Goal: Information Seeking & Learning: Learn about a topic

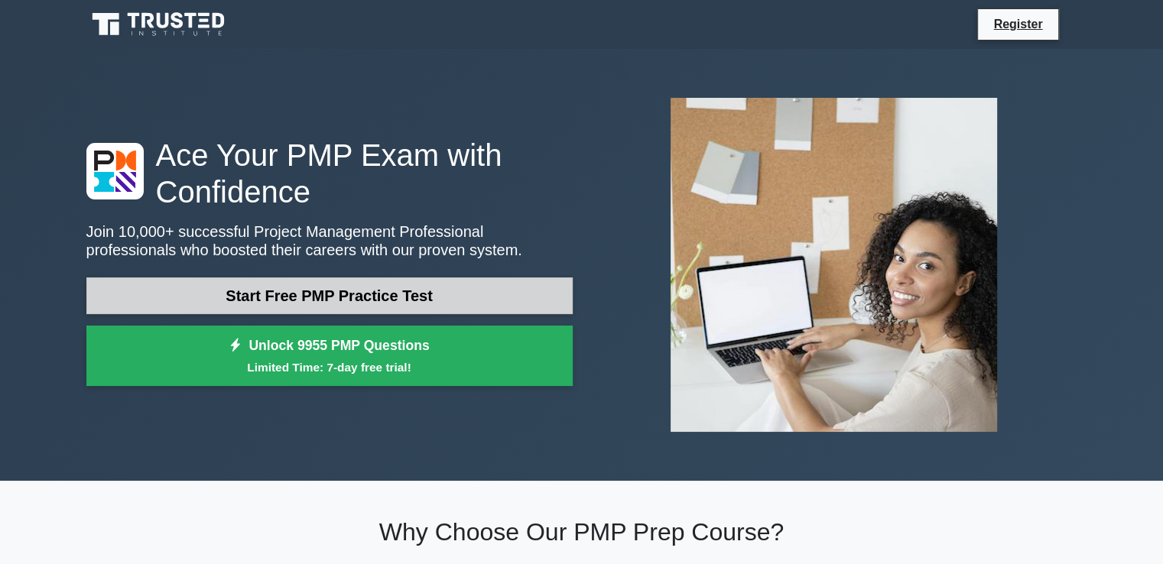
click at [372, 304] on link "Start Free PMP Practice Test" at bounding box center [329, 296] width 486 height 37
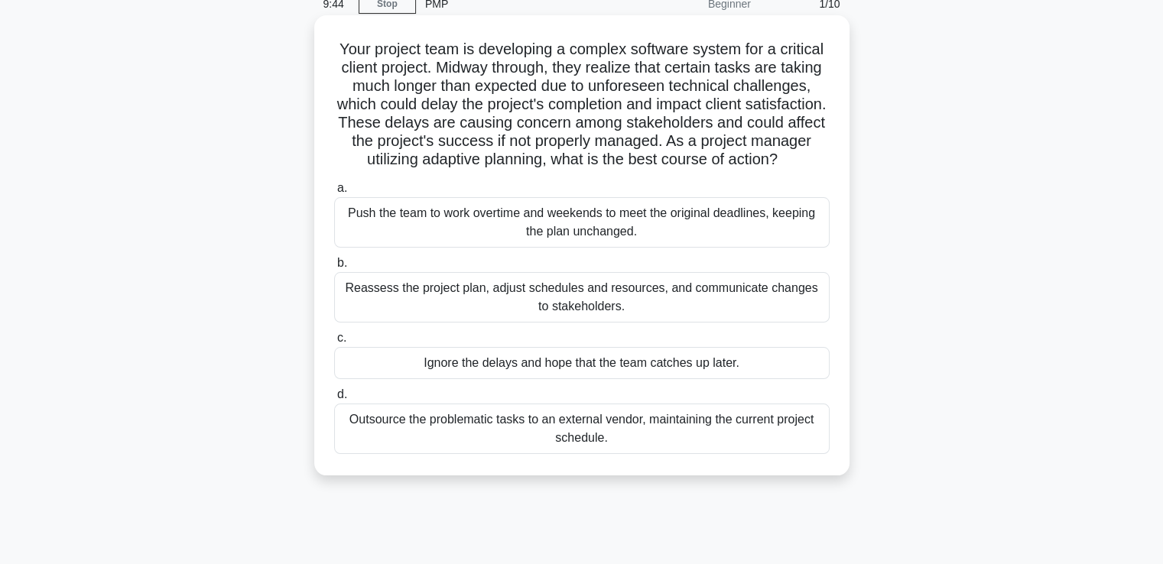
scroll to position [153, 0]
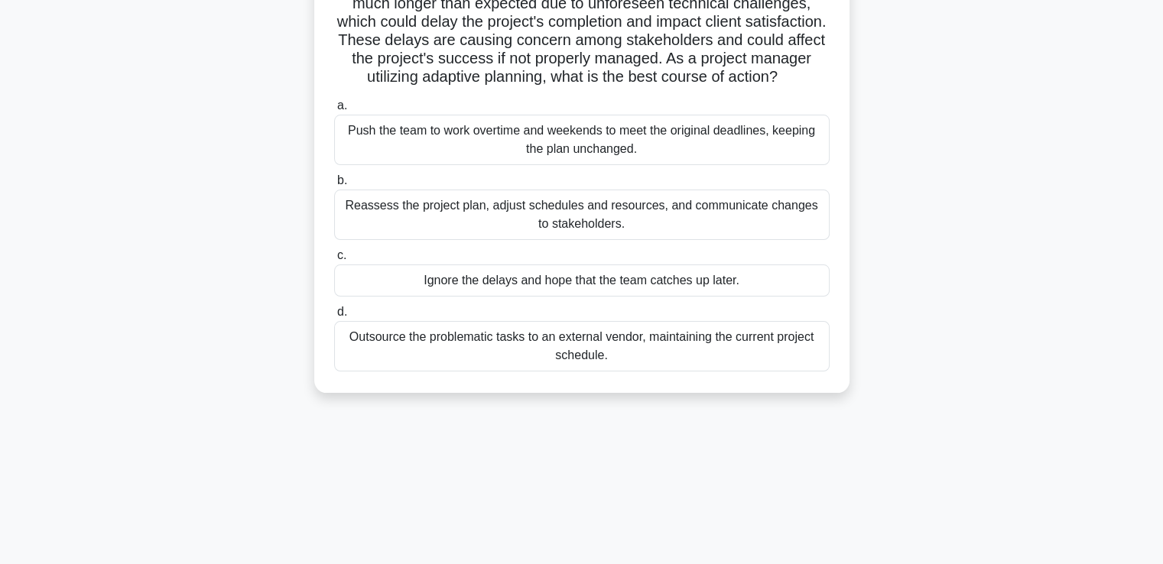
click at [585, 230] on div "Reassess the project plan, adjust schedules and resources, and communicate chan…" at bounding box center [582, 215] width 496 height 50
click at [334, 186] on input "b. Reassess the project plan, adjust schedules and resources, and communicate c…" at bounding box center [334, 181] width 0 height 10
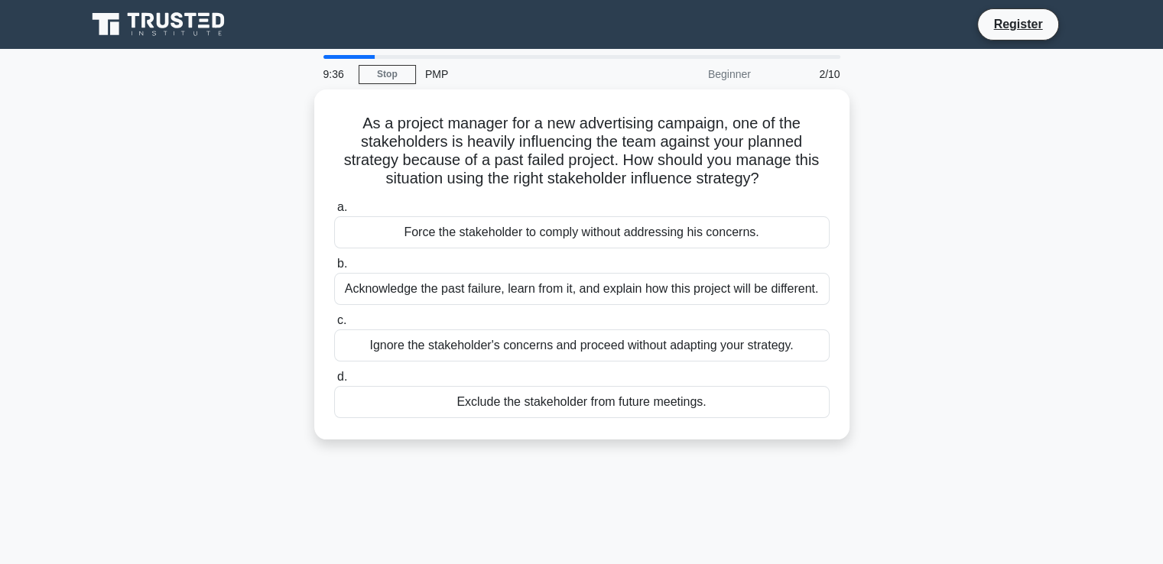
scroll to position [0, 0]
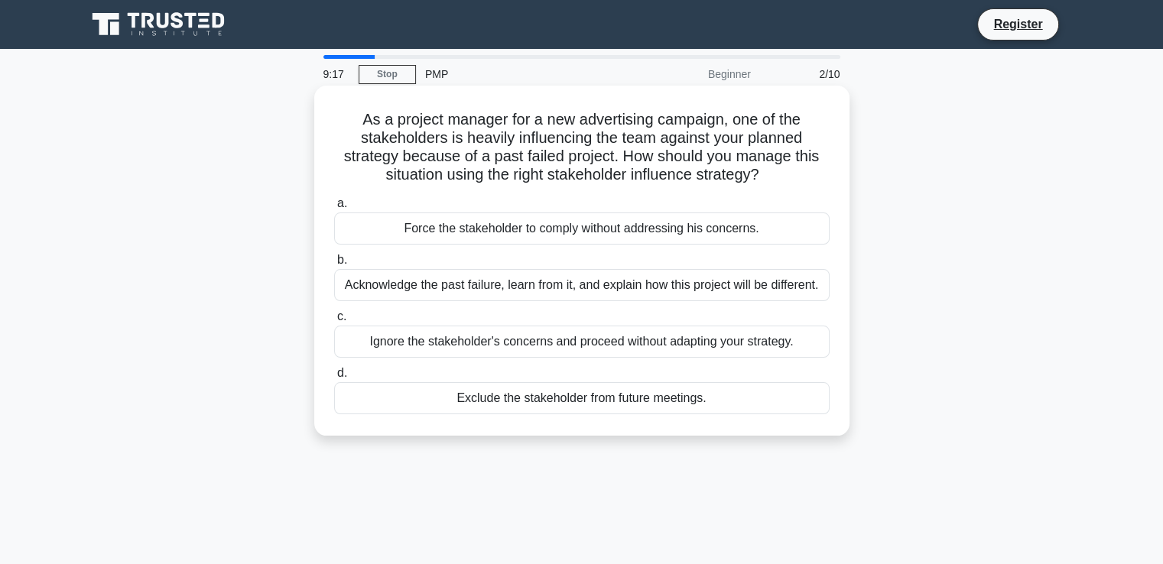
click at [607, 290] on div "Acknowledge the past failure, learn from it, and explain how this project will …" at bounding box center [582, 285] width 496 height 32
click at [334, 265] on input "b. Acknowledge the past failure, learn from it, and explain how this project wi…" at bounding box center [334, 260] width 0 height 10
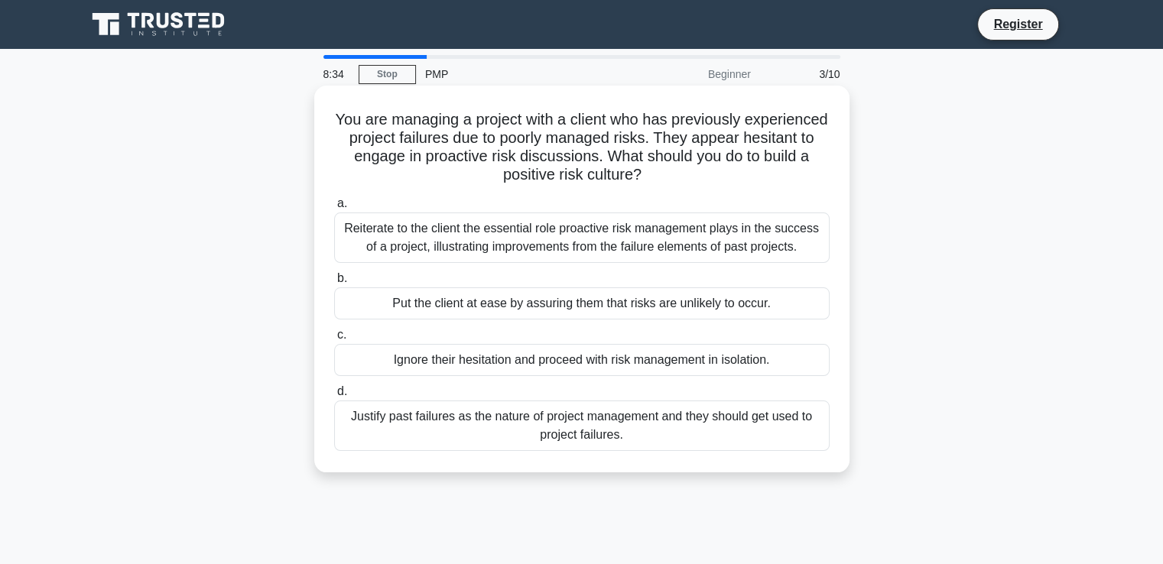
click at [612, 232] on div "Reiterate to the client the essential role proactive risk management plays in t…" at bounding box center [582, 238] width 496 height 50
click at [334, 209] on input "a. Reiterate to the client the essential role proactive risk management plays i…" at bounding box center [334, 204] width 0 height 10
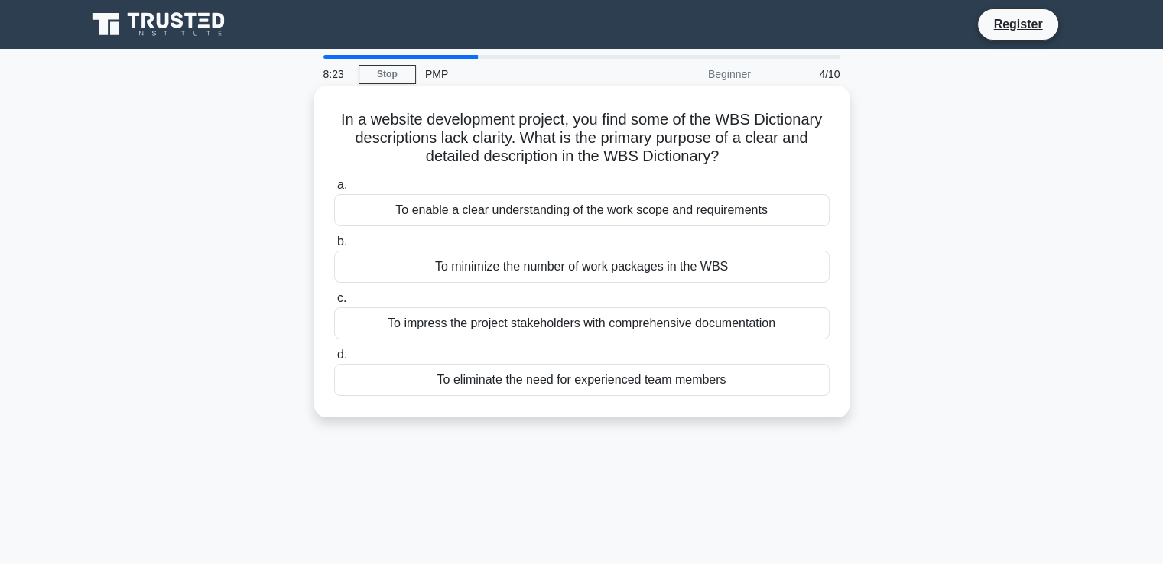
click at [616, 209] on div "To enable a clear understanding of the work scope and requirements" at bounding box center [582, 210] width 496 height 32
click at [334, 190] on input "a. To enable a clear understanding of the work scope and requirements" at bounding box center [334, 185] width 0 height 10
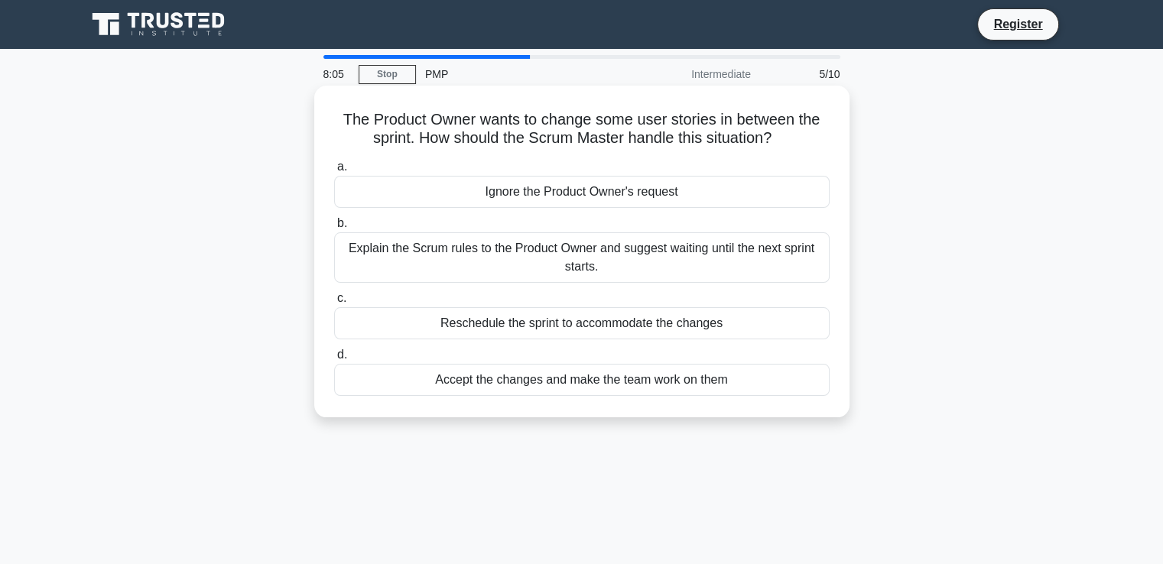
click at [575, 260] on div "Explain the Scrum rules to the Product Owner and suggest waiting until the next…" at bounding box center [582, 257] width 496 height 50
click at [334, 229] on input "b. Explain the Scrum rules to the Product Owner and suggest waiting until the n…" at bounding box center [334, 224] width 0 height 10
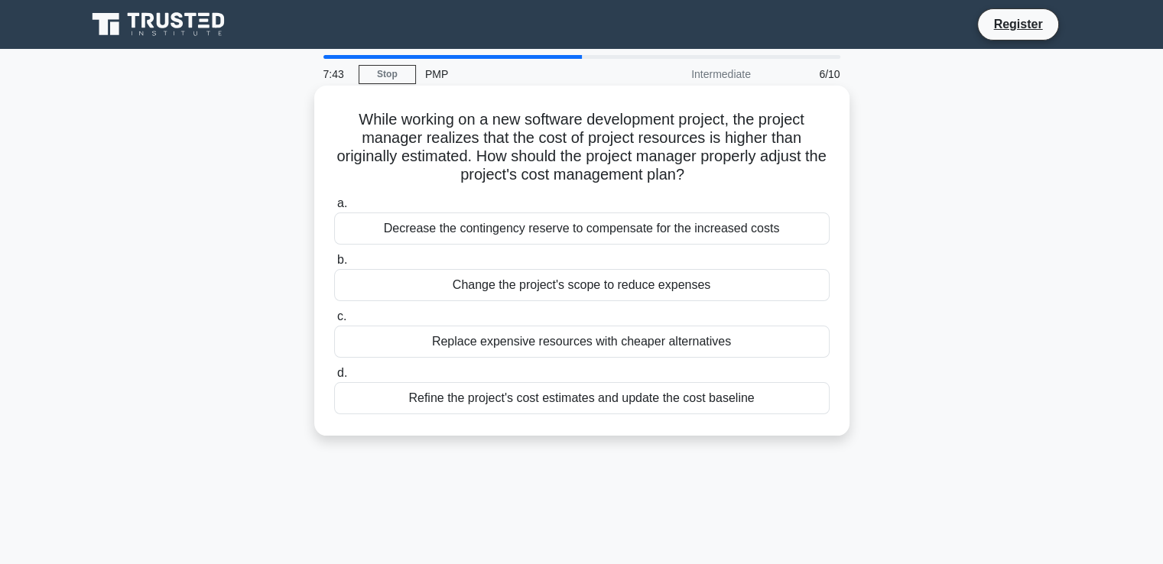
click at [618, 405] on div "Refine the project's cost estimates and update the cost baseline" at bounding box center [582, 398] width 496 height 32
click at [334, 379] on input "d. Refine the project's cost estimates and update the cost baseline" at bounding box center [334, 374] width 0 height 10
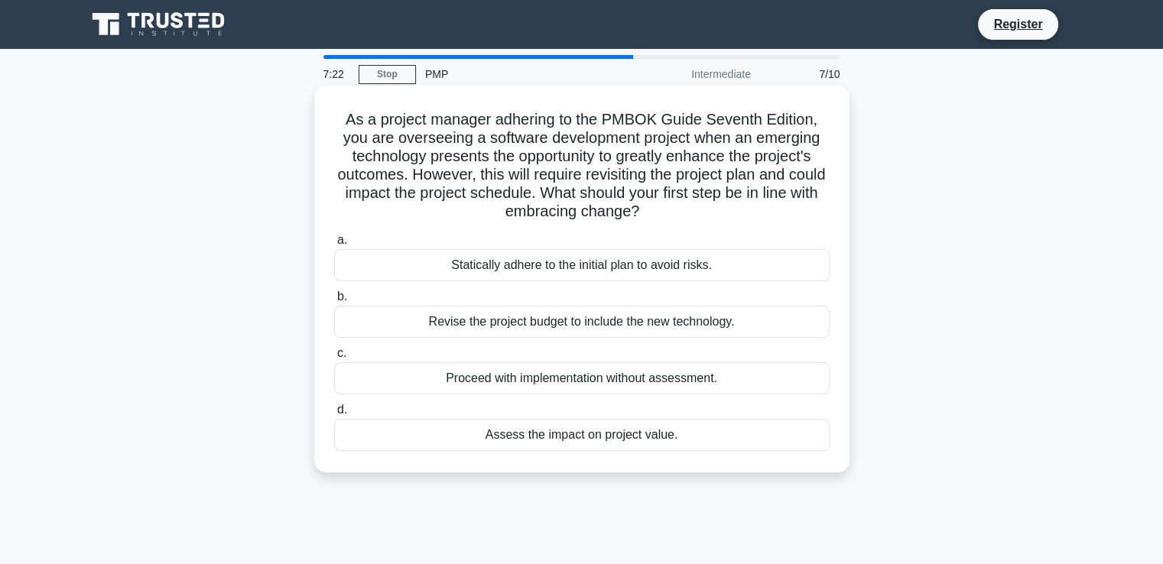
click at [622, 429] on div "Assess the impact on project value." at bounding box center [582, 435] width 496 height 32
click at [334, 415] on input "d. Assess the impact on project value." at bounding box center [334, 410] width 0 height 10
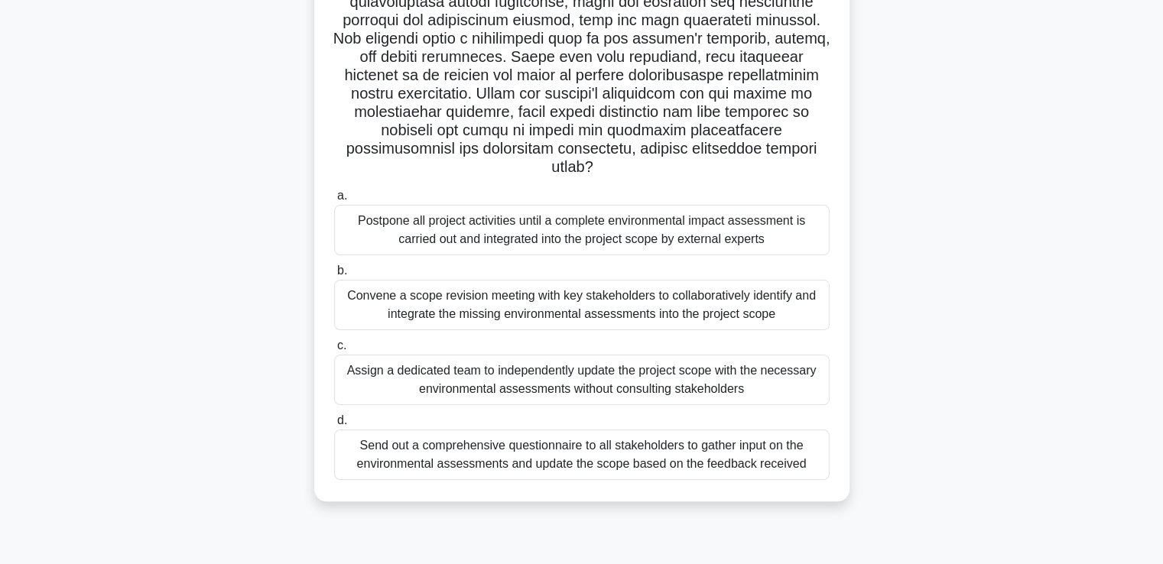
scroll to position [229, 0]
click at [601, 294] on div "Convene a scope revision meeting with key stakeholders to collaboratively ident…" at bounding box center [582, 303] width 496 height 50
click at [334, 275] on input "b. Convene a scope revision meeting with key stakeholders to collaboratively id…" at bounding box center [334, 270] width 0 height 10
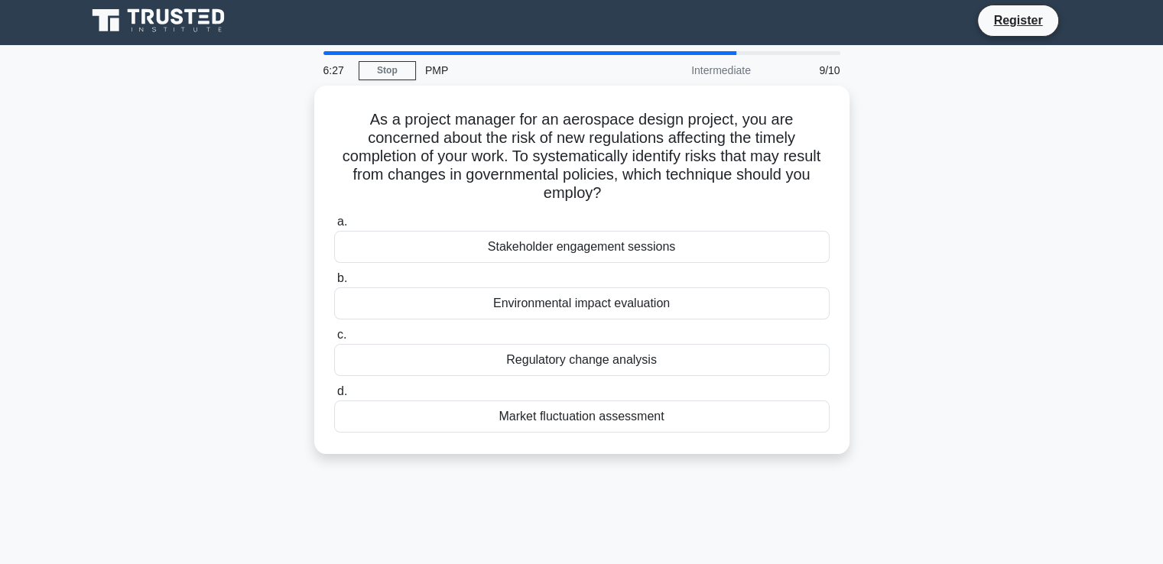
scroll to position [0, 0]
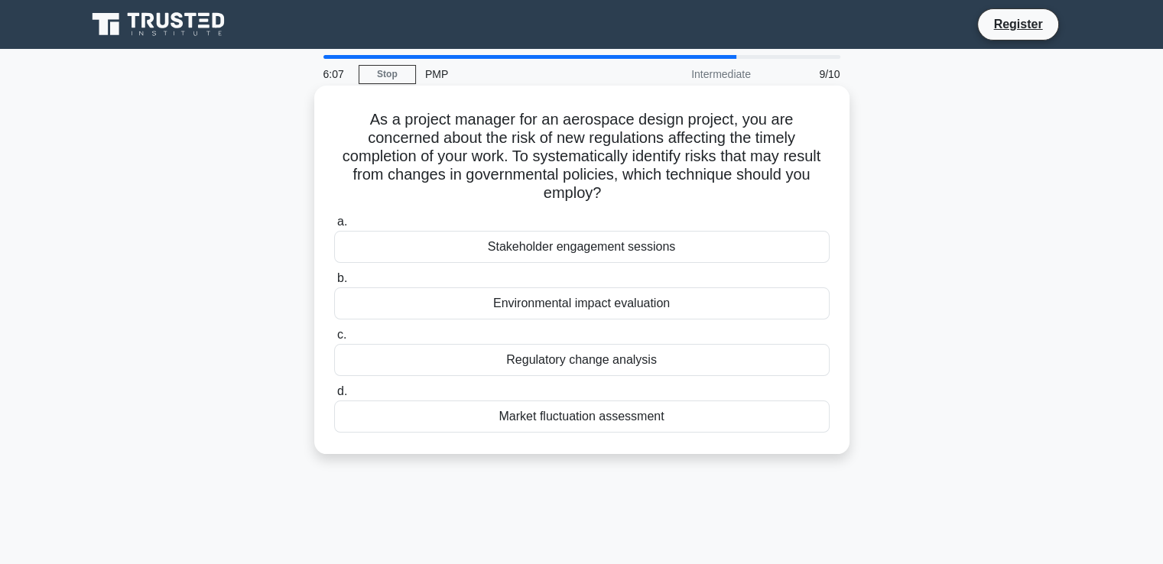
click at [581, 362] on div "Regulatory change analysis" at bounding box center [582, 360] width 496 height 32
click at [334, 340] on input "c. Regulatory change analysis" at bounding box center [334, 335] width 0 height 10
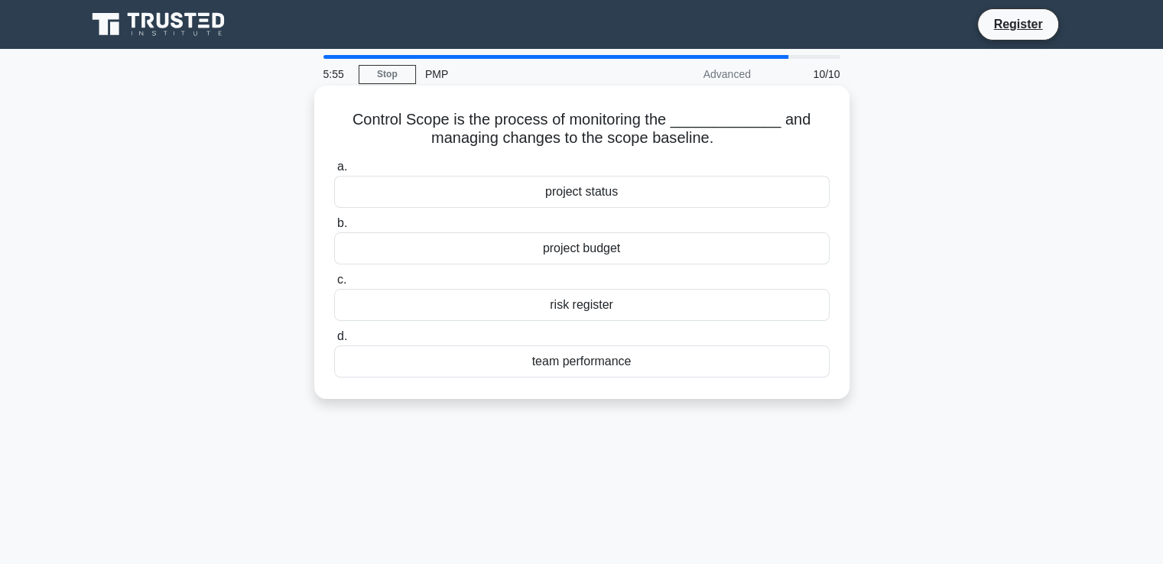
click at [611, 198] on div "project status" at bounding box center [582, 192] width 496 height 32
click at [334, 172] on input "a. project status" at bounding box center [334, 167] width 0 height 10
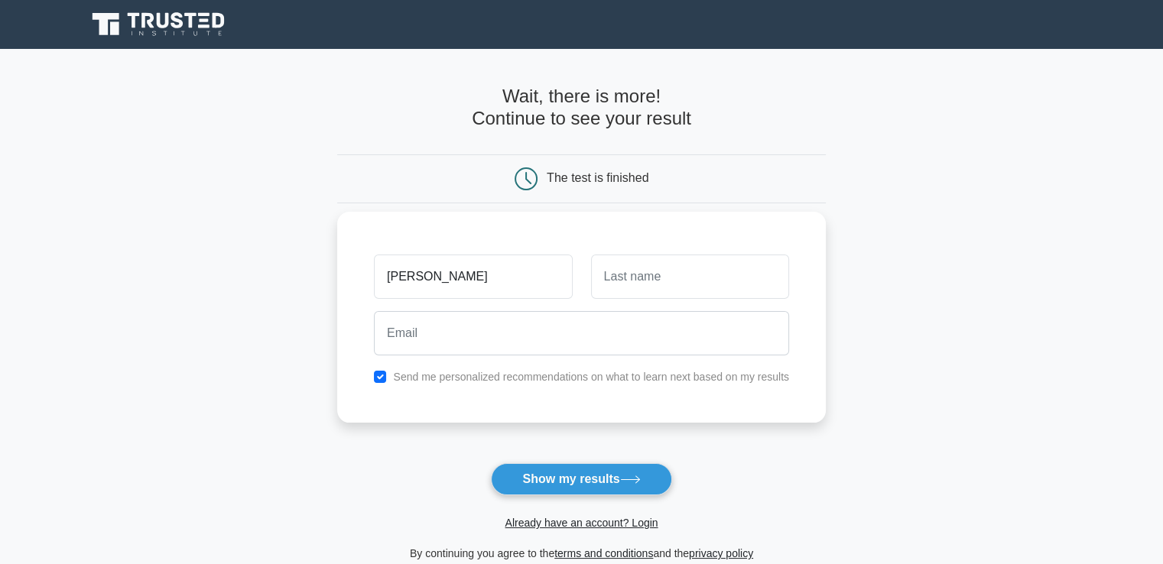
type input "[PERSON_NAME]"
click at [654, 291] on input "text" at bounding box center [690, 277] width 198 height 44
type input "Başkaraca"
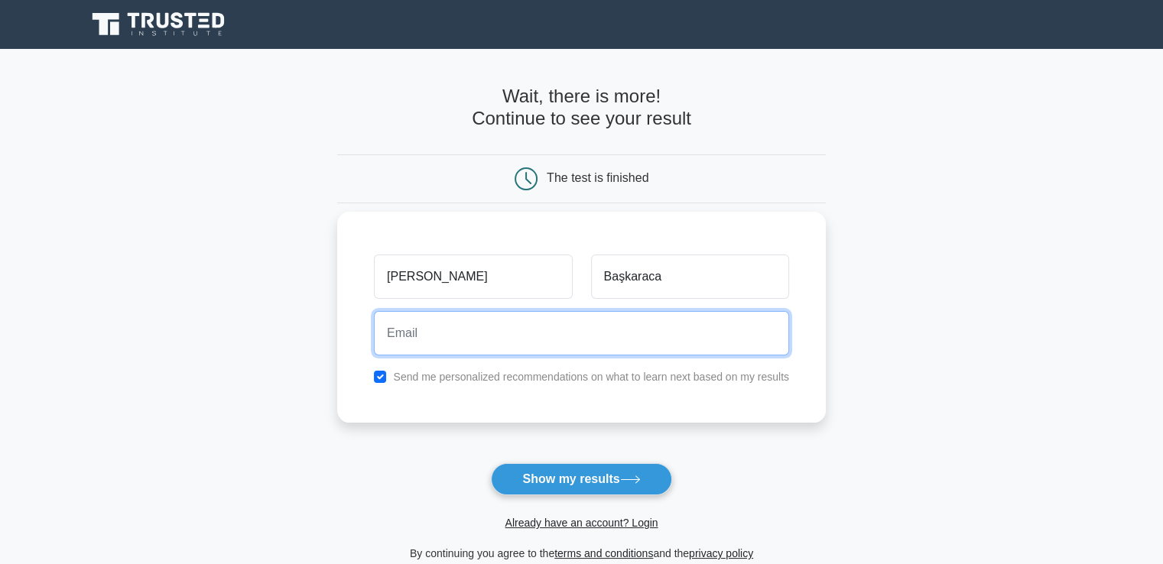
click at [643, 335] on input "email" at bounding box center [581, 333] width 415 height 44
type input "ahmetcem.baskaraca@kalkinma.com.tr"
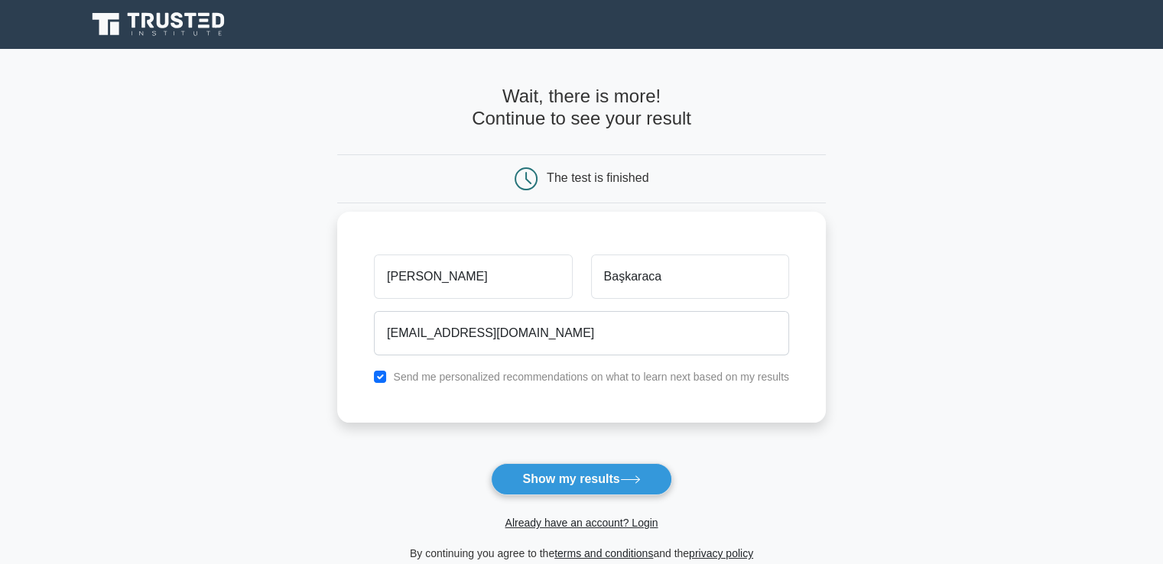
click at [496, 379] on label "Send me personalized recommendations on what to learn next based on my results" at bounding box center [591, 377] width 396 height 12
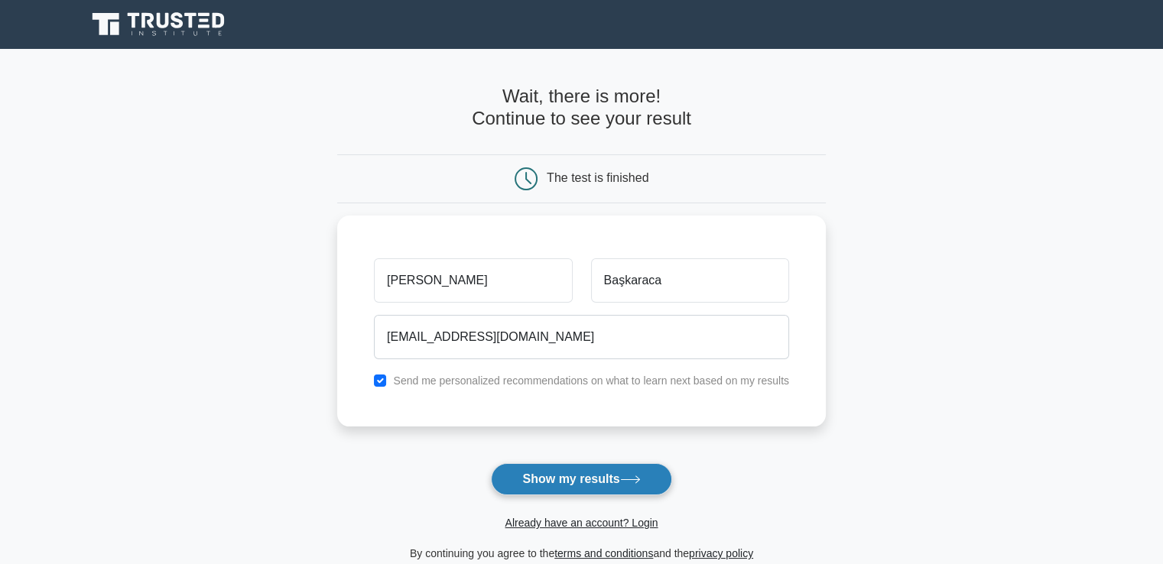
click at [606, 476] on button "Show my results" at bounding box center [581, 479] width 180 height 32
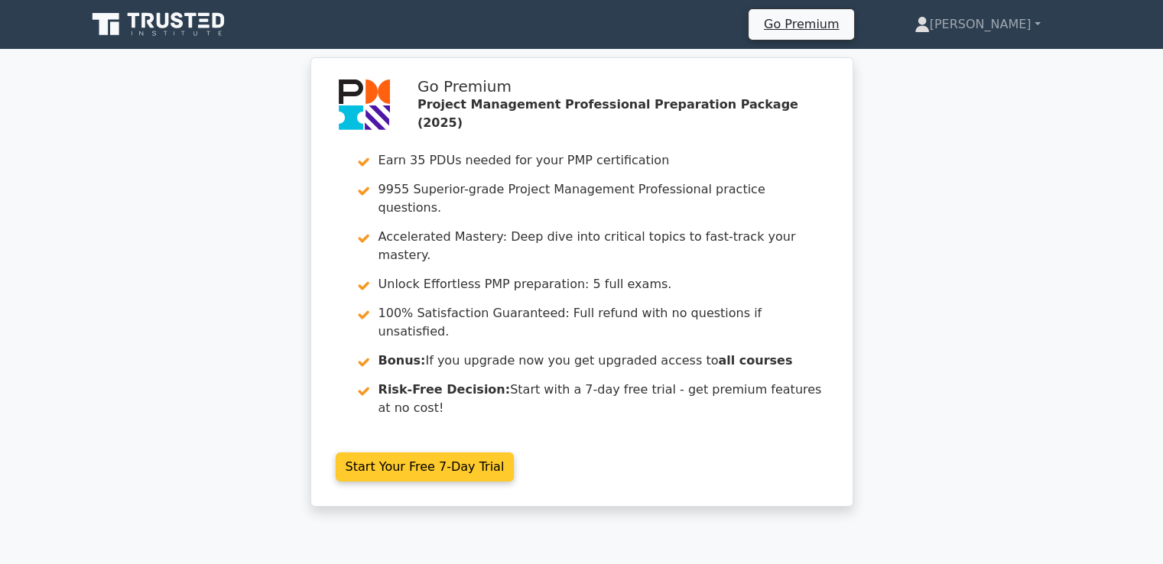
click at [433, 453] on link "Start Your Free 7-Day Trial" at bounding box center [425, 467] width 179 height 29
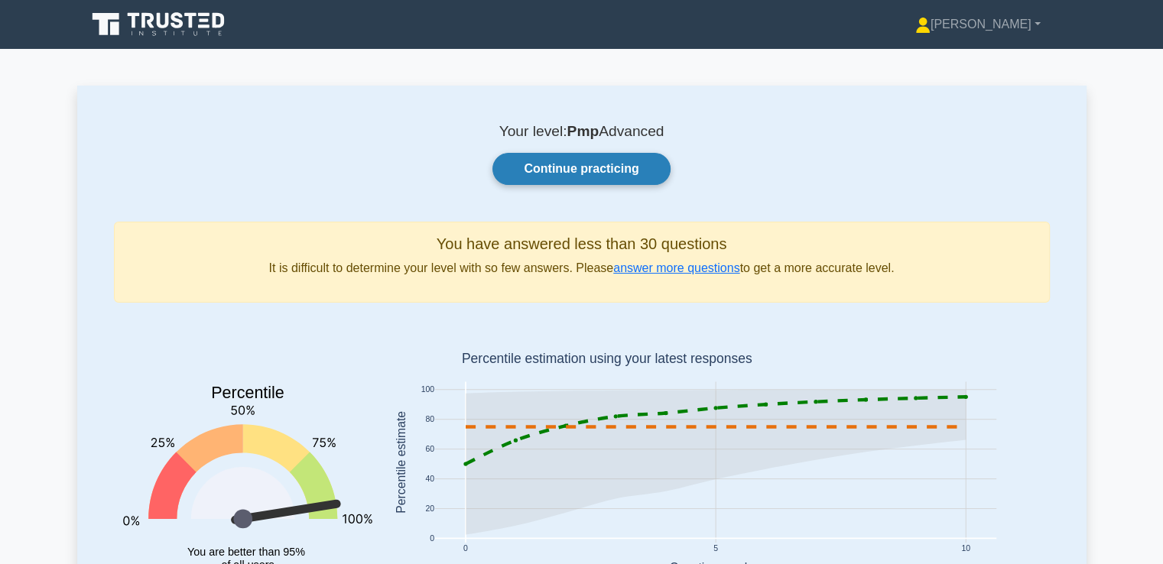
click at [525, 176] on link "Continue practicing" at bounding box center [580, 169] width 177 height 32
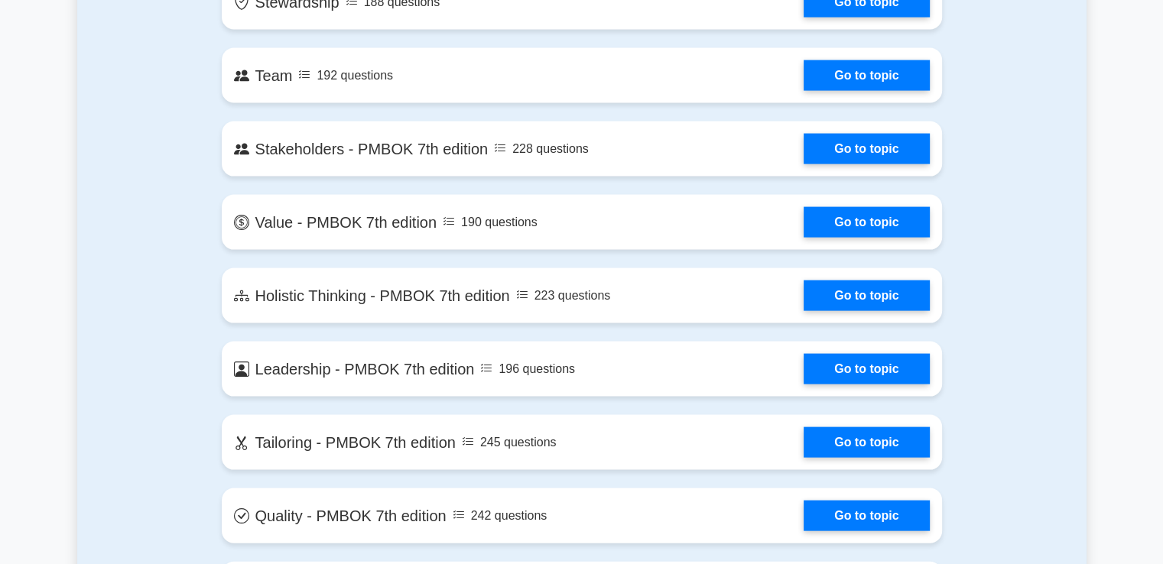
scroll to position [3041, 0]
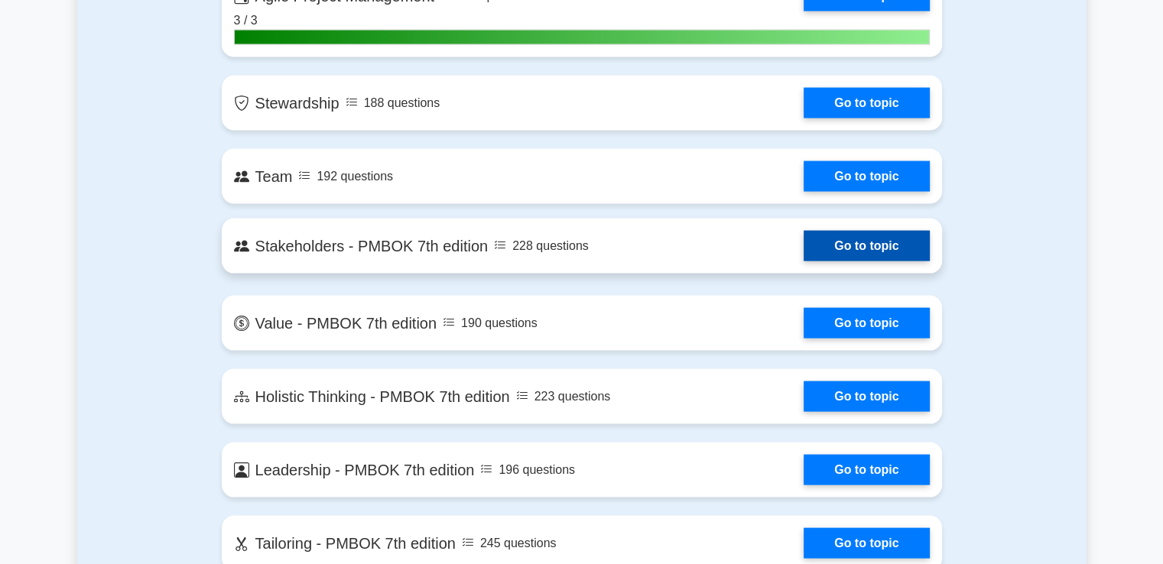
click at [804, 262] on link "Go to topic" at bounding box center [866, 246] width 125 height 31
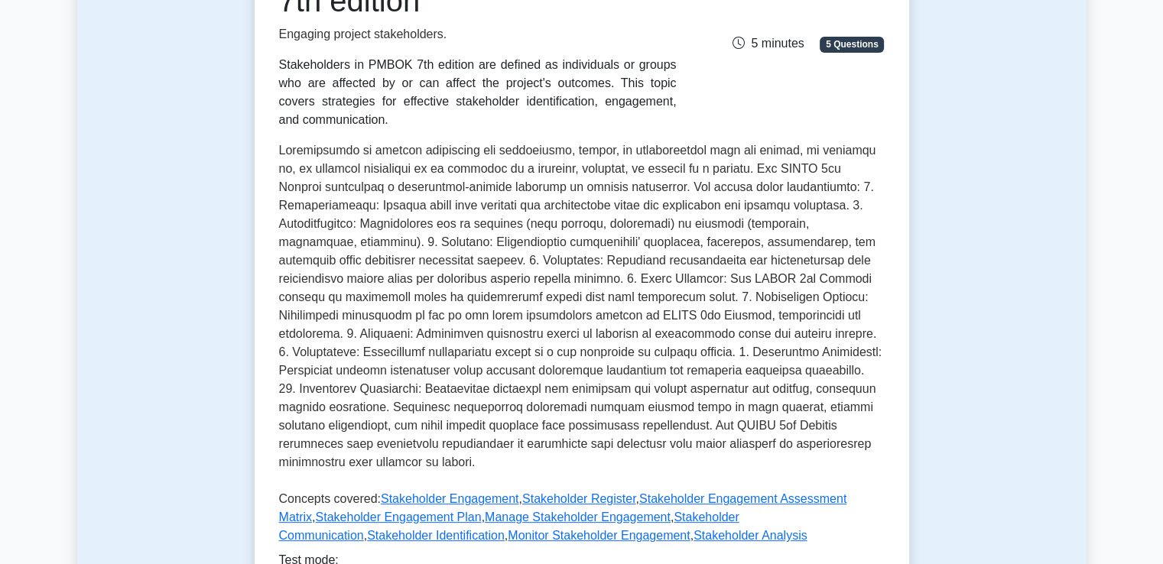
scroll to position [535, 0]
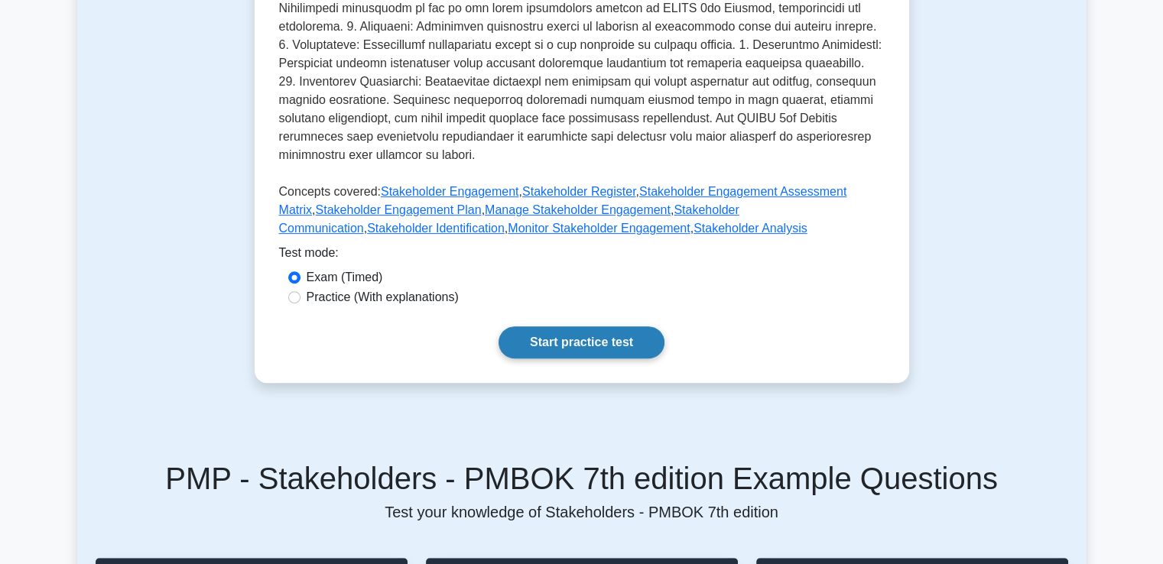
click at [540, 338] on link "Start practice test" at bounding box center [582, 343] width 166 height 32
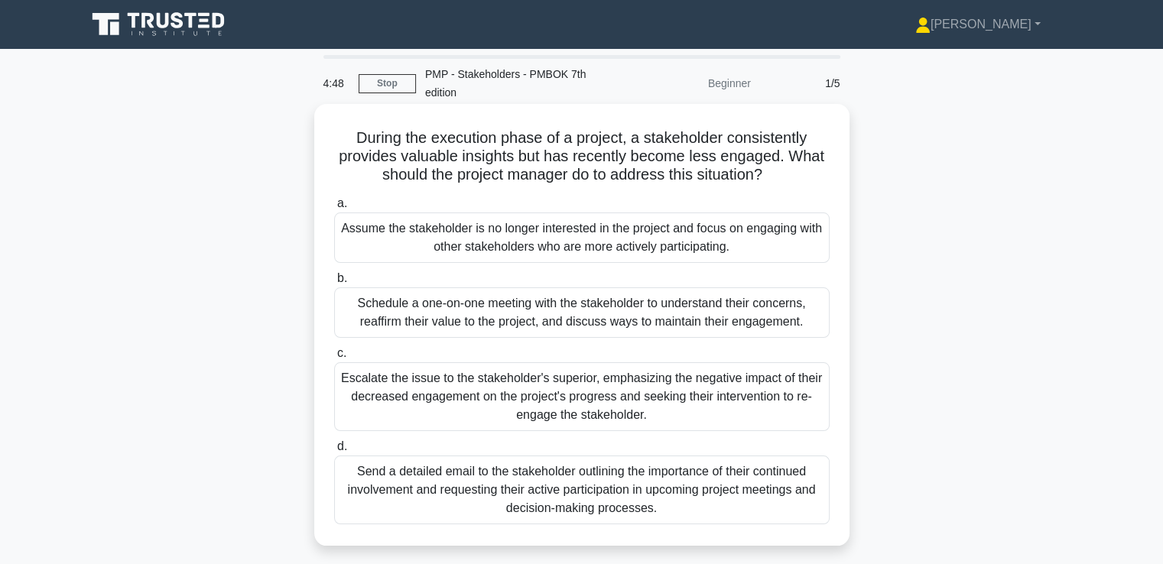
click at [607, 310] on div "Schedule a one-on-one meeting with the stakeholder to understand their concerns…" at bounding box center [582, 313] width 496 height 50
click at [334, 284] on input "b. Schedule a one-on-one meeting with the stakeholder to understand their conce…" at bounding box center [334, 279] width 0 height 10
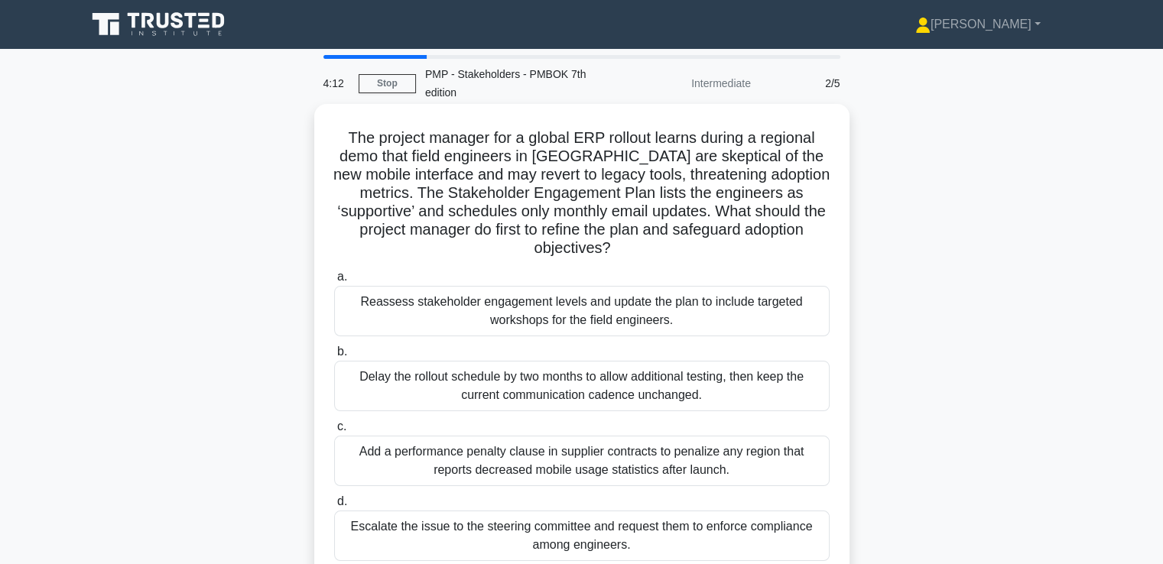
scroll to position [76, 0]
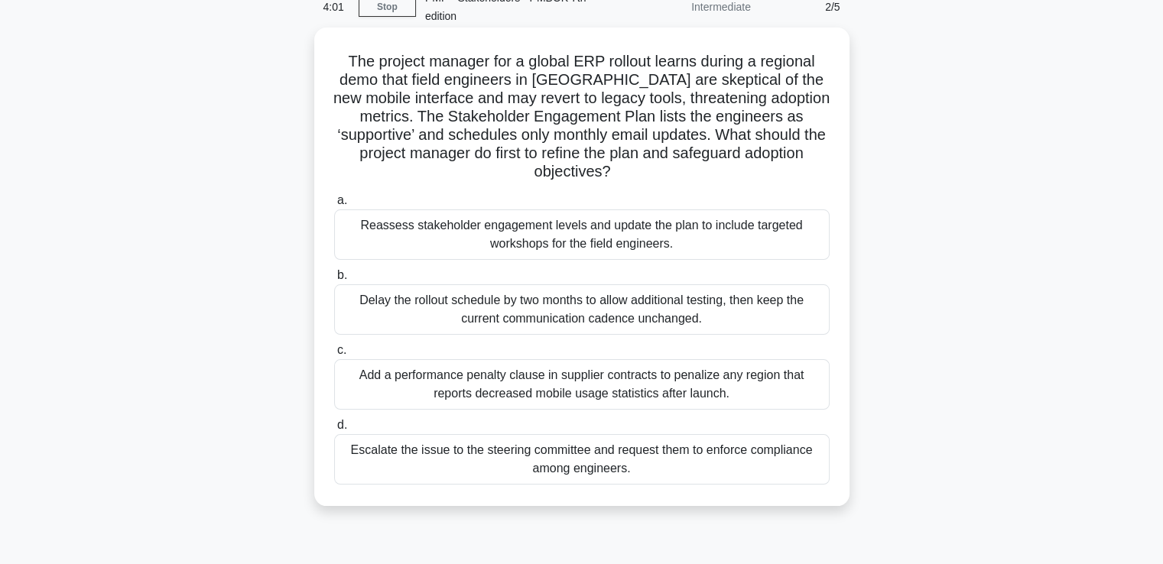
click at [613, 243] on div "Reassess stakeholder engagement levels and update the plan to include targeted …" at bounding box center [582, 235] width 496 height 50
click at [334, 206] on input "a. Reassess stakeholder engagement levels and update the plan to include target…" at bounding box center [334, 201] width 0 height 10
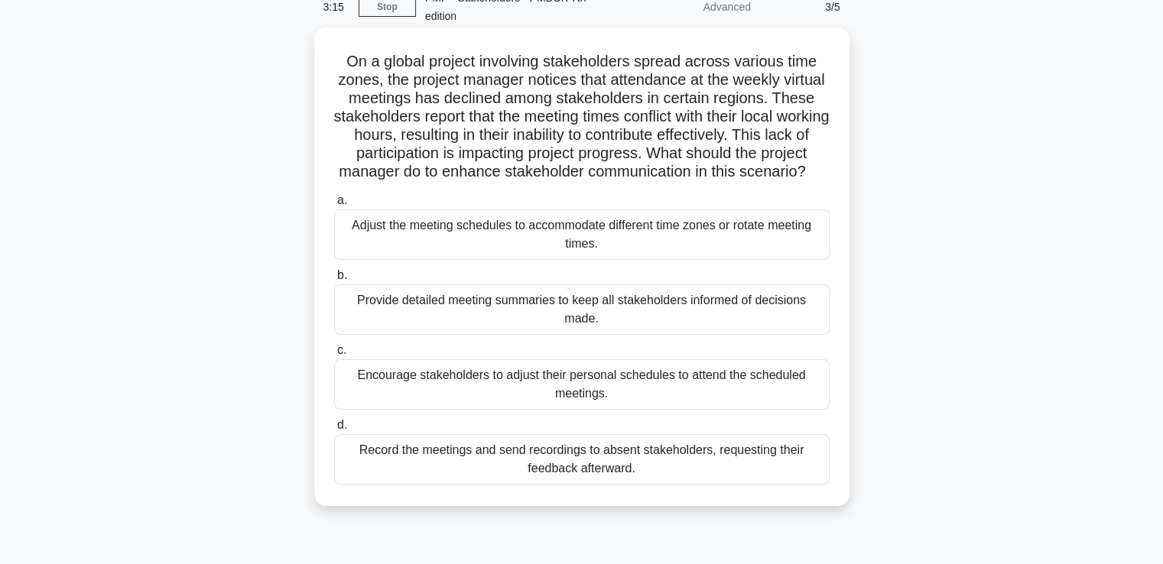
click at [619, 256] on div "Adjust the meeting schedules to accommodate different time zones or rotate meet…" at bounding box center [582, 235] width 496 height 50
click at [334, 206] on input "a. Adjust the meeting schedules to accommodate different time zones or rotate m…" at bounding box center [334, 201] width 0 height 10
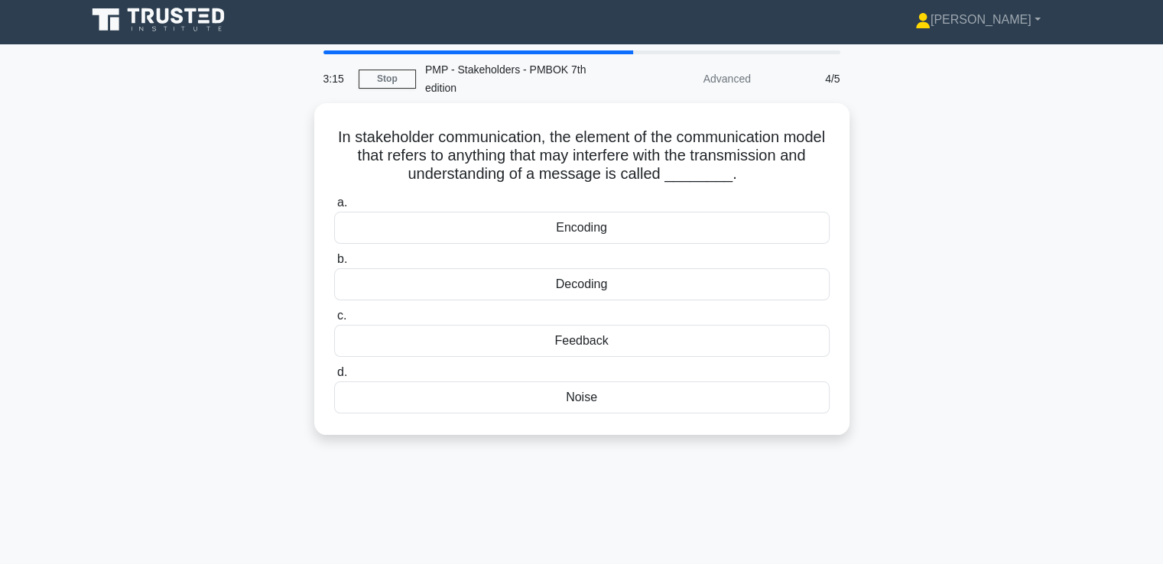
scroll to position [0, 0]
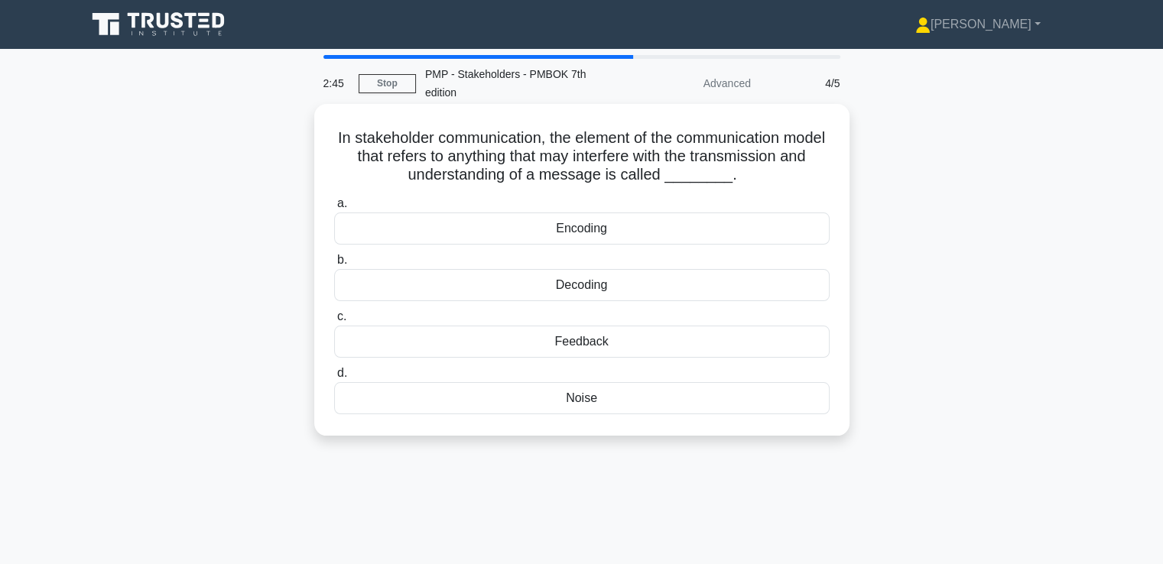
click at [615, 396] on div "Noise" at bounding box center [582, 398] width 496 height 32
click at [334, 379] on input "d. Noise" at bounding box center [334, 374] width 0 height 10
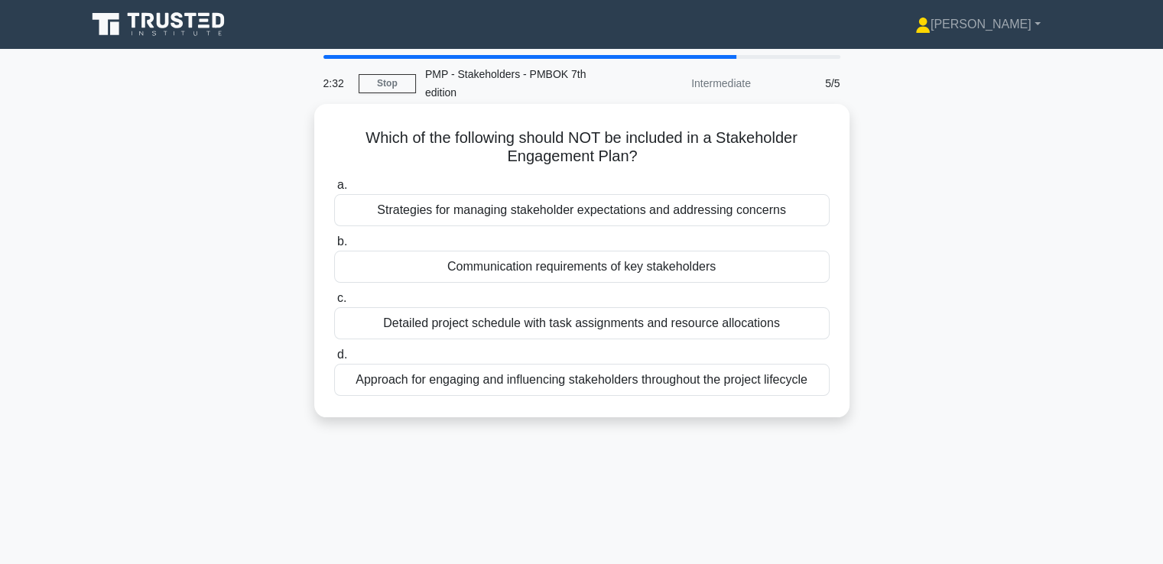
click at [593, 322] on div "Detailed project schedule with task assignments and resource allocations" at bounding box center [582, 323] width 496 height 32
click at [334, 304] on input "c. Detailed project schedule with task assignments and resource allocations" at bounding box center [334, 299] width 0 height 10
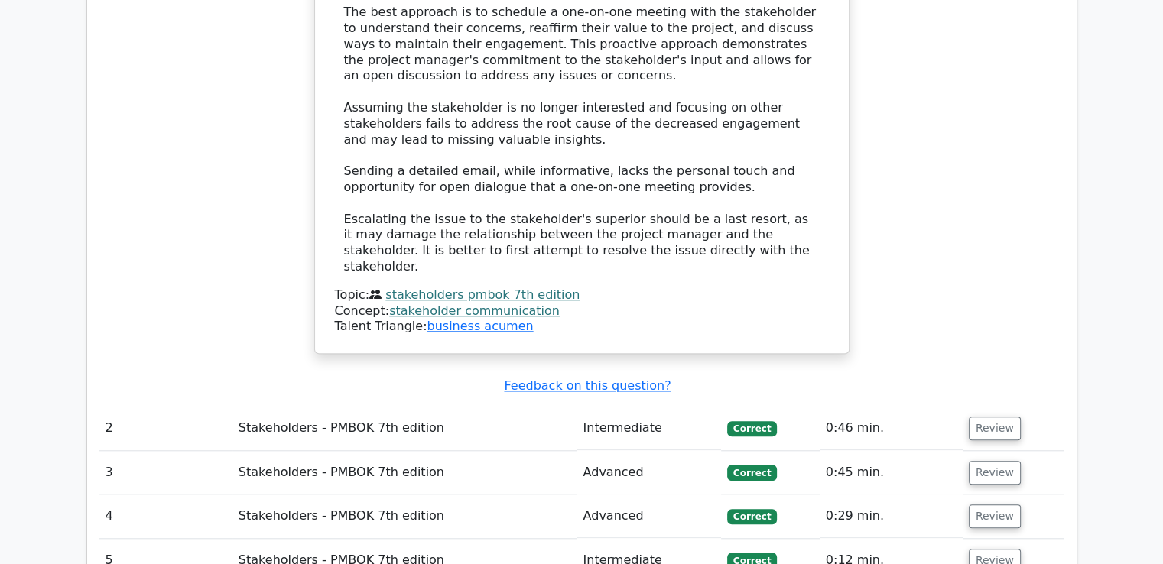
scroll to position [1606, 0]
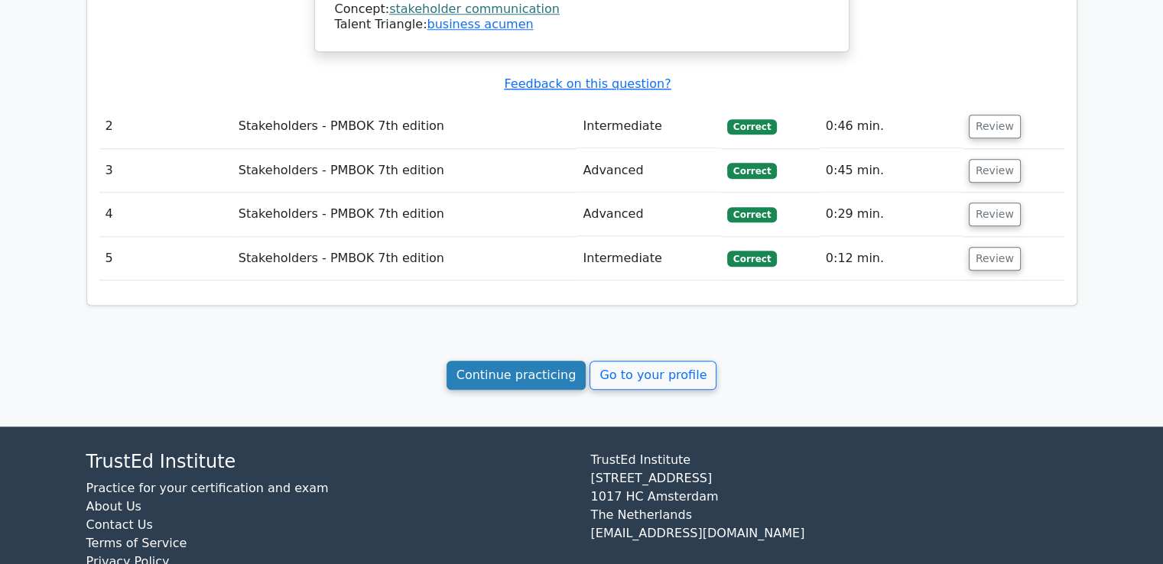
click at [560, 361] on link "Continue practicing" at bounding box center [517, 375] width 140 height 29
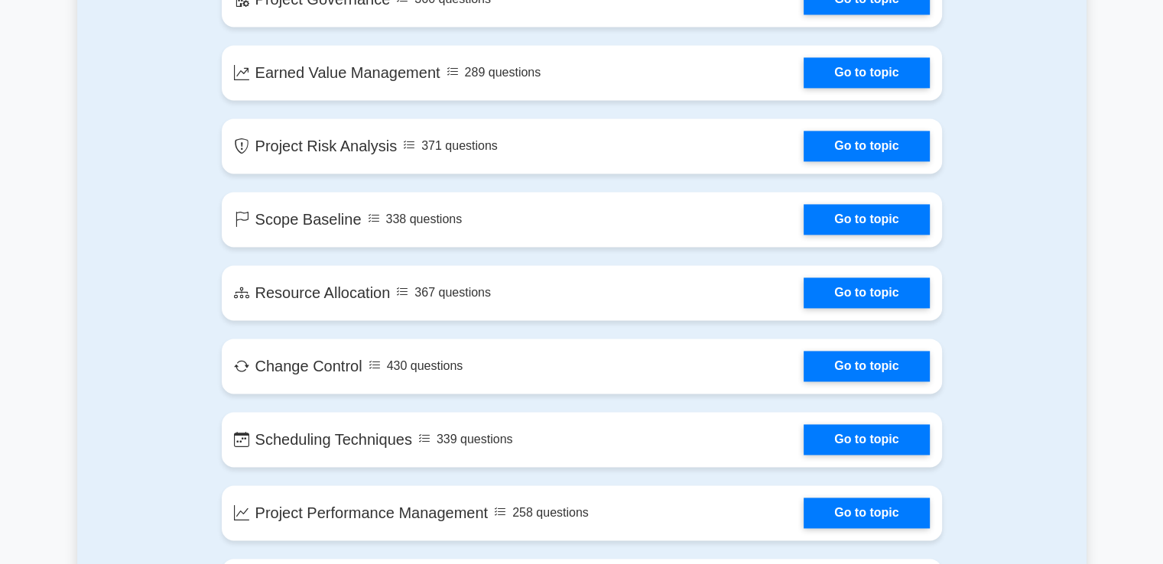
scroll to position [2157, 0]
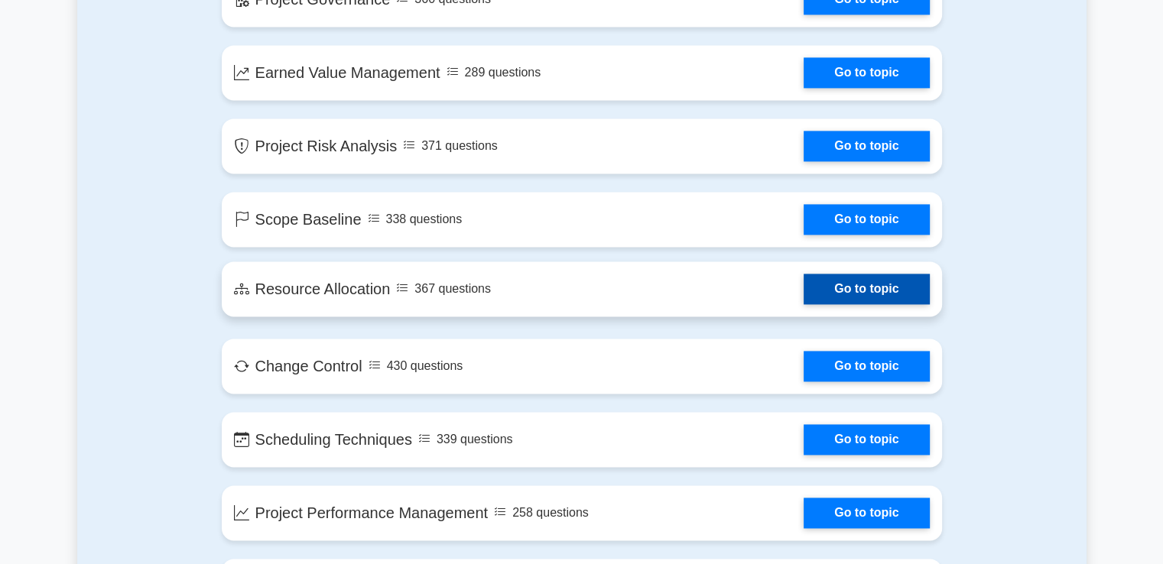
click at [830, 292] on link "Go to topic" at bounding box center [866, 289] width 125 height 31
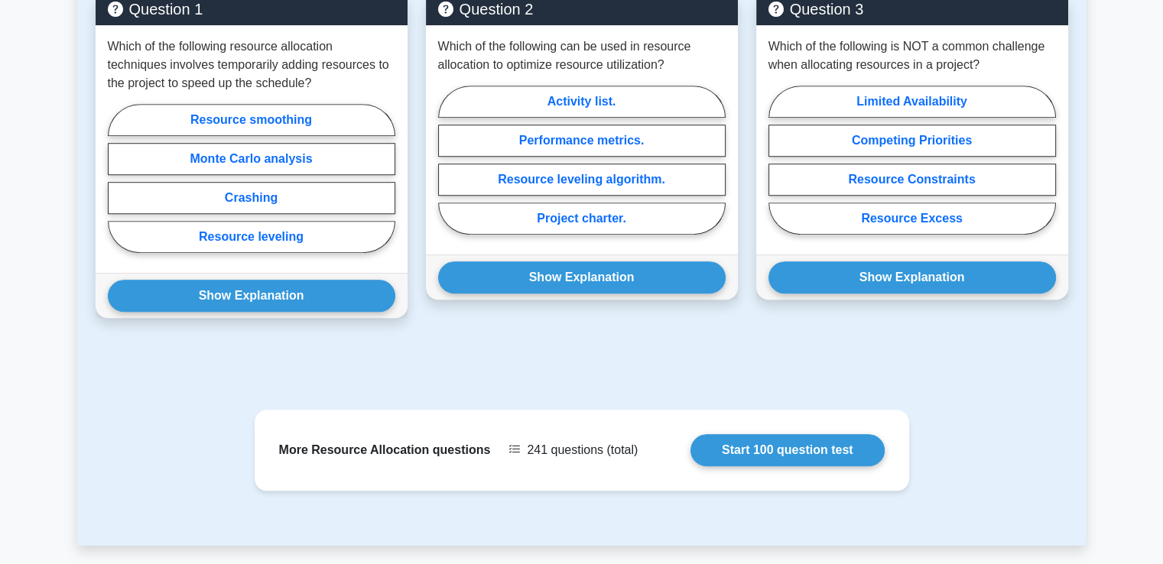
scroll to position [1266, 0]
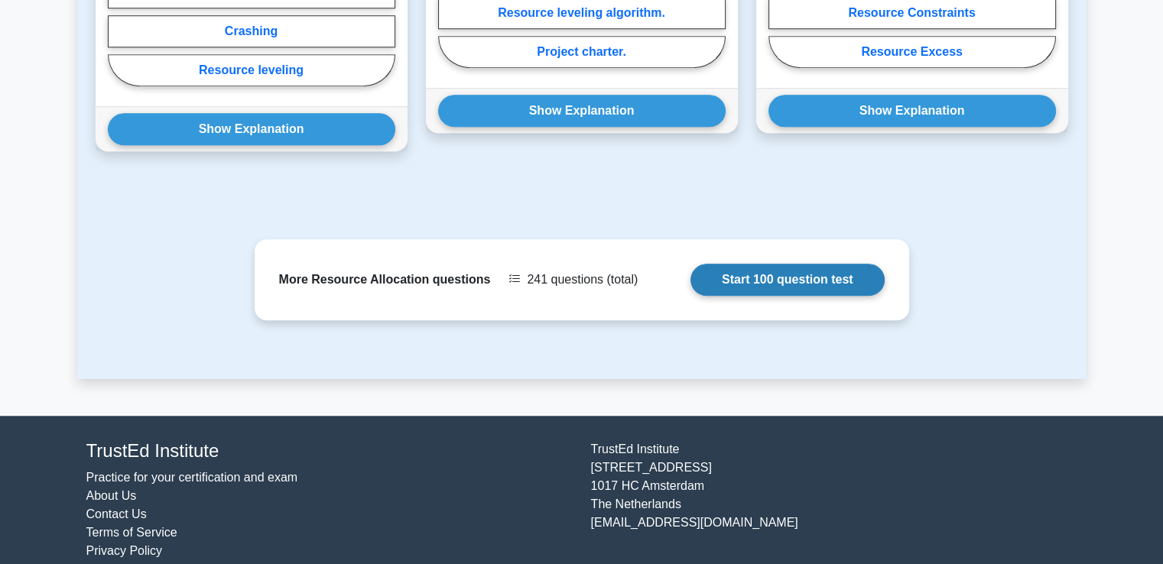
click at [737, 264] on link "Start 100 question test" at bounding box center [788, 280] width 194 height 32
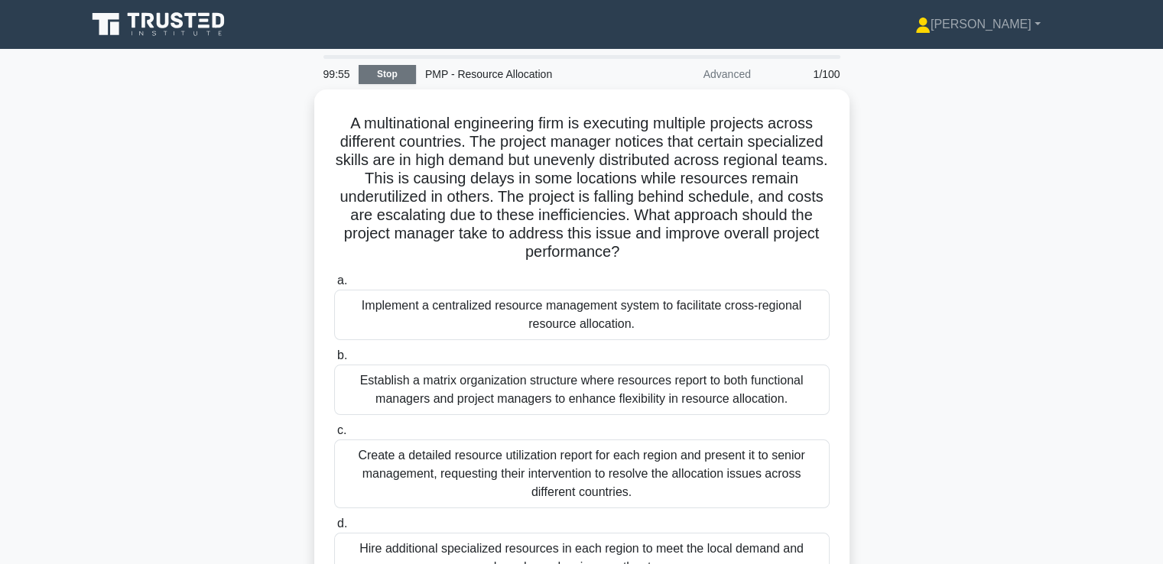
click at [392, 77] on link "Stop" at bounding box center [387, 74] width 57 height 19
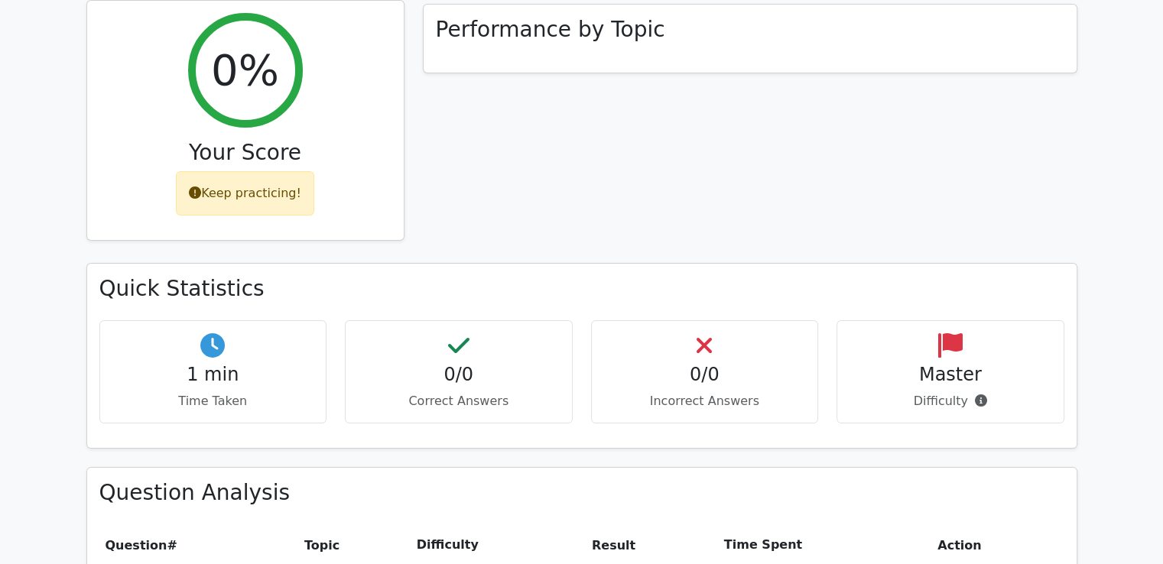
scroll to position [535, 0]
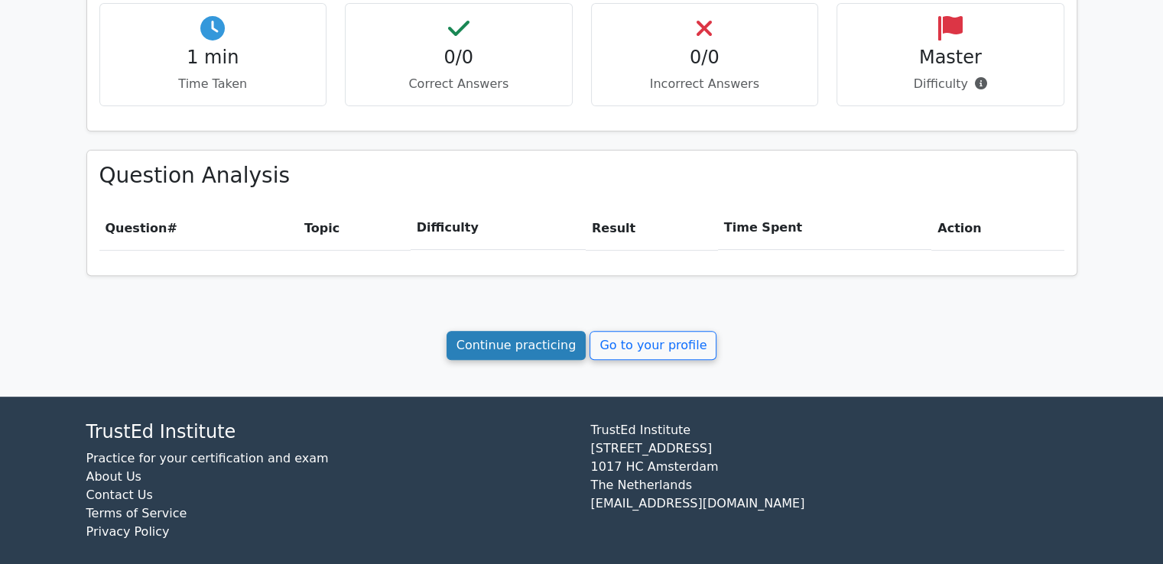
click at [550, 340] on link "Continue practicing" at bounding box center [517, 345] width 140 height 29
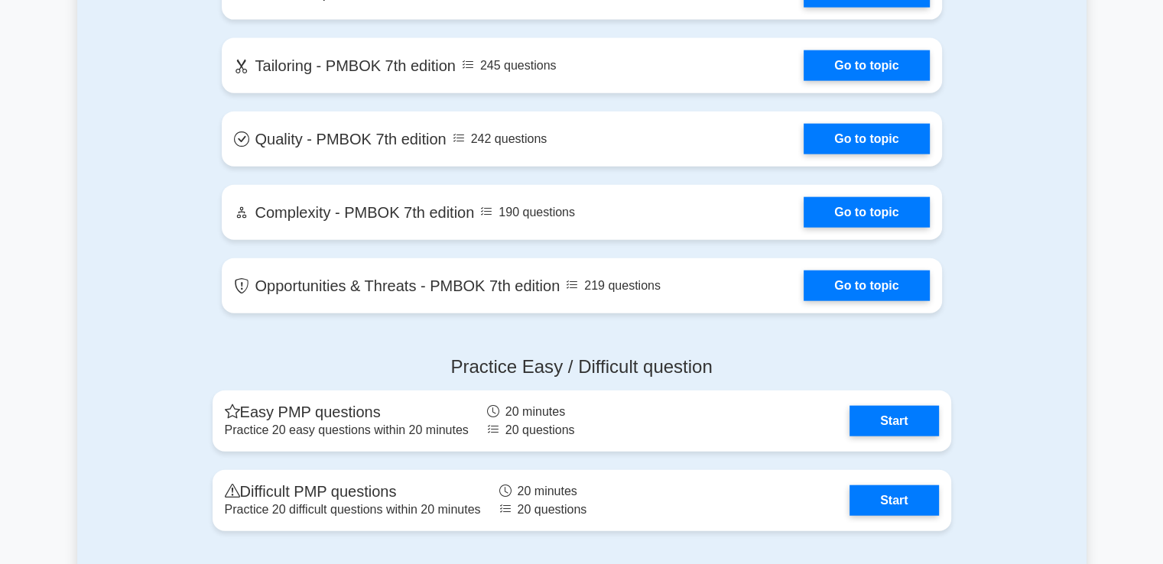
scroll to position [3747, 0]
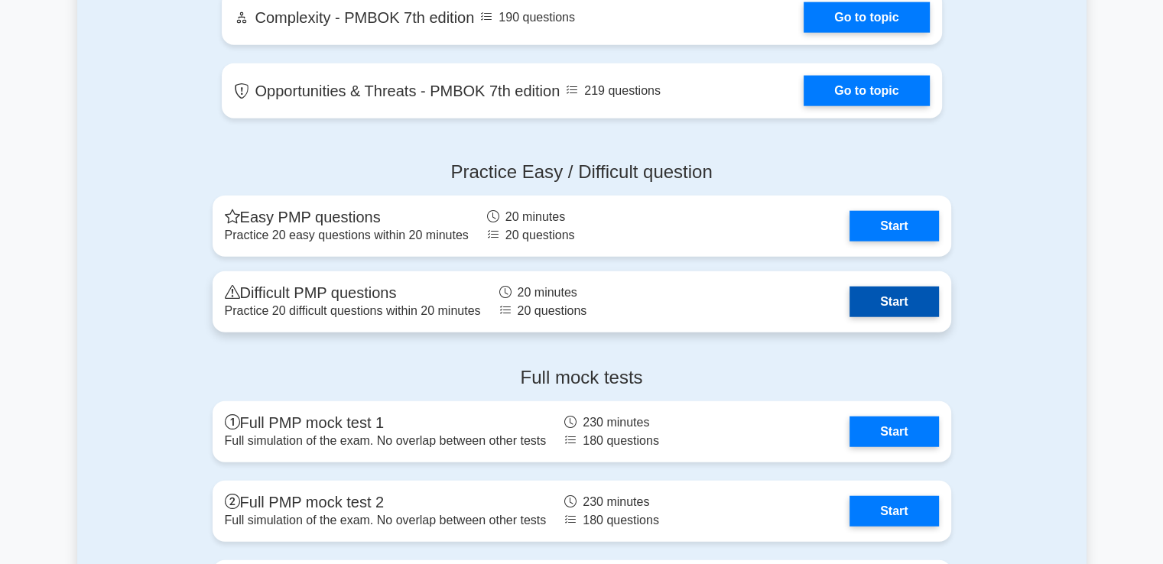
click at [867, 294] on link "Start" at bounding box center [894, 302] width 89 height 31
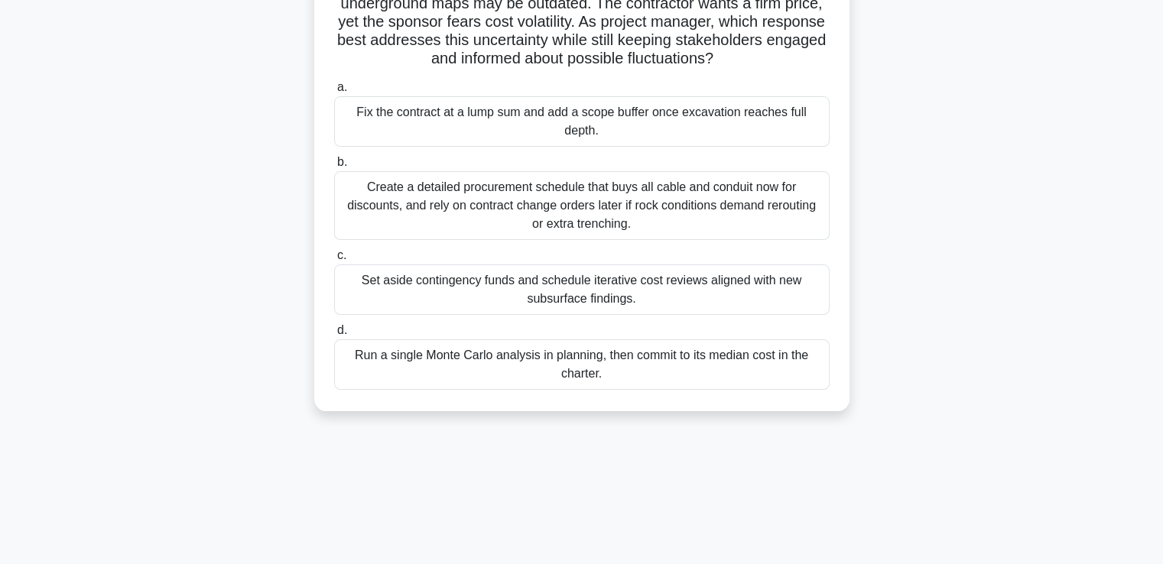
scroll to position [76, 0]
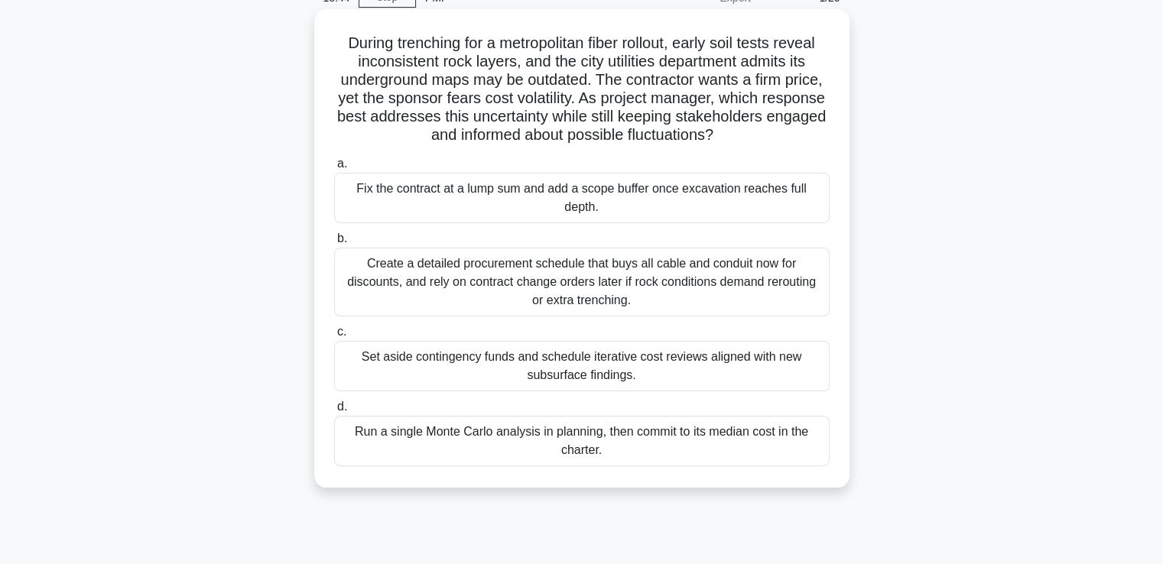
click at [579, 284] on div "Create a detailed procurement schedule that buys all cable and conduit now for …" at bounding box center [582, 282] width 496 height 69
click at [334, 244] on input "b. Create a detailed procurement schedule that buys all cable and conduit now f…" at bounding box center [334, 239] width 0 height 10
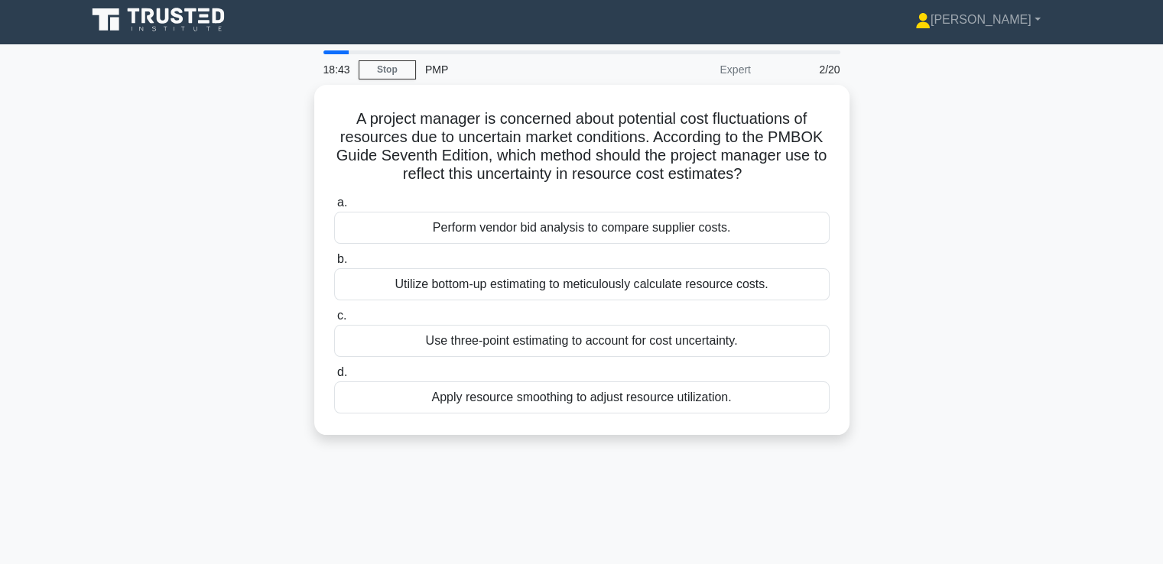
scroll to position [0, 0]
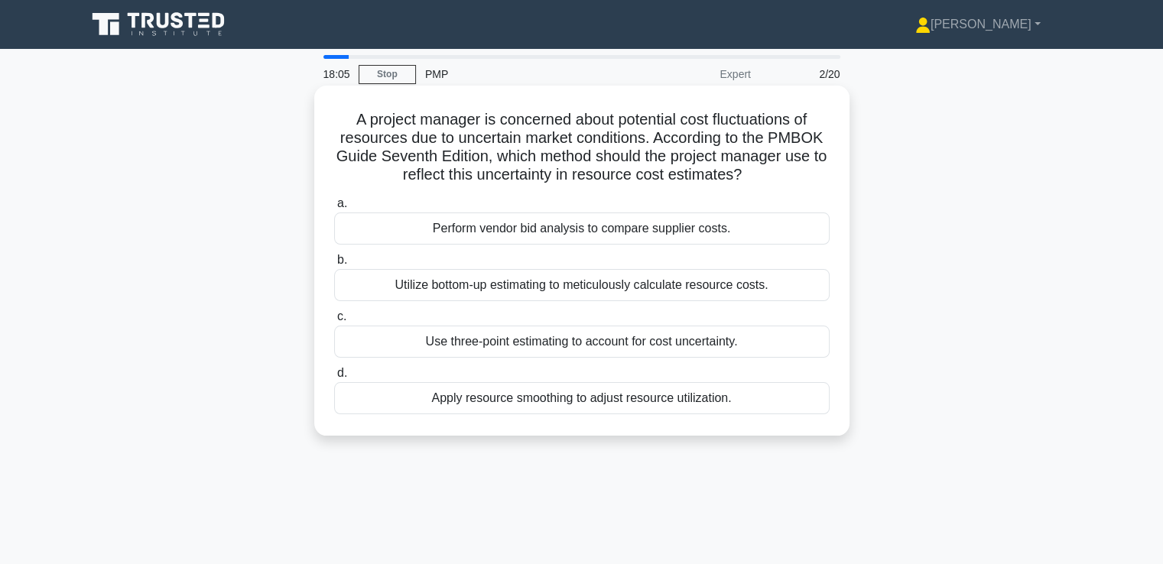
click at [635, 349] on div "Use three-point estimating to account for cost uncertainty." at bounding box center [582, 342] width 496 height 32
click at [334, 322] on input "c. Use three-point estimating to account for cost uncertainty." at bounding box center [334, 317] width 0 height 10
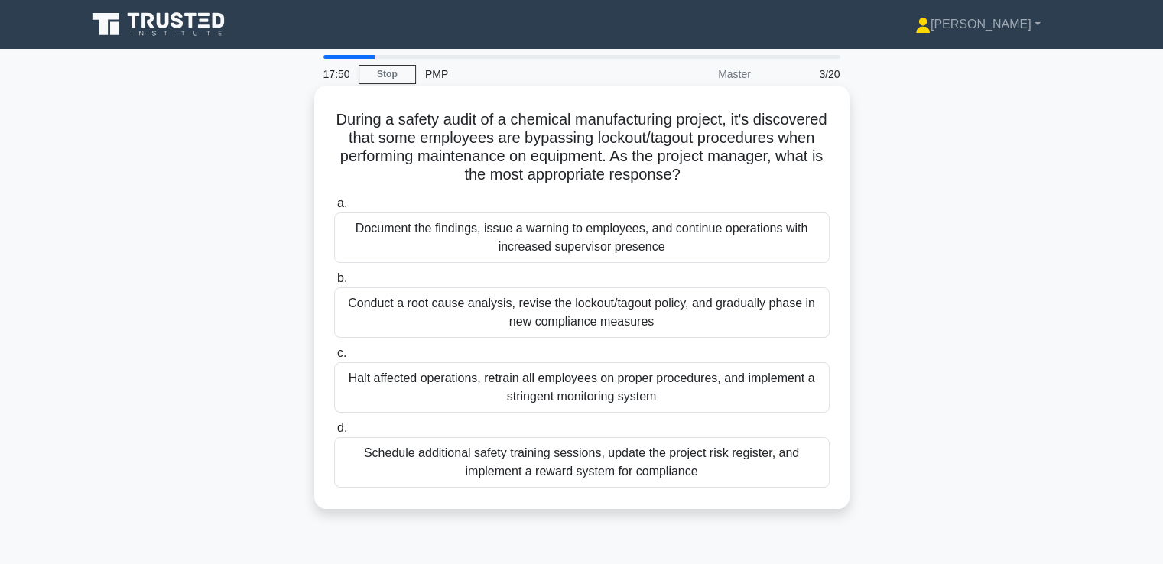
drag, startPoint x: 603, startPoint y: 191, endPoint x: 584, endPoint y: 187, distance: 18.9
click at [584, 187] on div "During a safety audit of a chemical manufacturing project, it's discovered that…" at bounding box center [581, 297] width 523 height 411
click at [600, 319] on div "Conduct a root cause analysis, revise the lockout/tagout policy, and gradually …" at bounding box center [582, 313] width 496 height 50
click at [334, 284] on input "b. Conduct a root cause analysis, revise the lockout/tagout policy, and gradual…" at bounding box center [334, 279] width 0 height 10
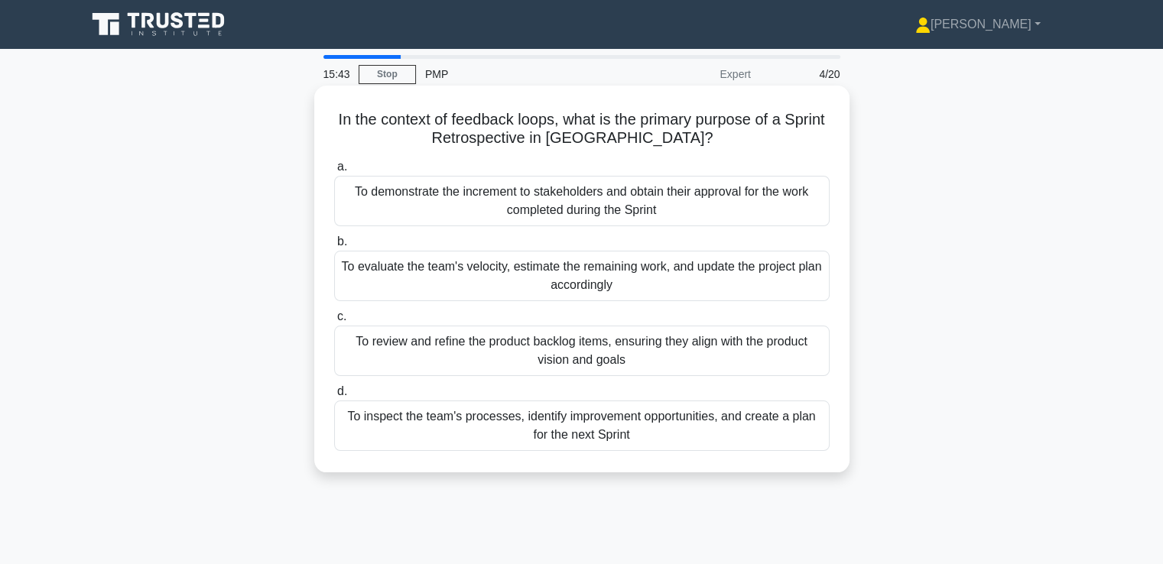
click at [621, 428] on div "To inspect the team's processes, identify improvement opportunities, and create…" at bounding box center [582, 426] width 496 height 50
click at [334, 397] on input "d. To inspect the team's processes, identify improvement opportunities, and cre…" at bounding box center [334, 392] width 0 height 10
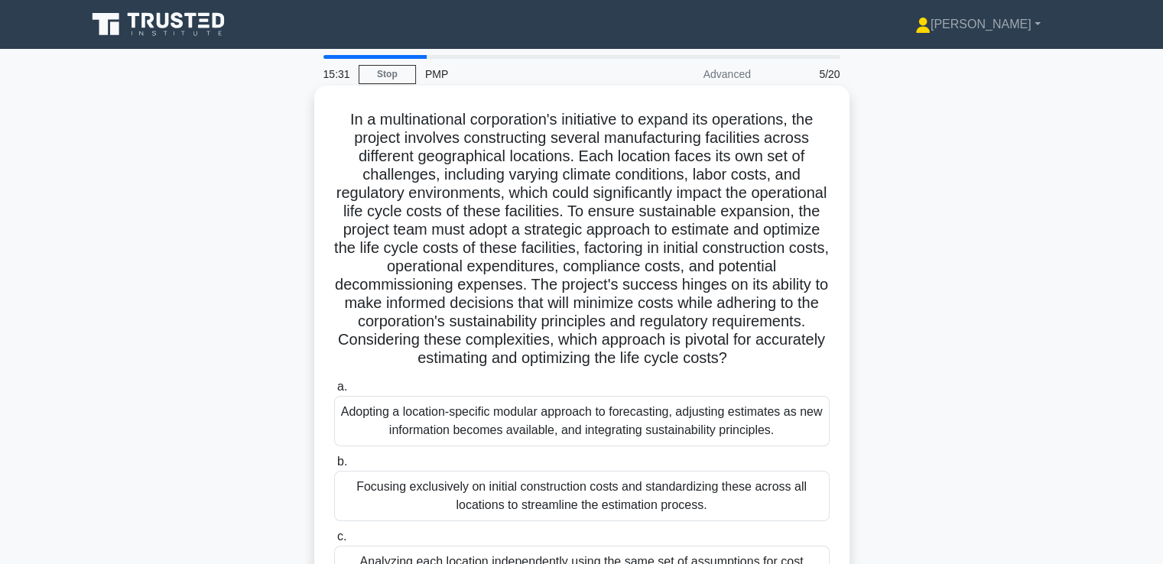
drag, startPoint x: 635, startPoint y: 297, endPoint x: 585, endPoint y: 182, distance: 126.0
click at [585, 182] on h5 "In a multinational corporation's initiative to expand its operations, the proje…" at bounding box center [582, 239] width 499 height 258
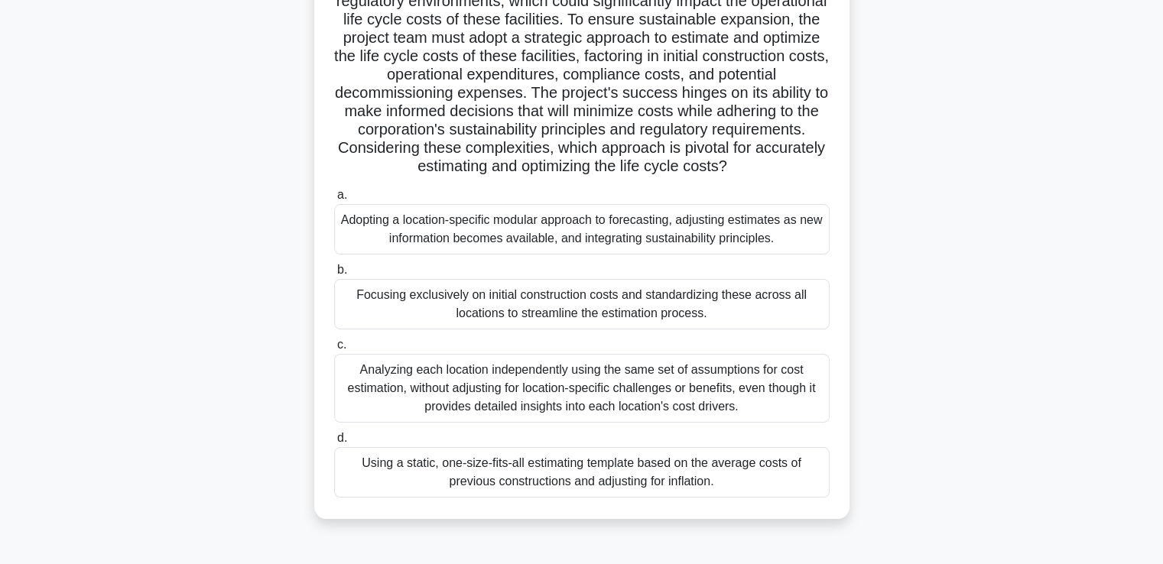
scroll to position [229, 0]
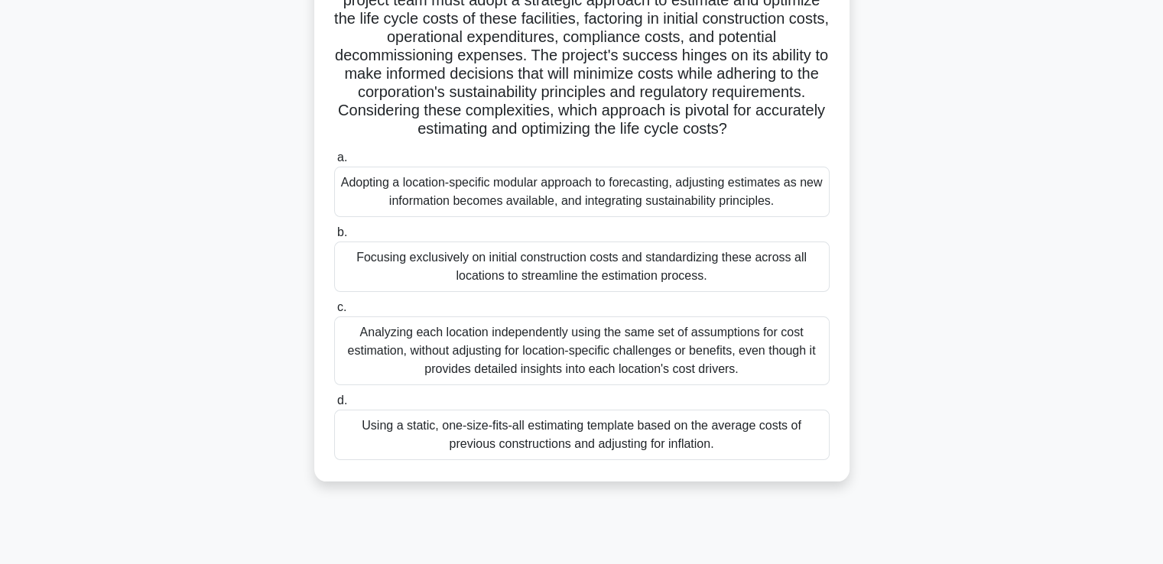
click at [575, 187] on div "Adopting a location-specific modular approach to forecasting, adjusting estimat…" at bounding box center [582, 192] width 496 height 50
click at [334, 163] on input "a. Adopting a location-specific modular approach to forecasting, adjusting esti…" at bounding box center [334, 158] width 0 height 10
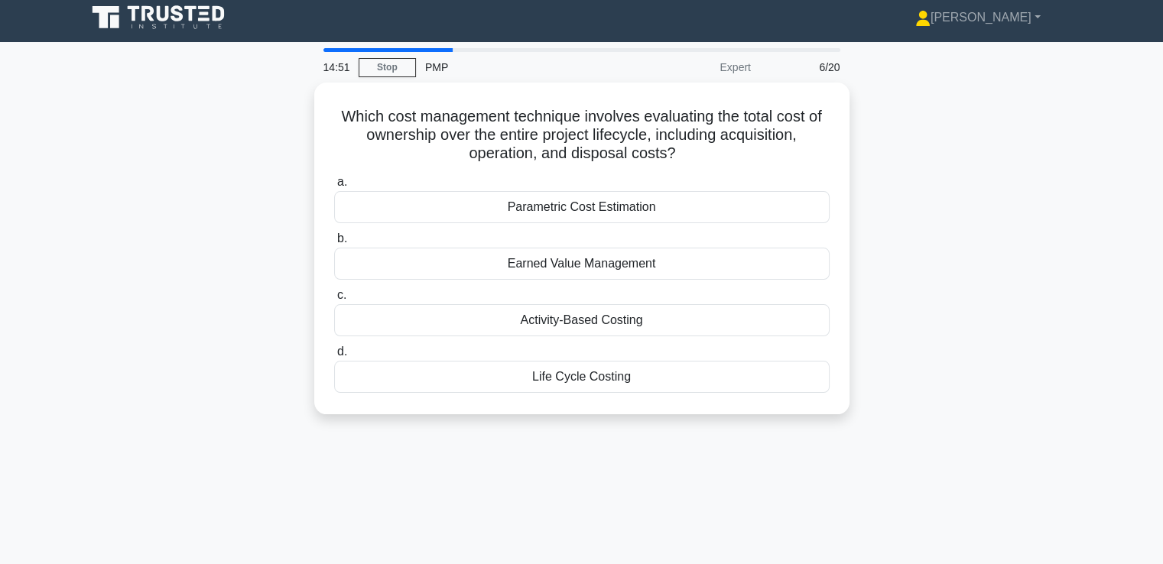
scroll to position [0, 0]
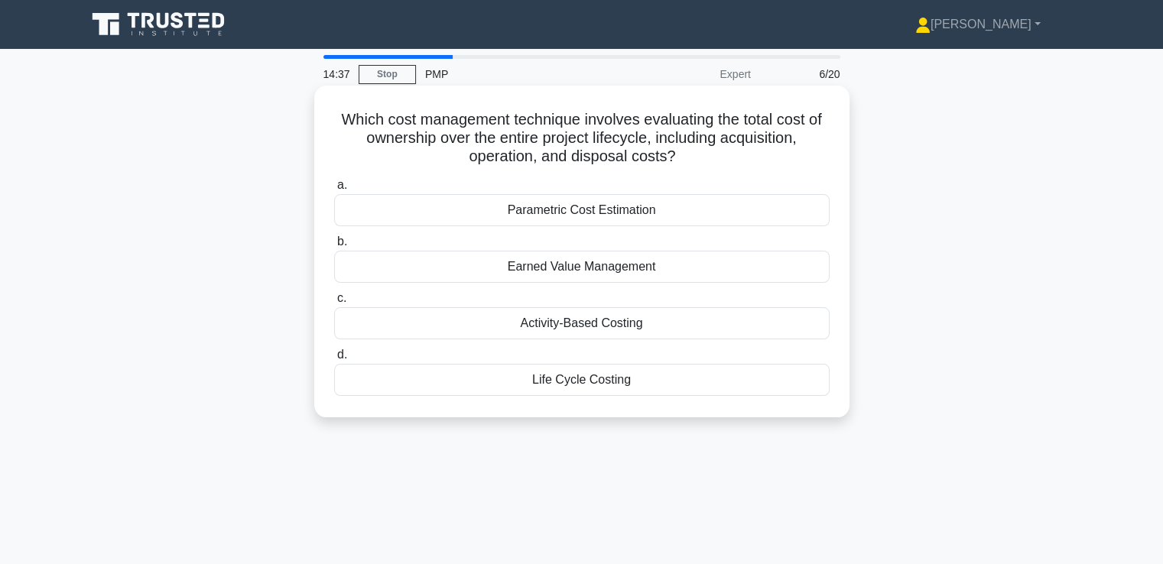
click at [589, 381] on div "Life Cycle Costing" at bounding box center [582, 380] width 496 height 32
click at [334, 360] on input "d. Life Cycle Costing" at bounding box center [334, 355] width 0 height 10
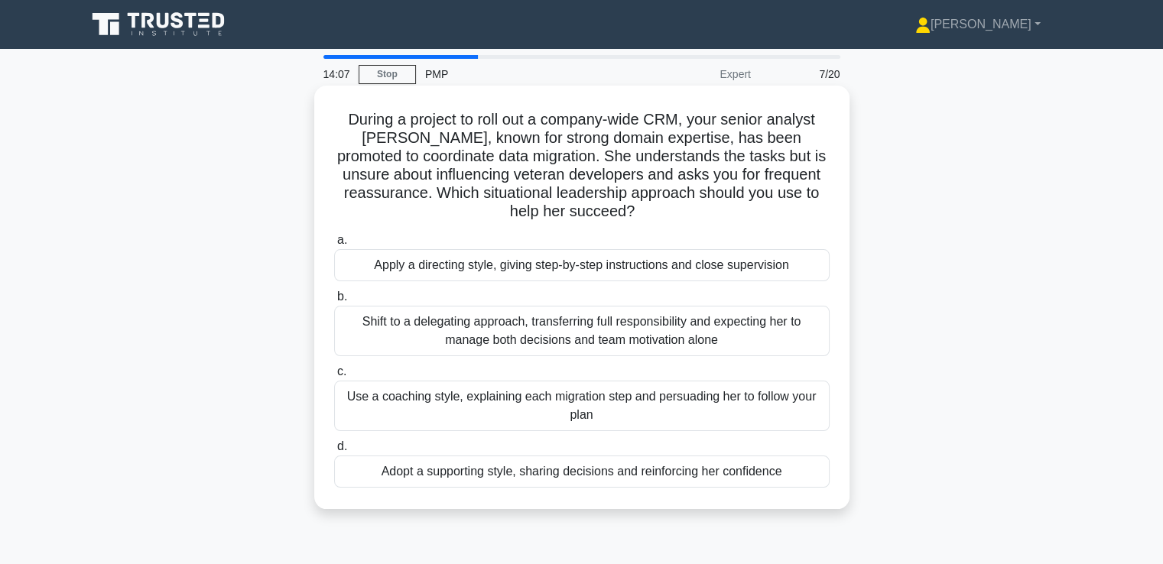
click at [635, 473] on div "Adopt a supporting style, sharing decisions and reinforcing her confidence" at bounding box center [582, 472] width 496 height 32
click at [334, 452] on input "d. Adopt a supporting style, sharing decisions and reinforcing her confidence" at bounding box center [334, 447] width 0 height 10
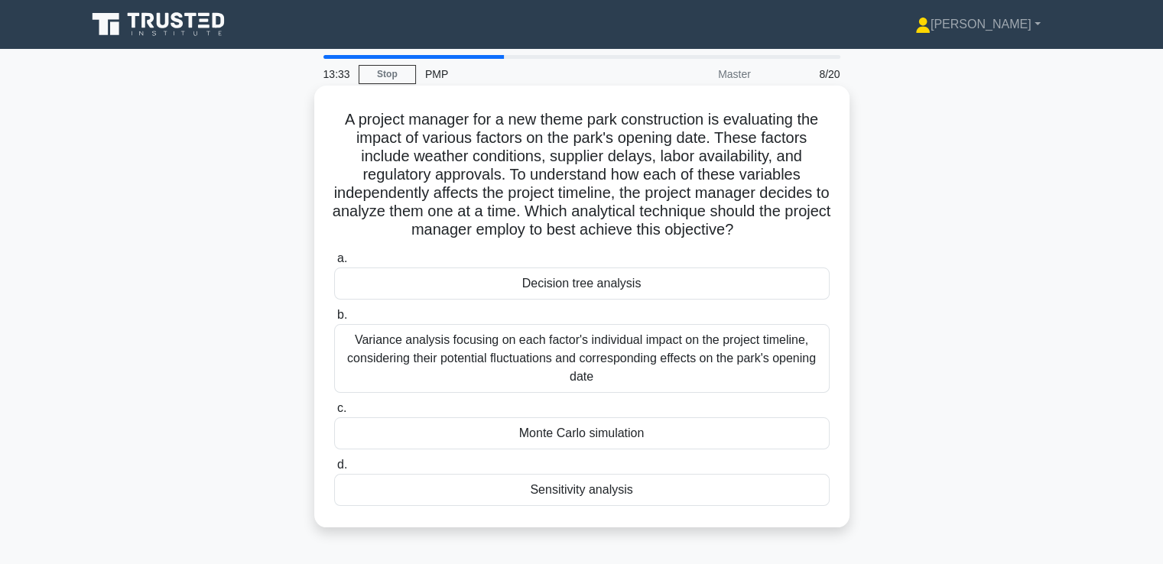
click at [616, 360] on div "Variance analysis focusing on each factor's individual impact on the project ti…" at bounding box center [582, 358] width 496 height 69
click at [334, 320] on input "b. Variance analysis focusing on each factor's individual impact on the project…" at bounding box center [334, 315] width 0 height 10
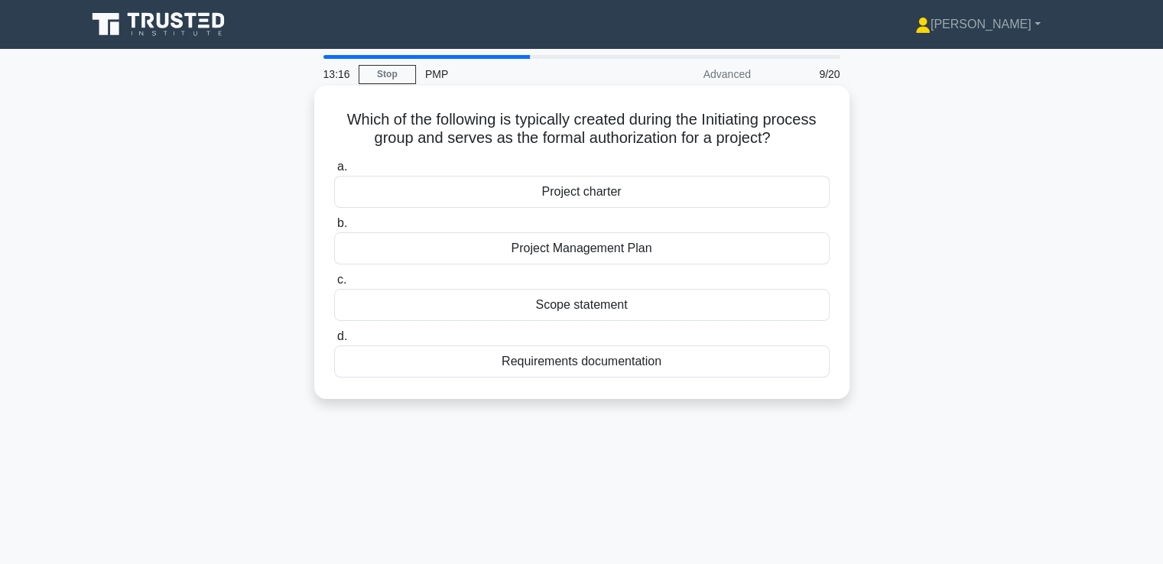
click at [608, 190] on div "Project charter" at bounding box center [582, 192] width 496 height 32
click at [334, 172] on input "a. Project charter" at bounding box center [334, 167] width 0 height 10
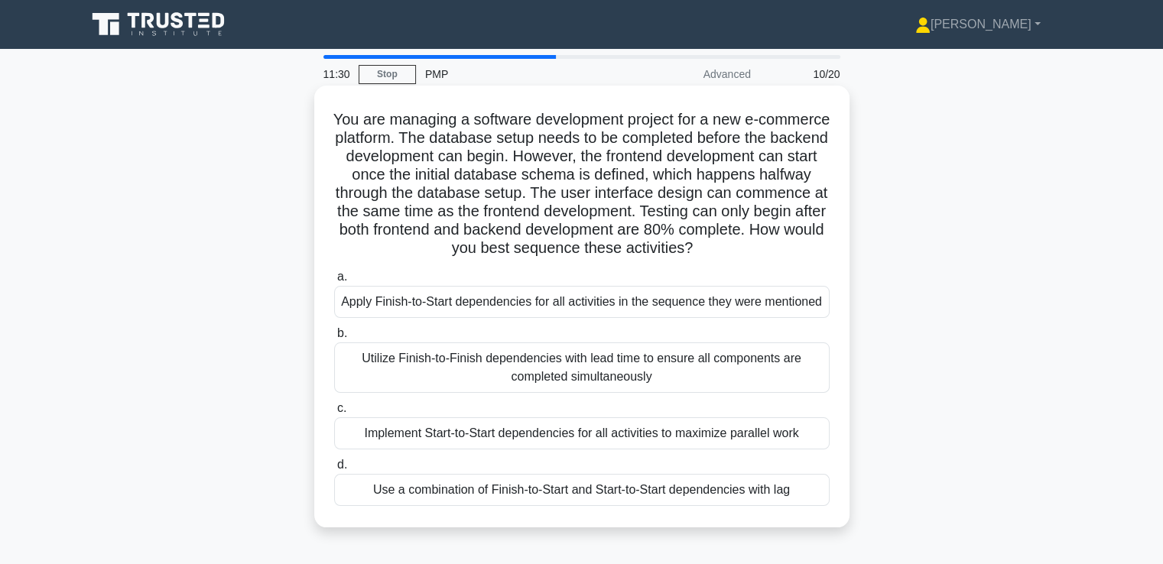
click at [621, 372] on div "Utilize Finish-to-Finish dependencies with lead time to ensure all components a…" at bounding box center [582, 368] width 496 height 50
click at [334, 339] on input "b. Utilize Finish-to-Finish dependencies with lead time to ensure all component…" at bounding box center [334, 334] width 0 height 10
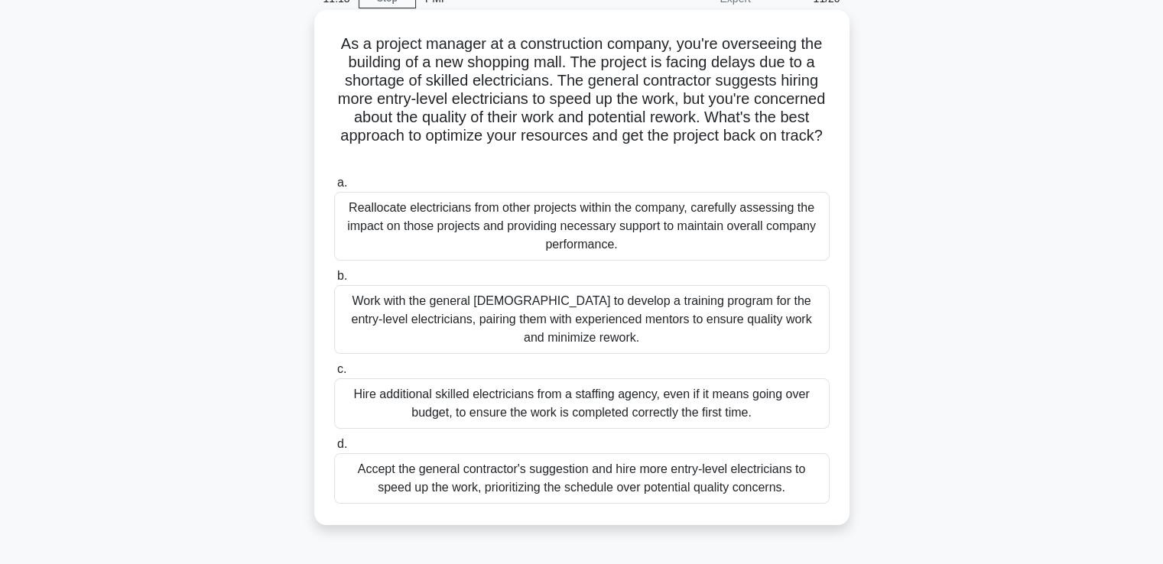
scroll to position [76, 0]
click at [716, 304] on div "Work with the general contractor to develop a training program for the entry-le…" at bounding box center [582, 318] width 496 height 69
click at [334, 281] on input "b. Work with the general contractor to develop a training program for the entry…" at bounding box center [334, 276] width 0 height 10
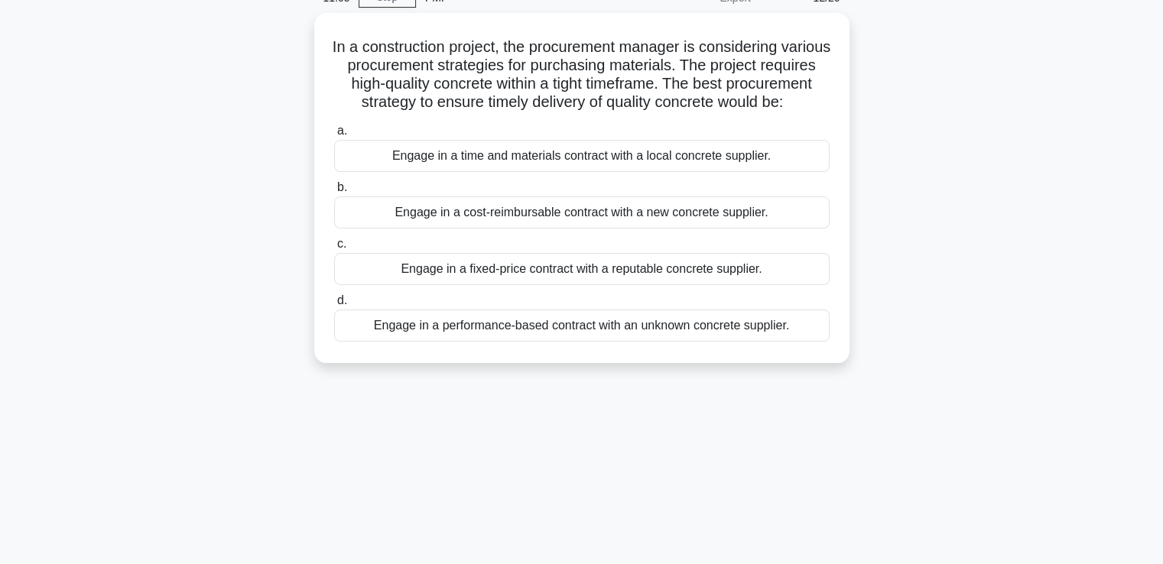
scroll to position [0, 0]
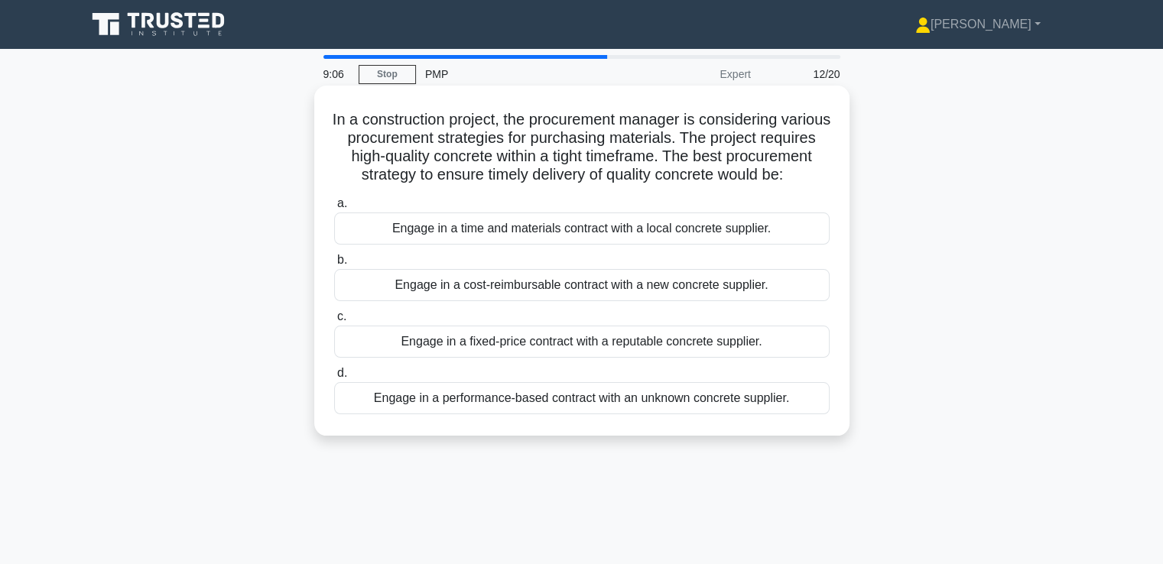
click at [636, 301] on div "Engage in a cost-reimbursable contract with a new concrete supplier." at bounding box center [582, 285] width 496 height 32
click at [334, 265] on input "b. Engage in a cost-reimbursable contract with a new concrete supplier." at bounding box center [334, 260] width 0 height 10
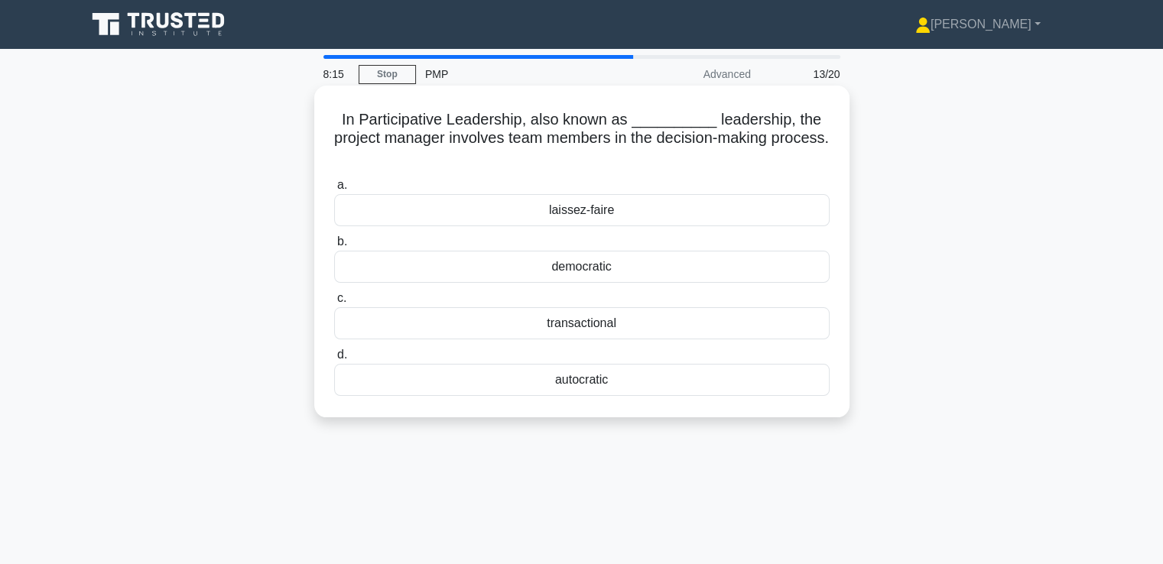
click at [611, 264] on div "democratic" at bounding box center [582, 267] width 496 height 32
click at [334, 247] on input "b. democratic" at bounding box center [334, 242] width 0 height 10
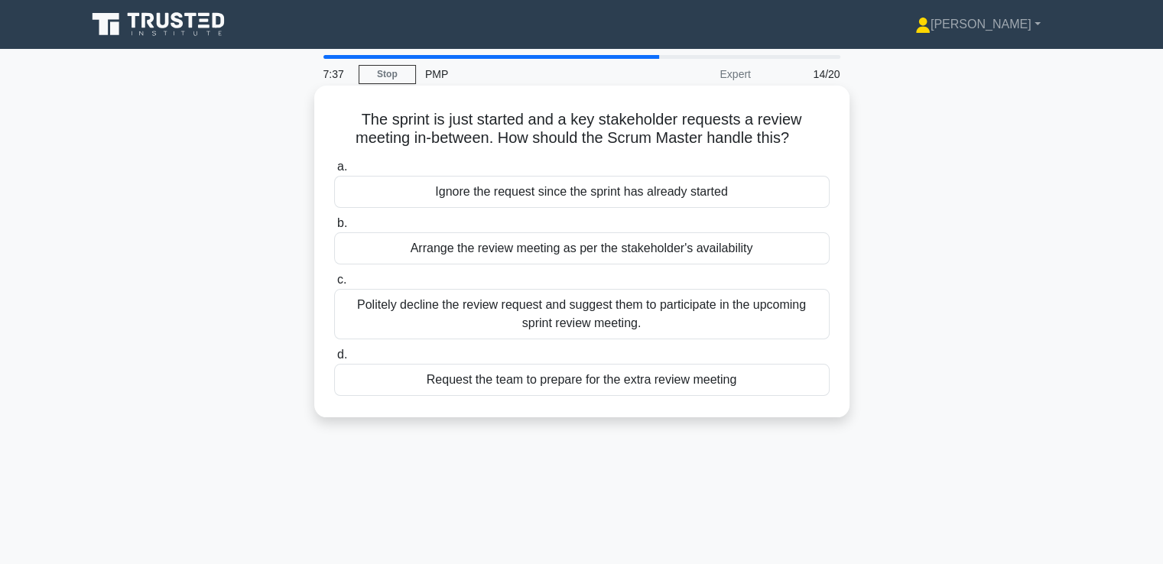
click at [578, 255] on div "Arrange the review meeting as per the stakeholder's availability" at bounding box center [582, 248] width 496 height 32
click at [334, 229] on input "b. Arrange the review meeting as per the stakeholder's availability" at bounding box center [334, 224] width 0 height 10
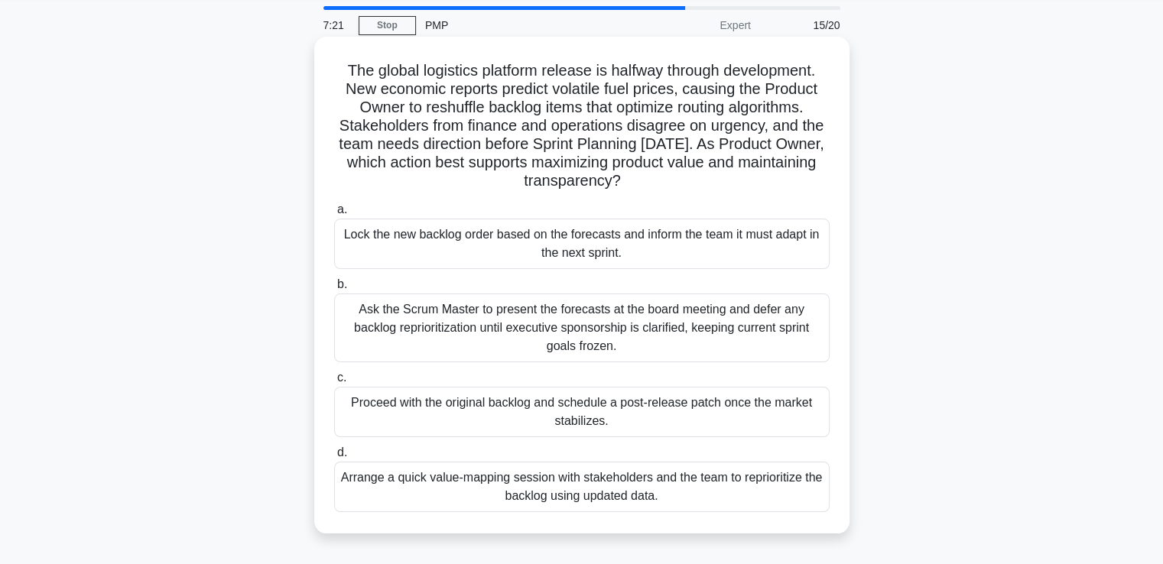
scroll to position [76, 0]
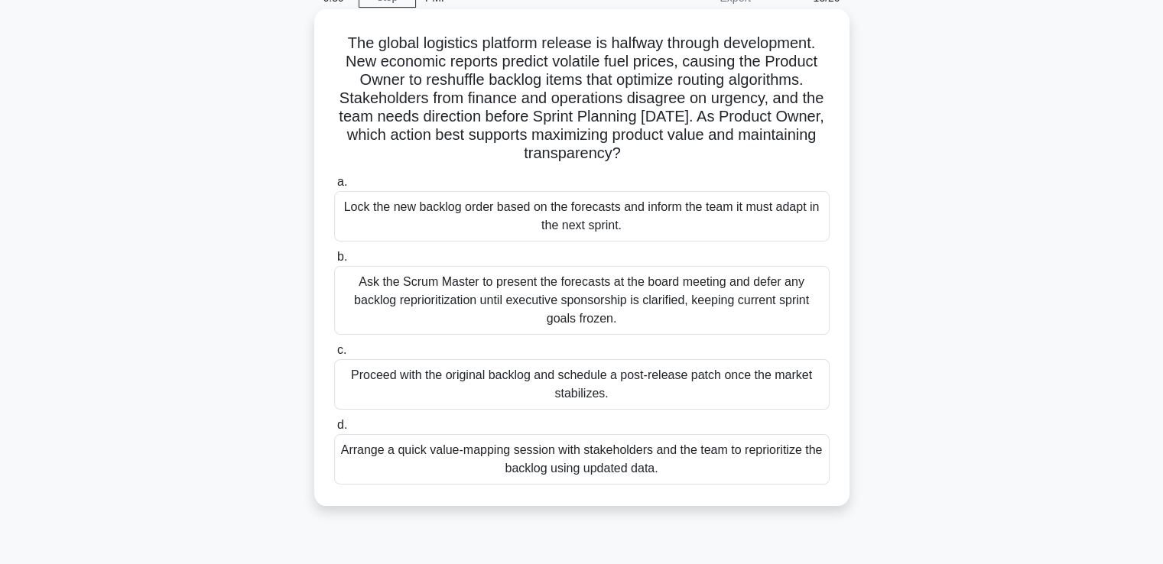
click at [685, 460] on div "Arrange a quick value-mapping session with stakeholders and the team to reprior…" at bounding box center [582, 459] width 496 height 50
click at [334, 431] on input "d. Arrange a quick value-mapping session with stakeholders and the team to repr…" at bounding box center [334, 426] width 0 height 10
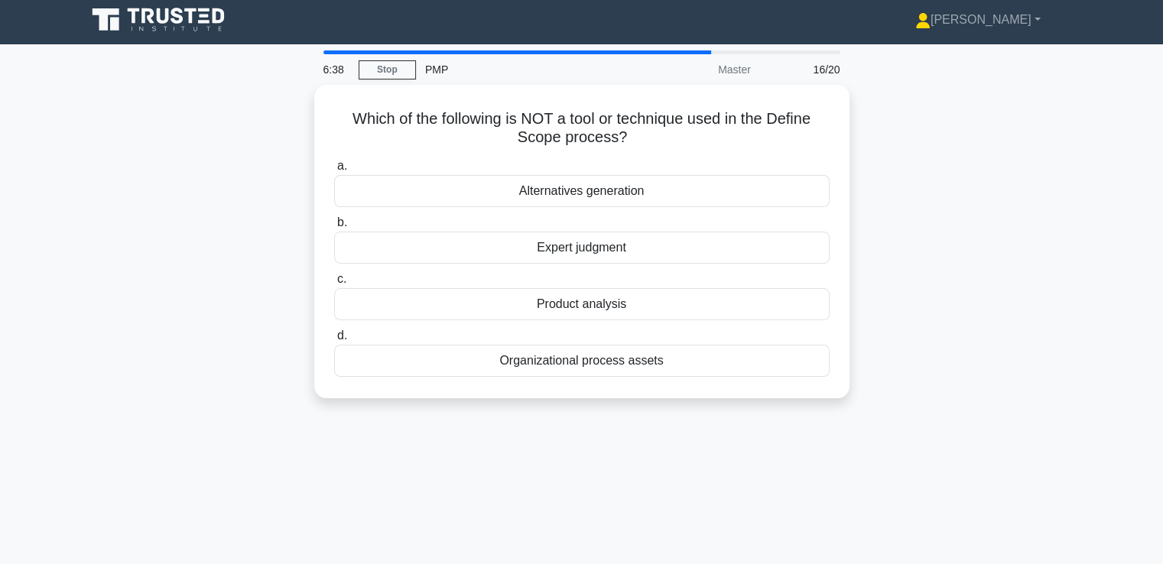
scroll to position [0, 0]
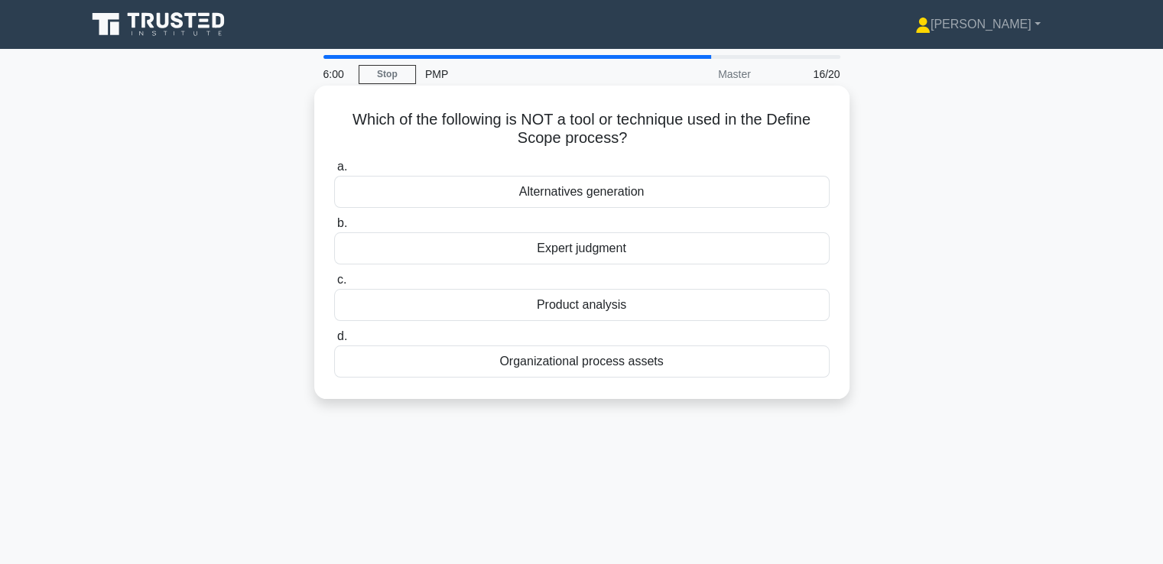
click at [559, 192] on div "Alternatives generation" at bounding box center [582, 192] width 496 height 32
click at [334, 172] on input "a. Alternatives generation" at bounding box center [334, 167] width 0 height 10
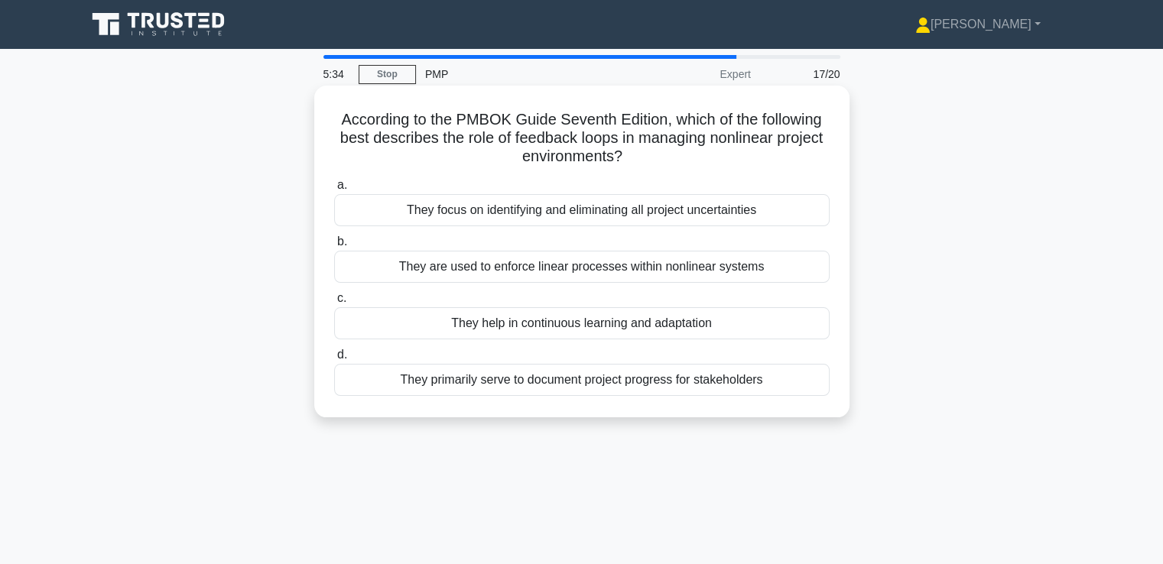
click at [605, 325] on div "They help in continuous learning and adaptation" at bounding box center [582, 323] width 496 height 32
click at [334, 304] on input "c. They help in continuous learning and adaptation" at bounding box center [334, 299] width 0 height 10
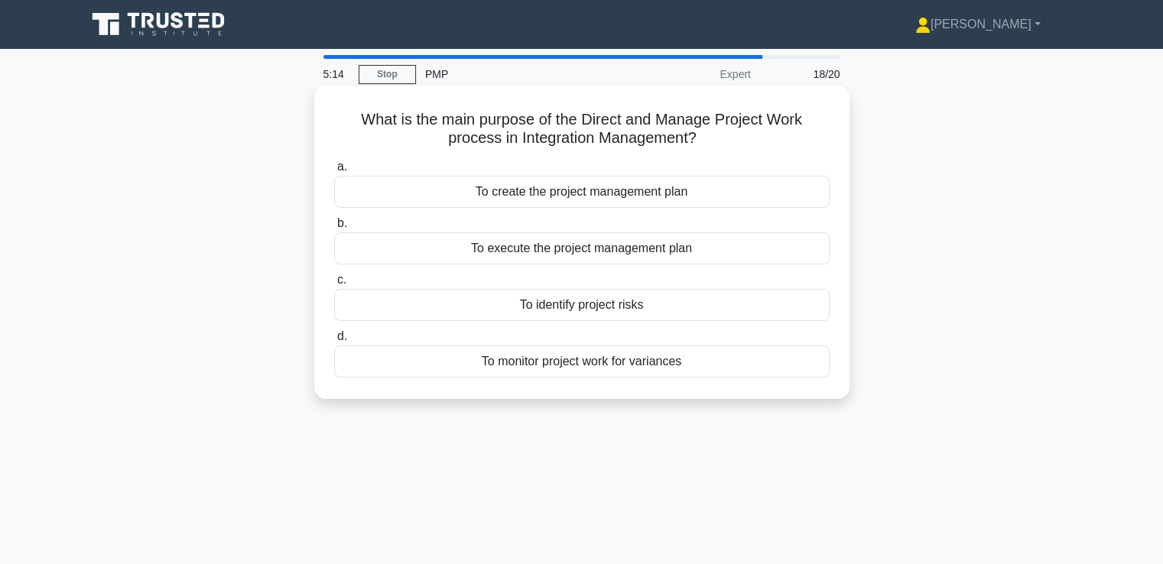
click at [619, 252] on div "To execute the project management plan" at bounding box center [582, 248] width 496 height 32
click at [334, 229] on input "b. To execute the project management plan" at bounding box center [334, 224] width 0 height 10
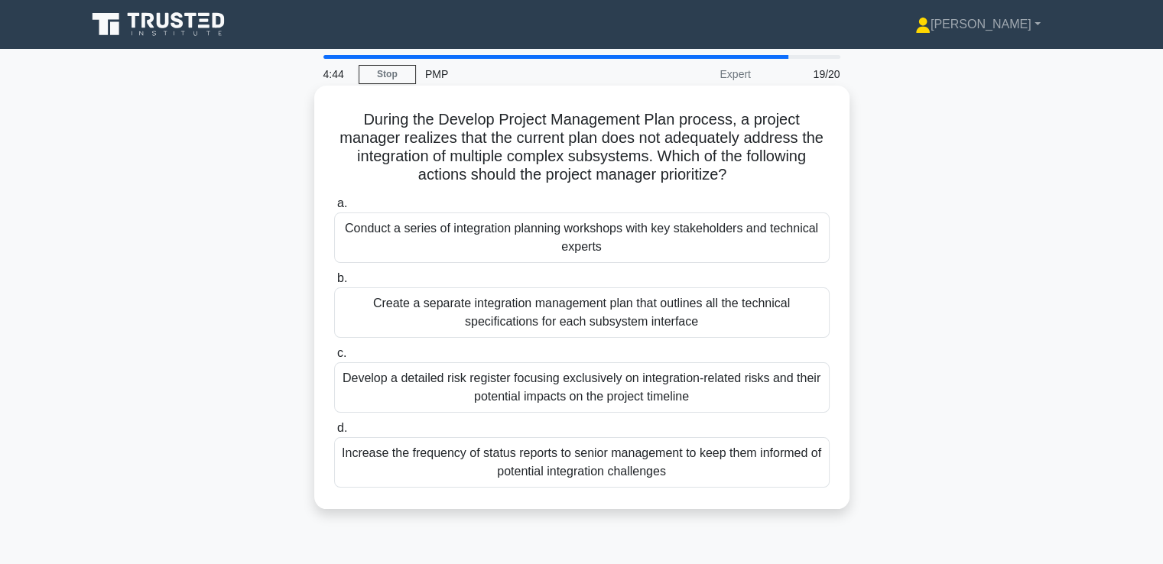
click at [597, 387] on div "Develop a detailed risk register focusing exclusively on integration-related ri…" at bounding box center [582, 387] width 496 height 50
click at [334, 359] on input "c. Develop a detailed risk register focusing exclusively on integration-related…" at bounding box center [334, 354] width 0 height 10
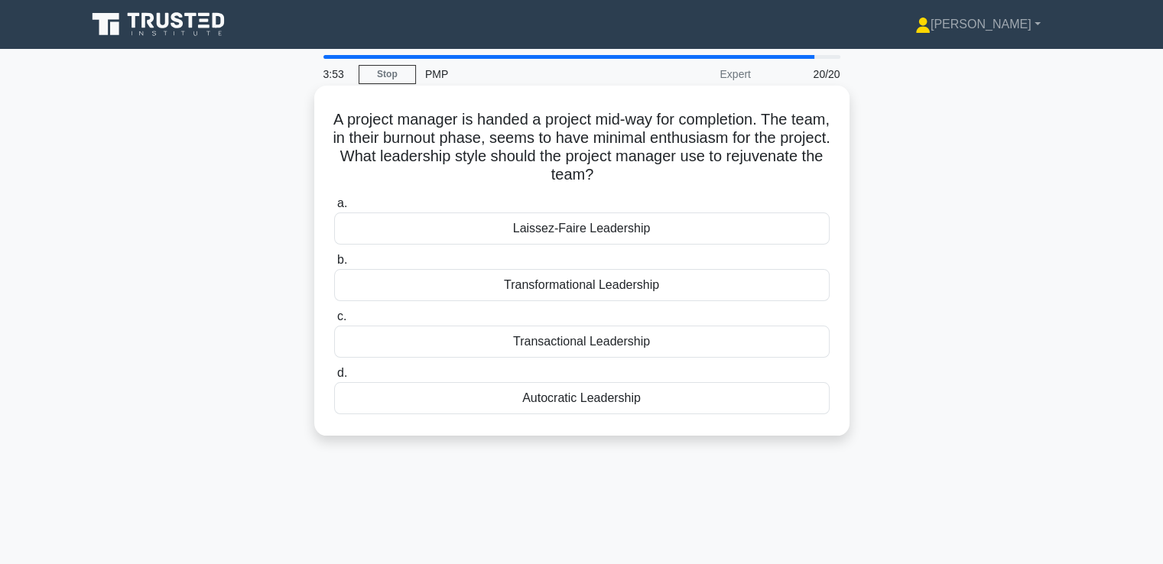
click at [629, 288] on div "Transformational Leadership" at bounding box center [582, 285] width 496 height 32
click at [334, 265] on input "b. Transformational Leadership" at bounding box center [334, 260] width 0 height 10
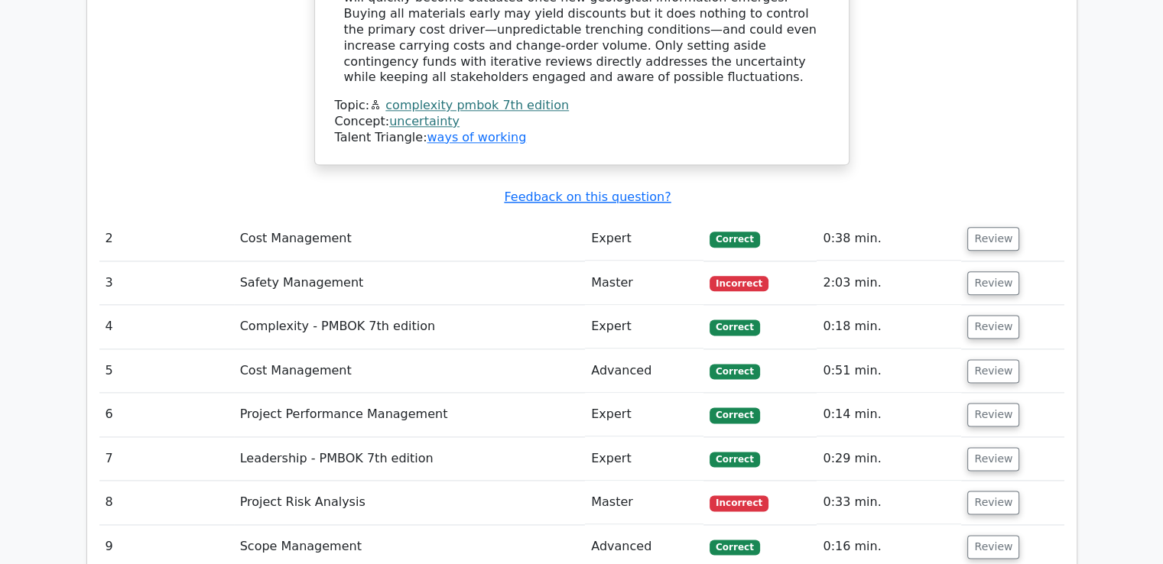
scroll to position [1835, 0]
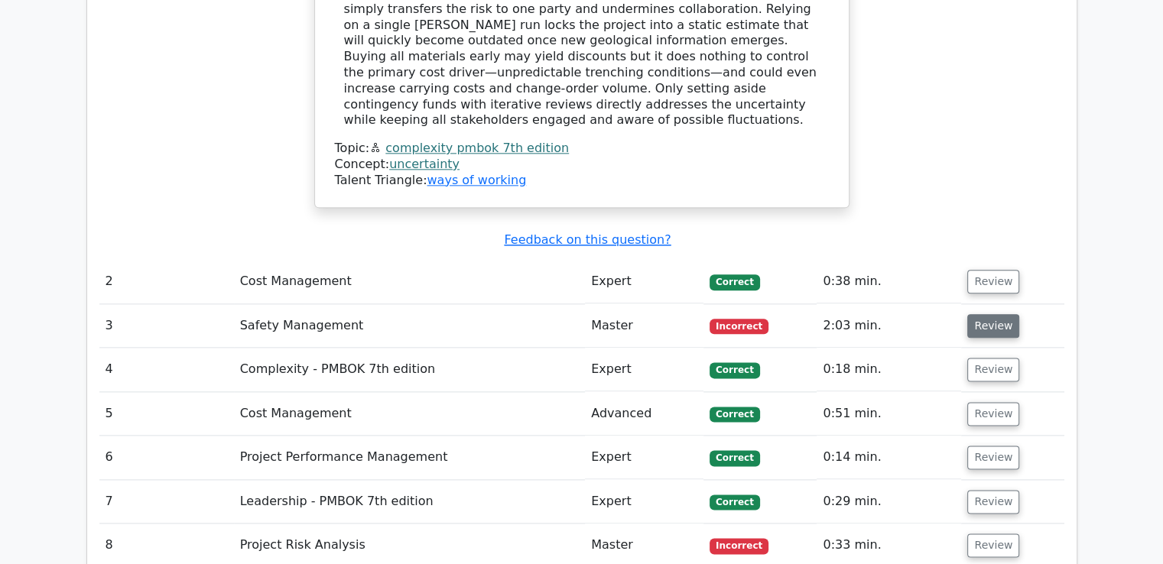
click at [995, 314] on button "Review" at bounding box center [993, 326] width 52 height 24
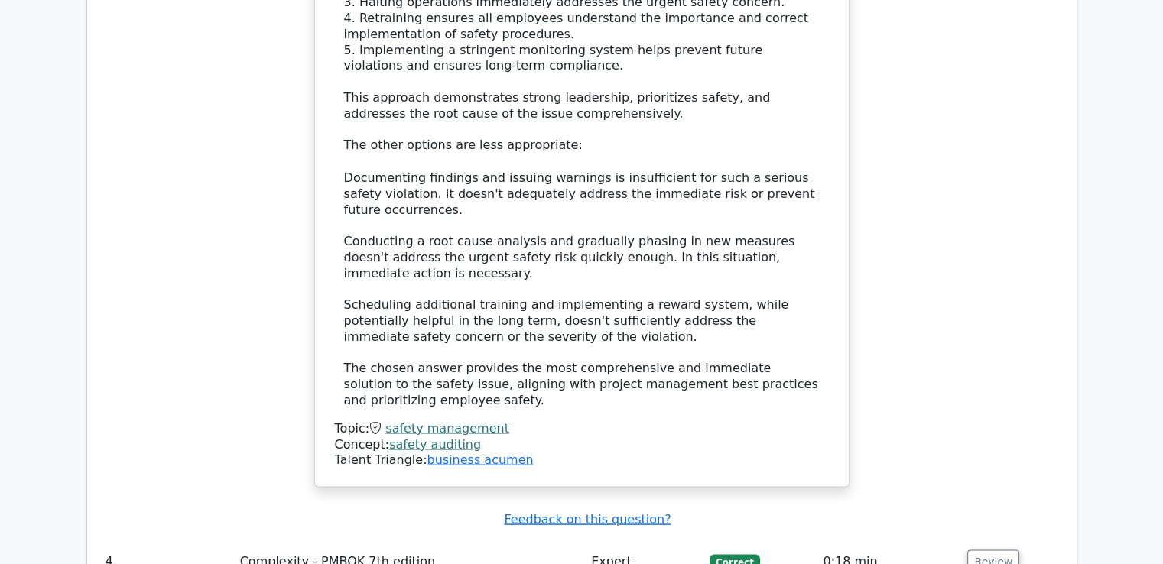
scroll to position [3135, 0]
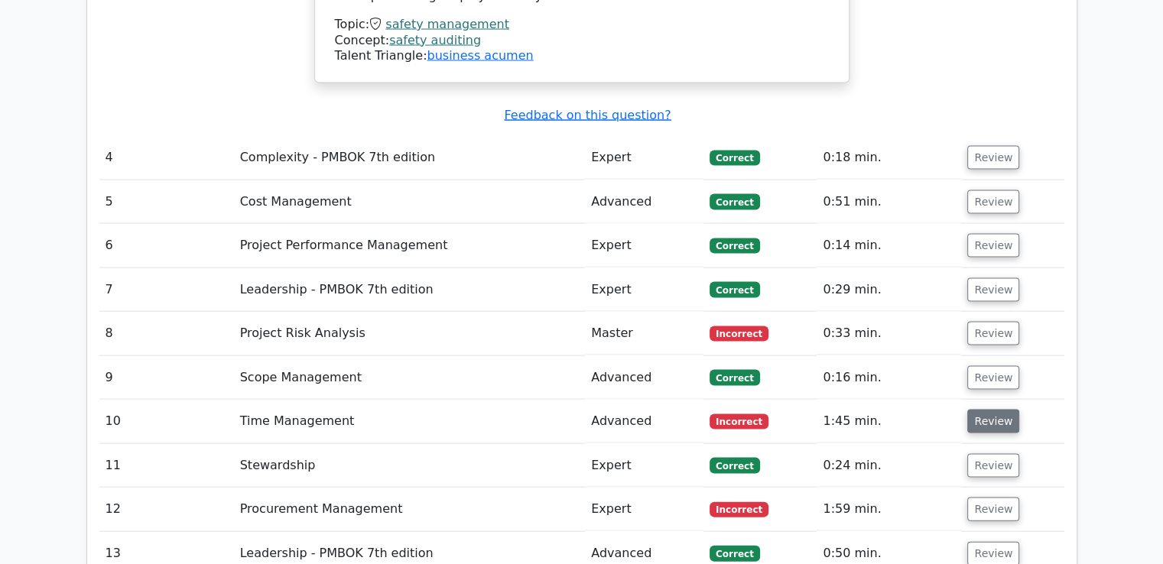
click at [990, 410] on button "Review" at bounding box center [993, 422] width 52 height 24
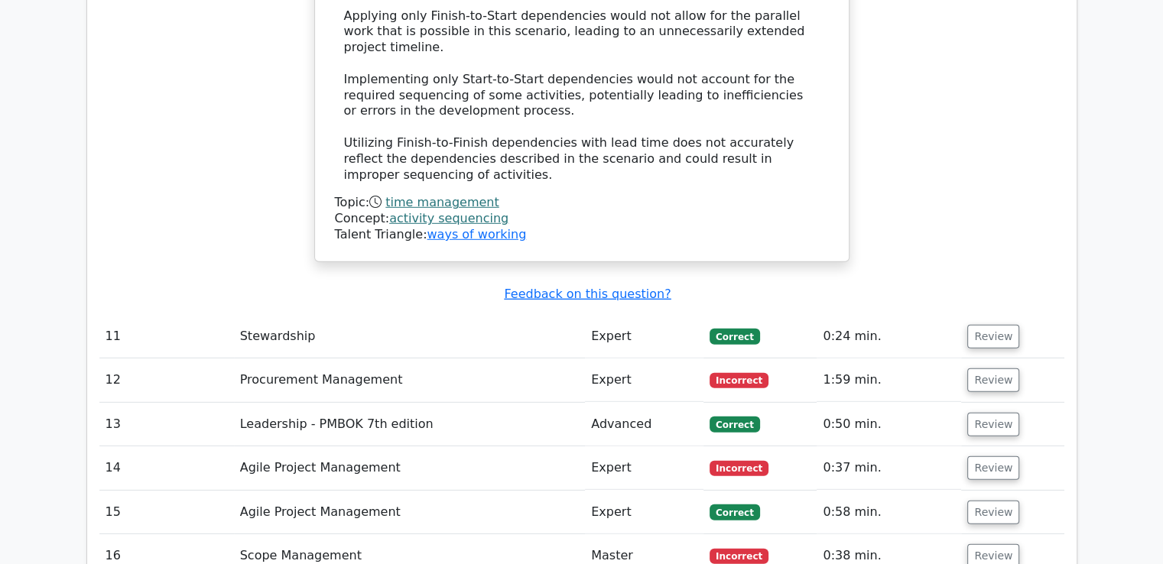
scroll to position [4512, 0]
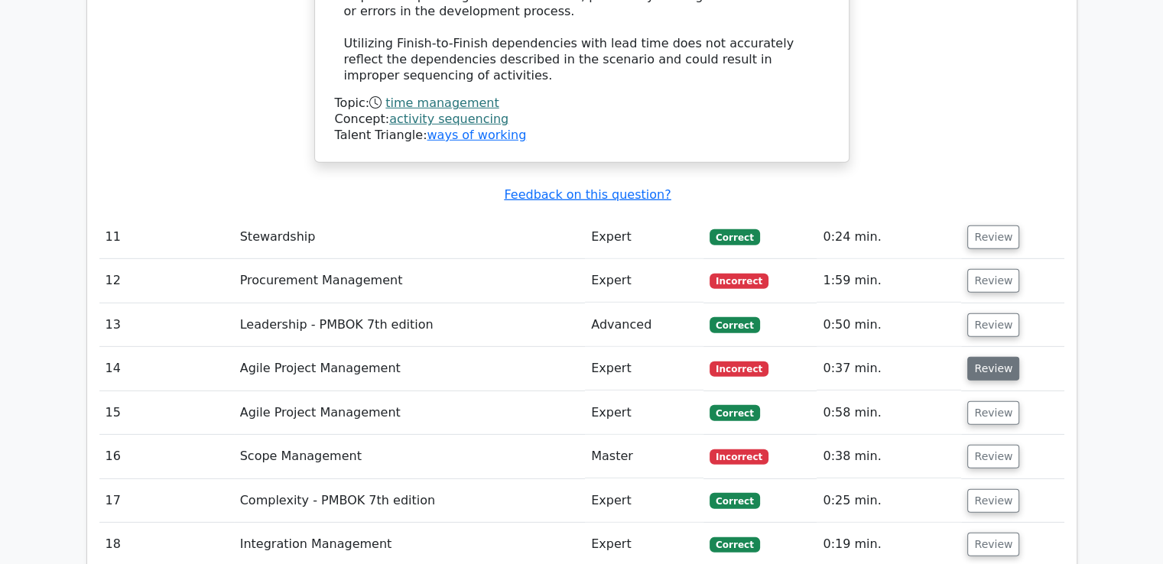
click at [985, 357] on button "Review" at bounding box center [993, 369] width 52 height 24
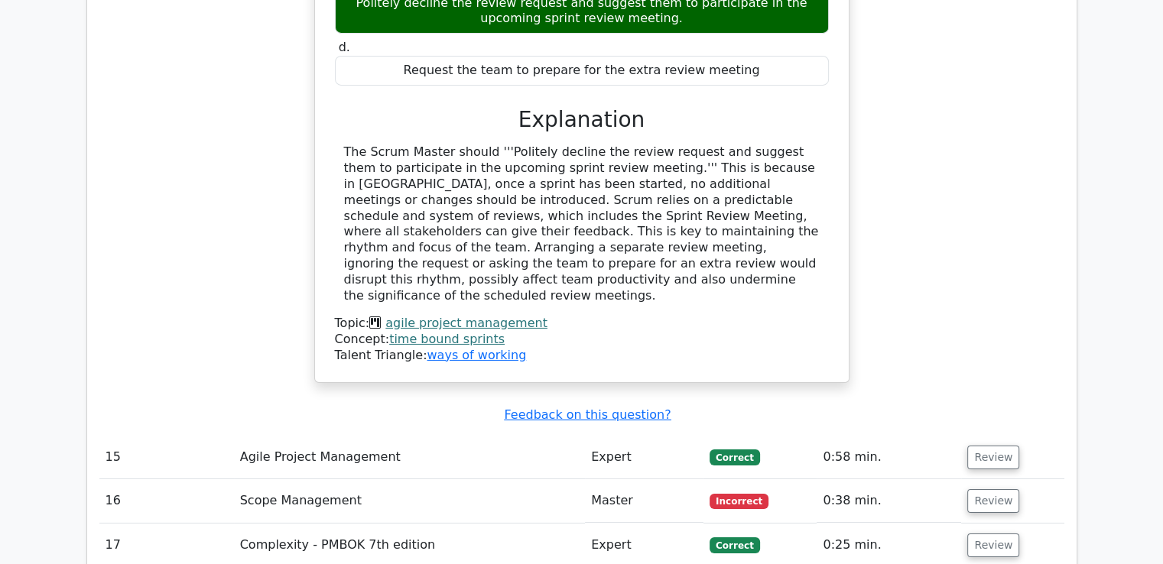
scroll to position [5423, 0]
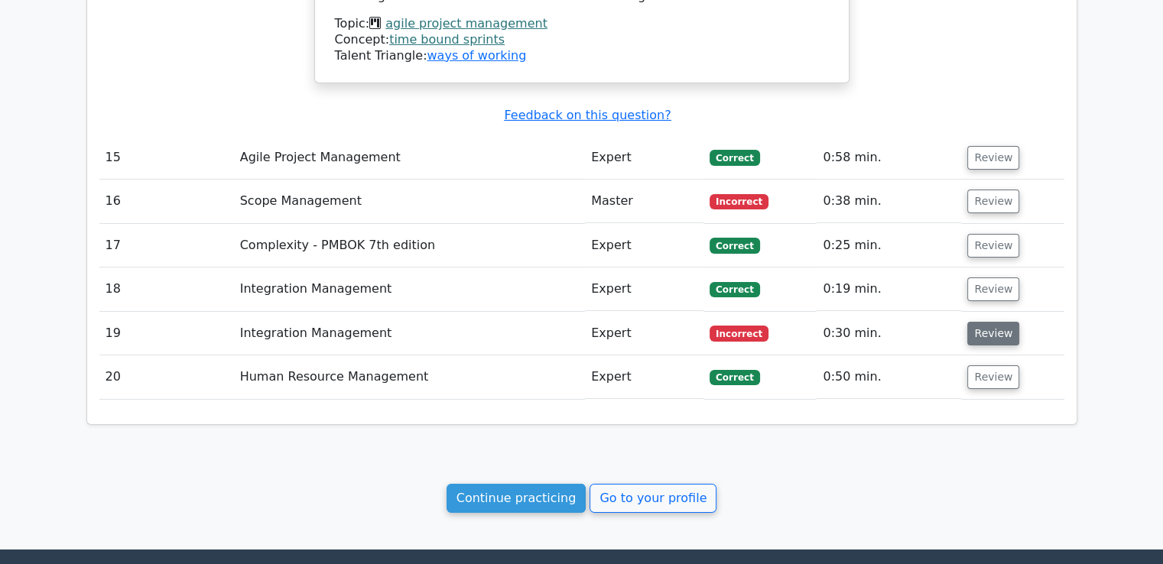
click at [978, 322] on button "Review" at bounding box center [993, 334] width 52 height 24
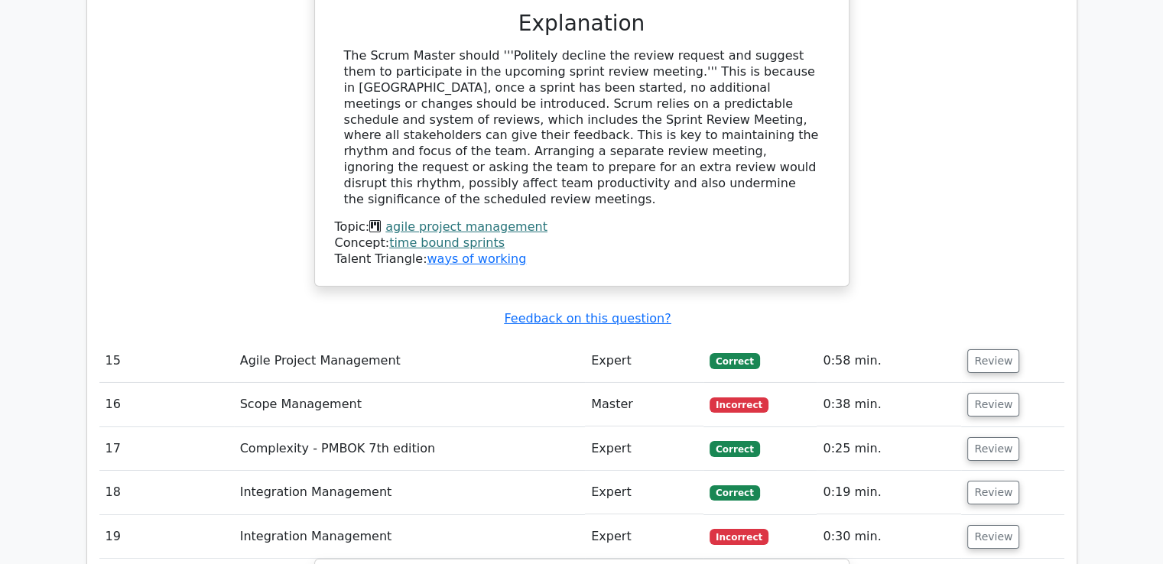
scroll to position [5194, 0]
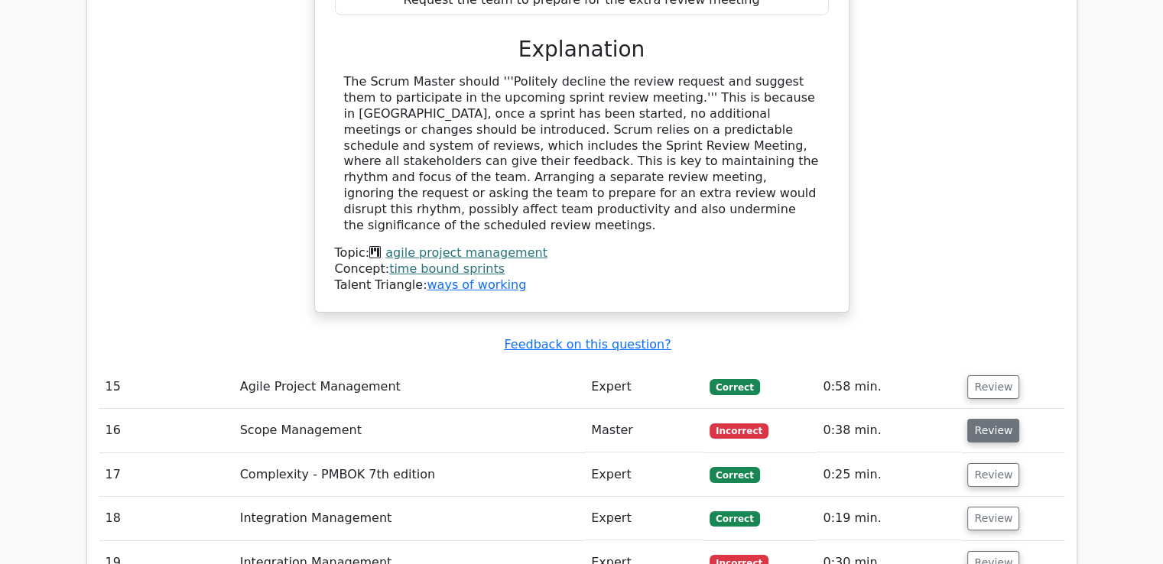
click at [979, 419] on button "Review" at bounding box center [993, 431] width 52 height 24
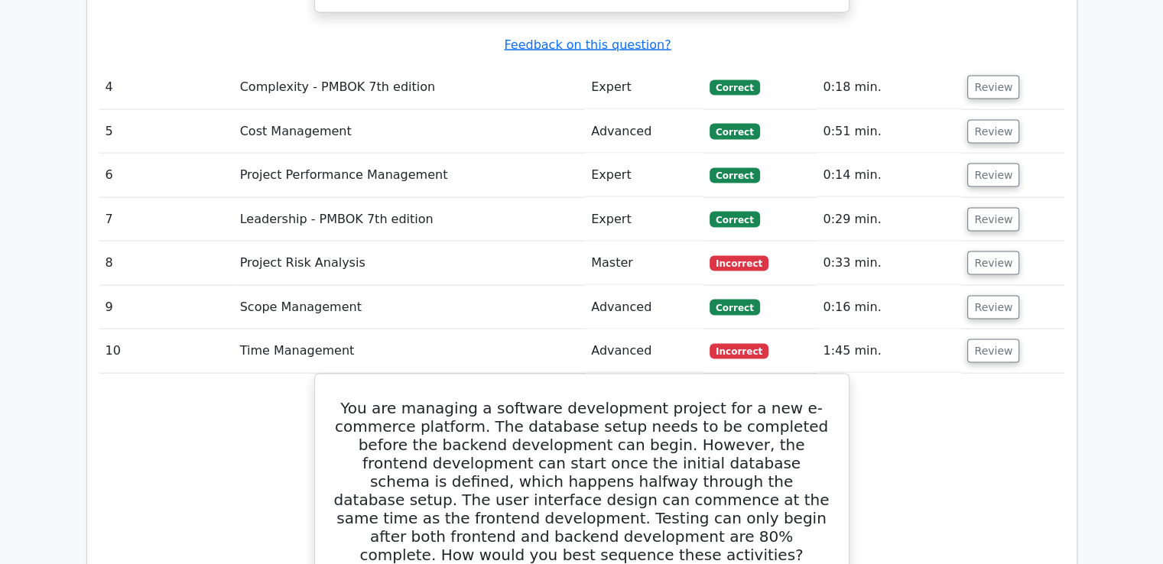
scroll to position [3053, 0]
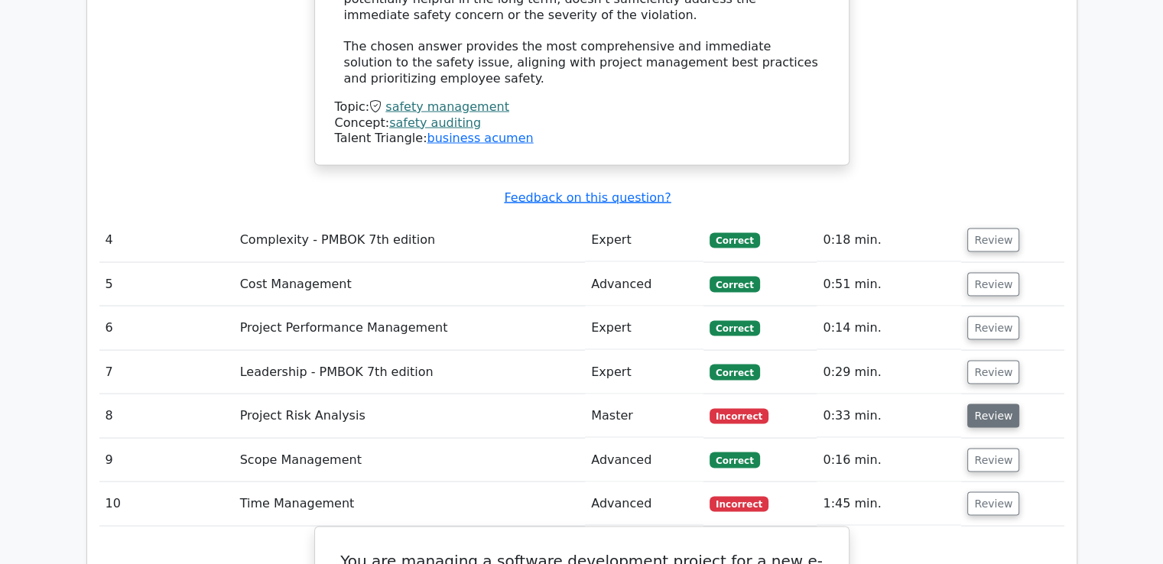
click at [986, 405] on button "Review" at bounding box center [993, 417] width 52 height 24
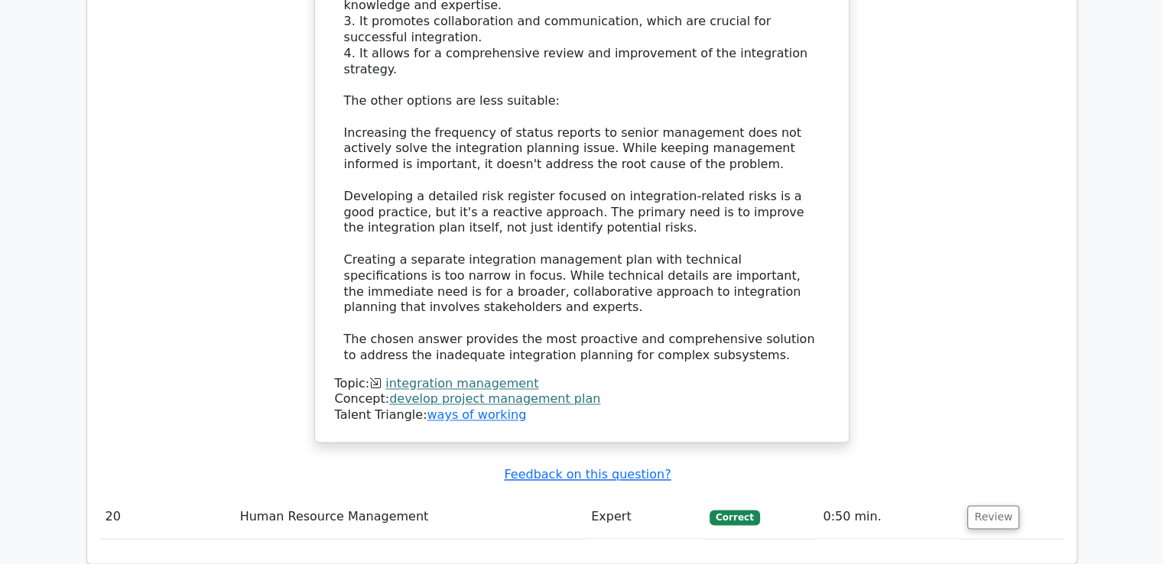
scroll to position [8128, 0]
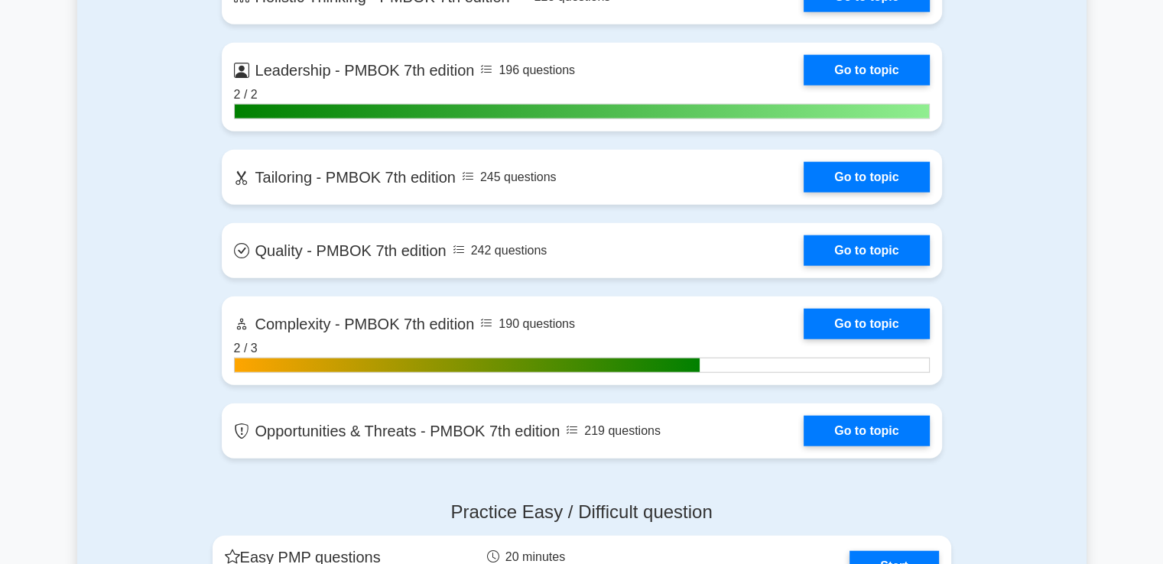
scroll to position [3977, 0]
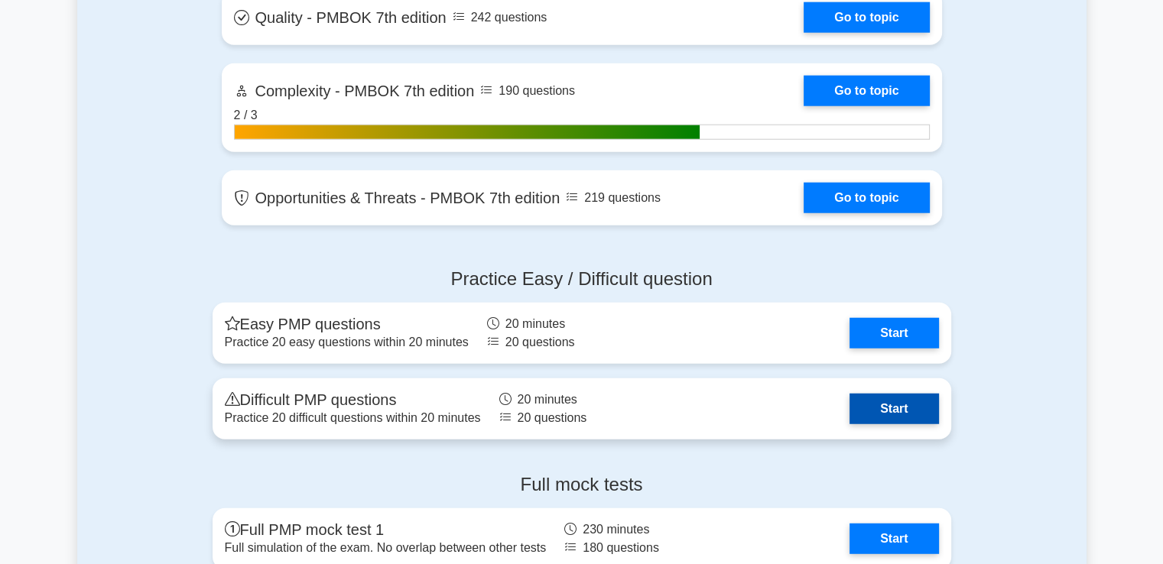
click at [867, 407] on link "Start" at bounding box center [894, 409] width 89 height 31
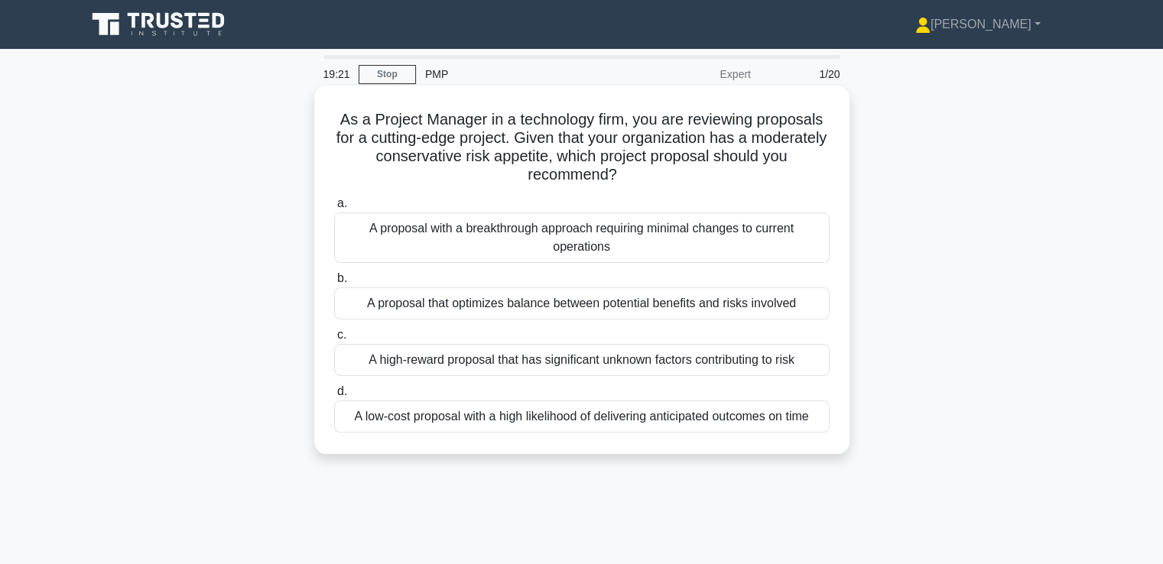
click at [647, 310] on div "A proposal that optimizes balance between potential benefits and risks involved" at bounding box center [582, 304] width 496 height 32
click at [334, 284] on input "b. A proposal that optimizes balance between potential benefits and risks invol…" at bounding box center [334, 279] width 0 height 10
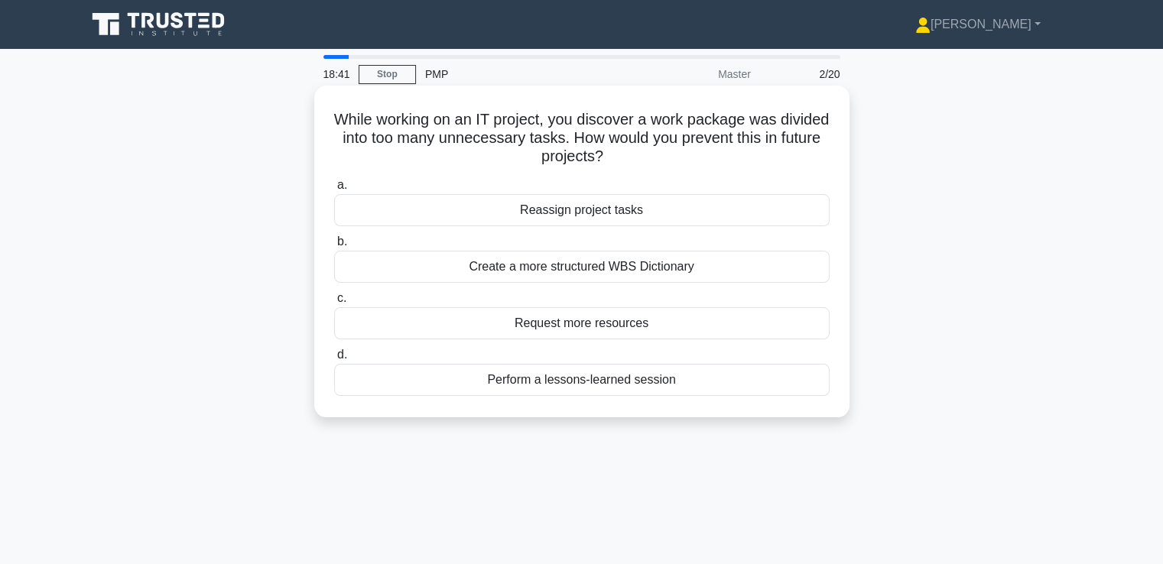
click at [661, 268] on div "Create a more structured WBS Dictionary" at bounding box center [582, 267] width 496 height 32
click at [334, 247] on input "b. Create a more structured WBS Dictionary" at bounding box center [334, 242] width 0 height 10
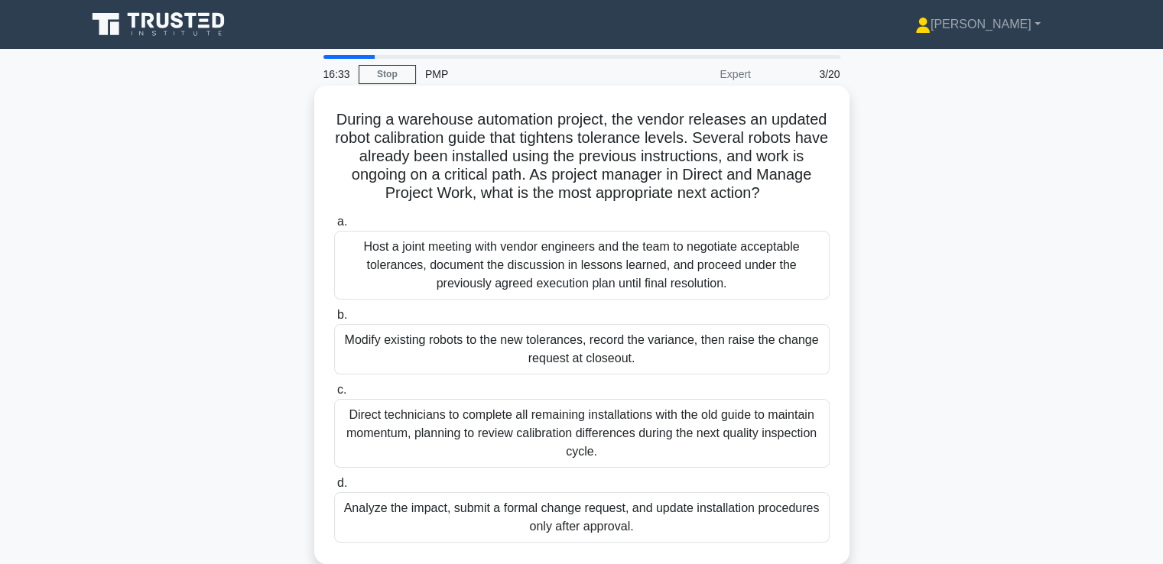
click at [593, 276] on div "Host a joint meeting with vendor engineers and the team to negotiate acceptable…" at bounding box center [582, 265] width 496 height 69
click at [334, 227] on input "a. Host a joint meeting with vendor engineers and the team to negotiate accepta…" at bounding box center [334, 222] width 0 height 10
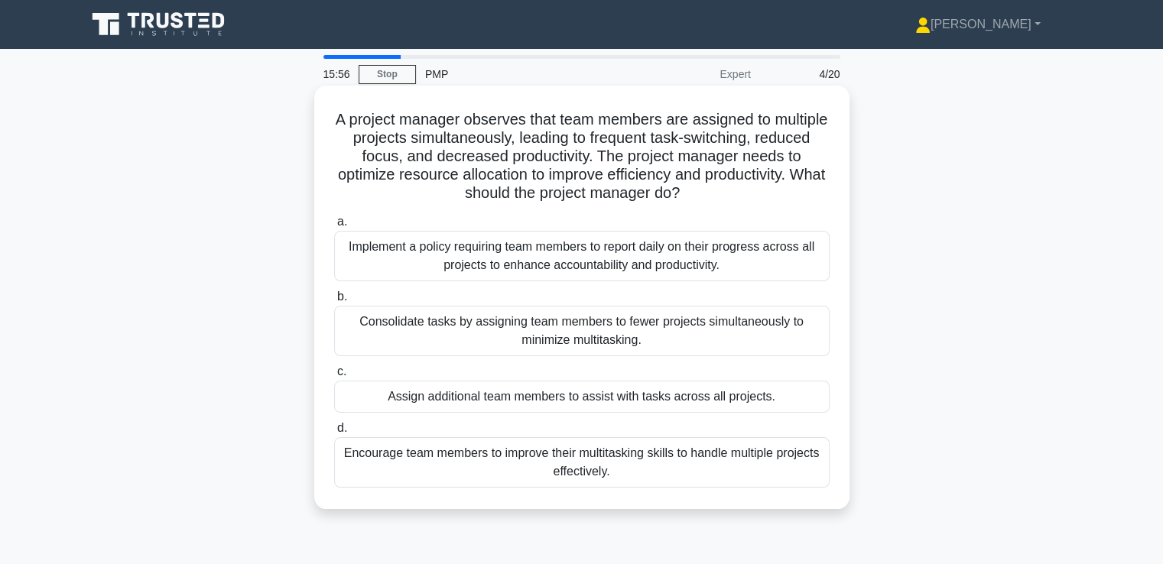
click at [690, 325] on div "Consolidate tasks by assigning team members to fewer projects simultaneously to…" at bounding box center [582, 331] width 496 height 50
click at [334, 302] on input "b. Consolidate tasks by assigning team members to fewer projects simultaneously…" at bounding box center [334, 297] width 0 height 10
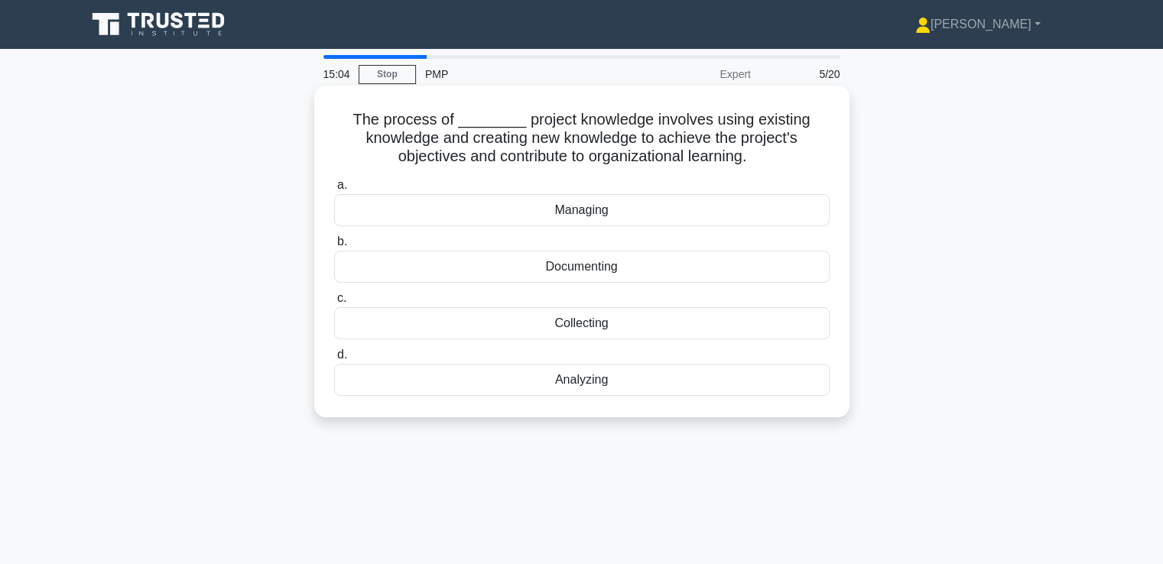
click at [600, 216] on div "Managing" at bounding box center [582, 210] width 496 height 32
click at [334, 190] on input "a. Managing" at bounding box center [334, 185] width 0 height 10
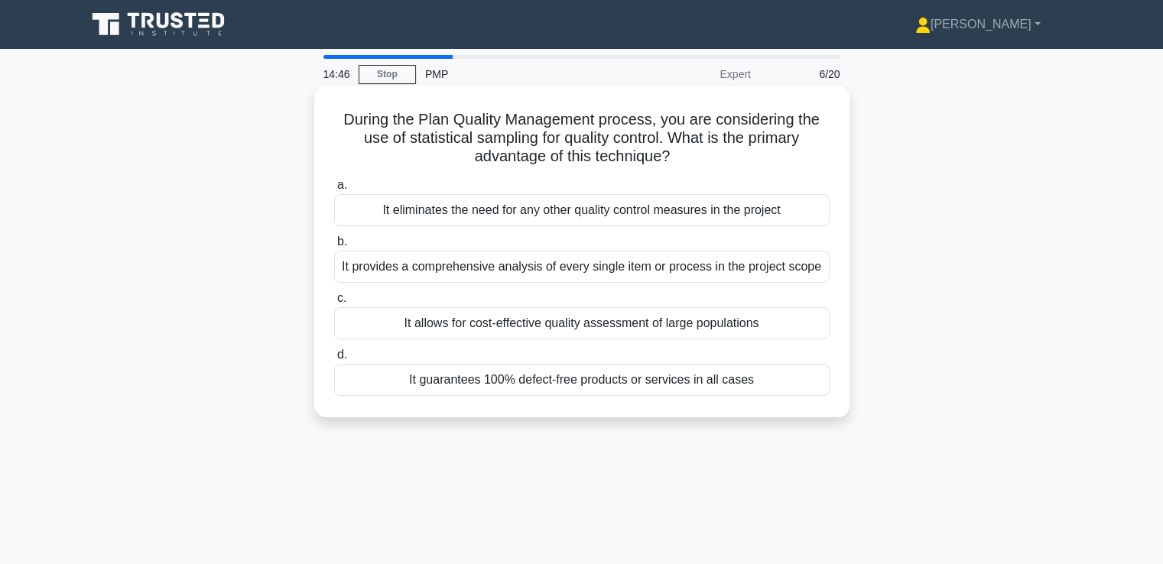
click at [677, 330] on div "It allows for cost-effective quality assessment of large populations" at bounding box center [582, 323] width 496 height 32
click at [334, 304] on input "c. It allows for cost-effective quality assessment of large populations" at bounding box center [334, 299] width 0 height 10
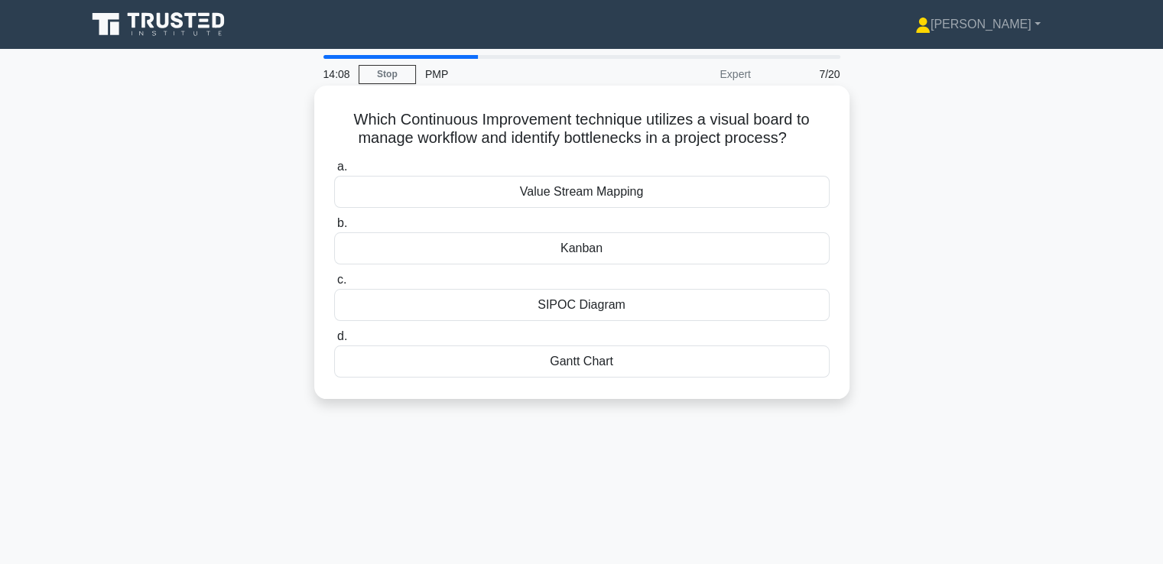
click at [686, 251] on div "Kanban" at bounding box center [582, 248] width 496 height 32
click at [334, 229] on input "b. Kanban" at bounding box center [334, 224] width 0 height 10
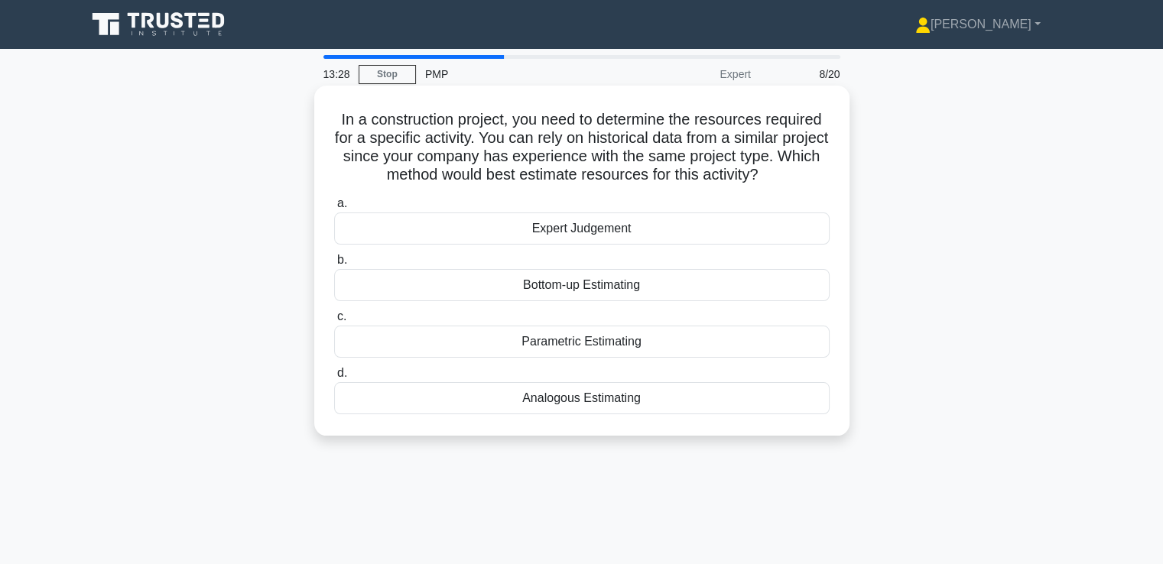
click at [664, 394] on div "Analogous Estimating" at bounding box center [582, 398] width 496 height 32
click at [334, 379] on input "d. Analogous Estimating" at bounding box center [334, 374] width 0 height 10
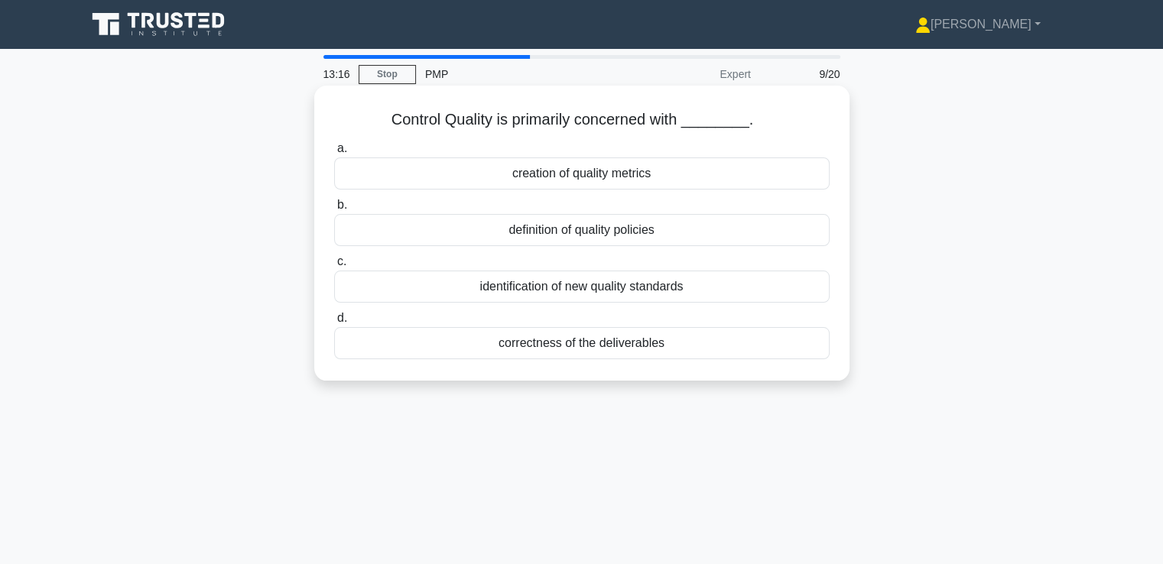
click at [641, 353] on div "correctness of the deliverables" at bounding box center [582, 343] width 496 height 32
click at [334, 323] on input "d. correctness of the deliverables" at bounding box center [334, 319] width 0 height 10
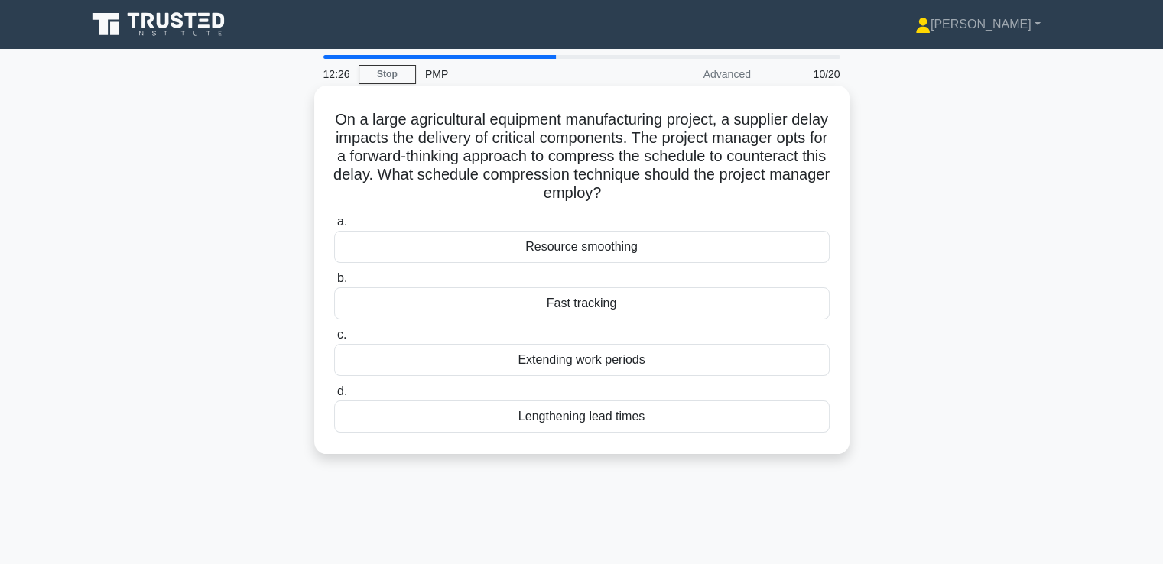
click at [609, 244] on div "Resource smoothing" at bounding box center [582, 247] width 496 height 32
click at [334, 227] on input "a. Resource smoothing" at bounding box center [334, 222] width 0 height 10
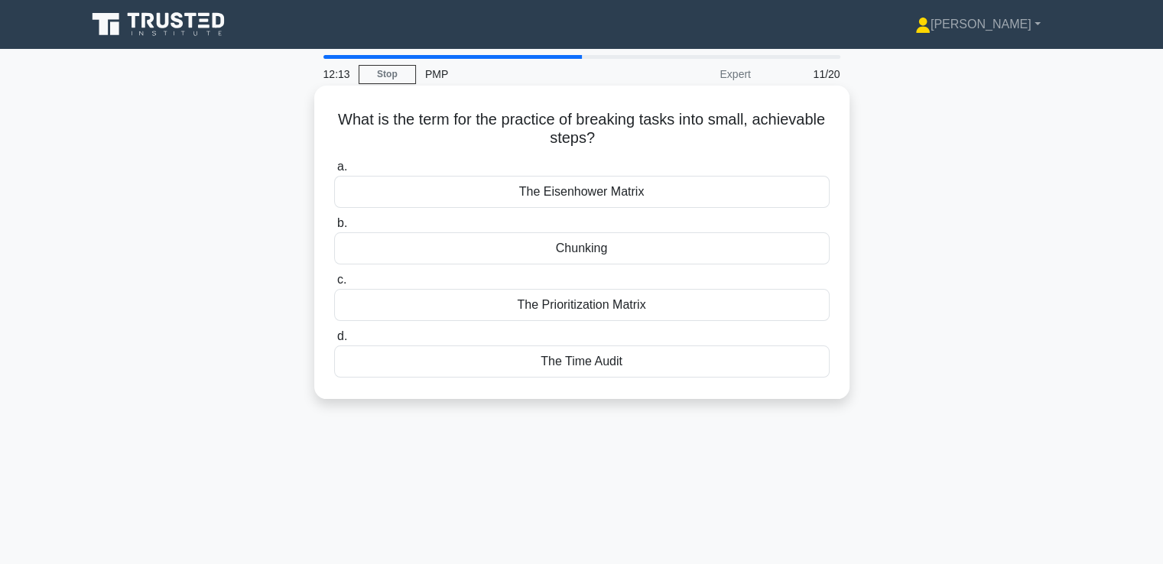
click at [529, 197] on div "The Eisenhower Matrix" at bounding box center [582, 192] width 496 height 32
click at [334, 172] on input "a. The Eisenhower Matrix" at bounding box center [334, 167] width 0 height 10
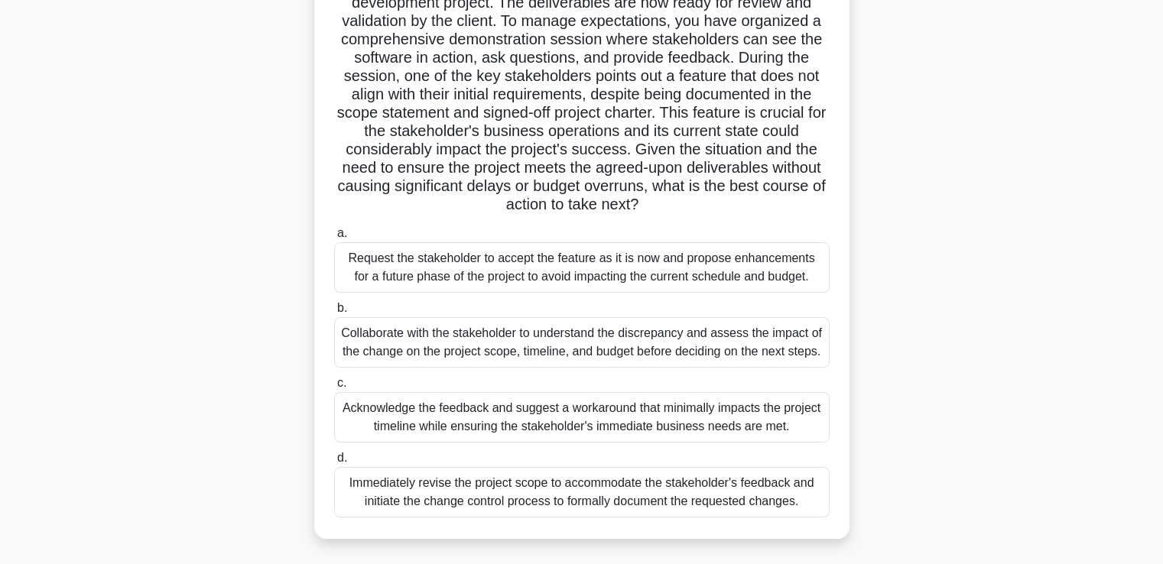
scroll to position [109, 0]
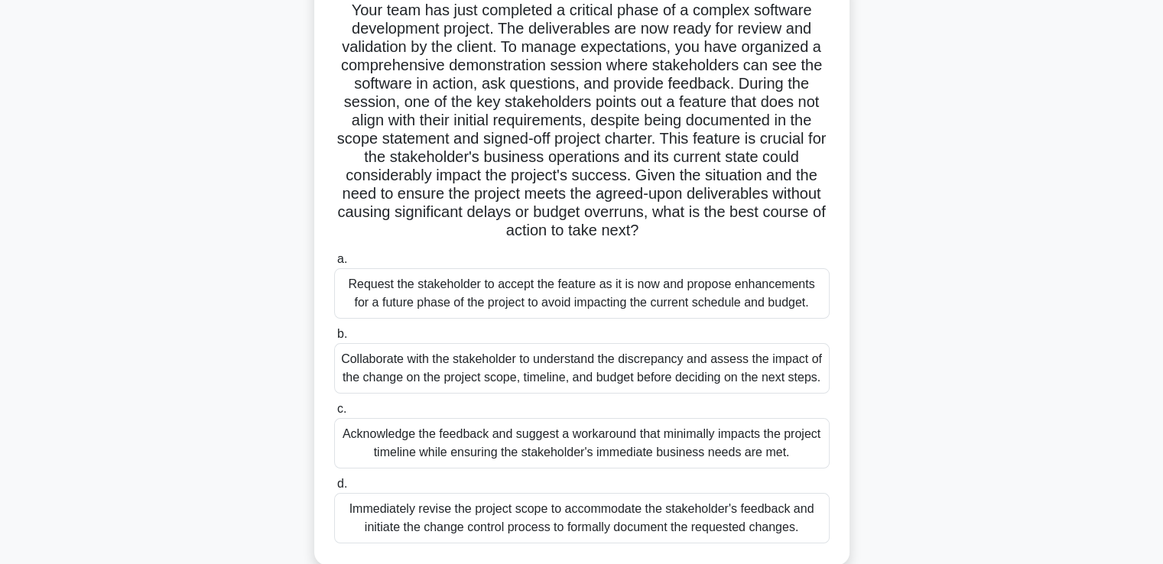
click at [613, 367] on div "Collaborate with the stakeholder to understand the discrepancy and assess the i…" at bounding box center [582, 368] width 496 height 50
click at [334, 340] on input "b. Collaborate with the stakeholder to understand the discrepancy and assess th…" at bounding box center [334, 335] width 0 height 10
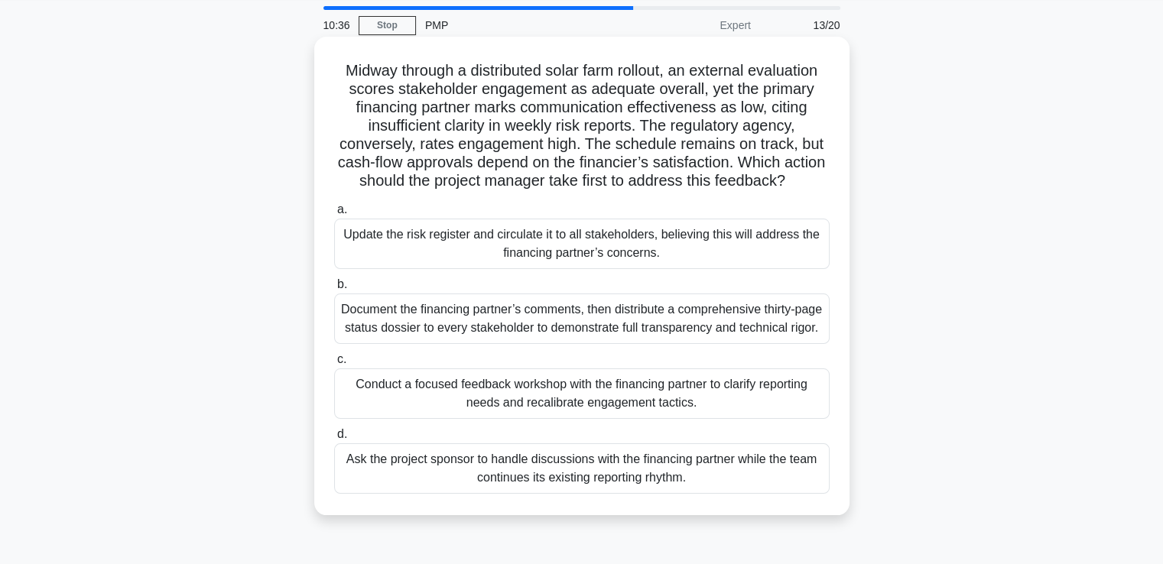
scroll to position [76, 0]
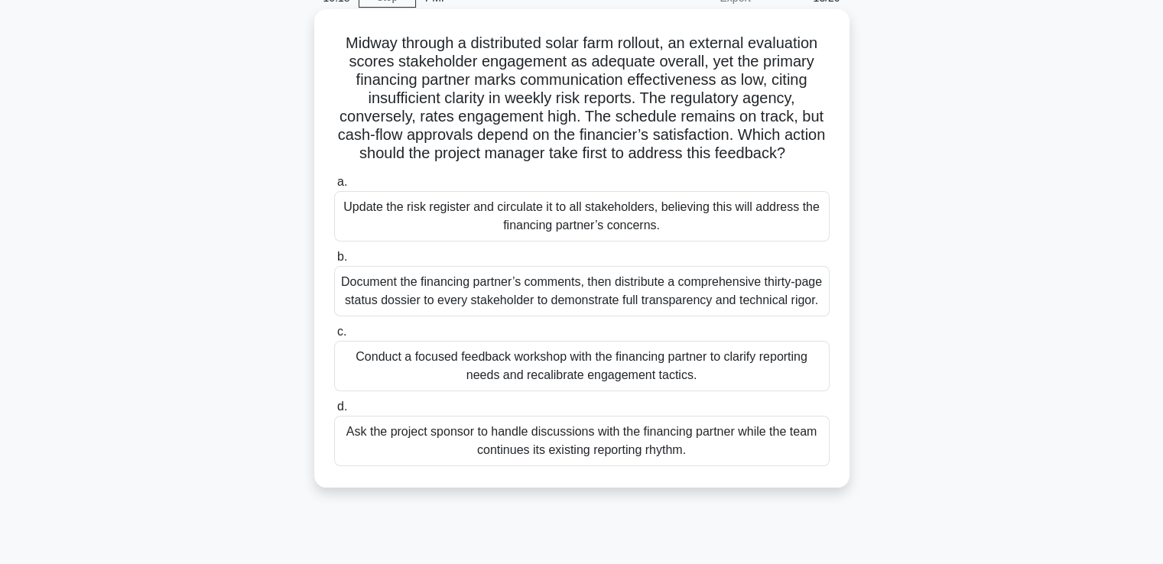
click at [665, 392] on div "Conduct a focused feedback workshop with the financing partner to clarify repor…" at bounding box center [582, 366] width 496 height 50
click at [334, 337] on input "c. Conduct a focused feedback workshop with the financing partner to clarify re…" at bounding box center [334, 332] width 0 height 10
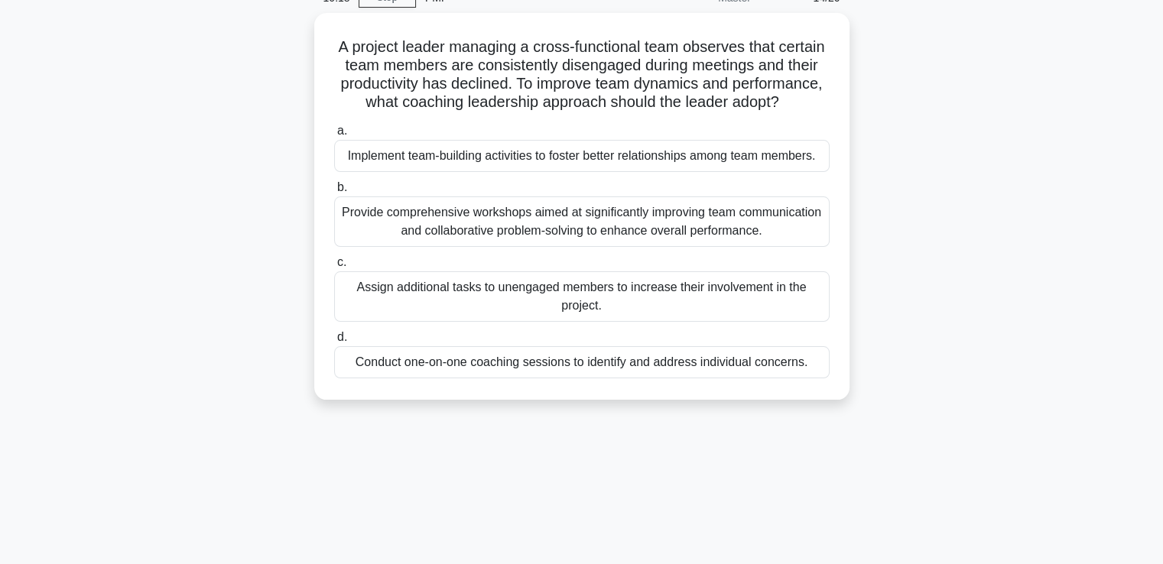
scroll to position [0, 0]
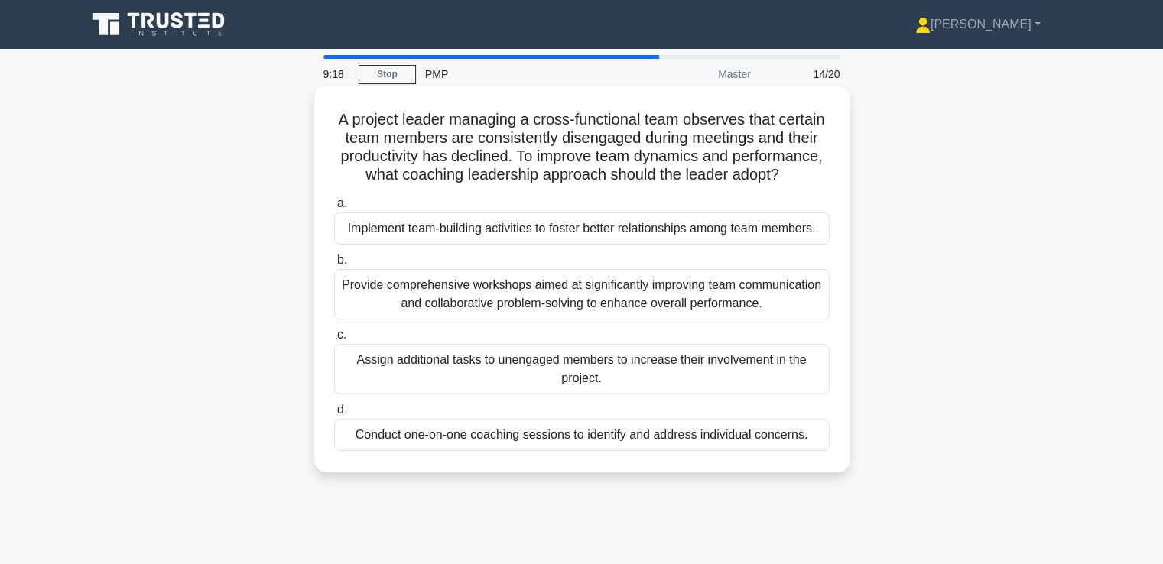
click at [657, 320] on div "Provide comprehensive workshops aimed at significantly improving team communica…" at bounding box center [582, 294] width 496 height 50
click at [334, 265] on input "b. Provide comprehensive workshops aimed at significantly improving team commun…" at bounding box center [334, 260] width 0 height 10
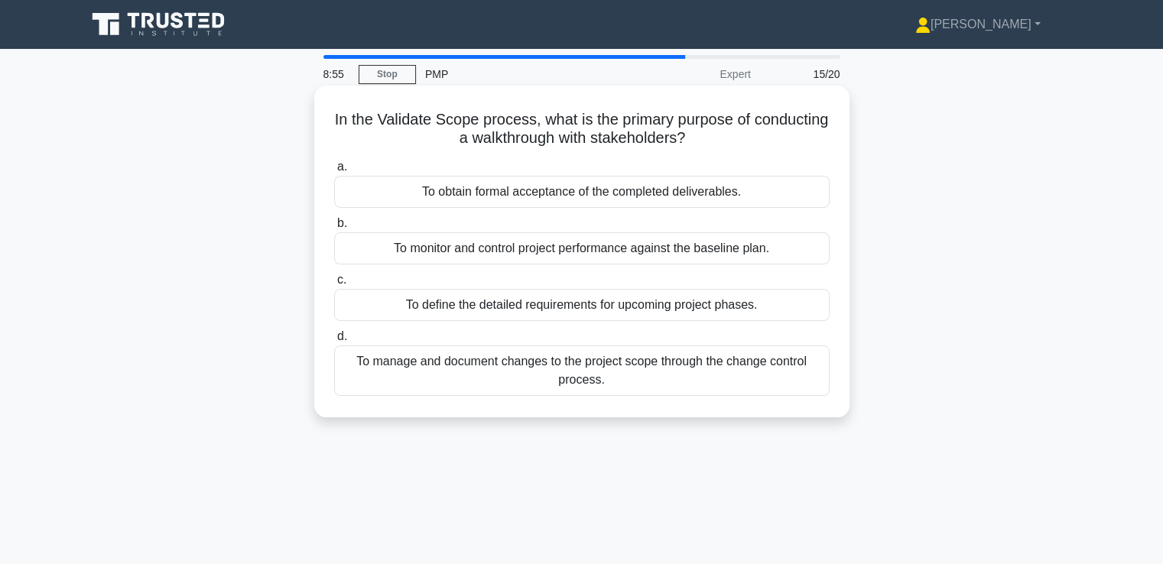
click at [673, 248] on div "To monitor and control project performance against the baseline plan." at bounding box center [582, 248] width 496 height 32
click at [334, 229] on input "b. To monitor and control project performance against the baseline plan." at bounding box center [334, 224] width 0 height 10
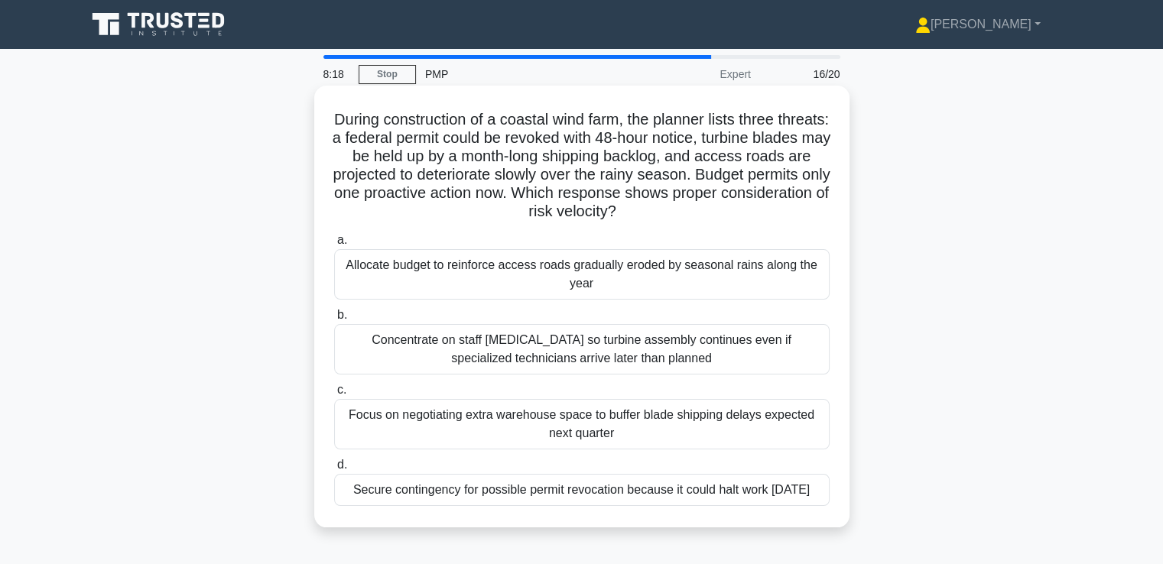
click at [690, 504] on div "Secure contingency for possible permit revocation because it could halt work wi…" at bounding box center [582, 490] width 496 height 32
click at [334, 470] on input "d. Secure contingency for possible permit revocation because it could halt work…" at bounding box center [334, 465] width 0 height 10
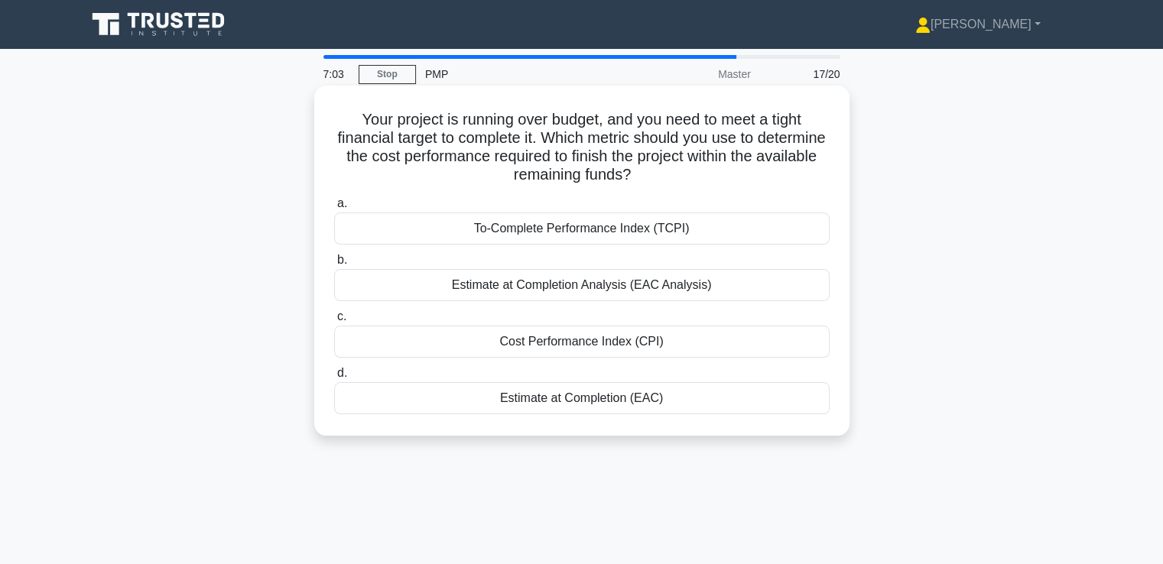
click at [570, 239] on div "To-Complete Performance Index (TCPI)" at bounding box center [582, 229] width 496 height 32
click at [334, 209] on input "a. To-Complete Performance Index (TCPI)" at bounding box center [334, 204] width 0 height 10
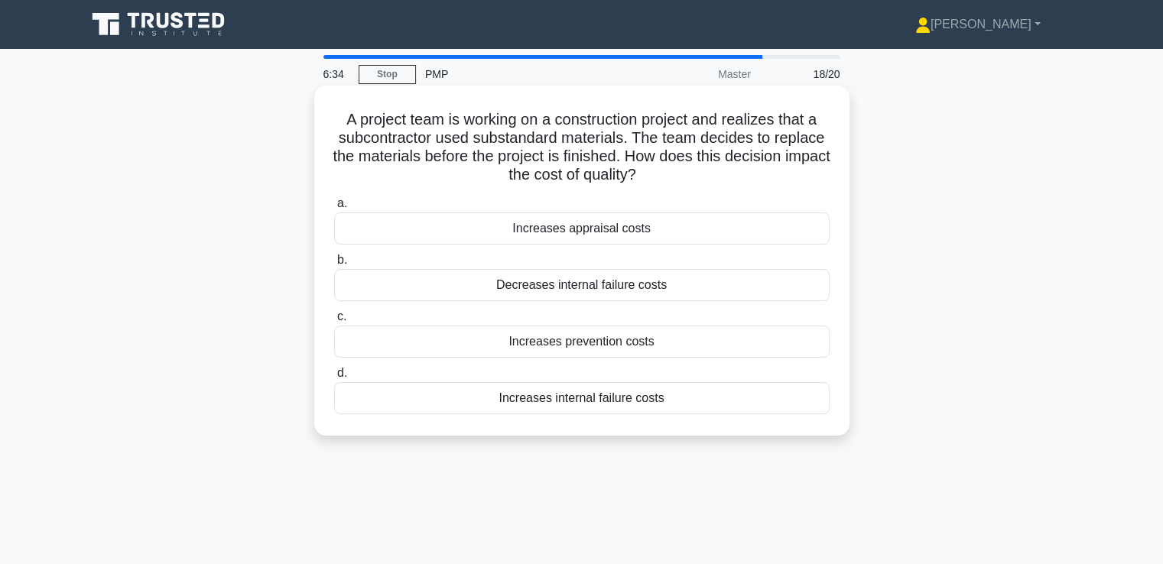
click at [587, 242] on div "Increases appraisal costs" at bounding box center [582, 229] width 496 height 32
click at [334, 209] on input "a. Increases appraisal costs" at bounding box center [334, 204] width 0 height 10
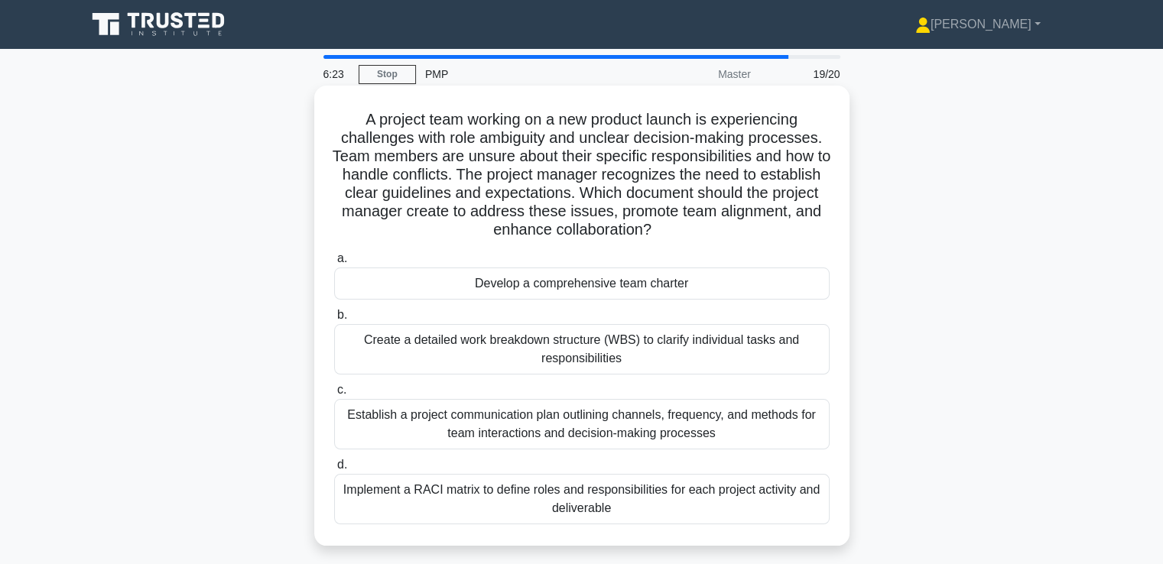
scroll to position [76, 0]
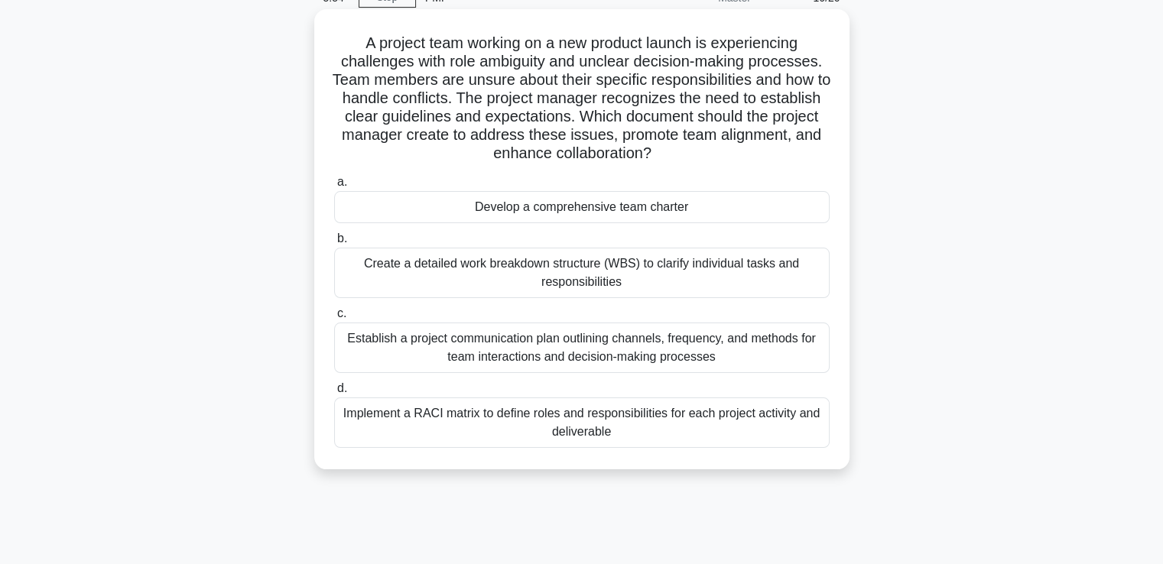
click at [598, 212] on div "Develop a comprehensive team charter" at bounding box center [582, 207] width 496 height 32
click at [334, 187] on input "a. Develop a comprehensive team charter" at bounding box center [334, 182] width 0 height 10
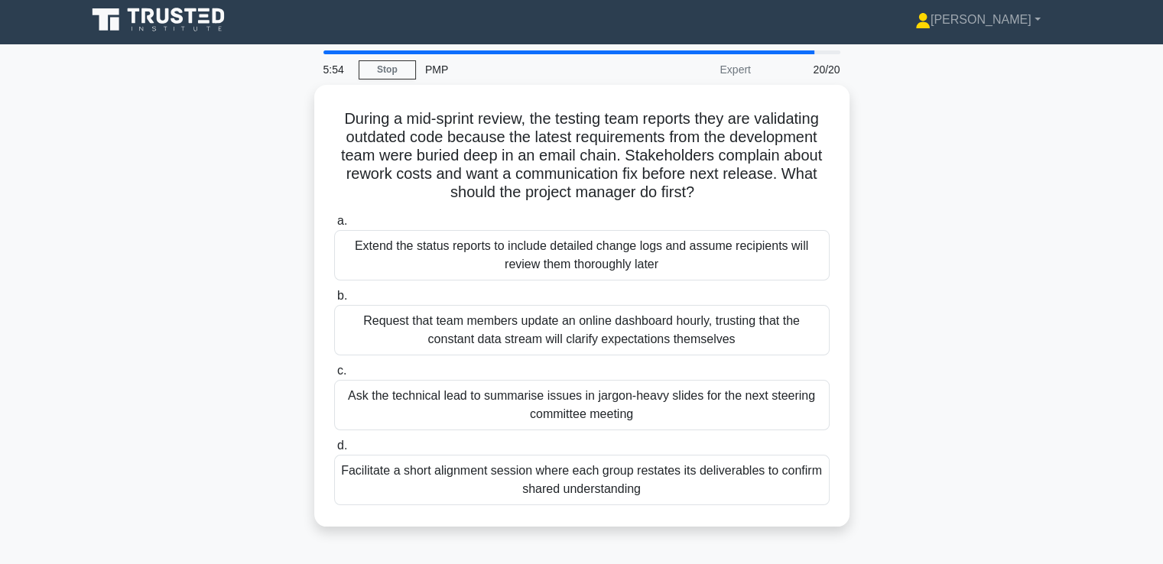
scroll to position [0, 0]
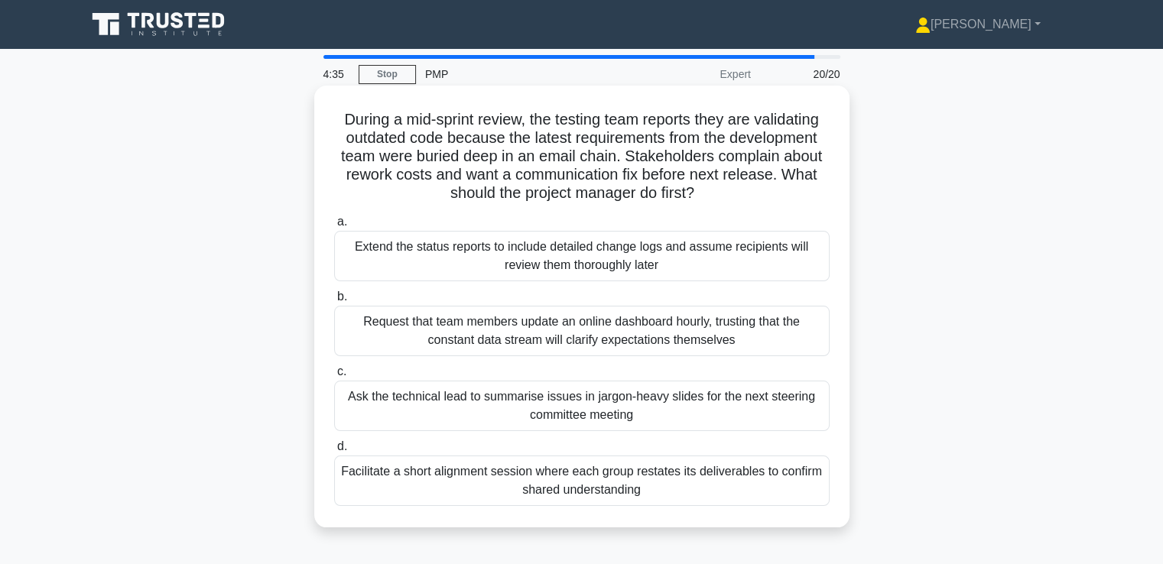
click at [548, 479] on div "Facilitate a short alignment session where each group restates its deliverables…" at bounding box center [582, 481] width 496 height 50
click at [334, 452] on input "d. Facilitate a short alignment session where each group restates its deliverab…" at bounding box center [334, 447] width 0 height 10
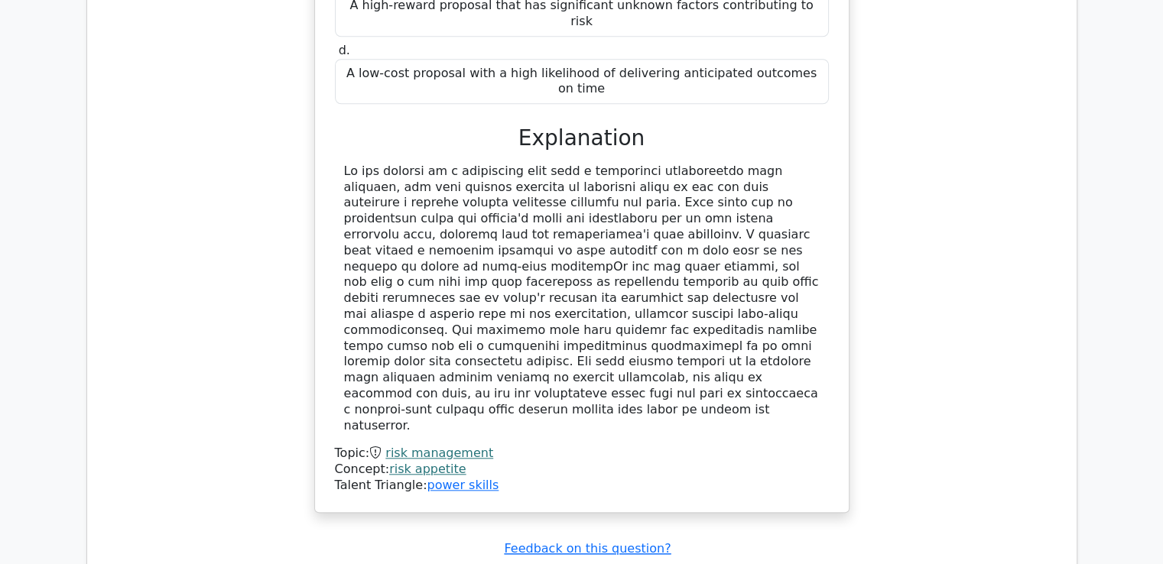
scroll to position [1606, 0]
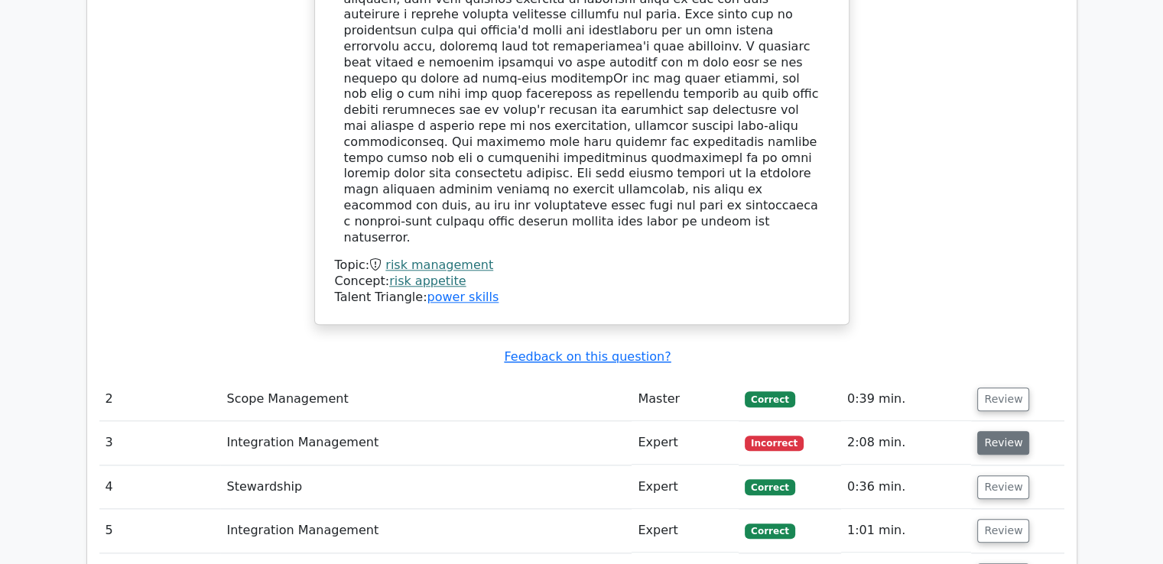
click at [996, 431] on button "Review" at bounding box center [1003, 443] width 52 height 24
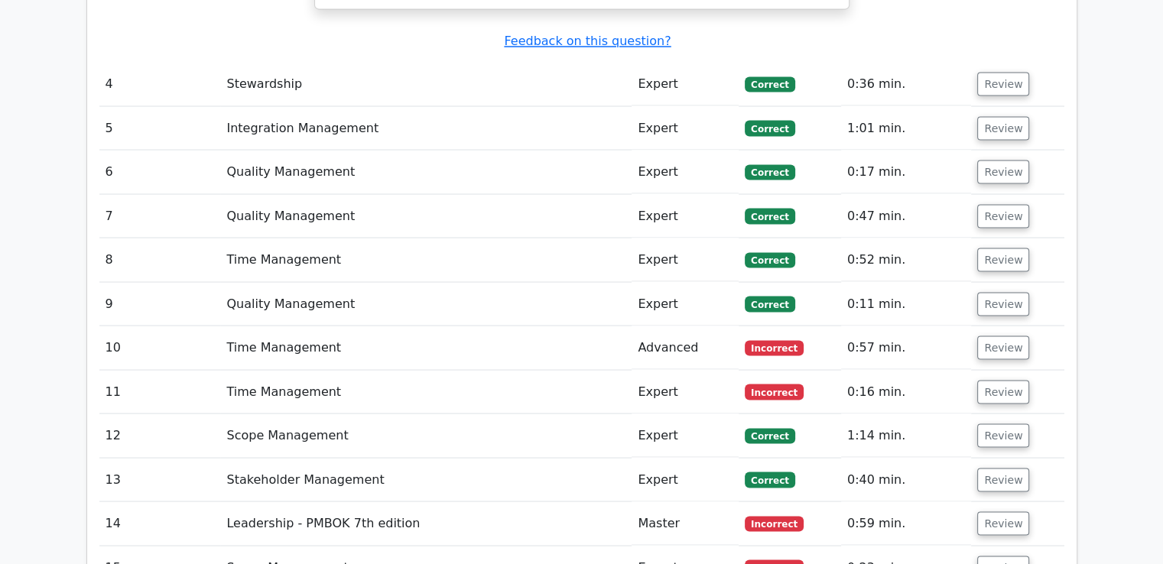
scroll to position [2829, 0]
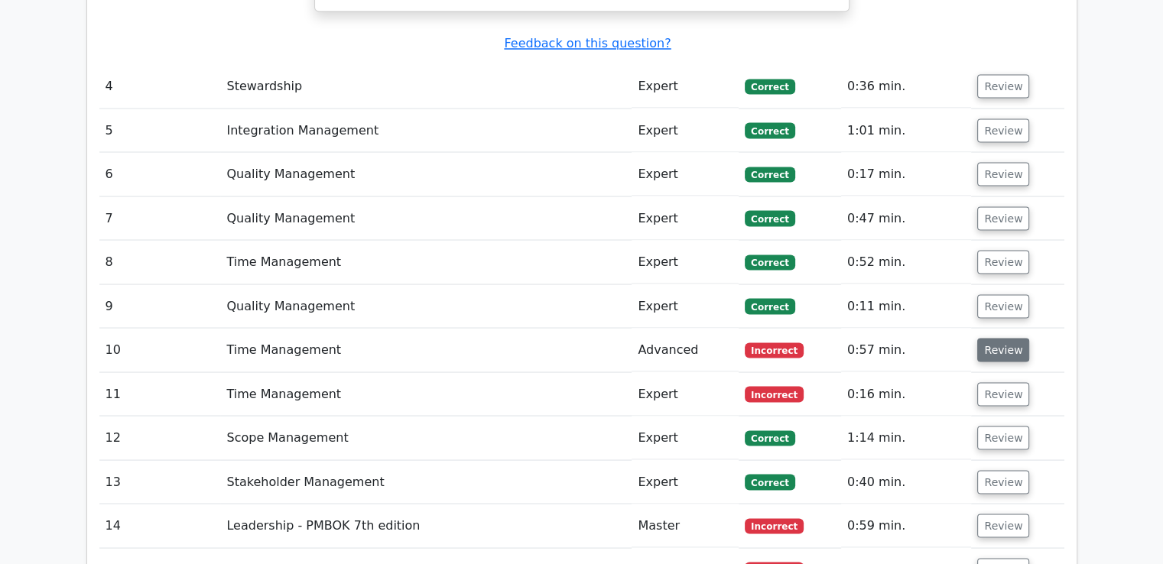
click at [979, 338] on button "Review" at bounding box center [1003, 350] width 52 height 24
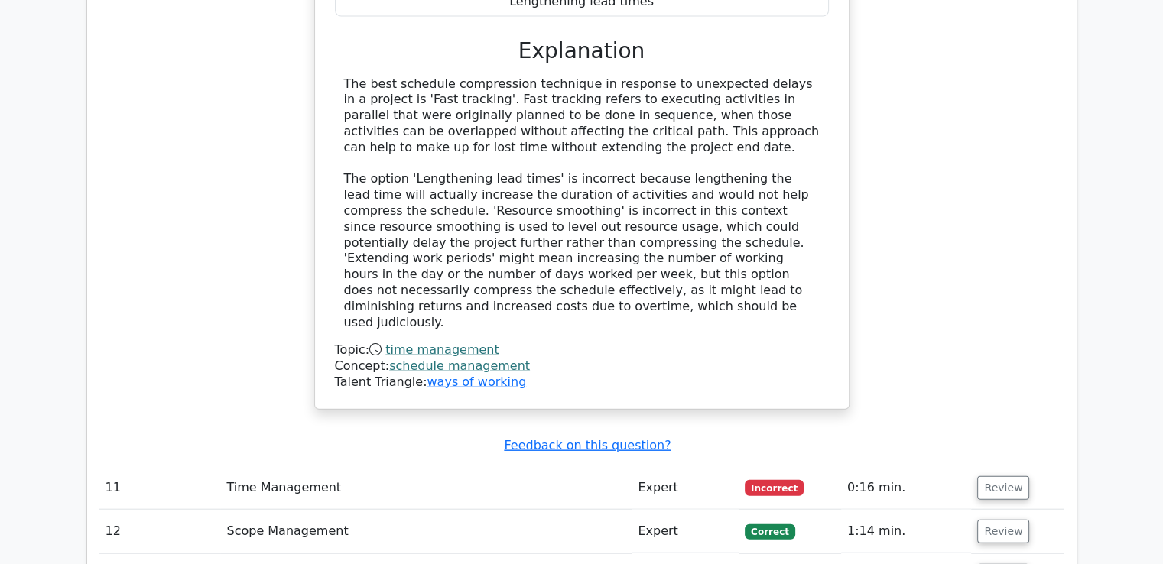
scroll to position [3671, 0]
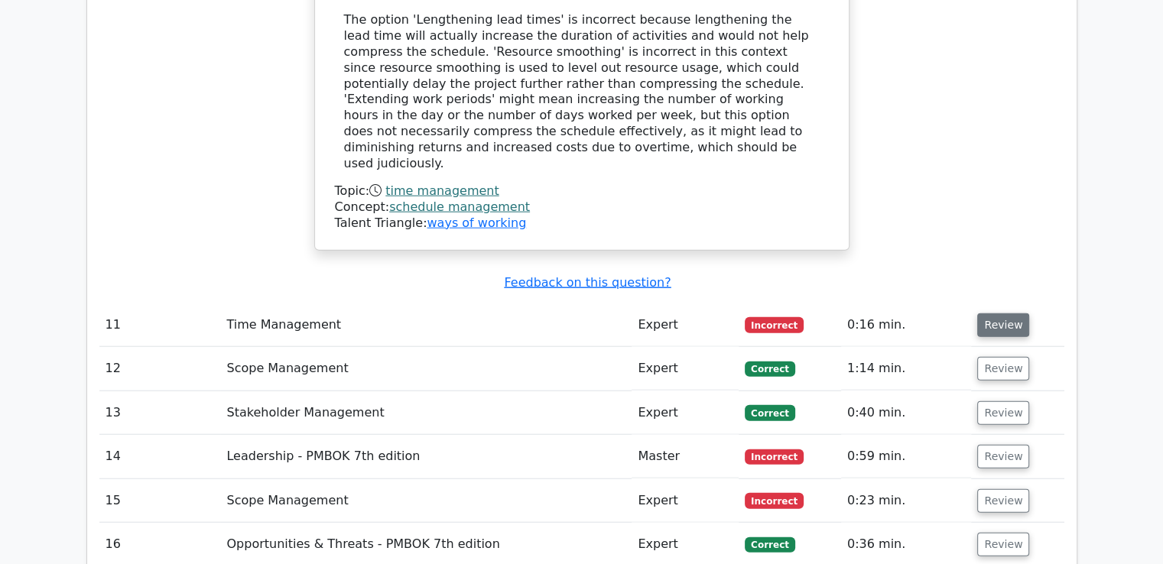
click at [988, 314] on button "Review" at bounding box center [1003, 326] width 52 height 24
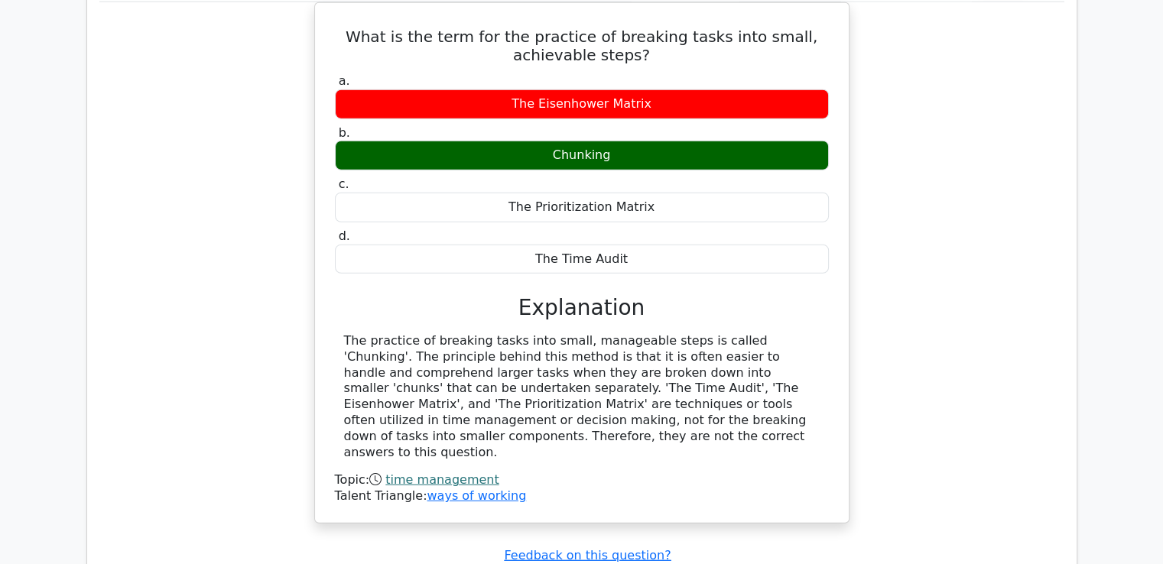
scroll to position [4359, 0]
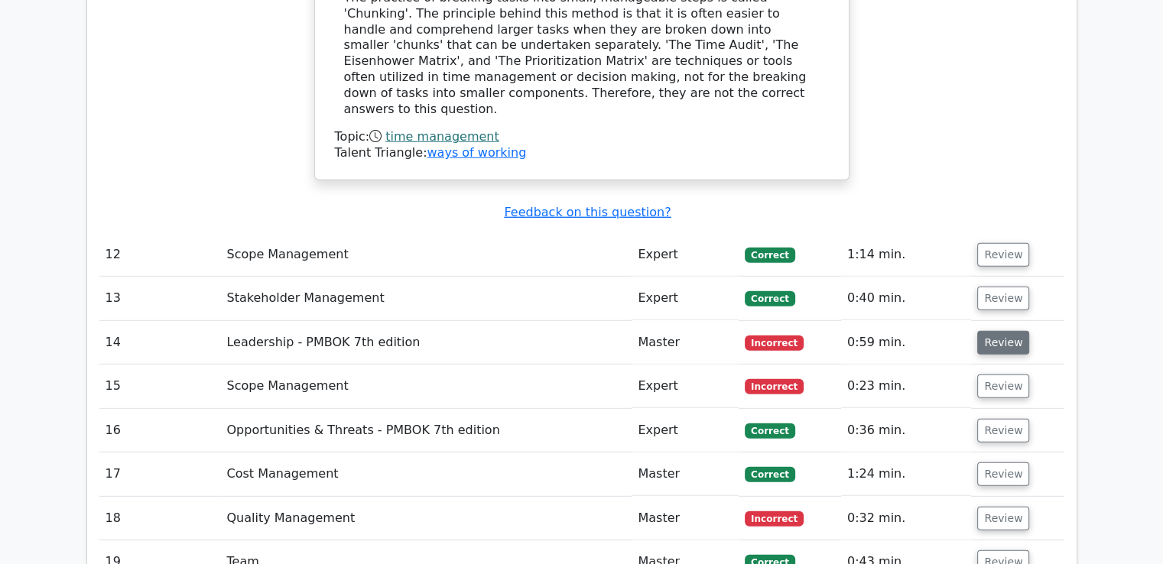
click at [991, 331] on button "Review" at bounding box center [1003, 343] width 52 height 24
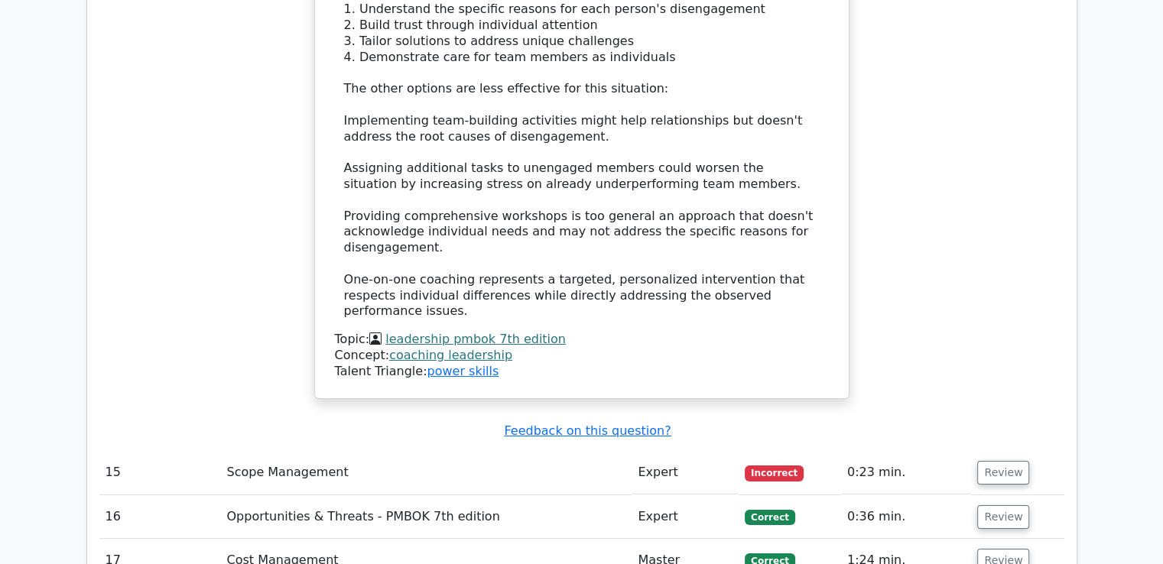
scroll to position [5277, 0]
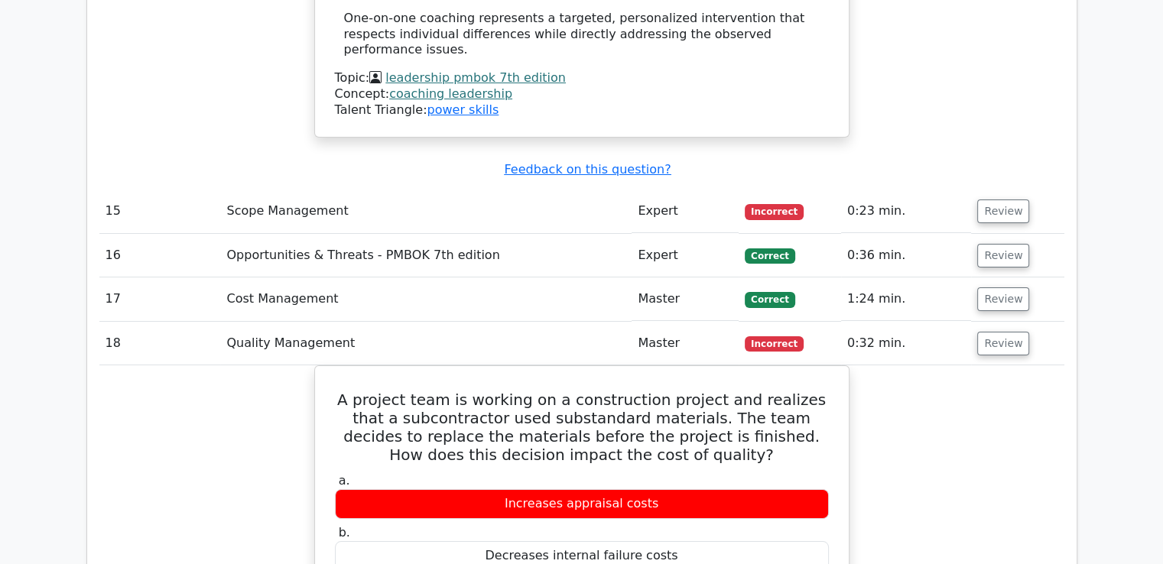
scroll to position [5124, 0]
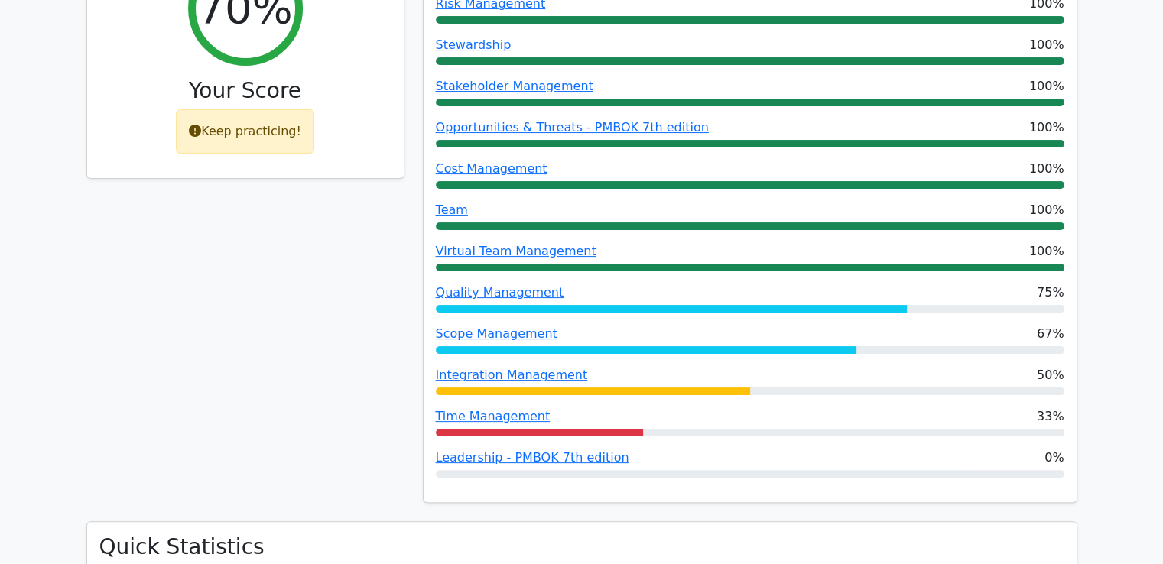
scroll to position [0, 0]
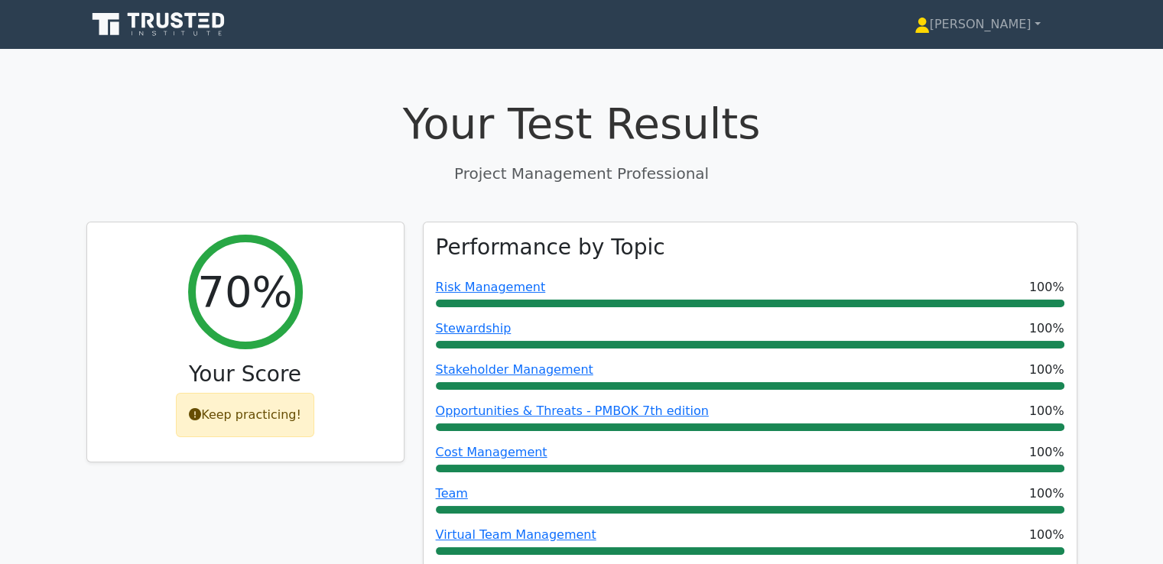
drag, startPoint x: 696, startPoint y: 182, endPoint x: 574, endPoint y: -22, distance: 238.0
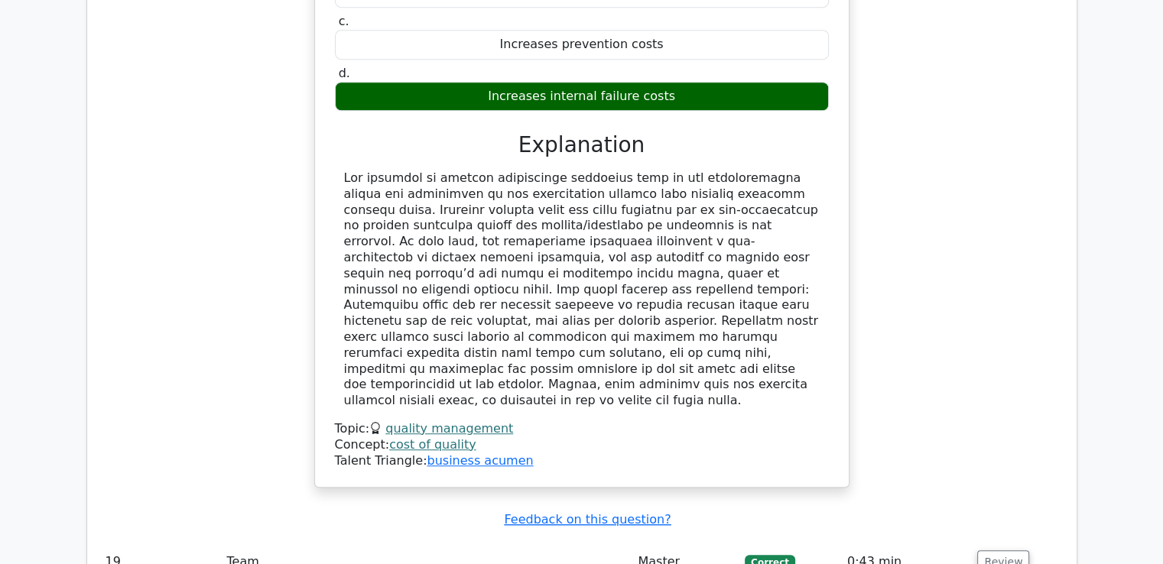
scroll to position [6831, 0]
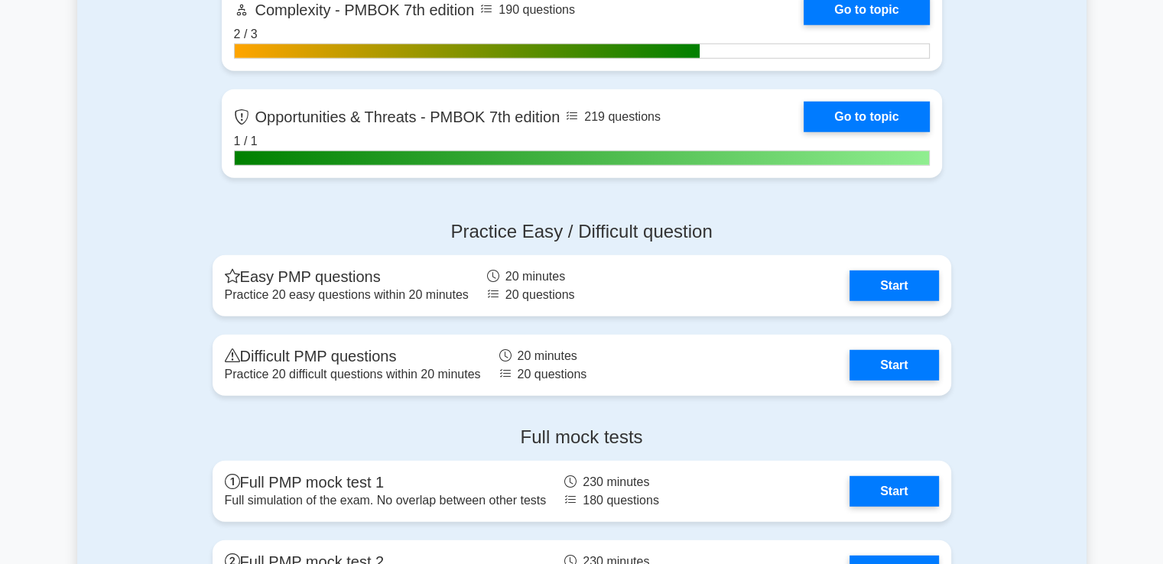
scroll to position [4206, 0]
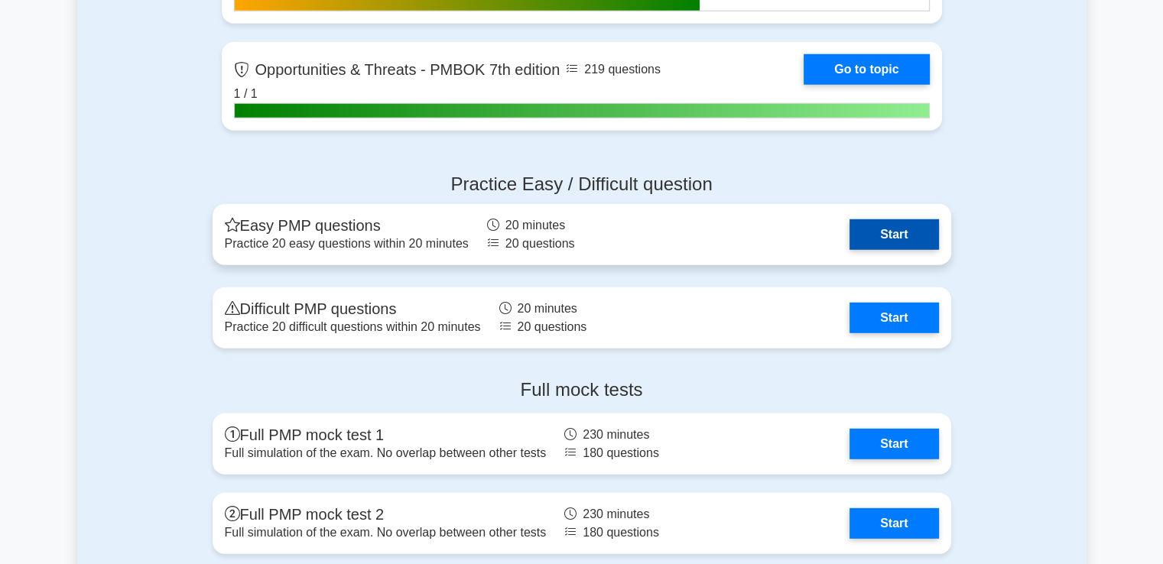
click at [886, 230] on link "Start" at bounding box center [894, 234] width 89 height 31
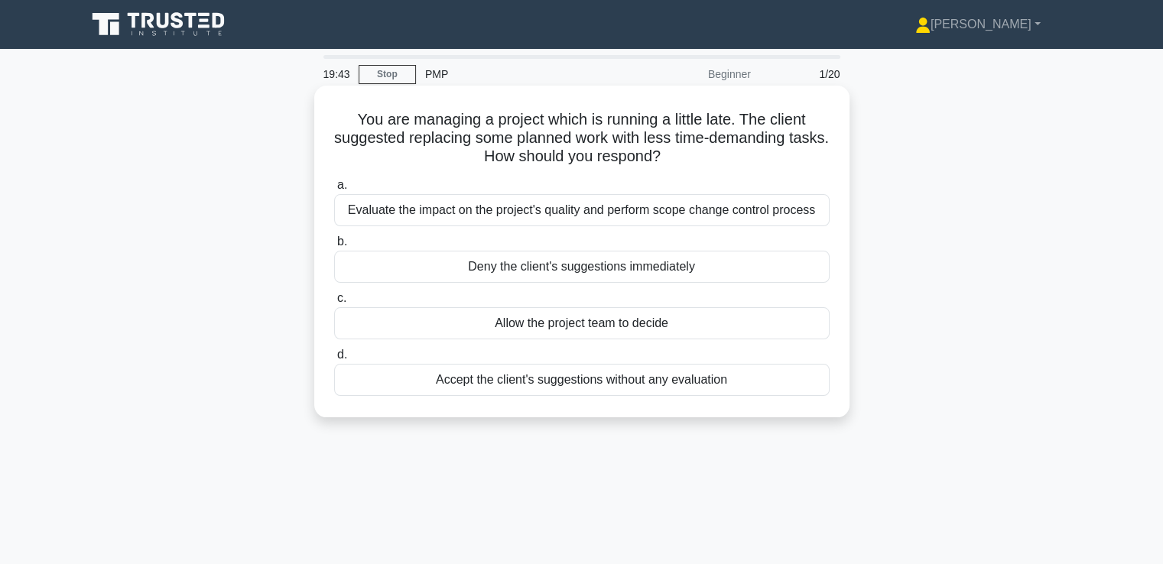
click at [737, 215] on div "Evaluate the impact on the project's quality and perform scope change control p…" at bounding box center [582, 210] width 496 height 32
click at [334, 190] on input "a. Evaluate the impact on the project's quality and perform scope change contro…" at bounding box center [334, 185] width 0 height 10
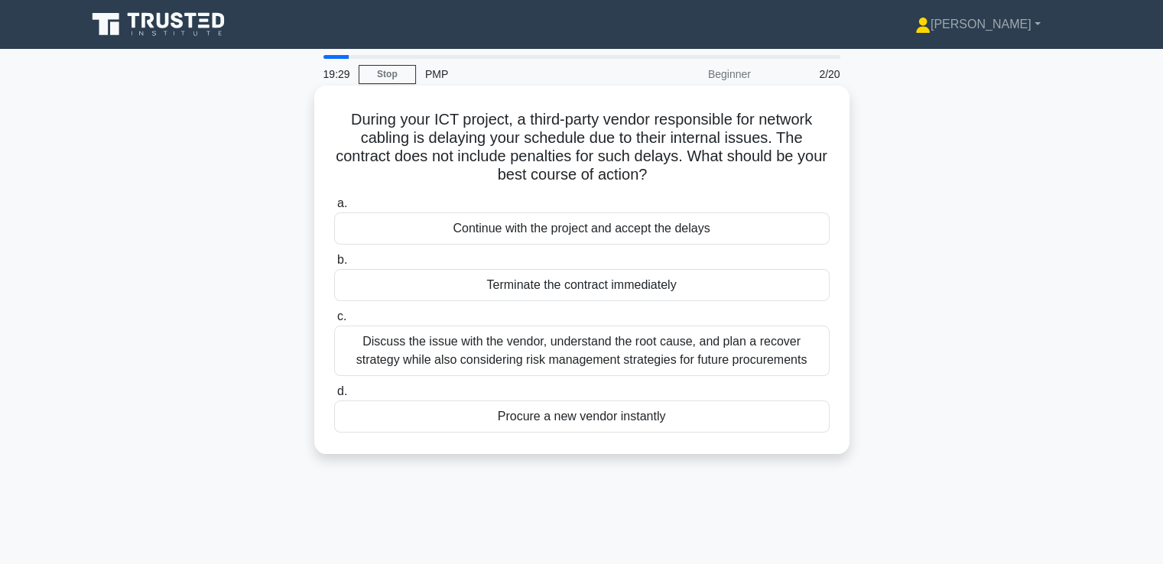
click at [697, 346] on div "Discuss the issue with the vendor, understand the root cause, and plan a recove…" at bounding box center [582, 351] width 496 height 50
click at [334, 322] on input "c. Discuss the issue with the vendor, understand the root cause, and plan a rec…" at bounding box center [334, 317] width 0 height 10
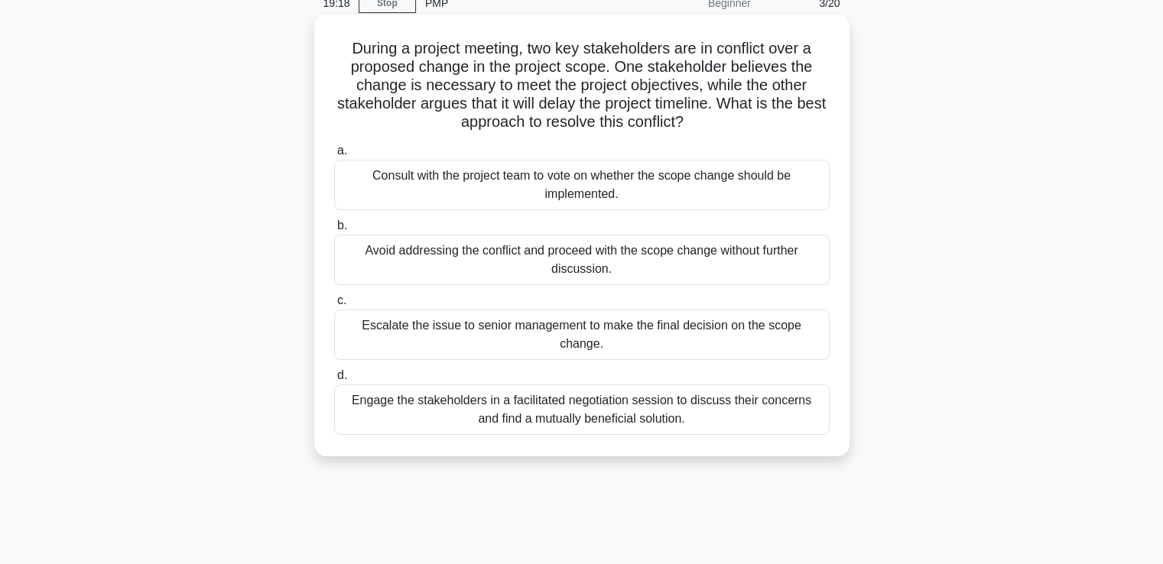
scroll to position [153, 0]
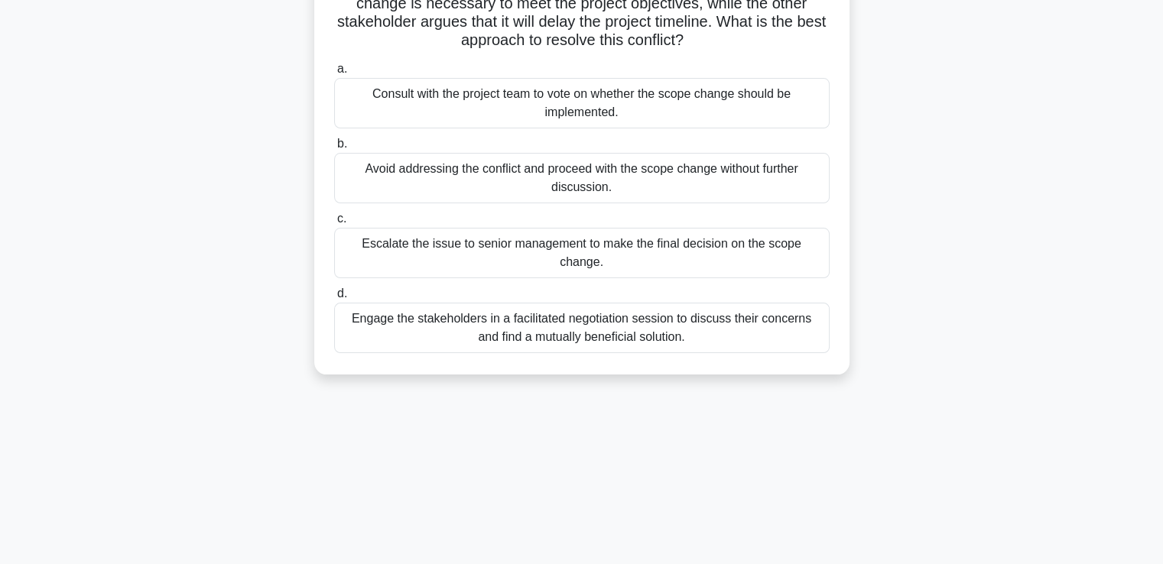
click at [668, 310] on div "Engage the stakeholders in a facilitated negotiation session to discuss their c…" at bounding box center [582, 328] width 496 height 50
click at [334, 299] on input "d. Engage the stakeholders in a facilitated negotiation session to discuss thei…" at bounding box center [334, 294] width 0 height 10
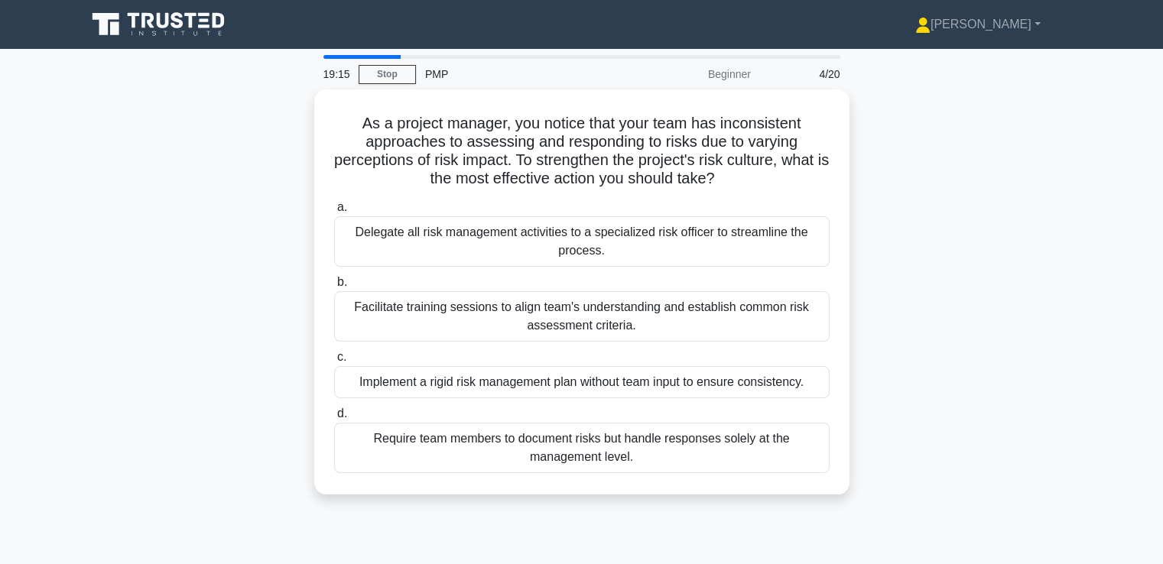
scroll to position [0, 0]
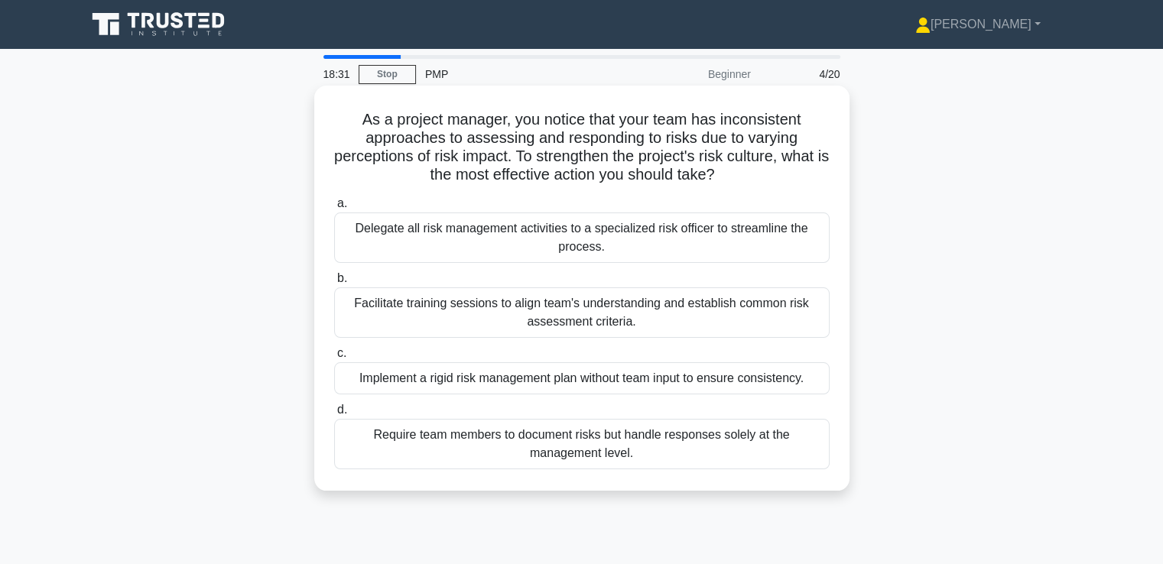
click at [729, 307] on div "Facilitate training sessions to align team's understanding and establish common…" at bounding box center [582, 313] width 496 height 50
click at [334, 284] on input "b. Facilitate training sessions to align team's understanding and establish com…" at bounding box center [334, 279] width 0 height 10
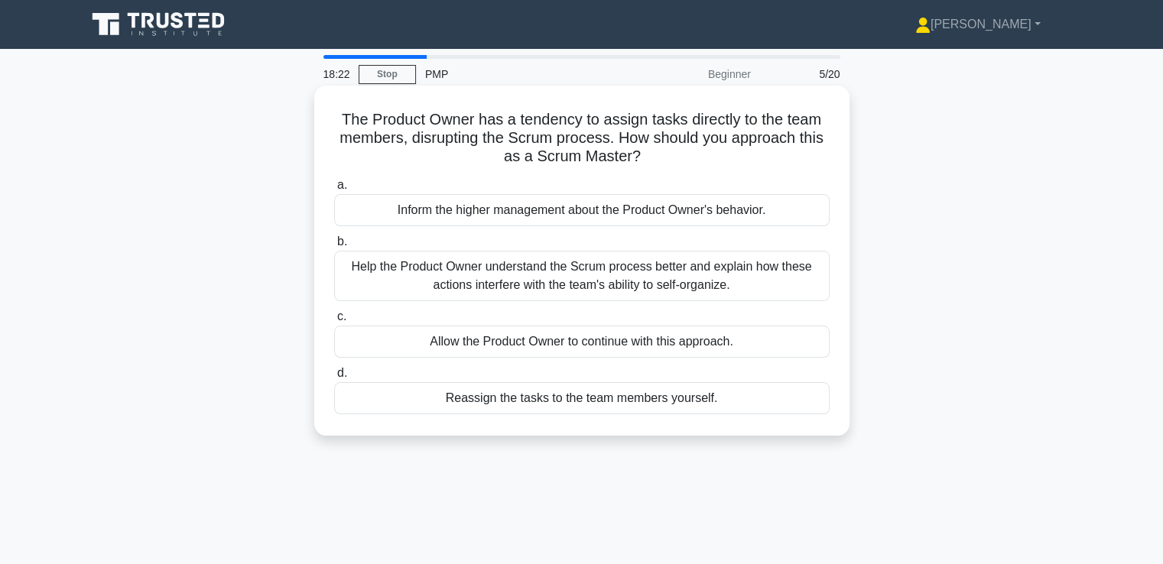
click at [726, 273] on div "Help the Product Owner understand the Scrum process better and explain how thes…" at bounding box center [582, 276] width 496 height 50
click at [334, 247] on input "b. Help the Product Owner understand the Scrum process better and explain how t…" at bounding box center [334, 242] width 0 height 10
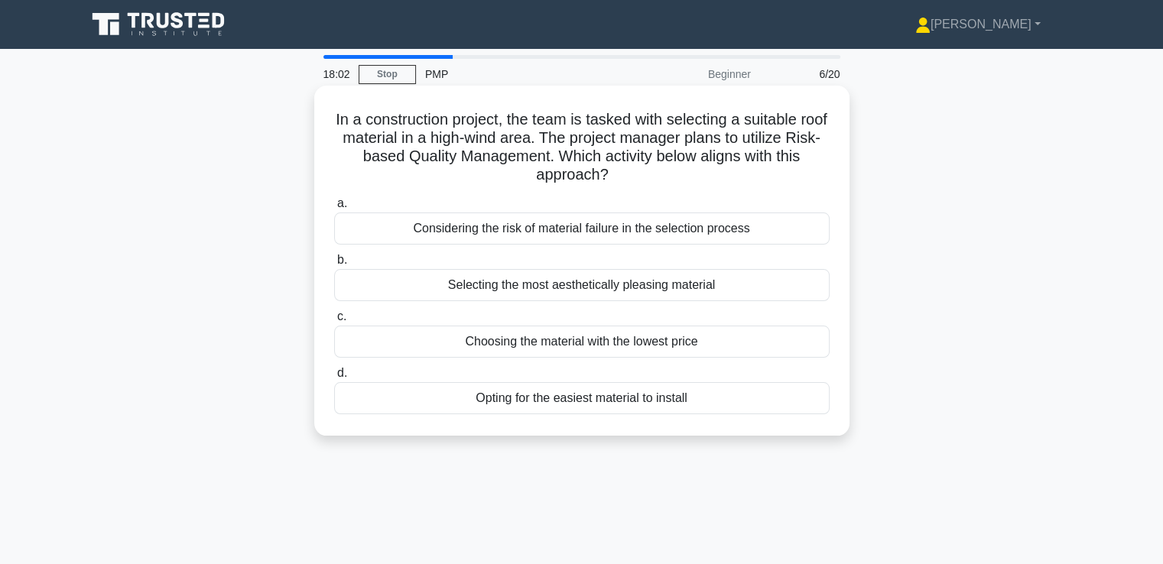
click at [681, 231] on div "Considering the risk of material failure in the selection process" at bounding box center [582, 229] width 496 height 32
click at [334, 209] on input "a. Considering the risk of material failure in the selection process" at bounding box center [334, 204] width 0 height 10
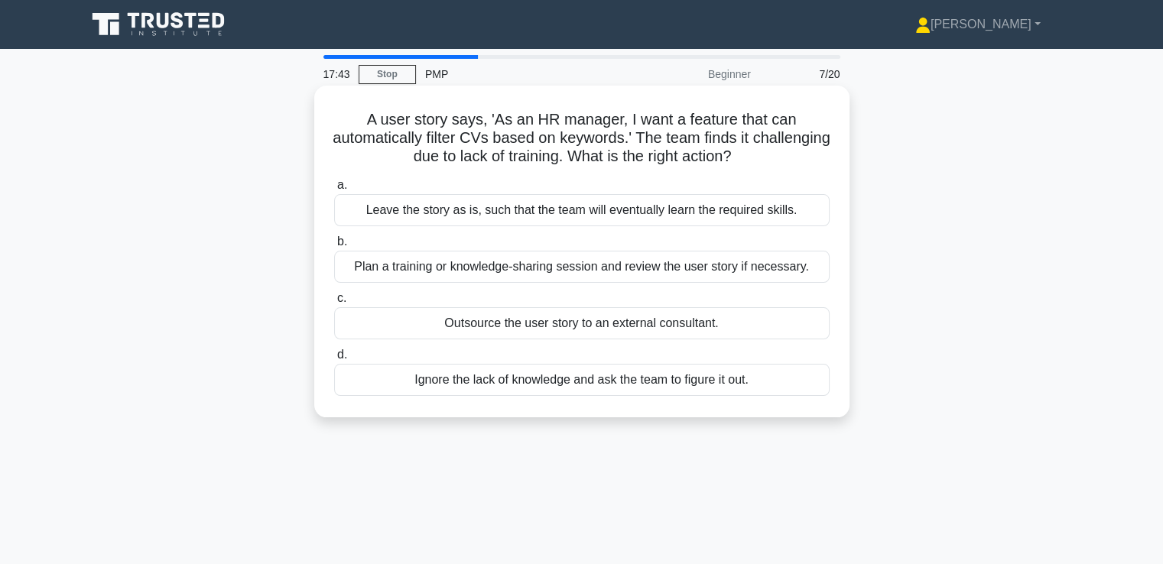
click at [681, 272] on div "Plan a training or knowledge-sharing session and review the user story if neces…" at bounding box center [582, 267] width 496 height 32
click at [334, 247] on input "b. Plan a training or knowledge-sharing session and review the user story if ne…" at bounding box center [334, 242] width 0 height 10
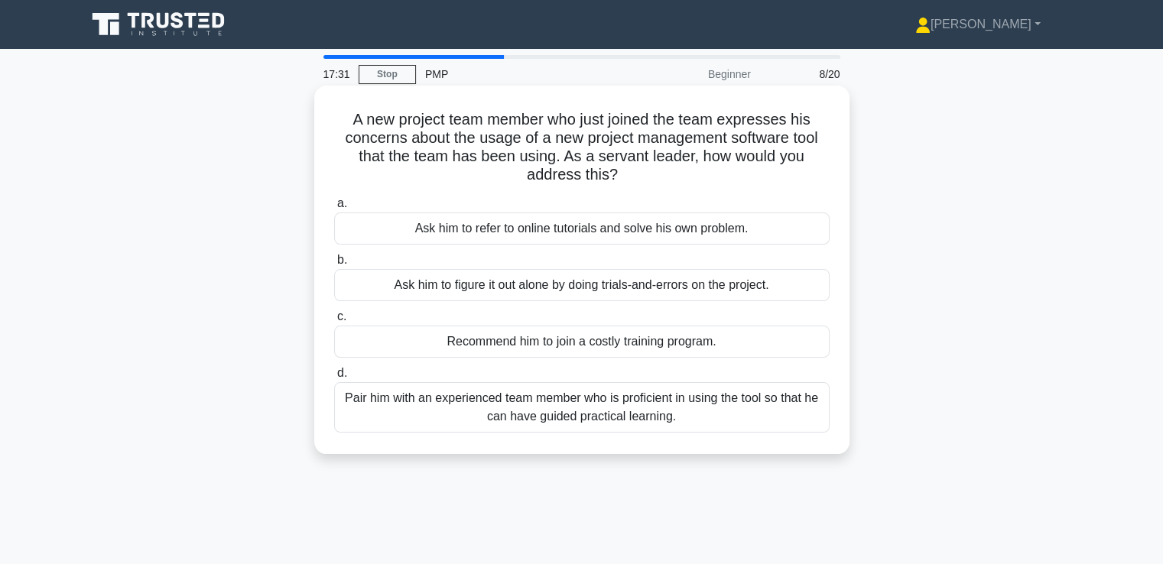
click at [638, 406] on div "Pair him with an experienced team member who is proficient in using the tool so…" at bounding box center [582, 407] width 496 height 50
click at [334, 379] on input "d. Pair him with an experienced team member who is proficient in using the tool…" at bounding box center [334, 374] width 0 height 10
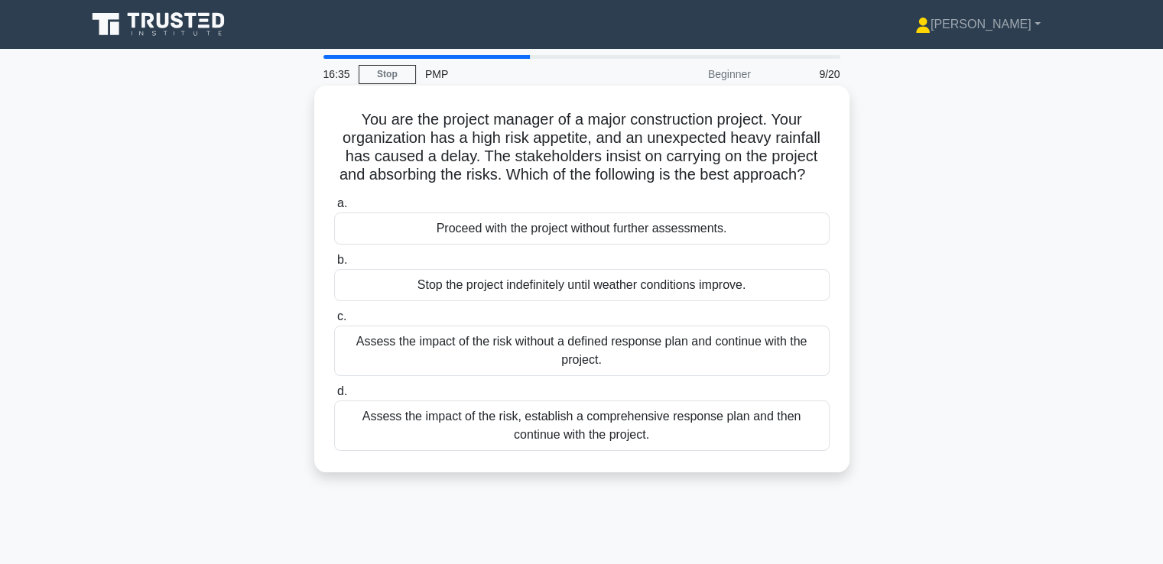
click at [623, 451] on div "Assess the impact of the risk, establish a comprehensive response plan and then…" at bounding box center [582, 426] width 496 height 50
click at [334, 397] on input "d. Assess the impact of the risk, establish a comprehensive response plan and t…" at bounding box center [334, 392] width 0 height 10
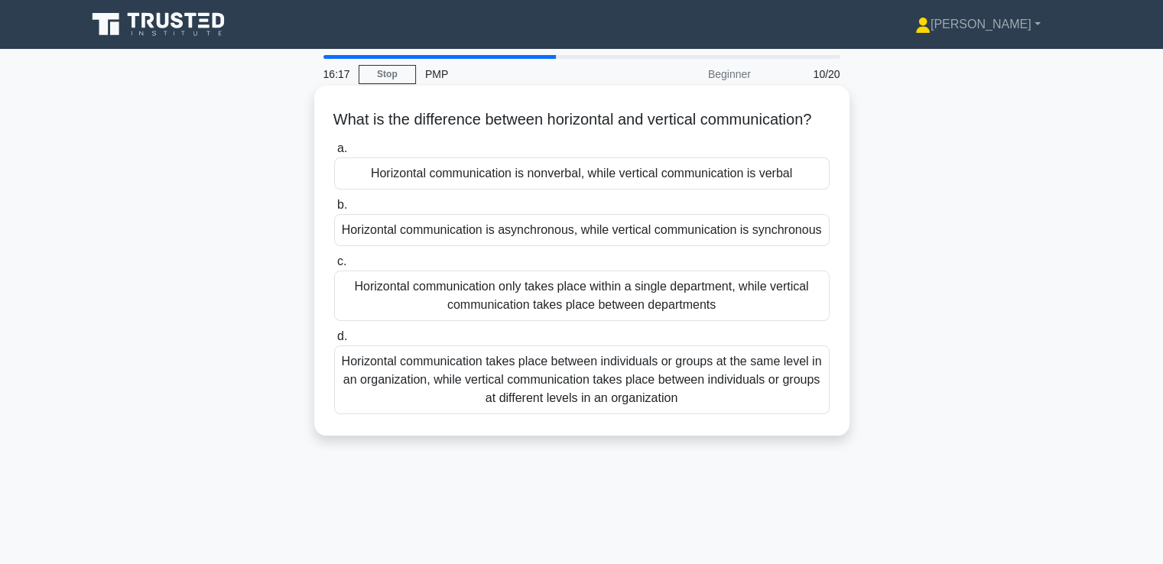
click at [715, 382] on div "Horizontal communication takes place between individuals or groups at the same …" at bounding box center [582, 380] width 496 height 69
click at [334, 342] on input "d. Horizontal communication takes place between individuals or groups at the sa…" at bounding box center [334, 337] width 0 height 10
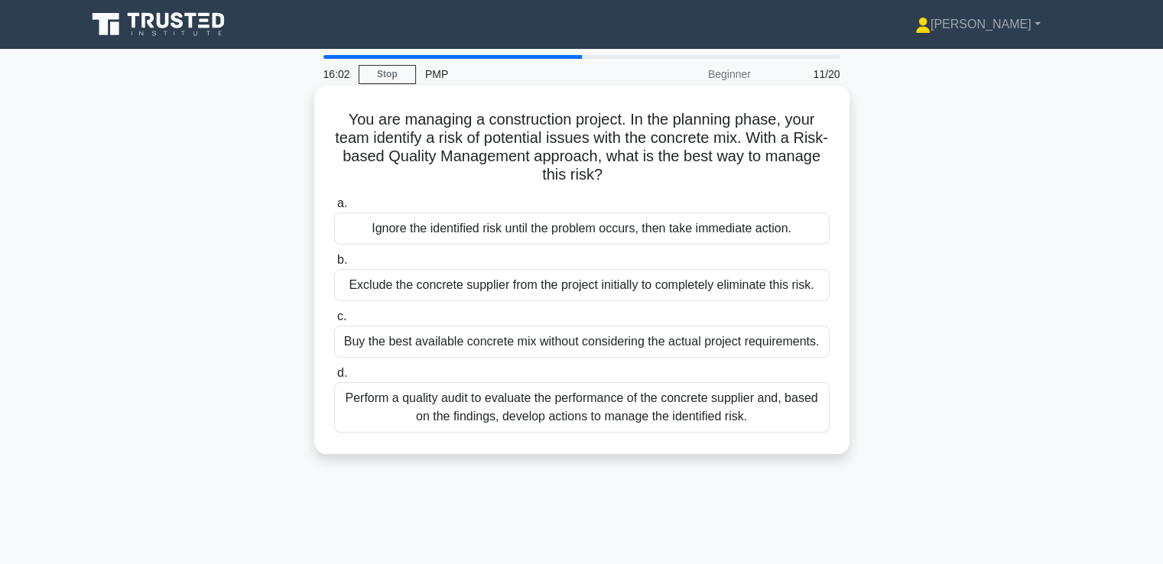
click at [666, 415] on div "Perform a quality audit to evaluate the performance of the concrete supplier an…" at bounding box center [582, 407] width 496 height 50
click at [334, 379] on input "d. Perform a quality audit to evaluate the performance of the concrete supplier…" at bounding box center [334, 374] width 0 height 10
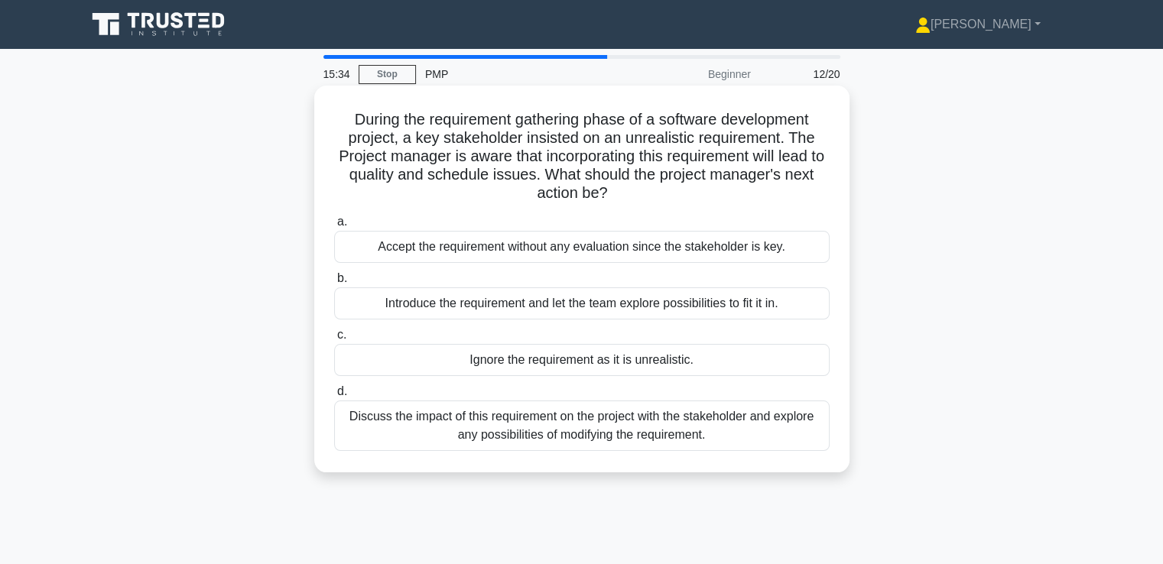
click at [689, 417] on div "Discuss the impact of this requirement on the project with the stakeholder and …" at bounding box center [582, 426] width 496 height 50
click at [334, 397] on input "d. Discuss the impact of this requirement on the project with the stakeholder a…" at bounding box center [334, 392] width 0 height 10
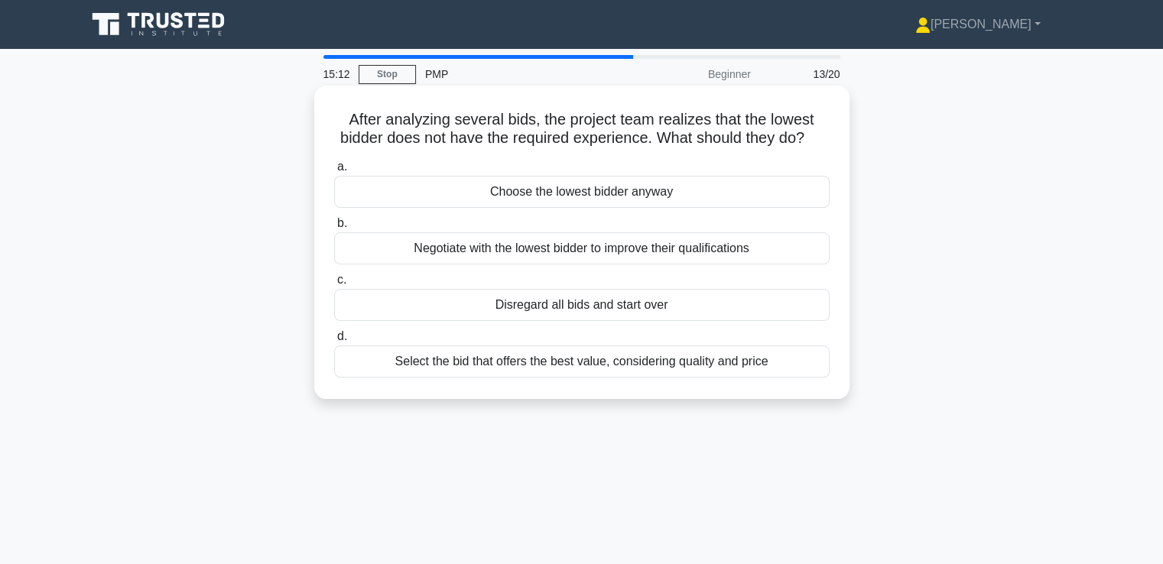
click at [627, 378] on div "Select the bid that offers the best value, considering quality and price" at bounding box center [582, 362] width 496 height 32
click at [334, 342] on input "d. Select the bid that offers the best value, considering quality and price" at bounding box center [334, 337] width 0 height 10
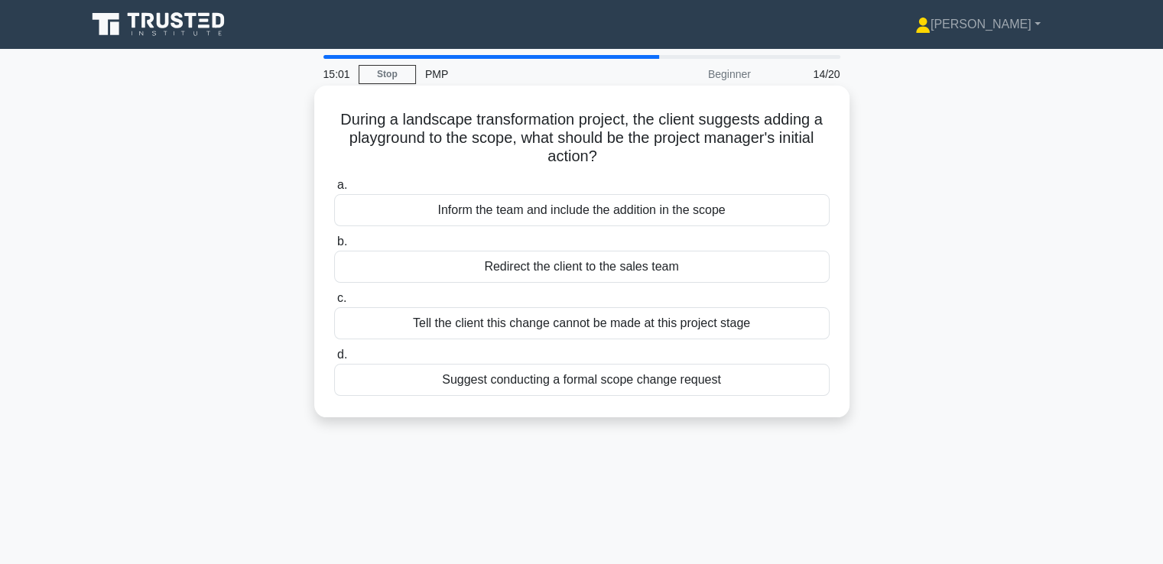
click at [656, 379] on div "Suggest conducting a formal scope change request" at bounding box center [582, 380] width 496 height 32
click at [334, 360] on input "d. Suggest conducting a formal scope change request" at bounding box center [334, 355] width 0 height 10
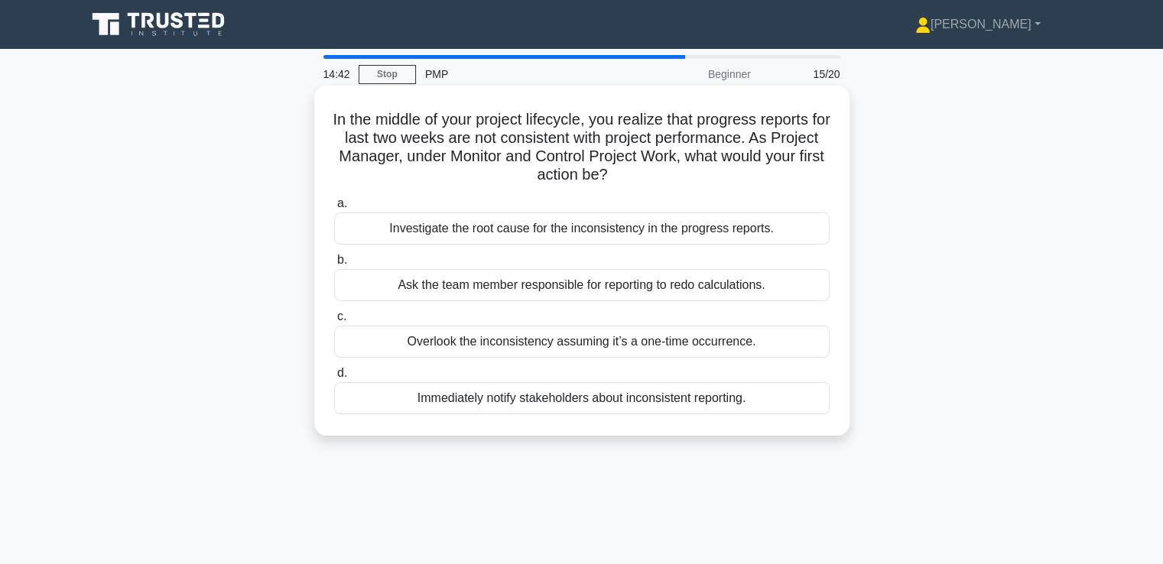
click at [712, 225] on div "Investigate the root cause for the inconsistency in the progress reports." at bounding box center [582, 229] width 496 height 32
click at [334, 209] on input "a. Investigate the root cause for the inconsistency in the progress reports." at bounding box center [334, 204] width 0 height 10
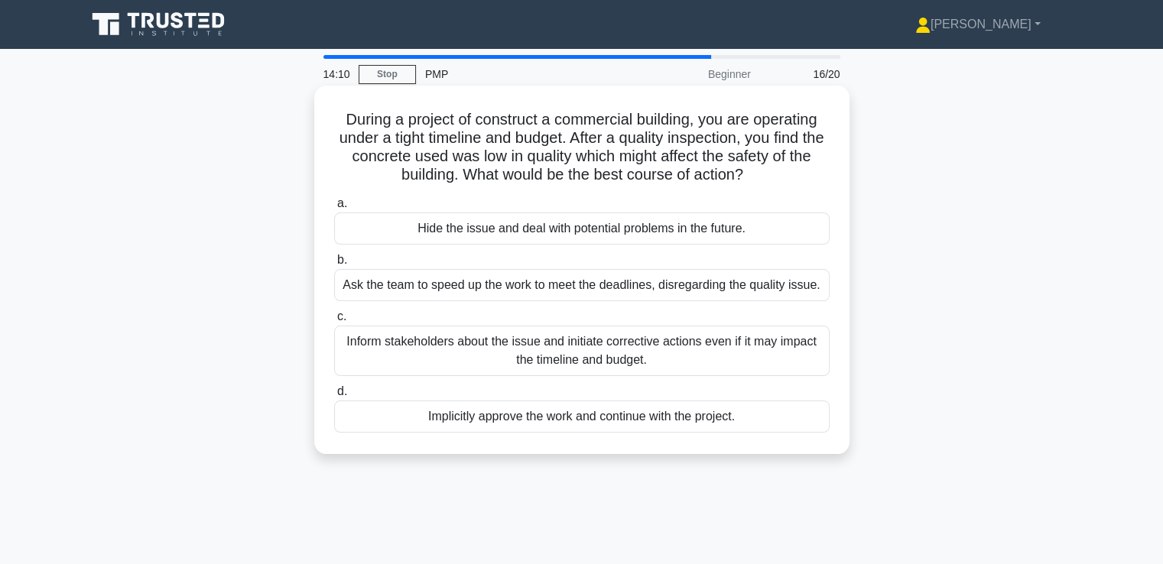
click at [706, 346] on div "Inform stakeholders about the issue and initiate corrective actions even if it …" at bounding box center [582, 351] width 496 height 50
click at [334, 322] on input "c. Inform stakeholders about the issue and initiate corrective actions even if …" at bounding box center [334, 317] width 0 height 10
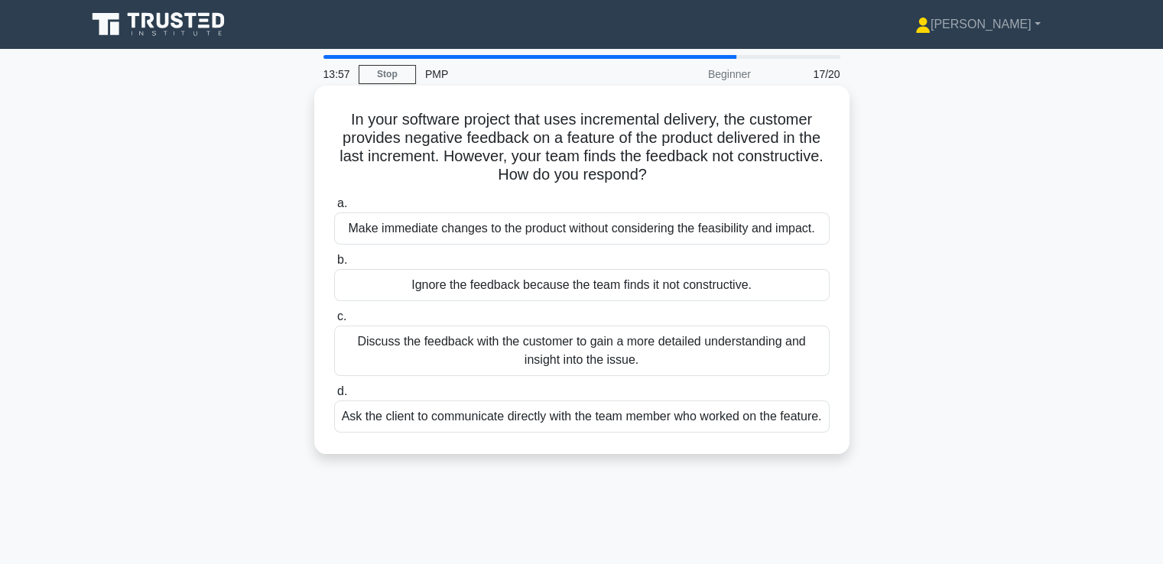
click at [691, 347] on div "Discuss the feedback with the customer to gain a more detailed understanding an…" at bounding box center [582, 351] width 496 height 50
click at [334, 322] on input "c. Discuss the feedback with the customer to gain a more detailed understanding…" at bounding box center [334, 317] width 0 height 10
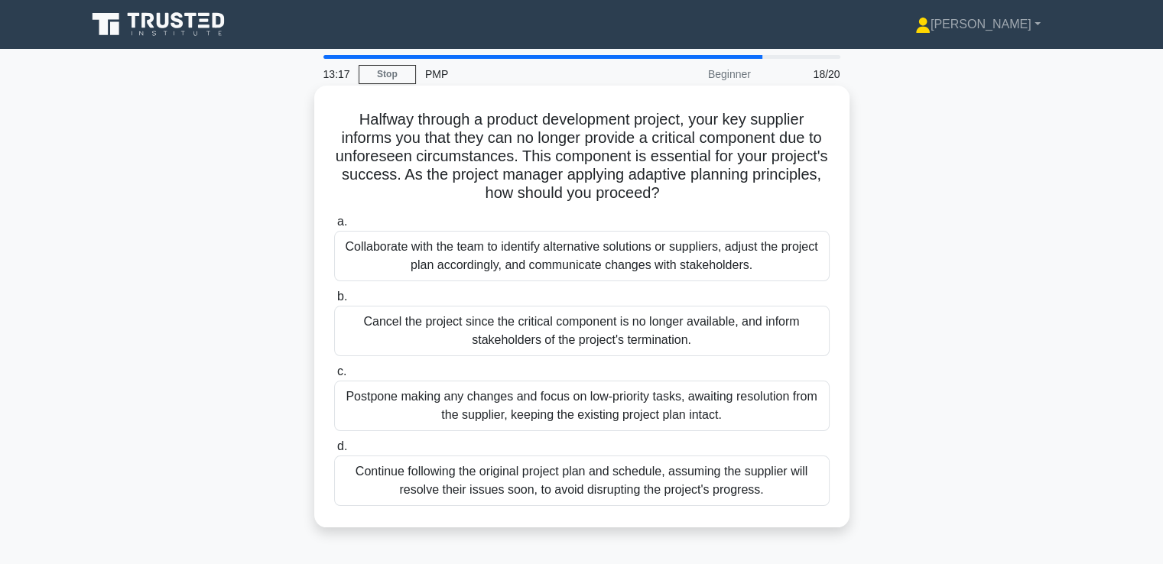
click at [697, 236] on div "Collaborate with the team to identify alternative solutions or suppliers, adjus…" at bounding box center [582, 256] width 496 height 50
click at [334, 227] on input "a. Collaborate with the team to identify alternative solutions or suppliers, ad…" at bounding box center [334, 222] width 0 height 10
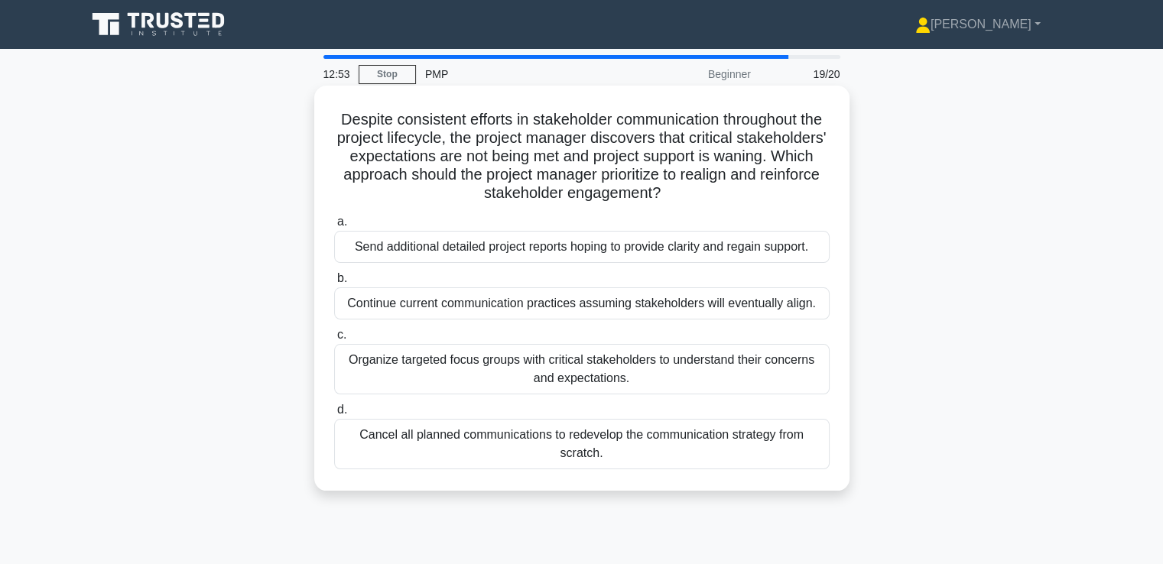
click at [655, 379] on div "Organize targeted focus groups with critical stakeholders to understand their c…" at bounding box center [582, 369] width 496 height 50
click at [334, 340] on input "c. Organize targeted focus groups with critical stakeholders to understand thei…" at bounding box center [334, 335] width 0 height 10
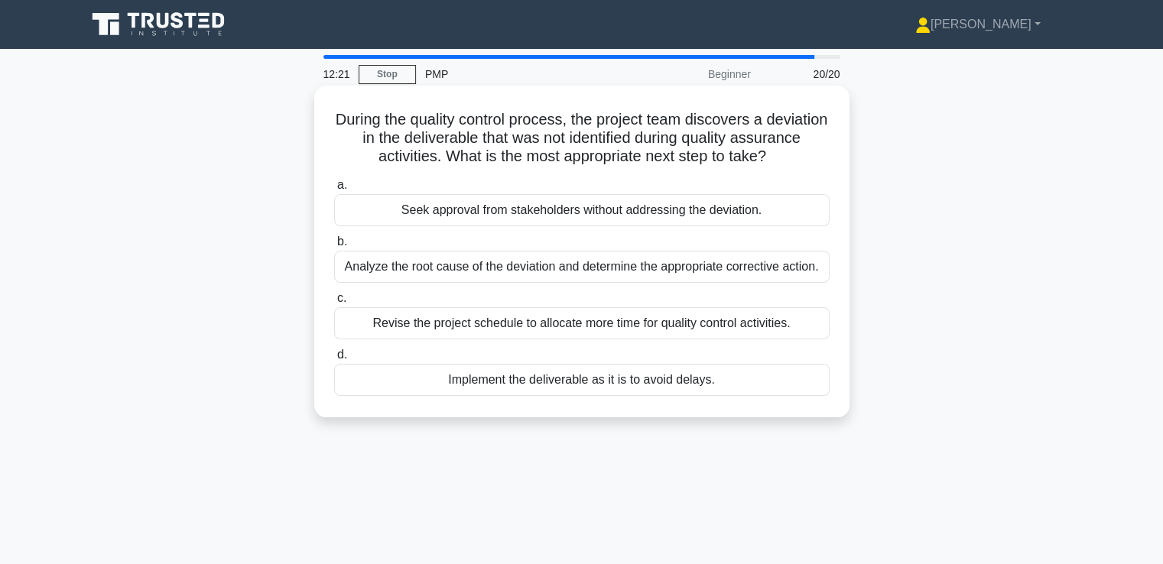
click at [648, 272] on div "Analyze the root cause of the deviation and determine the appropriate correctiv…" at bounding box center [582, 267] width 496 height 32
click at [334, 247] on input "b. Analyze the root cause of the deviation and determine the appropriate correc…" at bounding box center [334, 242] width 0 height 10
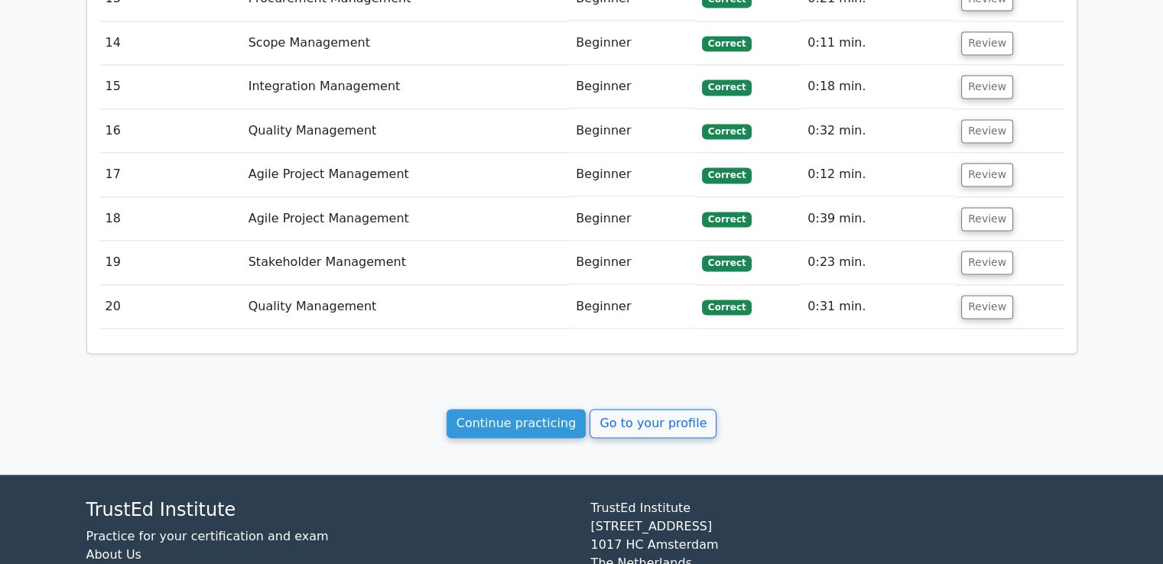
scroll to position [2218, 0]
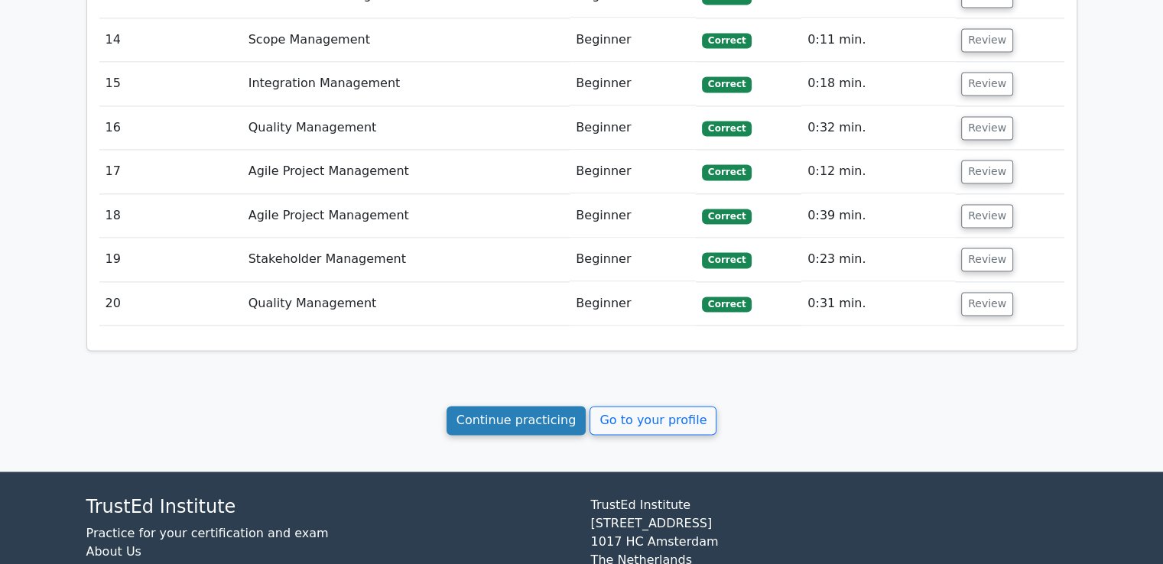
click at [572, 406] on link "Continue practicing" at bounding box center [517, 420] width 140 height 29
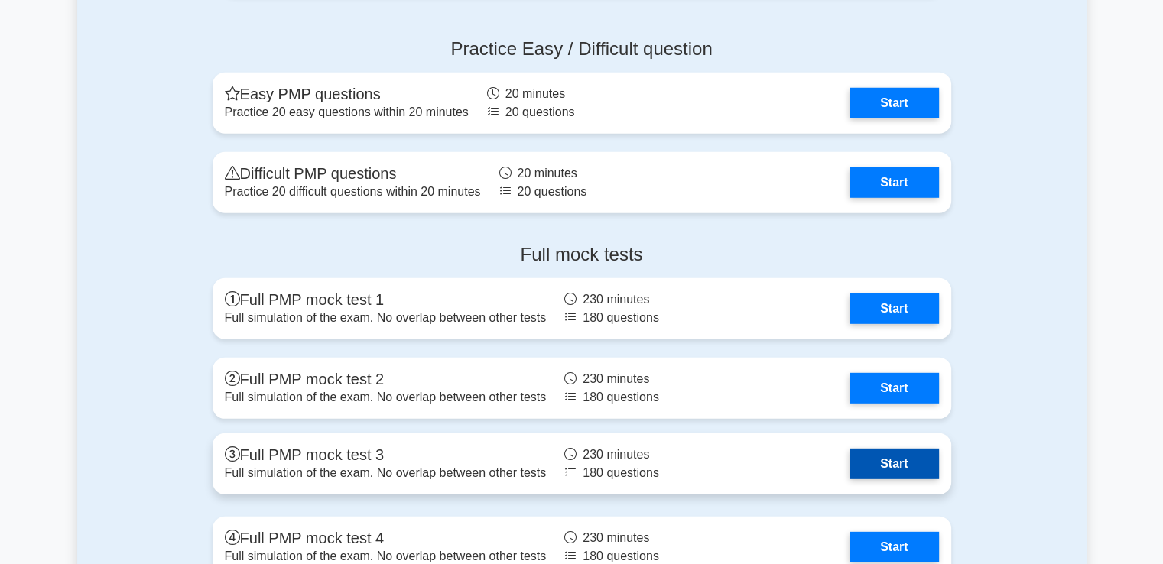
scroll to position [4206, 0]
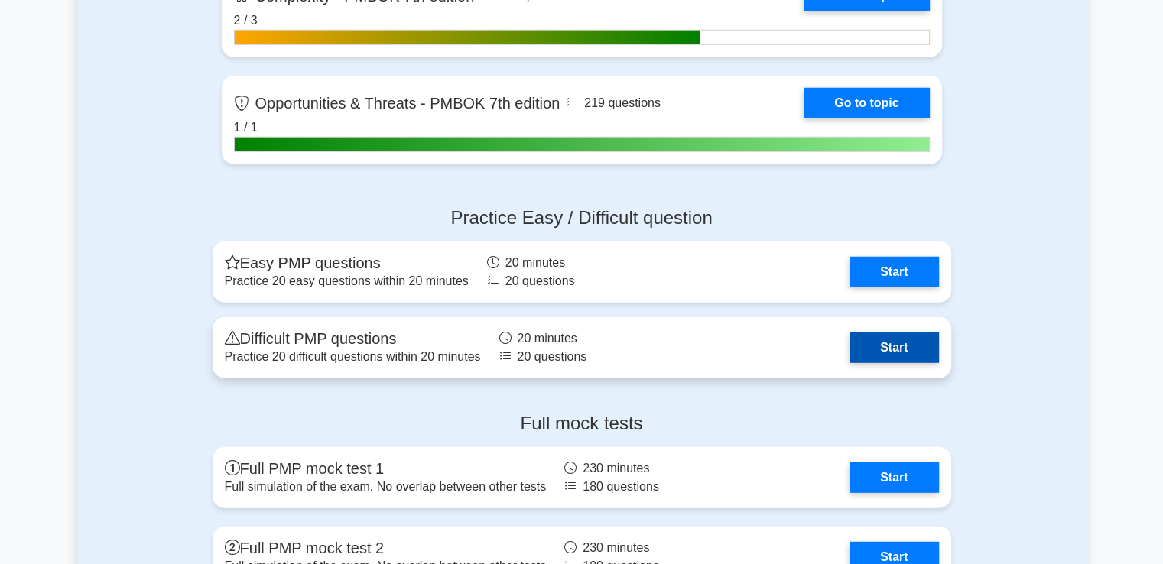
click at [850, 333] on link "Start" at bounding box center [894, 348] width 89 height 31
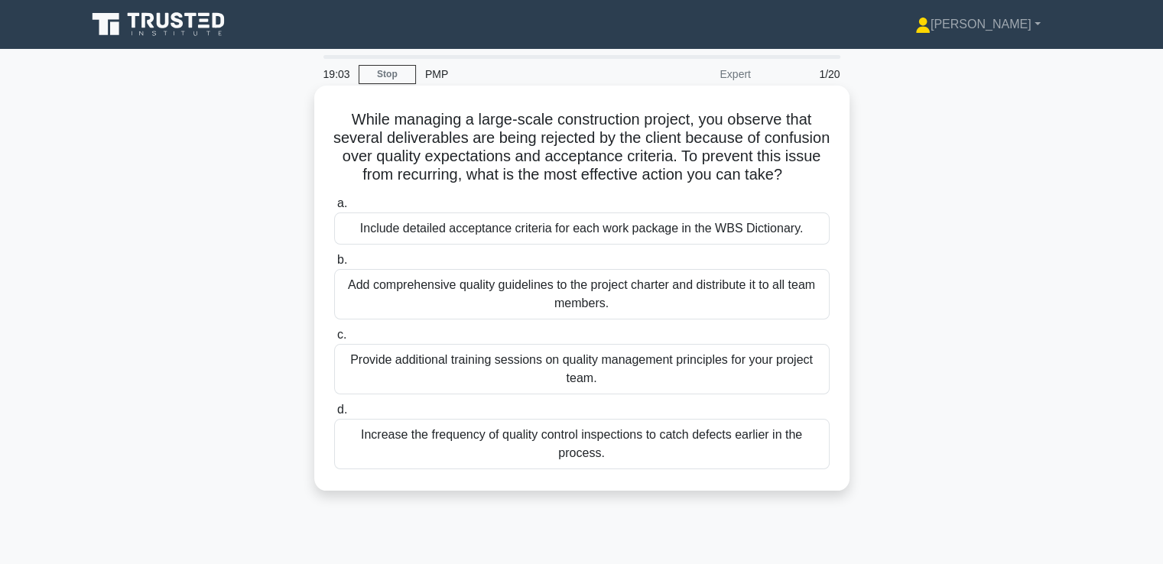
click at [736, 245] on div "Include detailed acceptance criteria for each work package in the WBS Dictionar…" at bounding box center [582, 229] width 496 height 32
click at [334, 209] on input "a. Include detailed acceptance criteria for each work package in the WBS Dictio…" at bounding box center [334, 204] width 0 height 10
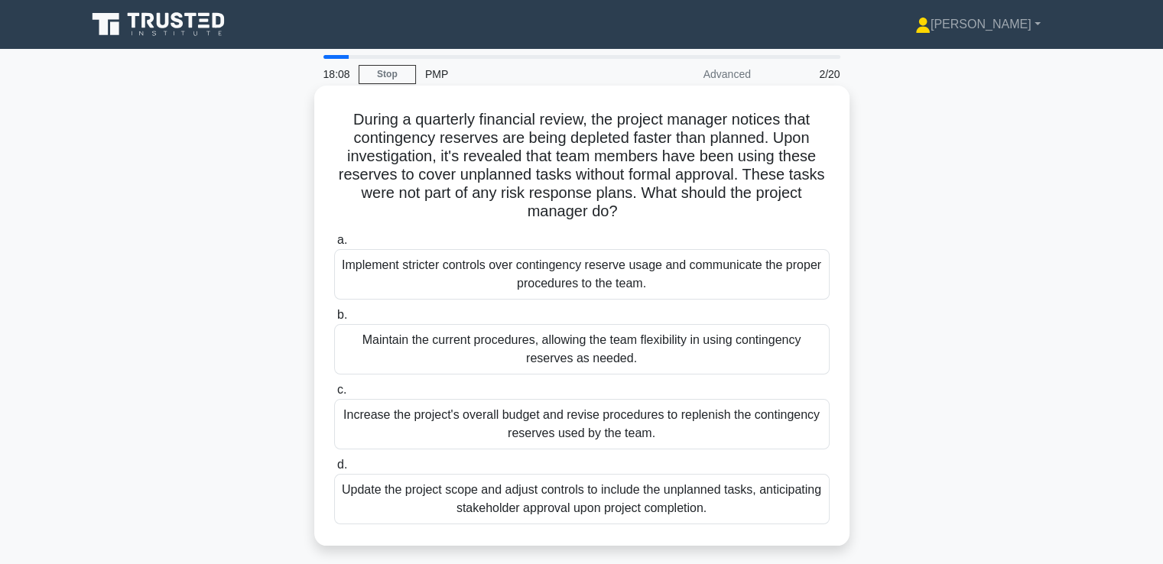
click at [682, 280] on div "Implement stricter controls over contingency reserve usage and communicate the …" at bounding box center [582, 274] width 496 height 50
click at [334, 245] on input "a. Implement stricter controls over contingency reserve usage and communicate t…" at bounding box center [334, 241] width 0 height 10
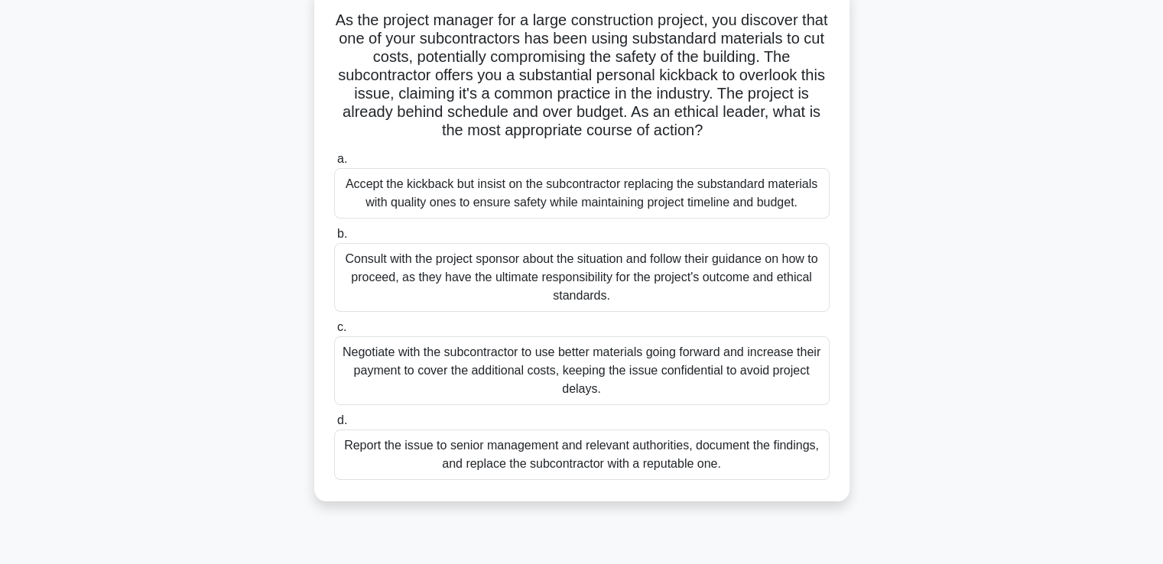
scroll to position [76, 0]
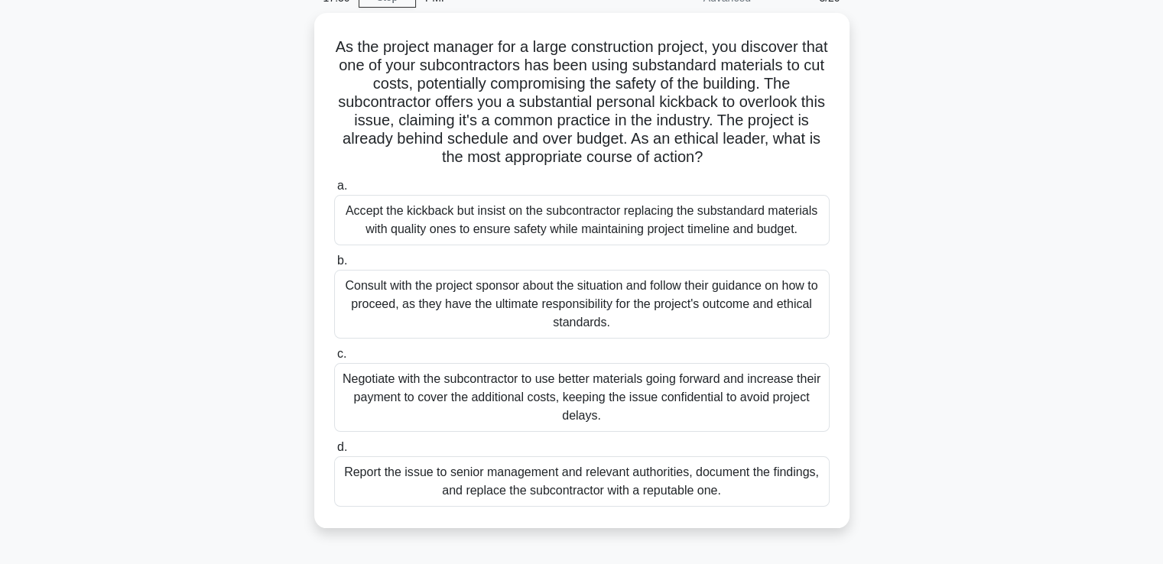
click at [914, 153] on div "As the project manager for a large construction project, you discover that one …" at bounding box center [581, 280] width 1009 height 534
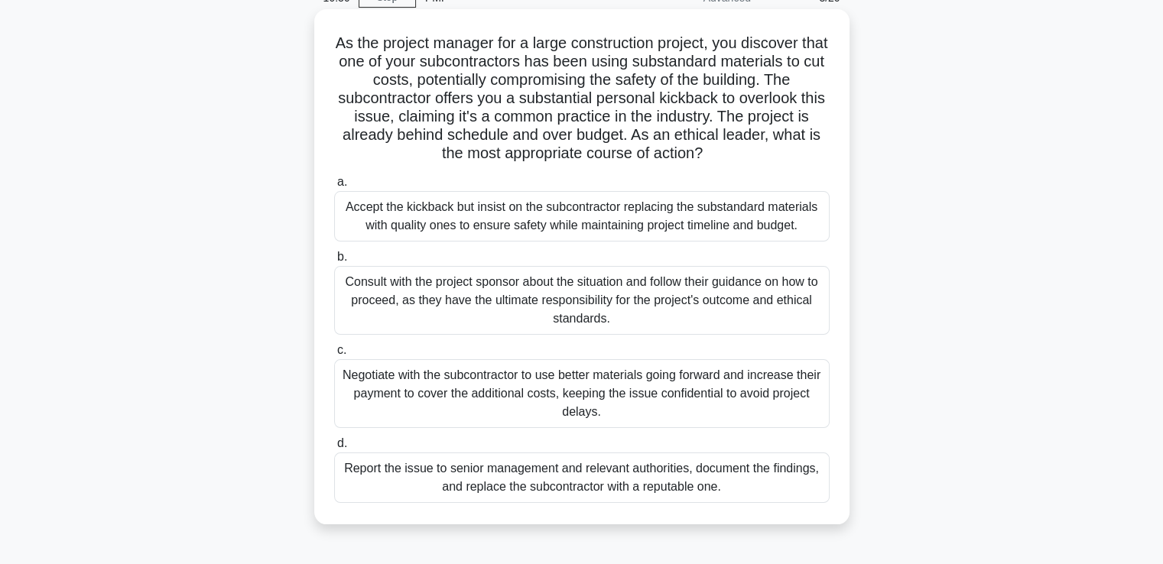
click at [688, 291] on div "Consult with the project sponsor about the situation and follow their guidance …" at bounding box center [582, 300] width 496 height 69
click at [334, 262] on input "b. Consult with the project sponsor about the situation and follow their guidan…" at bounding box center [334, 257] width 0 height 10
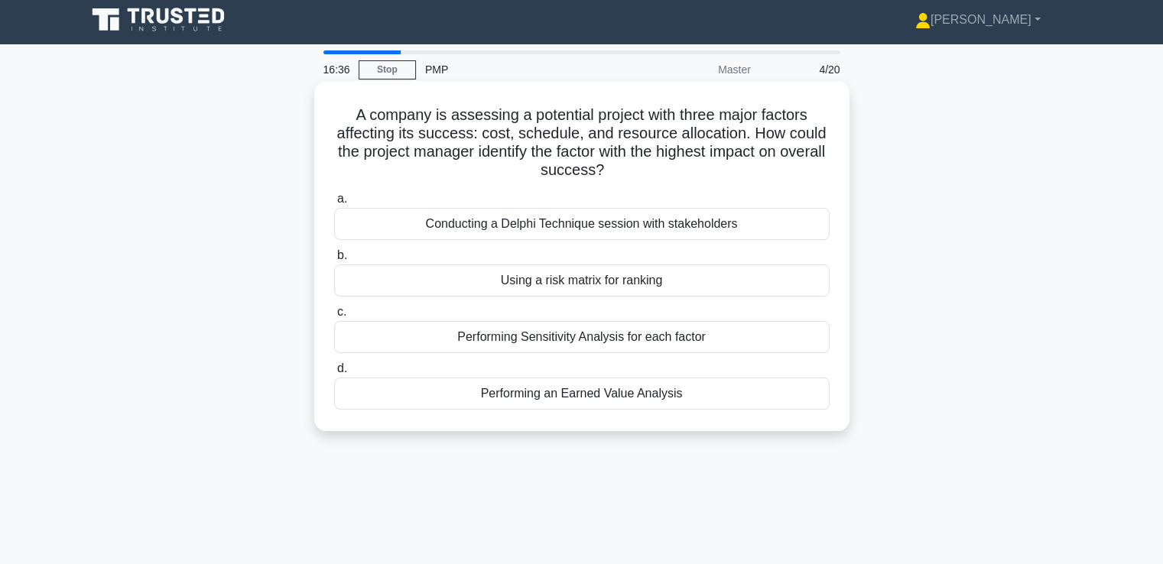
scroll to position [0, 0]
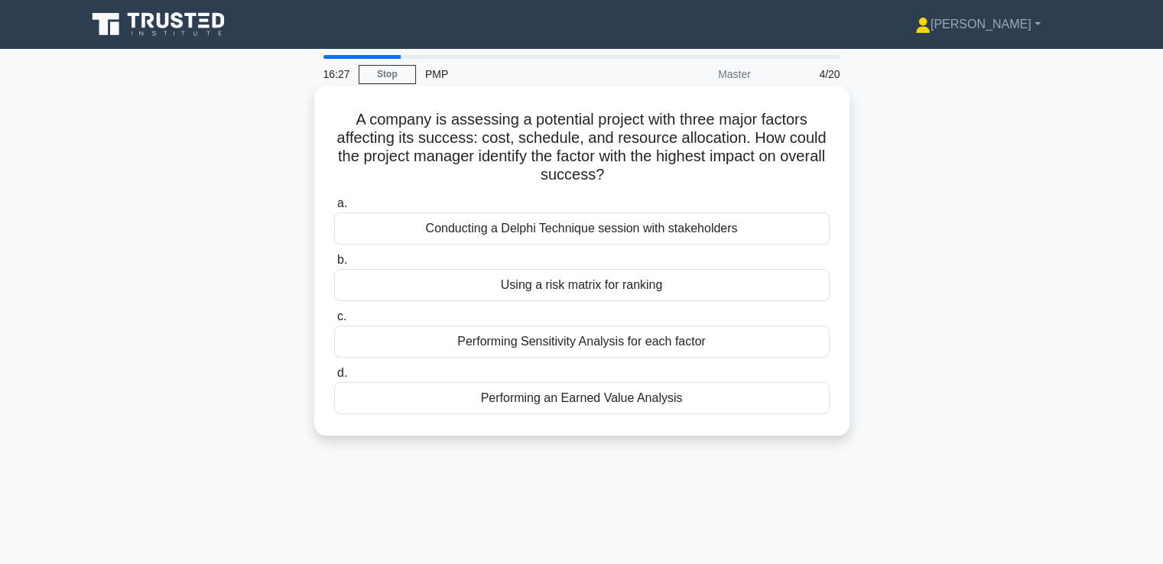
click at [726, 336] on div "Performing Sensitivity Analysis for each factor" at bounding box center [582, 342] width 496 height 32
click at [334, 322] on input "c. Performing Sensitivity Analysis for each factor" at bounding box center [334, 317] width 0 height 10
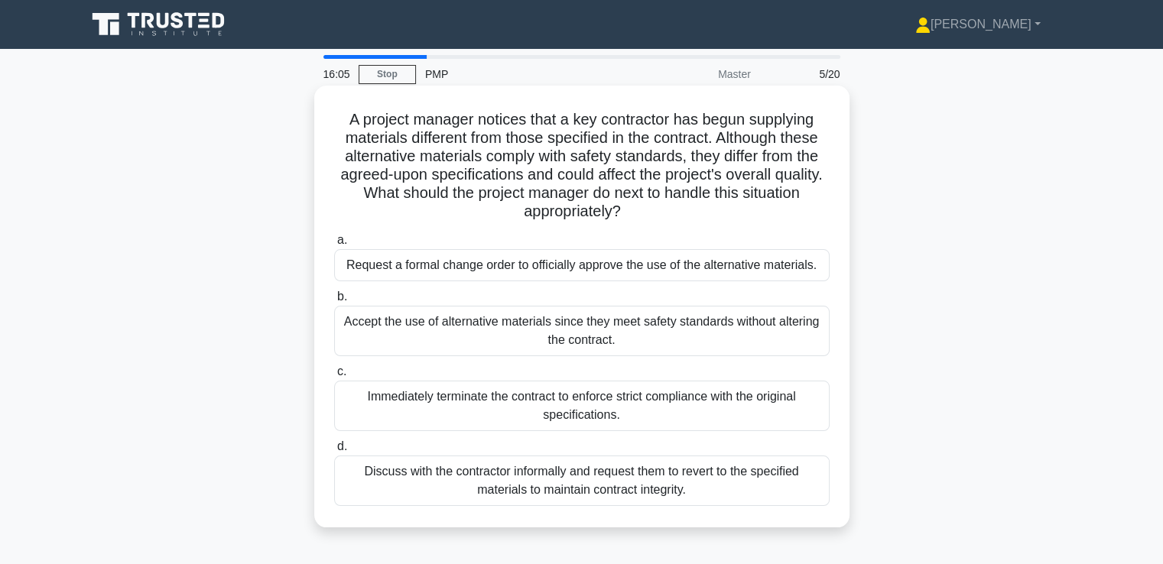
click at [667, 269] on div "Request a formal change order to officially approve the use of the alternative …" at bounding box center [582, 265] width 496 height 32
click at [334, 245] on input "a. Request a formal change order to officially approve the use of the alternati…" at bounding box center [334, 241] width 0 height 10
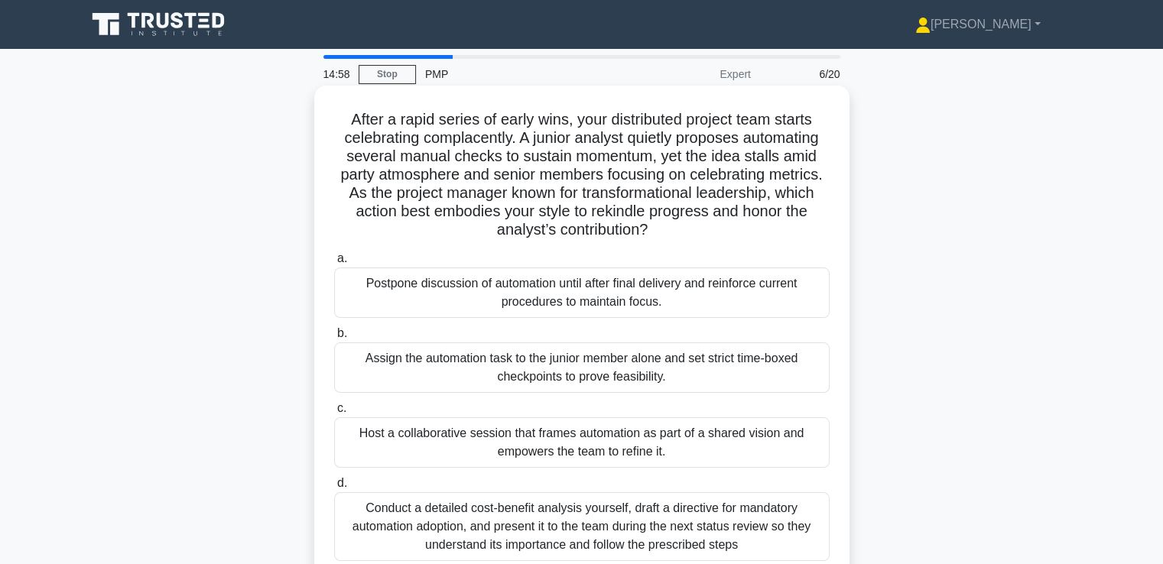
click at [688, 450] on div "Host a collaborative session that frames automation as part of a shared vision …" at bounding box center [582, 443] width 496 height 50
click at [334, 414] on input "c. Host a collaborative session that frames automation as part of a shared visi…" at bounding box center [334, 409] width 0 height 10
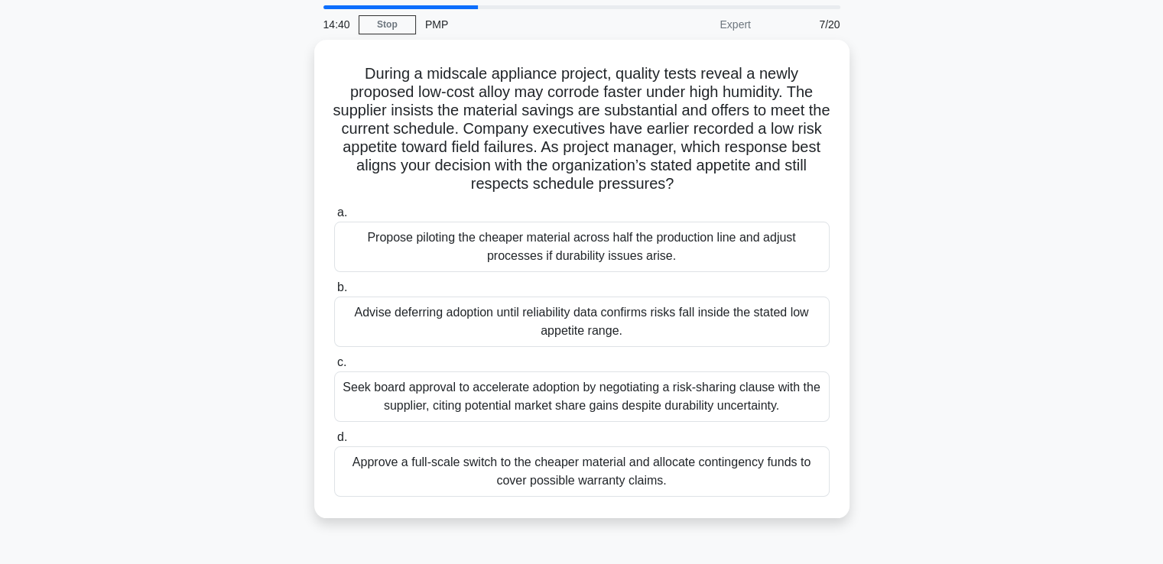
scroll to position [76, 0]
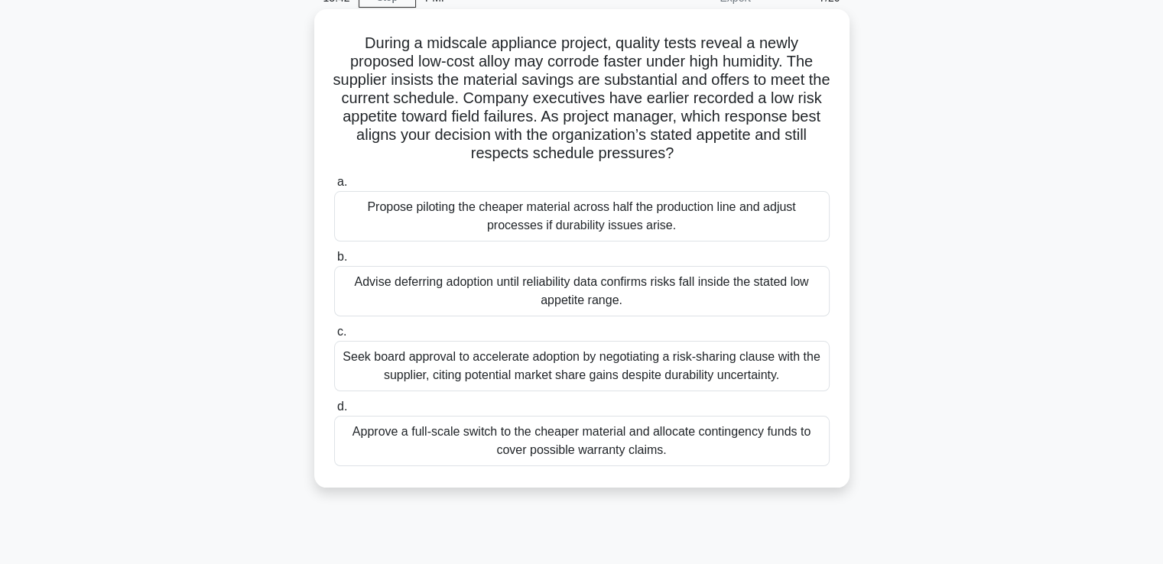
click at [658, 298] on div "Advise deferring adoption until reliability data confirms risks fall inside the…" at bounding box center [582, 291] width 496 height 50
click at [334, 262] on input "b. Advise deferring adoption until reliability data confirms risks fall inside …" at bounding box center [334, 257] width 0 height 10
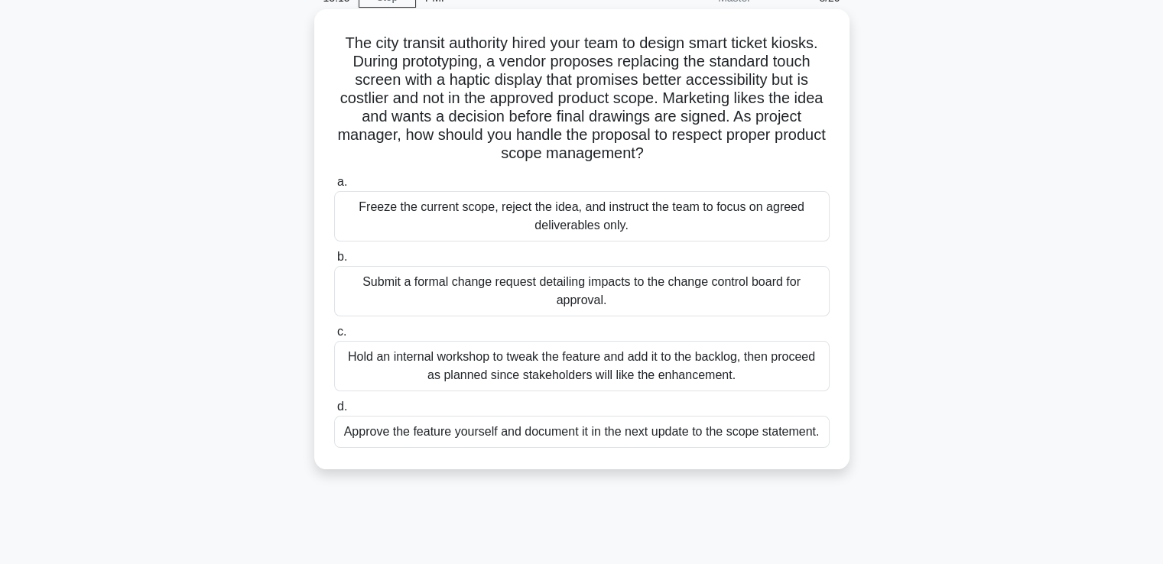
click at [655, 281] on div "Submit a formal change request detailing impacts to the change control board fo…" at bounding box center [582, 291] width 496 height 50
click at [334, 262] on input "b. Submit a formal change request detailing impacts to the change control board…" at bounding box center [334, 257] width 0 height 10
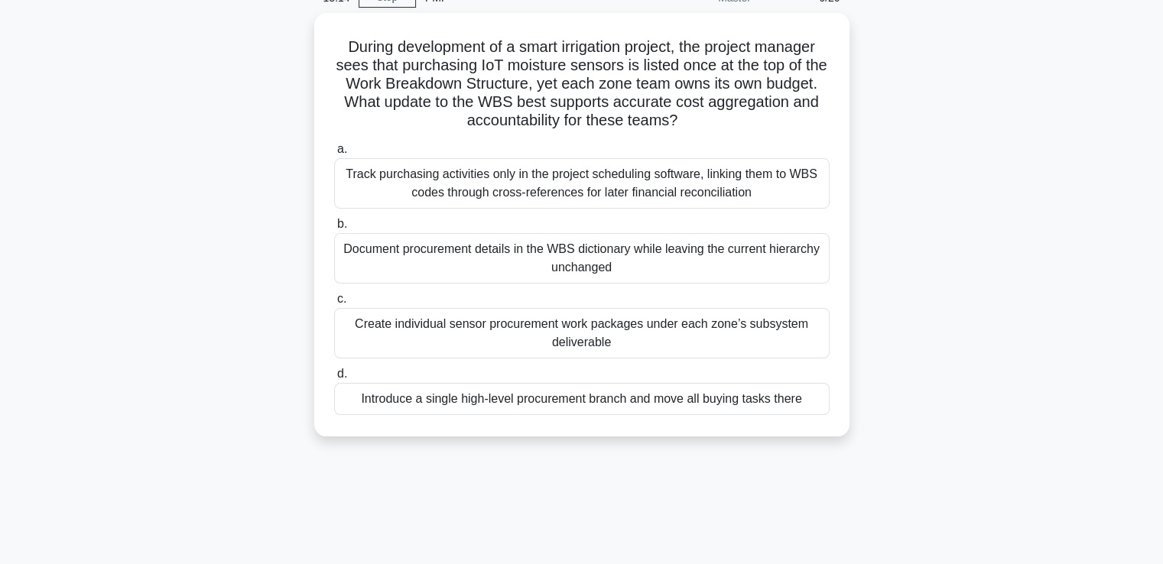
scroll to position [0, 0]
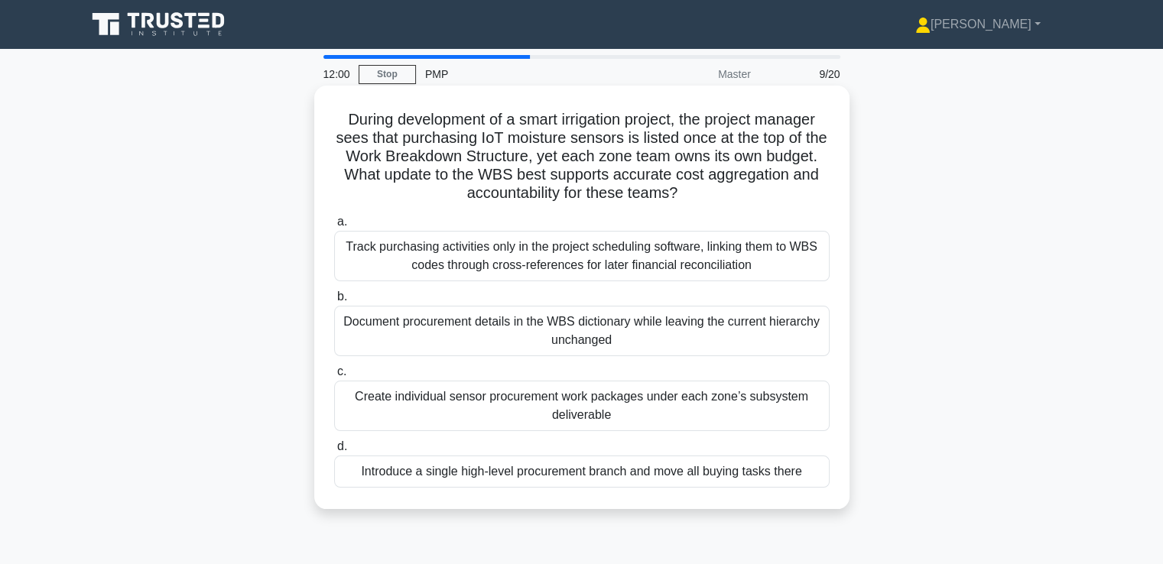
click at [496, 406] on div "Create individual sensor procurement work packages under each zone’s subsystem …" at bounding box center [582, 406] width 496 height 50
click at [334, 377] on input "c. Create individual sensor procurement work packages under each zone’s subsyst…" at bounding box center [334, 372] width 0 height 10
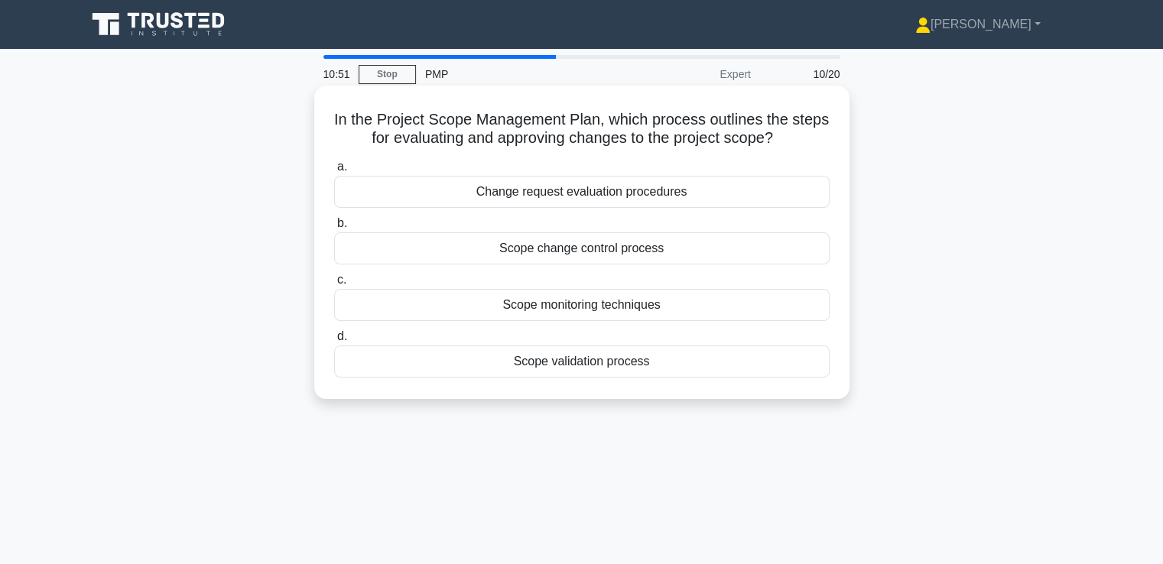
click at [551, 252] on div "Scope change control process" at bounding box center [582, 248] width 496 height 32
click at [334, 229] on input "b. Scope change control process" at bounding box center [334, 224] width 0 height 10
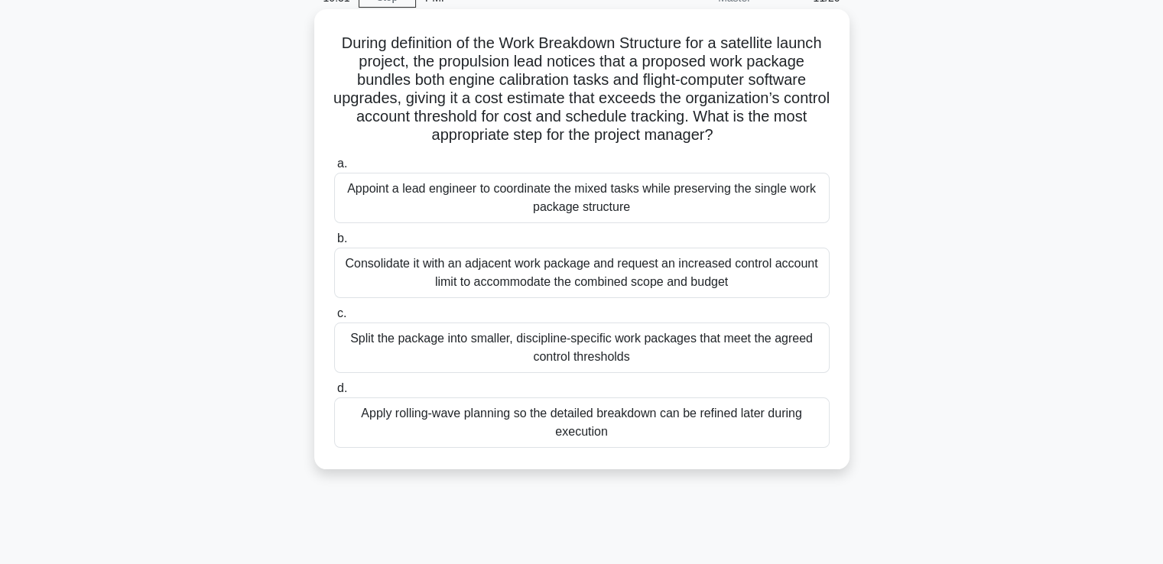
scroll to position [76, 0]
click at [603, 349] on div "Split the package into smaller, discipline-specific work packages that meet the…" at bounding box center [582, 348] width 496 height 50
click at [334, 319] on input "c. Split the package into smaller, discipline-specific work packages that meet …" at bounding box center [334, 314] width 0 height 10
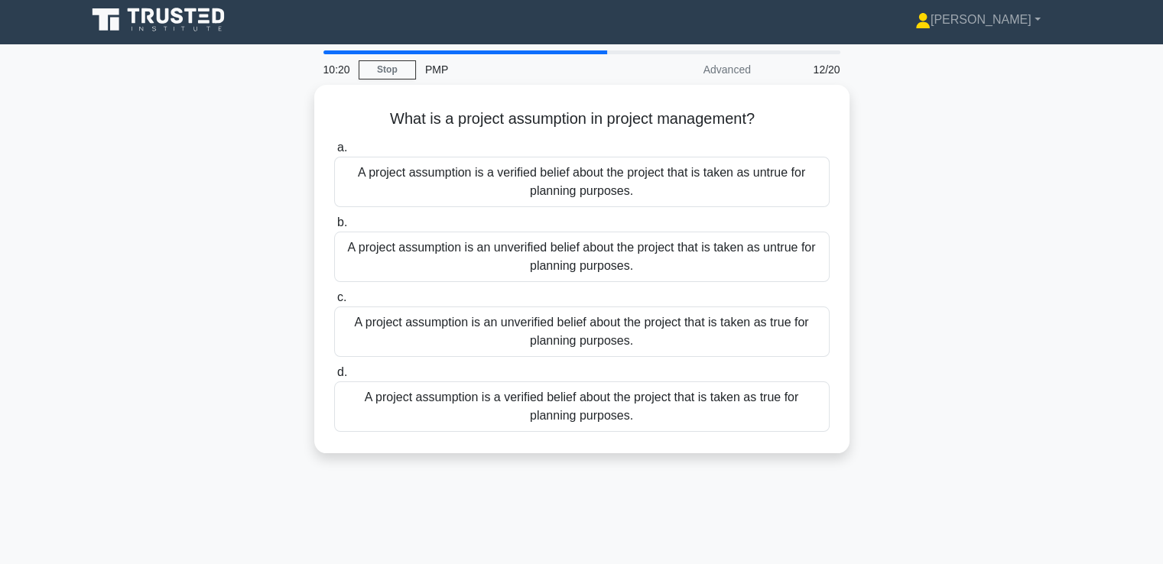
scroll to position [0, 0]
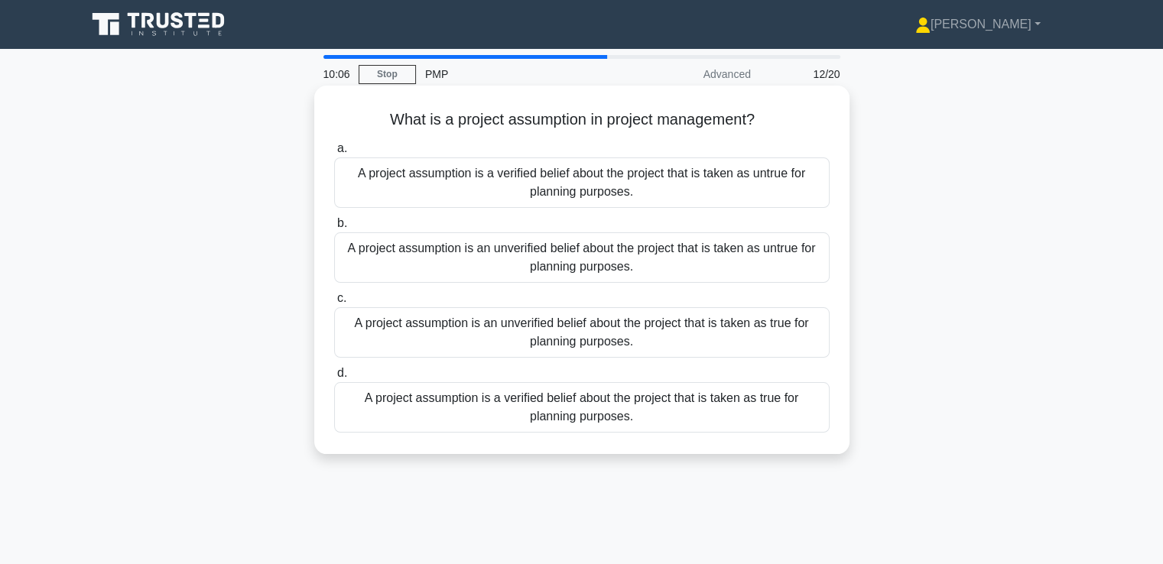
click at [645, 413] on div "A project assumption is a verified belief about the project that is taken as tr…" at bounding box center [582, 407] width 496 height 50
click at [334, 379] on input "d. A project assumption is a verified belief about the project that is taken as…" at bounding box center [334, 374] width 0 height 10
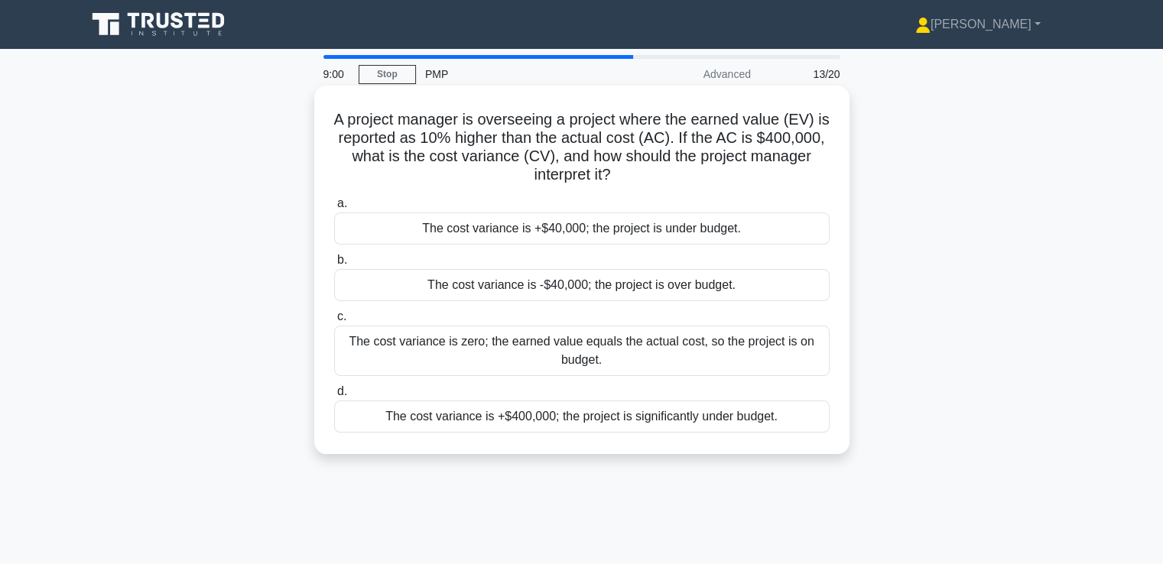
click at [679, 223] on div "The cost variance is +$40,000; the project is under budget." at bounding box center [582, 229] width 496 height 32
click at [334, 209] on input "a. The cost variance is +$40,000; the project is under budget." at bounding box center [334, 204] width 0 height 10
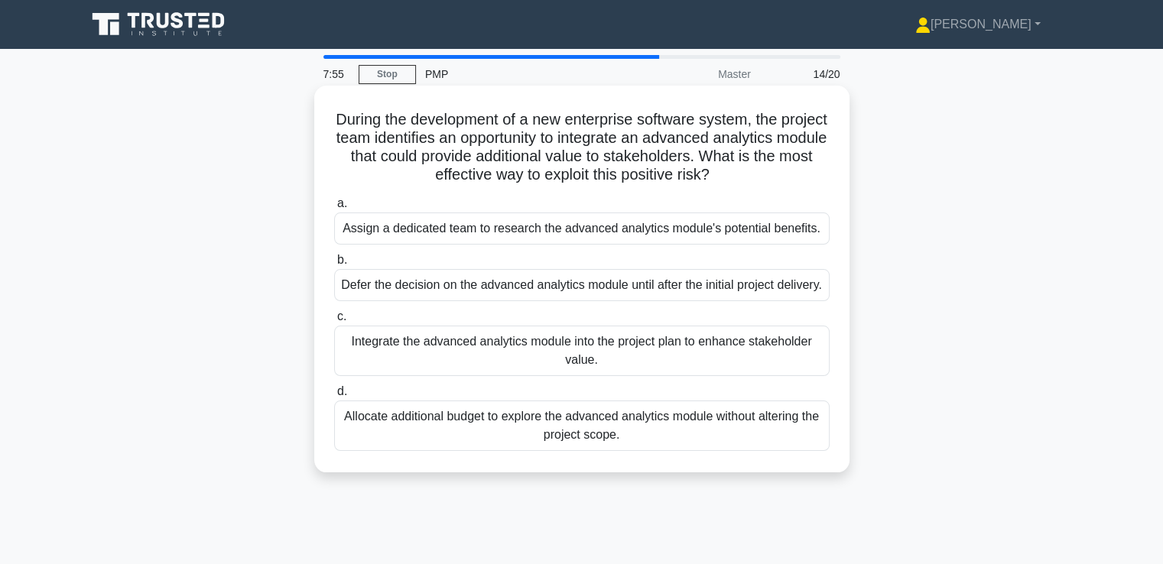
click at [511, 236] on div "Assign a dedicated team to research the advanced analytics module's potential b…" at bounding box center [582, 229] width 496 height 32
click at [334, 209] on input "a. Assign a dedicated team to research the advanced analytics module's potentia…" at bounding box center [334, 204] width 0 height 10
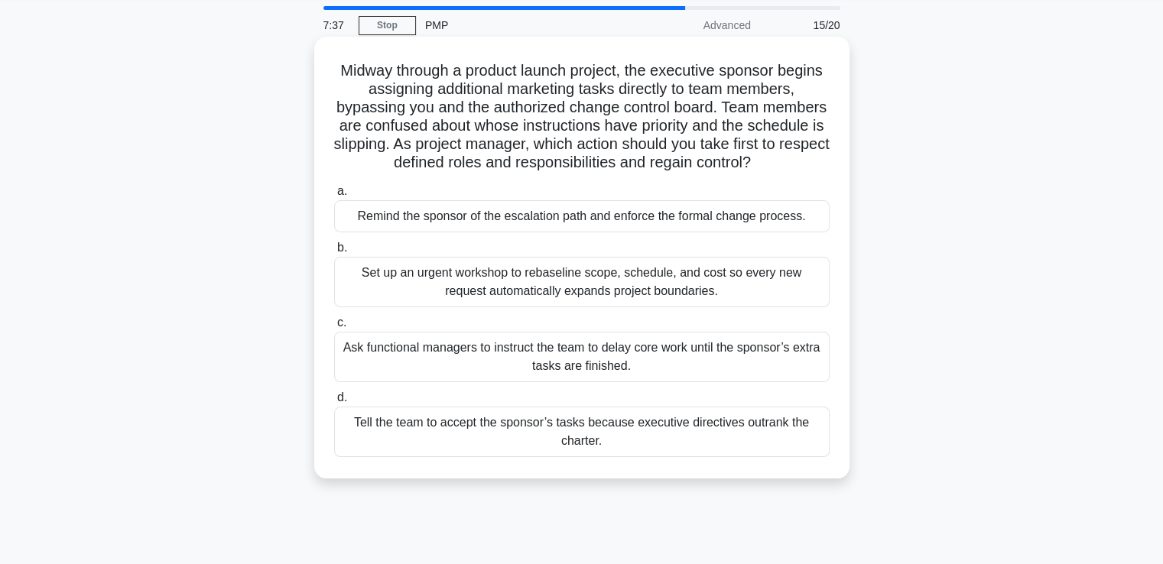
scroll to position [76, 0]
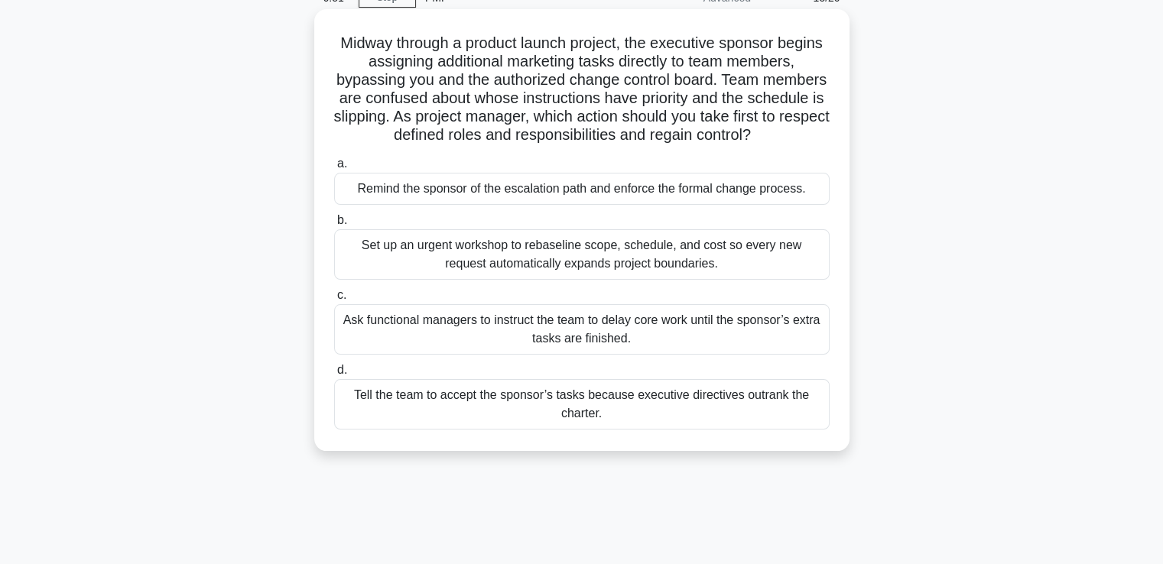
click at [612, 194] on div "Remind the sponsor of the escalation path and enforce the formal change process." at bounding box center [582, 189] width 496 height 32
click at [334, 169] on input "a. Remind the sponsor of the escalation path and enforce the formal change proc…" at bounding box center [334, 164] width 0 height 10
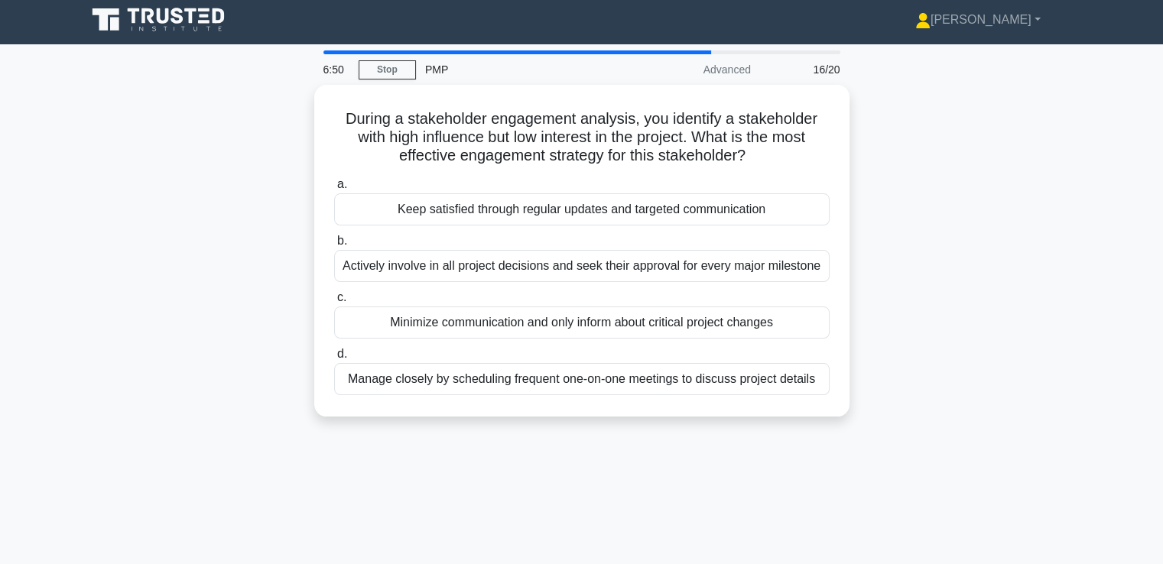
scroll to position [0, 0]
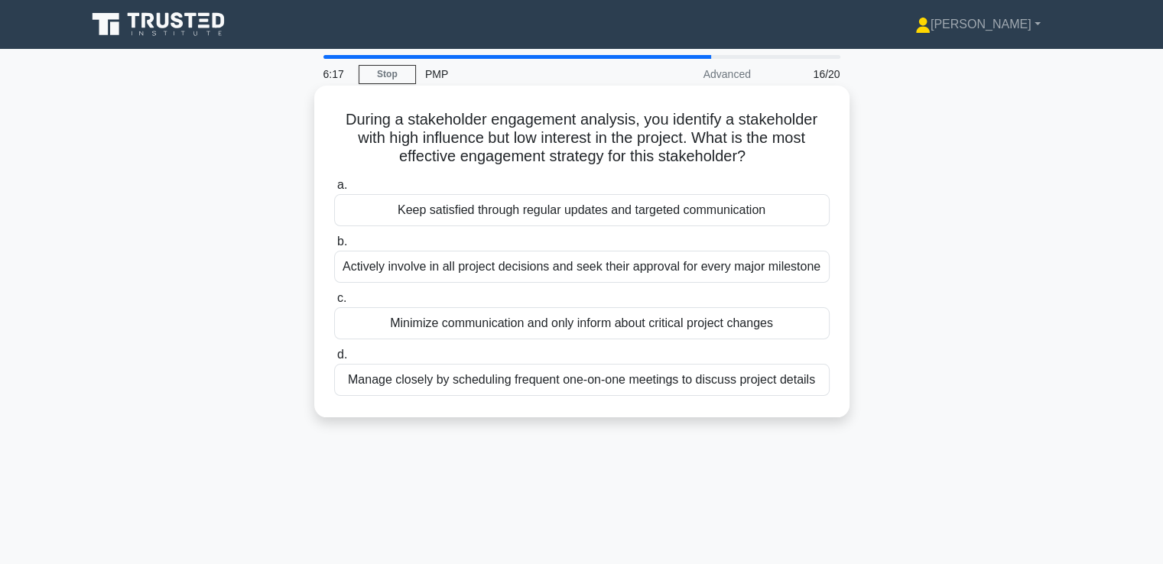
click at [654, 211] on div "Keep satisfied through regular updates and targeted communication" at bounding box center [582, 210] width 496 height 32
click at [334, 190] on input "a. Keep satisfied through regular updates and targeted communication" at bounding box center [334, 185] width 0 height 10
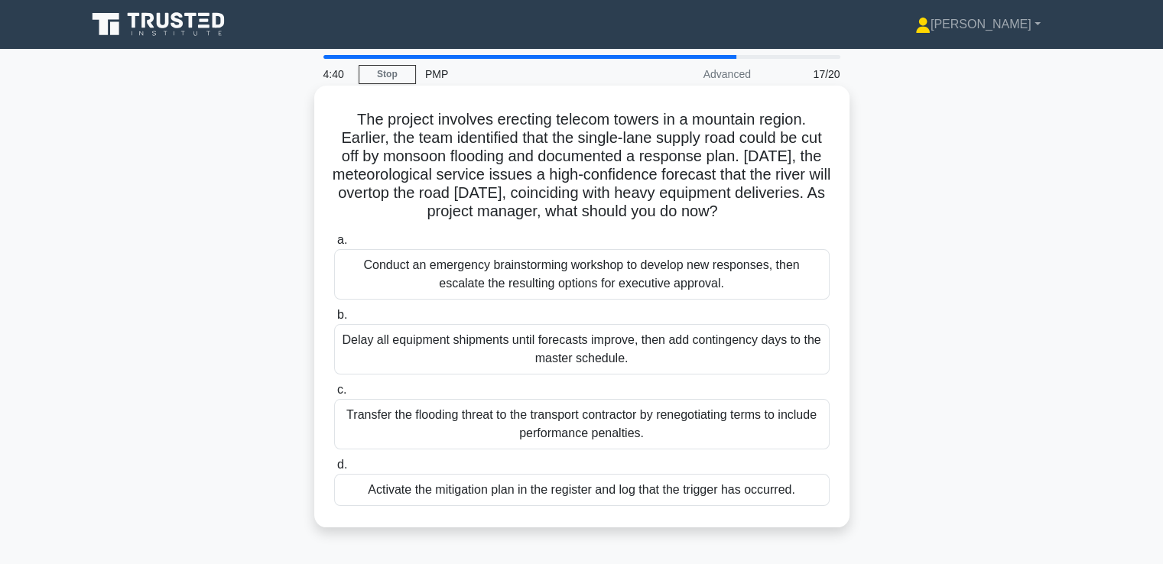
click at [669, 288] on div "Conduct an emergency brainstorming workshop to develop new responses, then esca…" at bounding box center [582, 274] width 496 height 50
click at [334, 245] on input "a. Conduct an emergency brainstorming workshop to develop new responses, then e…" at bounding box center [334, 241] width 0 height 10
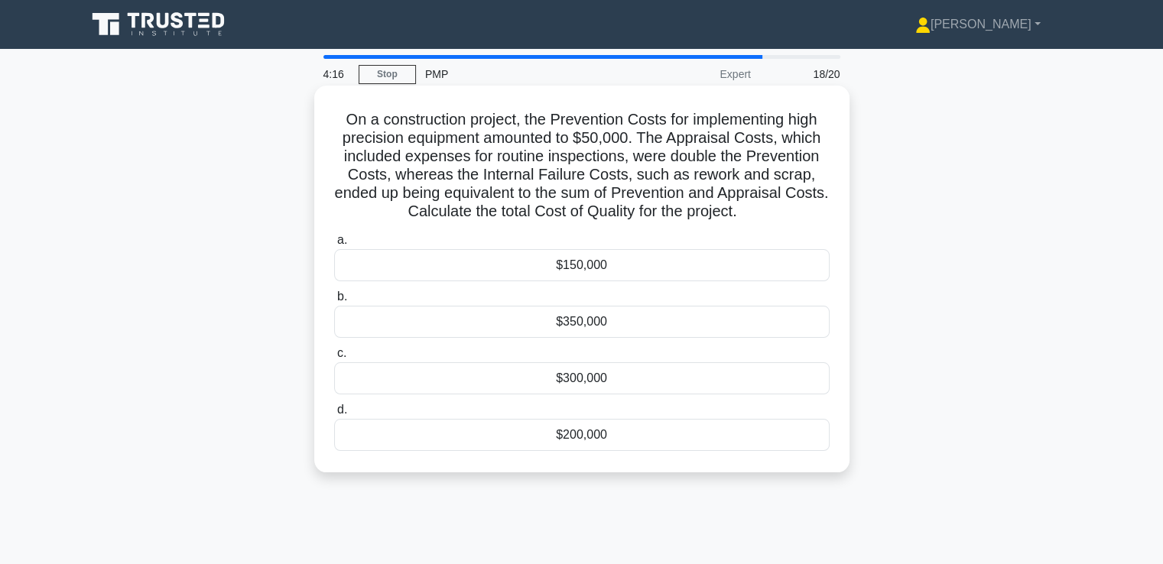
click at [609, 375] on div "$300,000" at bounding box center [582, 378] width 496 height 32
click at [334, 359] on input "c. $300,000" at bounding box center [334, 354] width 0 height 10
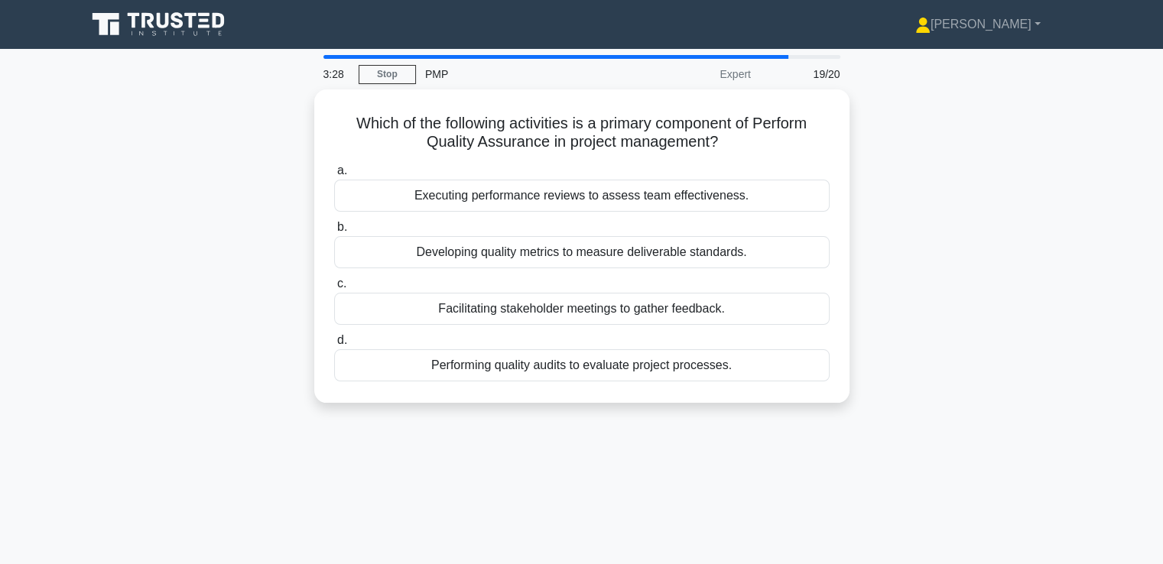
drag, startPoint x: 636, startPoint y: 360, endPoint x: 546, endPoint y: 401, distance: 98.9
click at [546, 401] on div "Which of the following activities is a primary component of Perform Quality Ass…" at bounding box center [581, 255] width 1009 height 332
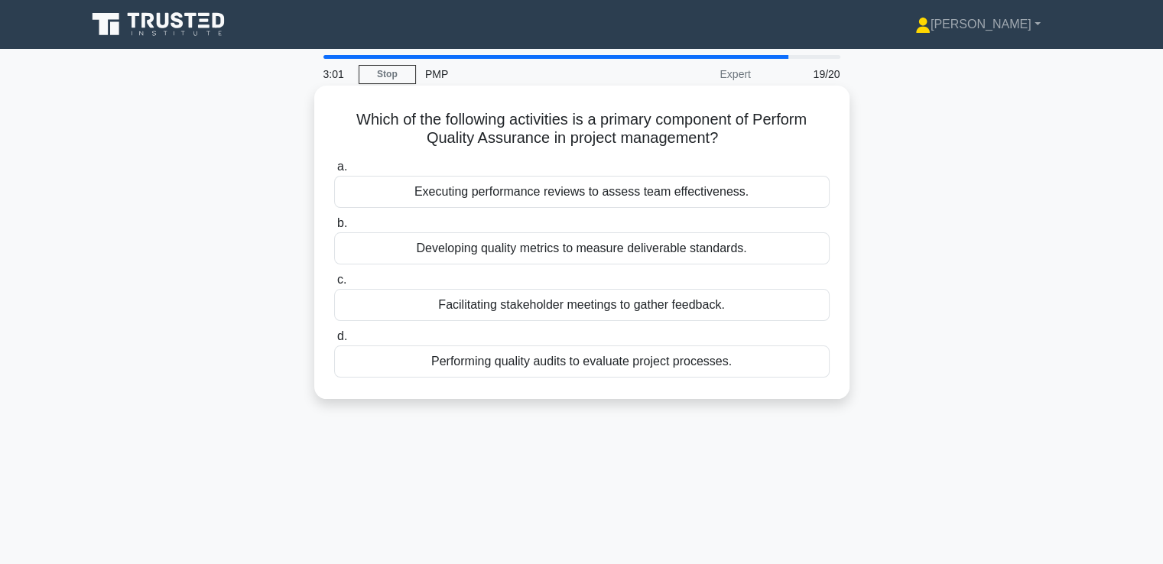
click at [506, 362] on div "Performing quality audits to evaluate project processes." at bounding box center [582, 362] width 496 height 32
click at [334, 342] on input "d. Performing quality audits to evaluate project processes." at bounding box center [334, 337] width 0 height 10
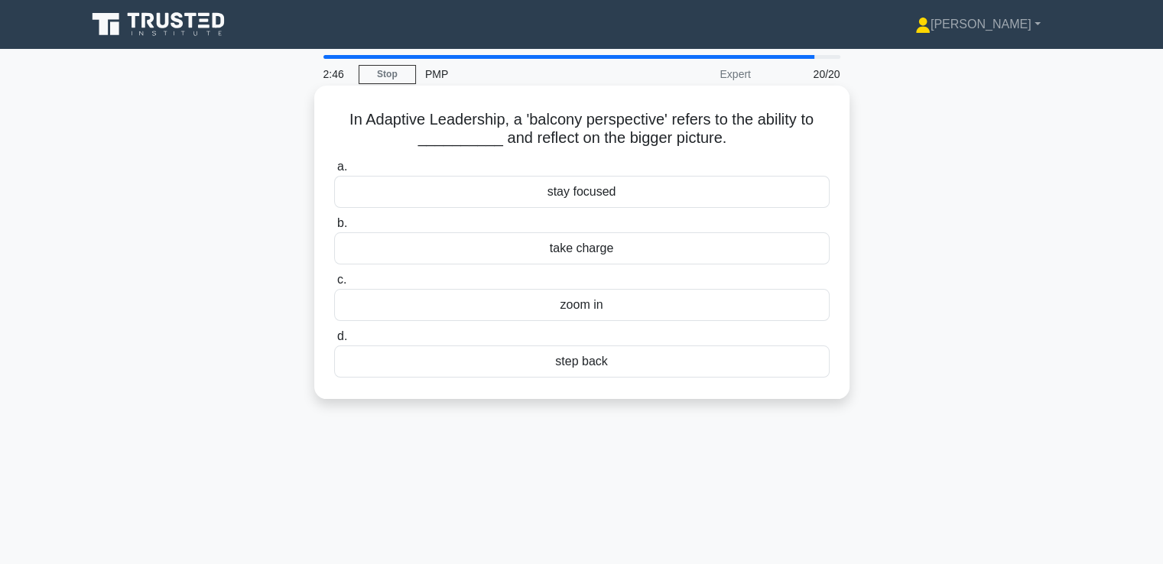
click at [665, 359] on div "step back" at bounding box center [582, 362] width 496 height 32
click at [334, 342] on input "d. step back" at bounding box center [334, 337] width 0 height 10
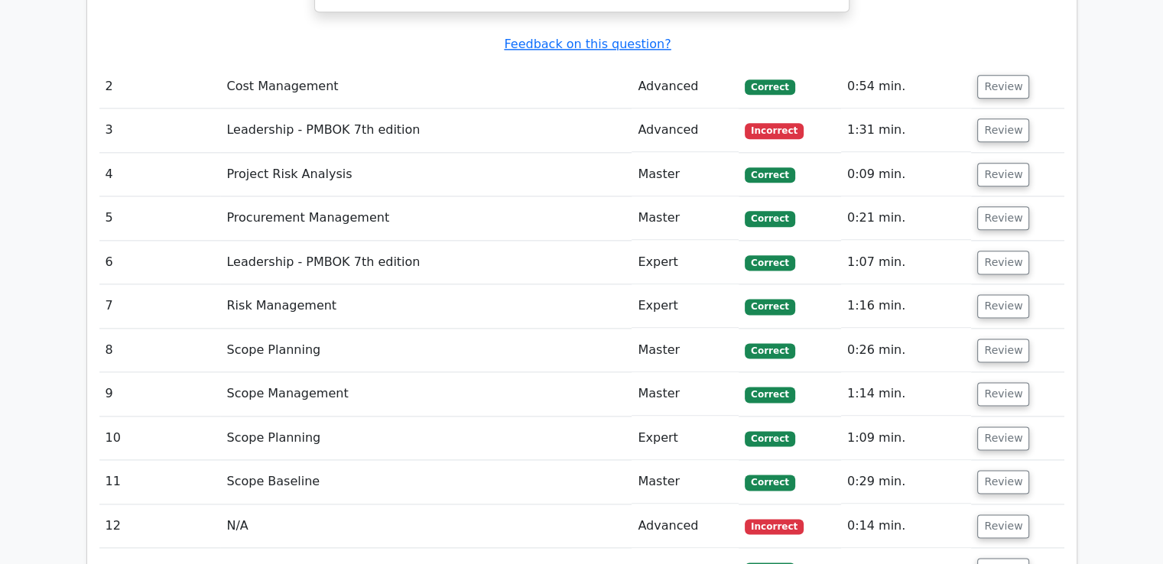
scroll to position [1835, 0]
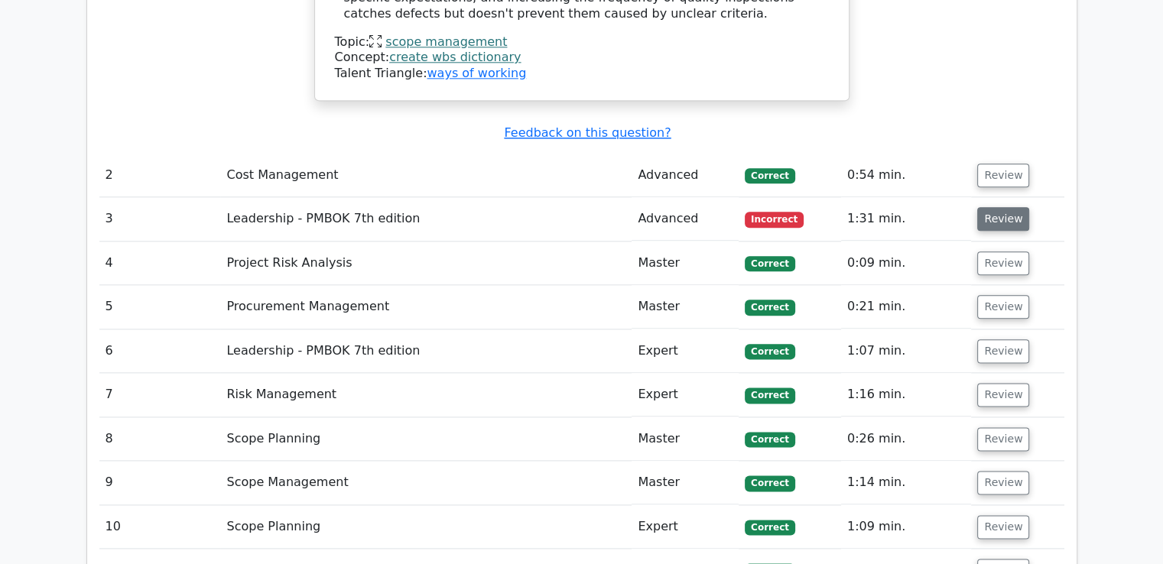
click at [993, 207] on button "Review" at bounding box center [1003, 219] width 52 height 24
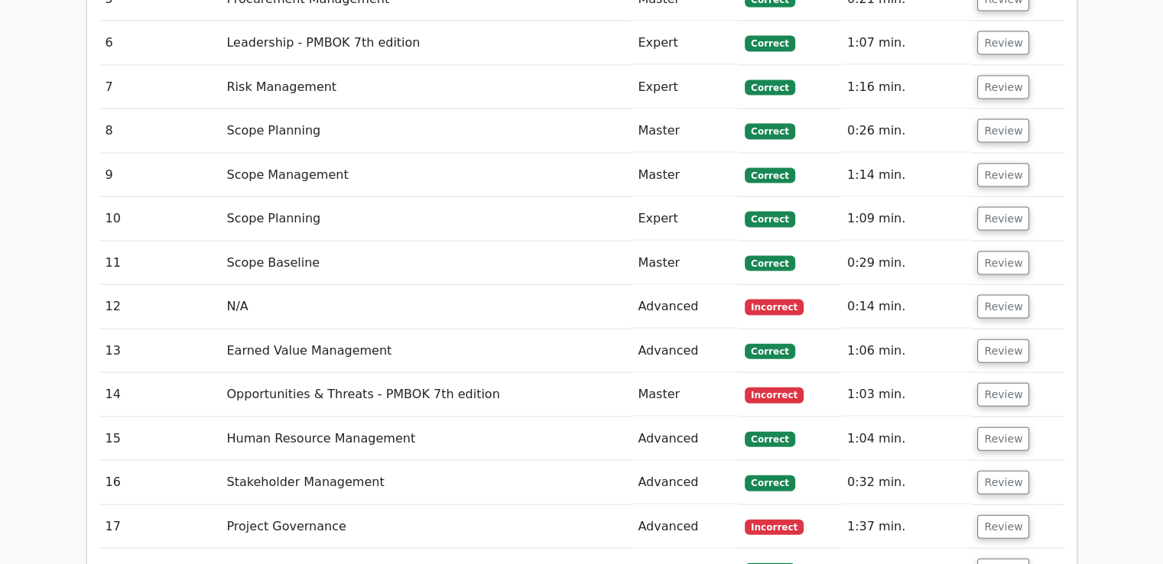
scroll to position [3365, 0]
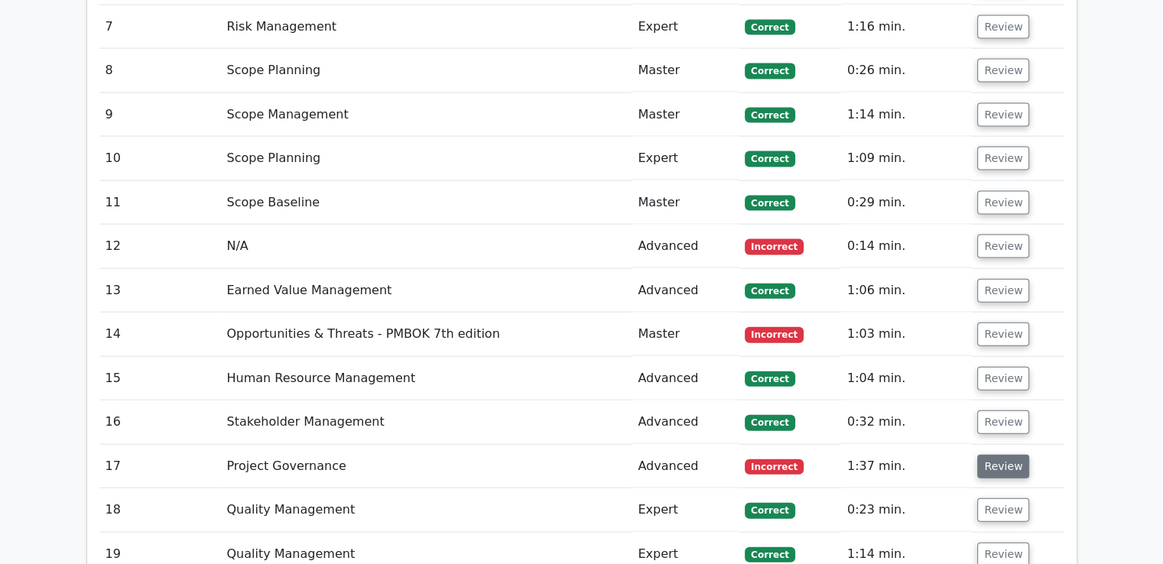
click at [1006, 455] on button "Review" at bounding box center [1003, 467] width 52 height 24
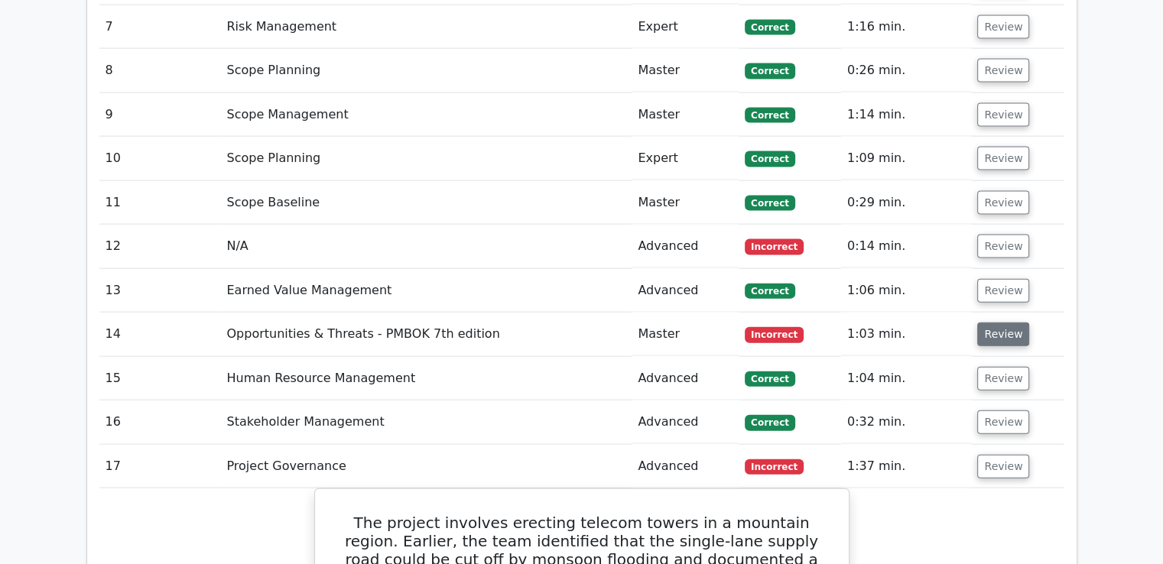
click at [983, 323] on button "Review" at bounding box center [1003, 335] width 52 height 24
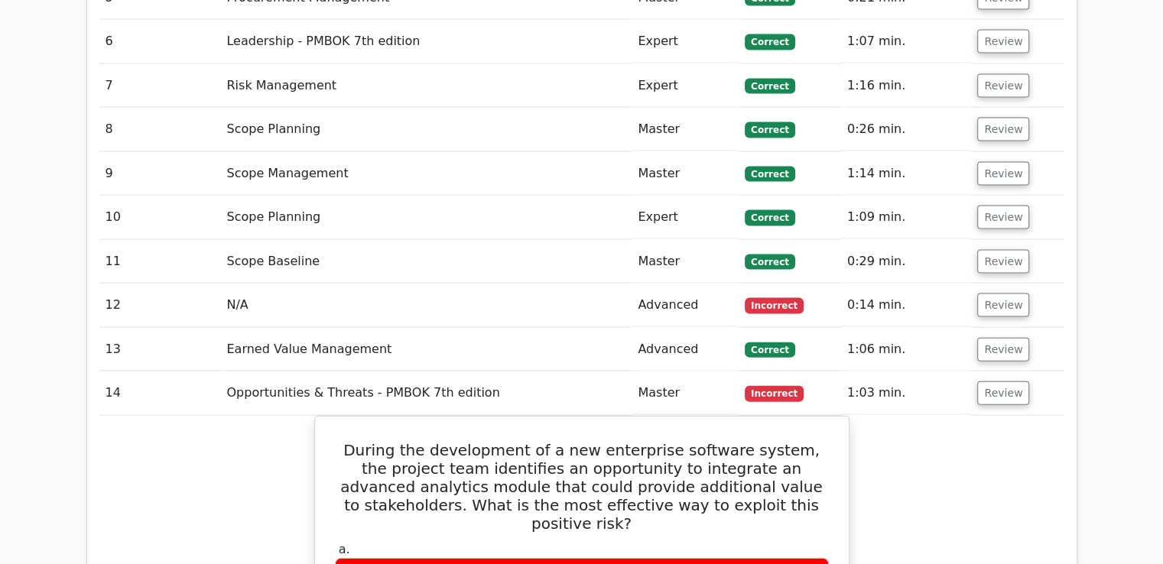
scroll to position [3212, 0]
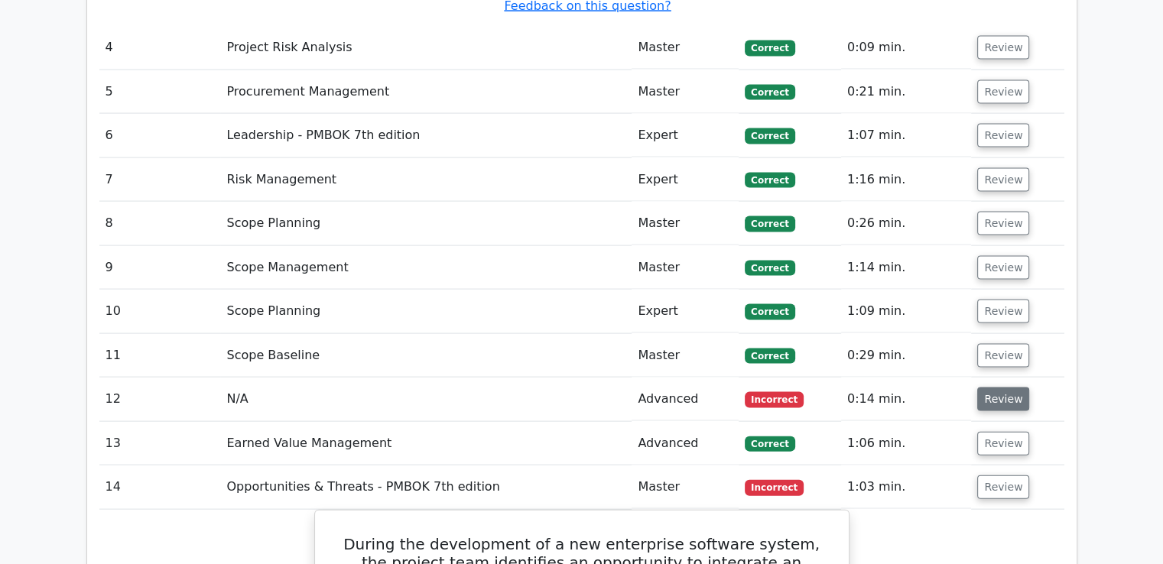
click at [986, 388] on button "Review" at bounding box center [1003, 400] width 52 height 24
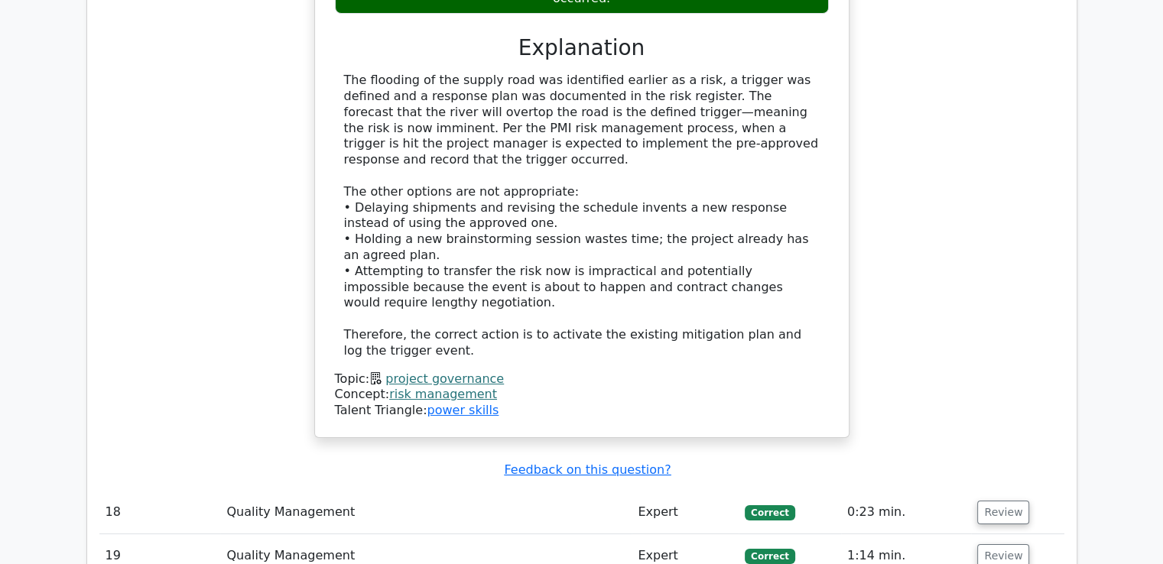
scroll to position [5816, 0]
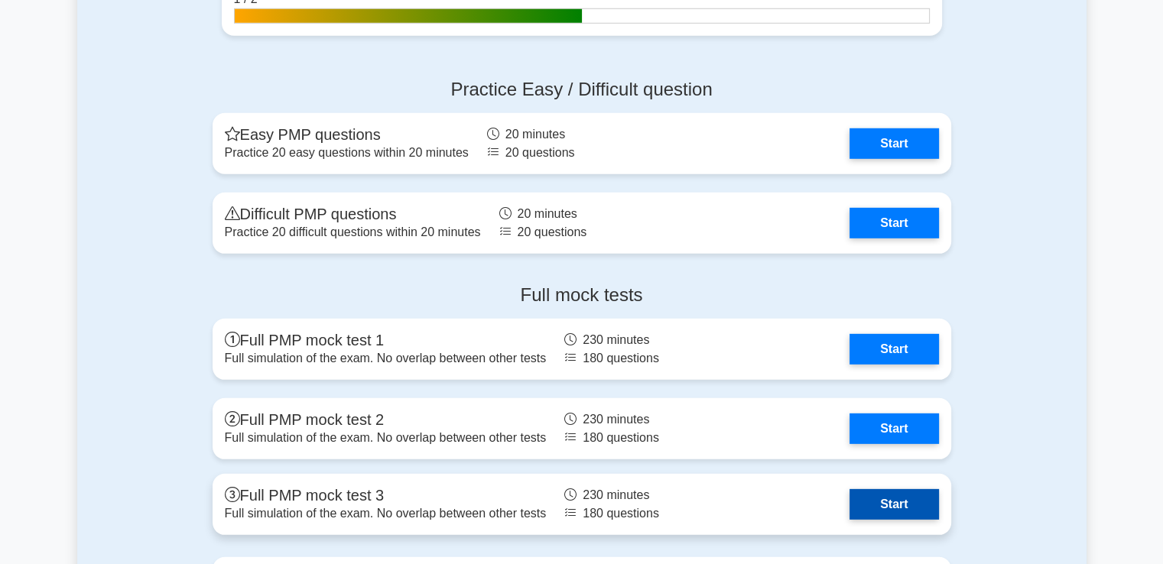
scroll to position [4212, 0]
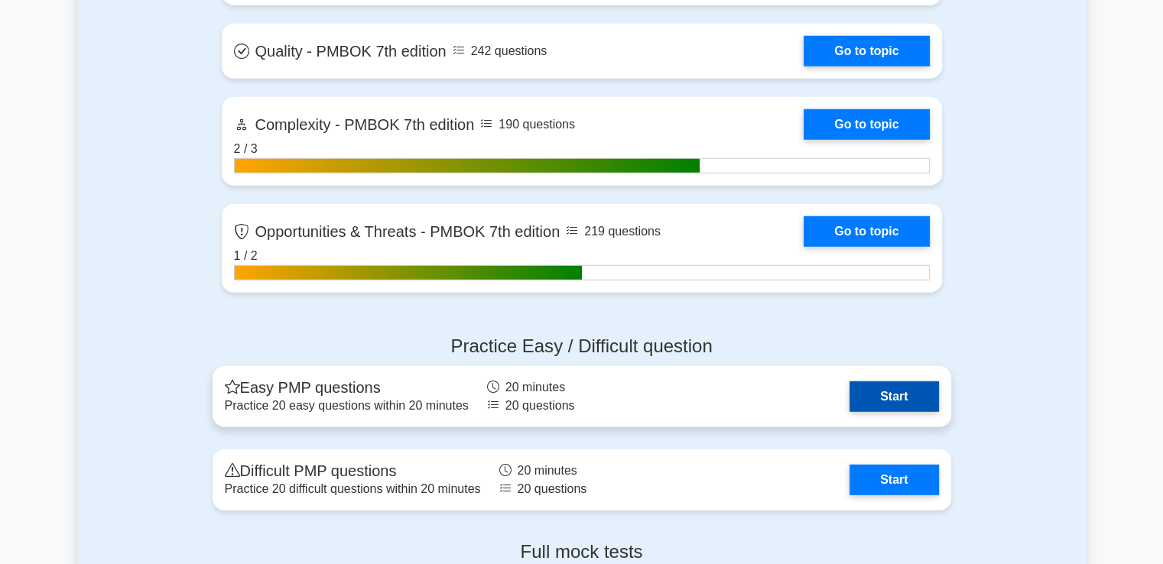
click at [850, 388] on link "Start" at bounding box center [894, 397] width 89 height 31
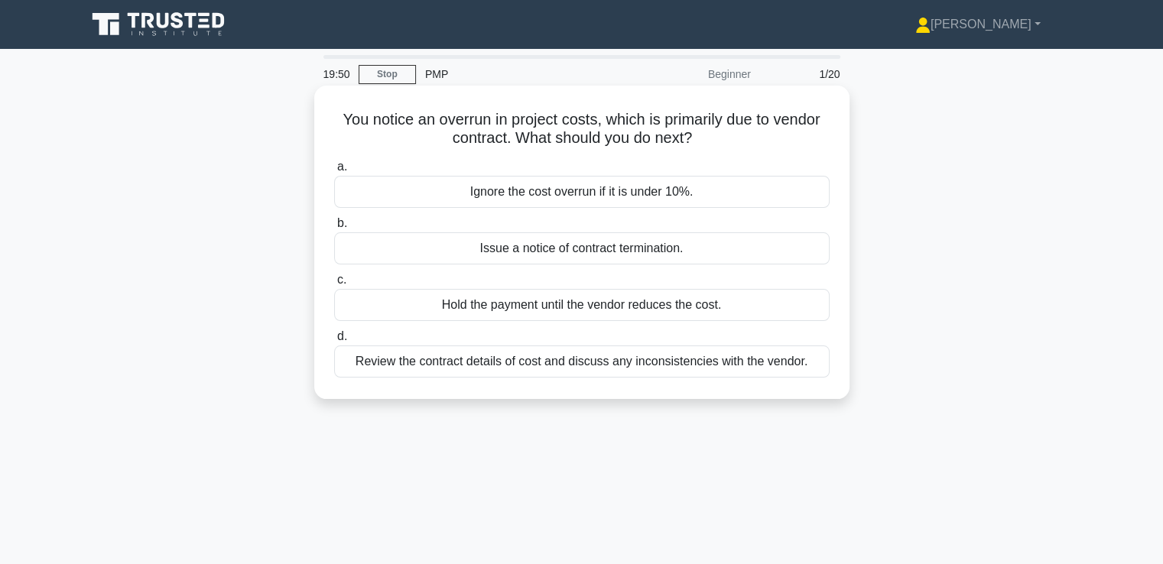
click at [554, 366] on div "Review the contract details of cost and discuss any inconsistencies with the ve…" at bounding box center [582, 362] width 496 height 32
click at [334, 342] on input "d. Review the contract details of cost and discuss any inconsistencies with the…" at bounding box center [334, 337] width 0 height 10
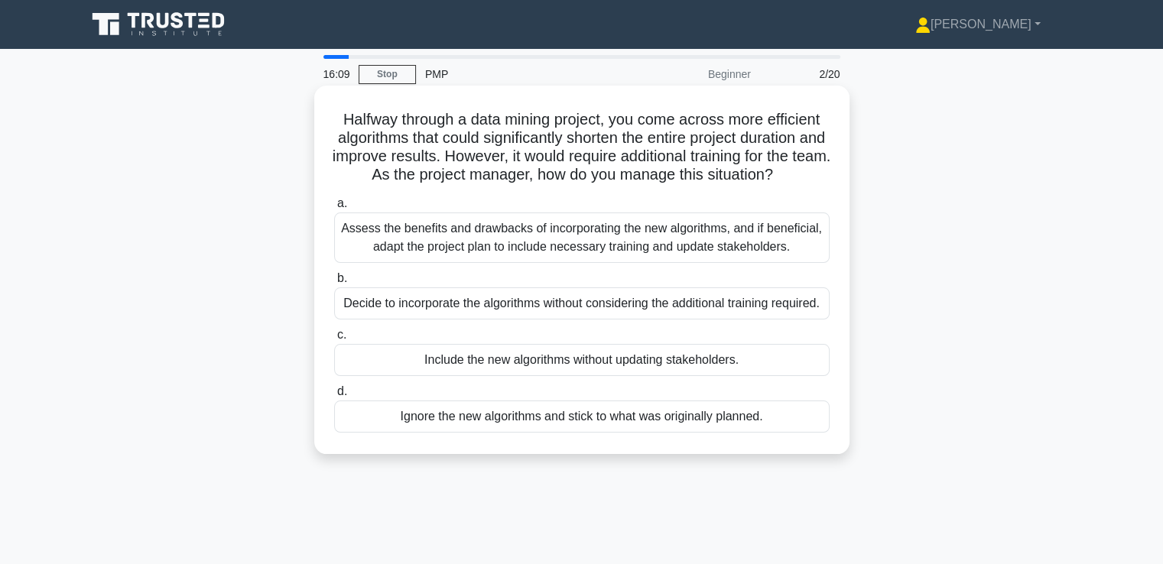
click at [637, 255] on div "Assess the benefits and drawbacks of incorporating the new algorithms, and if b…" at bounding box center [582, 238] width 496 height 50
click at [334, 209] on input "a. Assess the benefits and drawbacks of incorporating the new algorithms, and i…" at bounding box center [334, 204] width 0 height 10
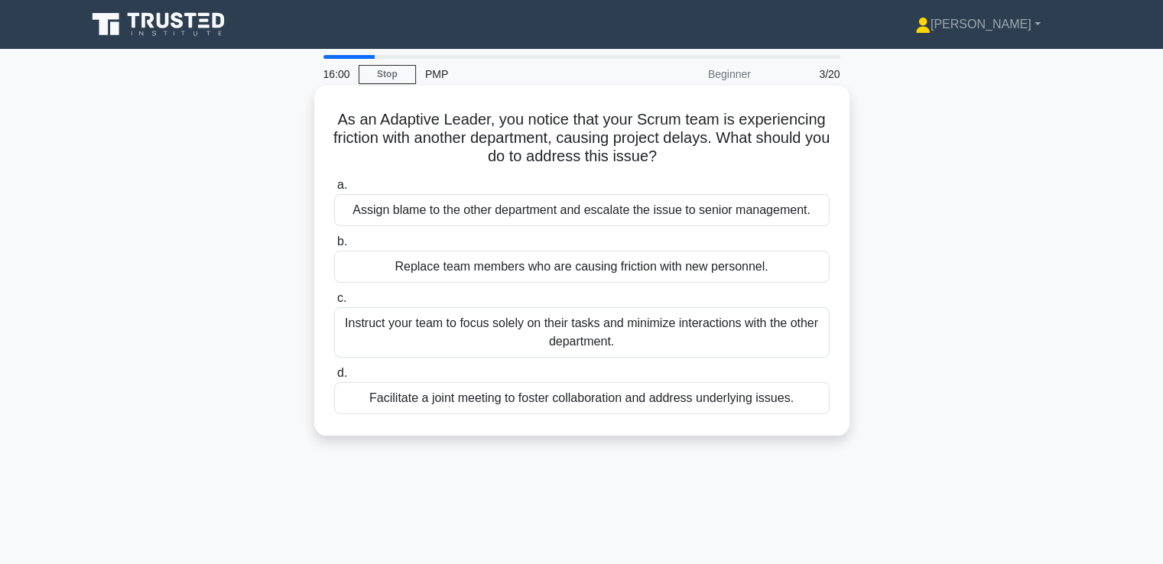
click at [648, 405] on div "Facilitate a joint meeting to foster collaboration and address underlying issue…" at bounding box center [582, 398] width 496 height 32
click at [334, 379] on input "d. Facilitate a joint meeting to foster collaboration and address underlying is…" at bounding box center [334, 374] width 0 height 10
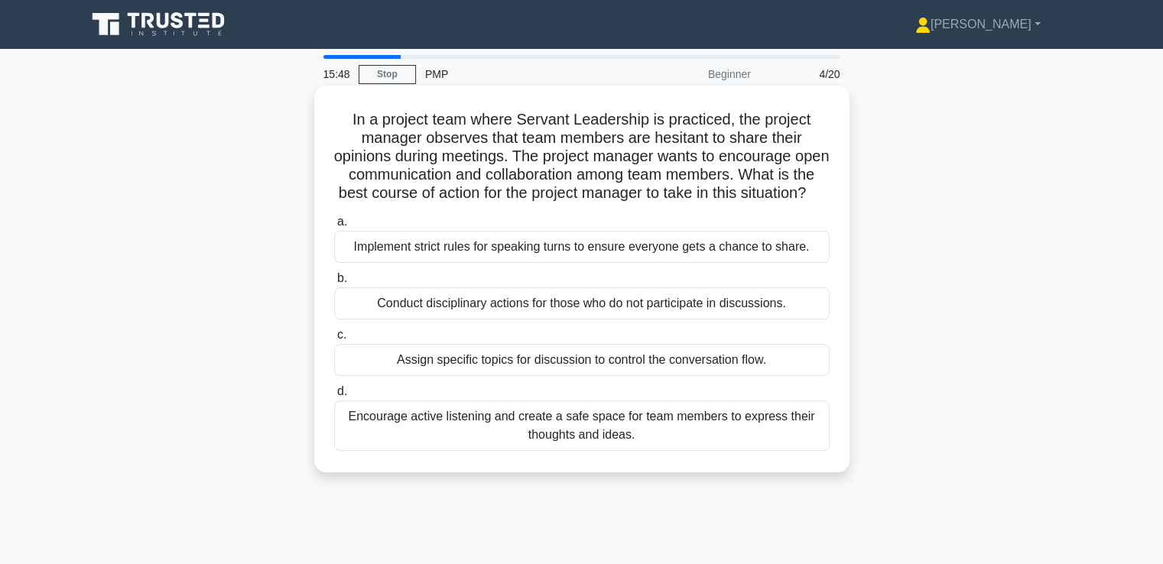
click at [624, 450] on div "Encourage active listening and create a safe space for team members to express …" at bounding box center [582, 426] width 496 height 50
click at [334, 397] on input "d. Encourage active listening and create a safe space for team members to expre…" at bounding box center [334, 392] width 0 height 10
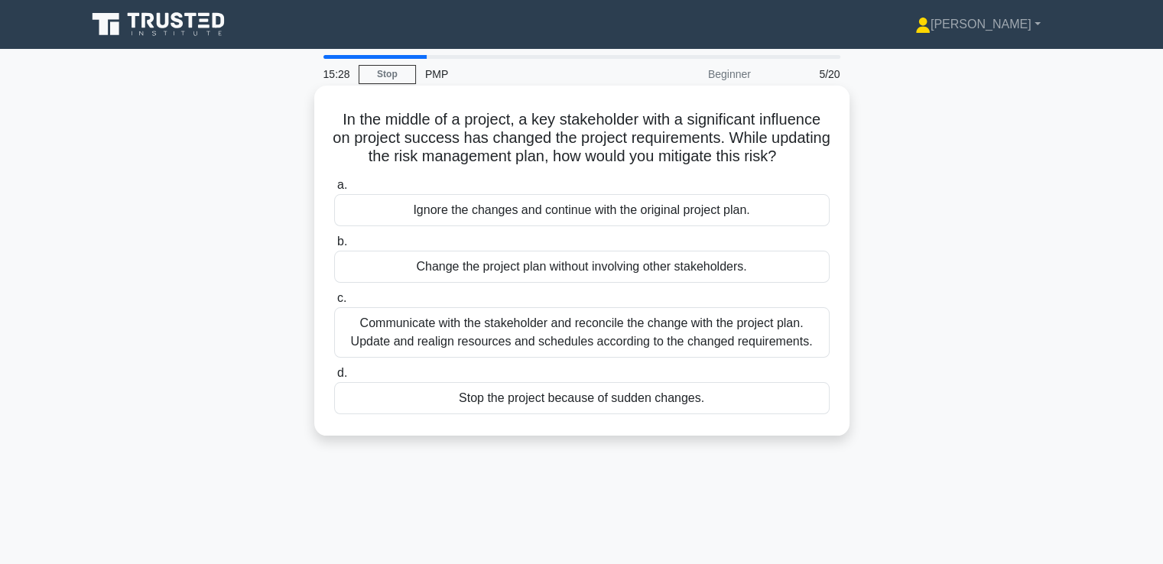
click at [788, 348] on div "Communicate with the stakeholder and reconcile the change with the project plan…" at bounding box center [582, 332] width 496 height 50
click at [334, 304] on input "c. Communicate with the stakeholder and reconcile the change with the project p…" at bounding box center [334, 299] width 0 height 10
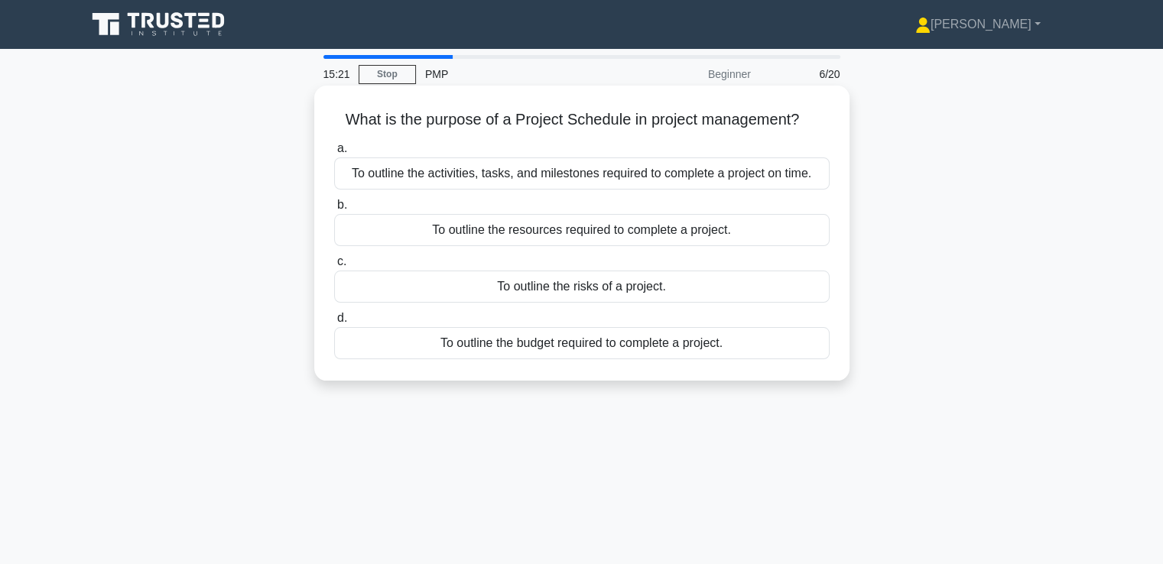
click at [700, 175] on div "To outline the activities, tasks, and milestones required to complete a project…" at bounding box center [582, 174] width 496 height 32
click at [334, 154] on input "a. To outline the activities, tasks, and milestones required to complete a proj…" at bounding box center [334, 149] width 0 height 10
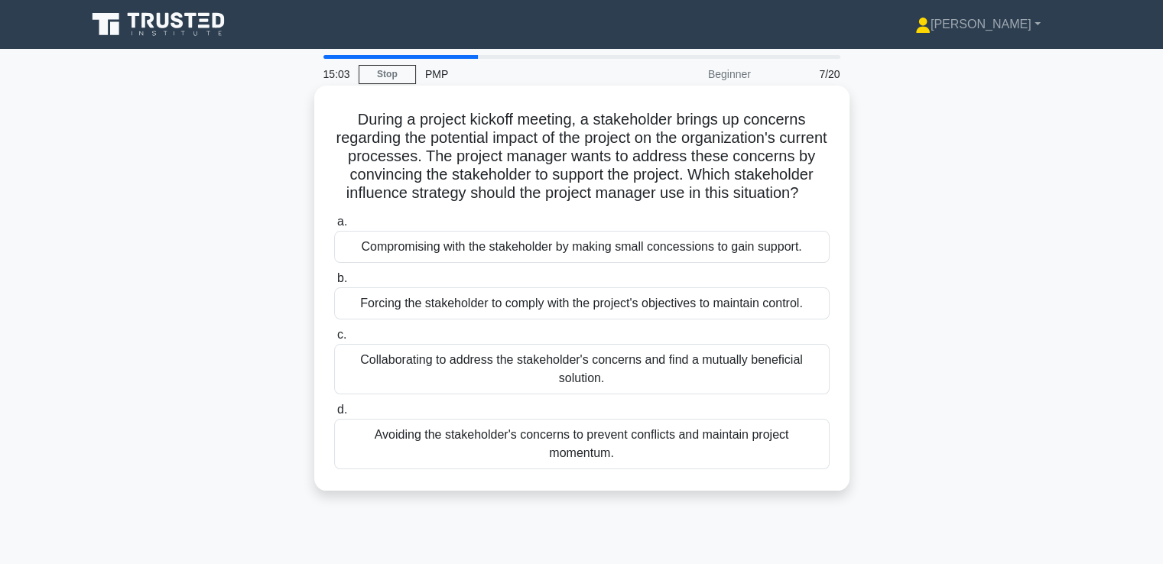
click at [720, 385] on div "Collaborating to address the stakeholder's concerns and find a mutually benefic…" at bounding box center [582, 369] width 496 height 50
click at [334, 340] on input "c. Collaborating to address the stakeholder's concerns and find a mutually bene…" at bounding box center [334, 335] width 0 height 10
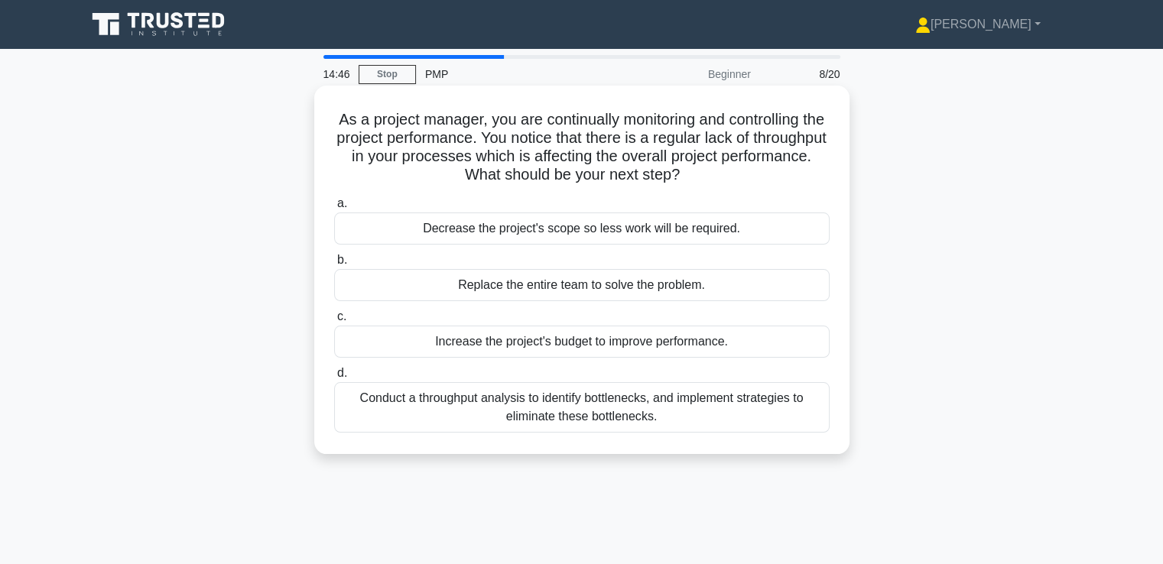
click at [746, 400] on div "Conduct a throughput analysis to identify bottlenecks, and implement strategies…" at bounding box center [582, 407] width 496 height 50
click at [334, 379] on input "d. Conduct a throughput analysis to identify bottlenecks, and implement strateg…" at bounding box center [334, 374] width 0 height 10
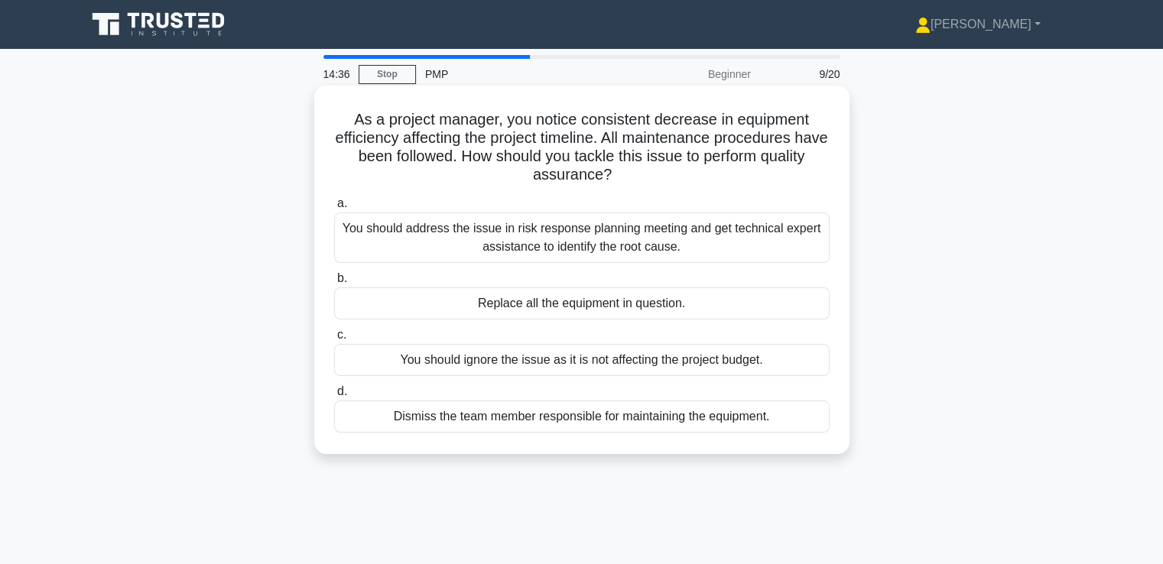
click at [721, 231] on div "You should address the issue in risk response planning meeting and get technica…" at bounding box center [582, 238] width 496 height 50
click at [334, 209] on input "a. You should address the issue in risk response planning meeting and get techn…" at bounding box center [334, 204] width 0 height 10
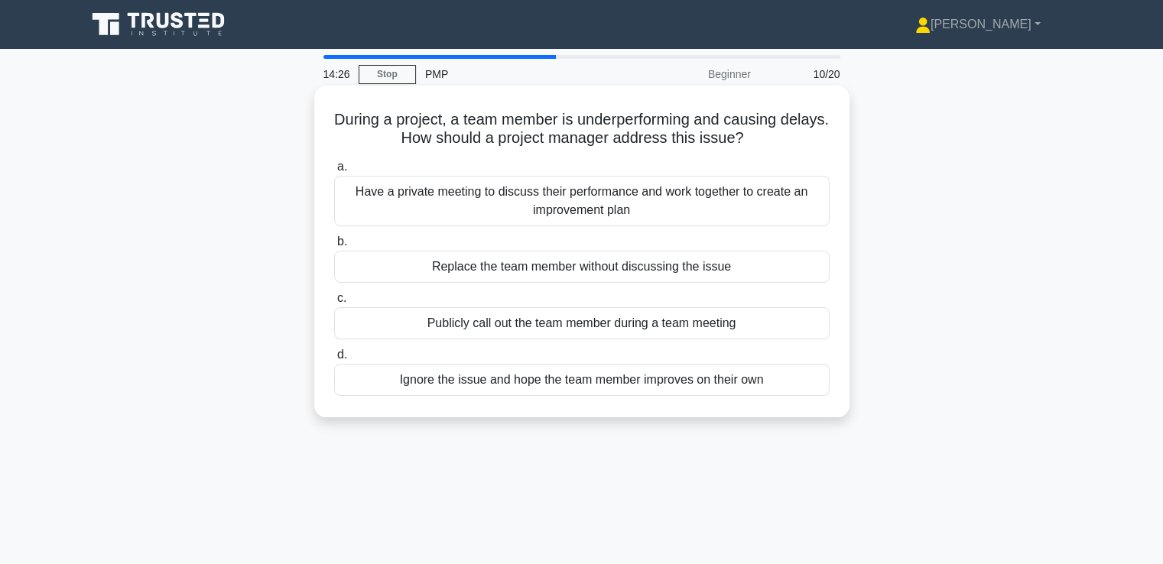
click at [709, 189] on div "Have a private meeting to discuss their performance and work together to create…" at bounding box center [582, 201] width 496 height 50
click at [334, 172] on input "a. Have a private meeting to discuss their performance and work together to cre…" at bounding box center [334, 167] width 0 height 10
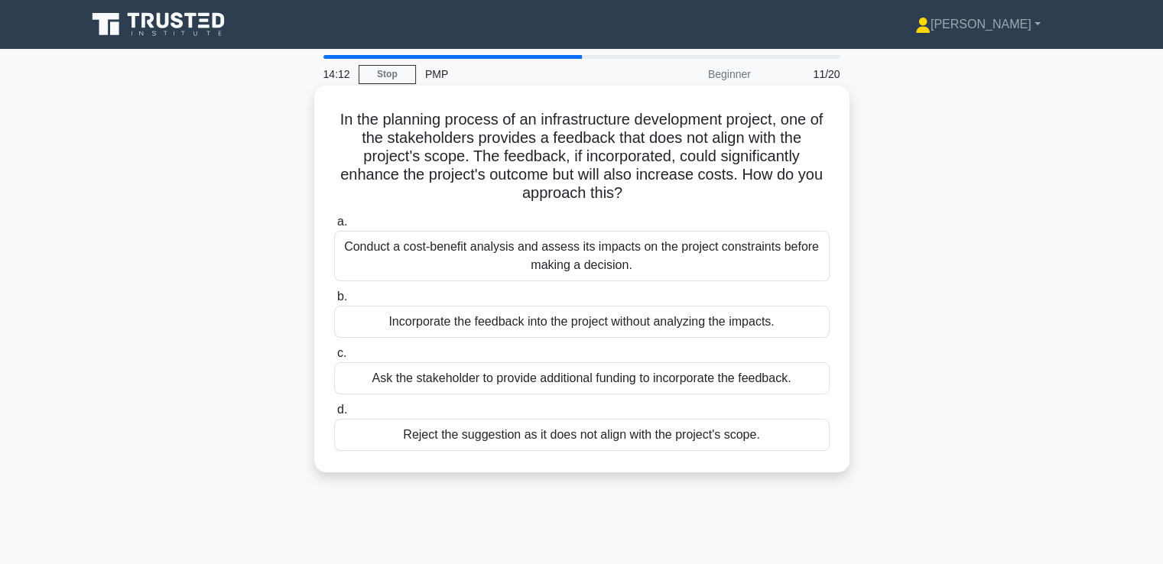
click at [704, 255] on div "Conduct a cost-benefit analysis and assess its impacts on the project constrain…" at bounding box center [582, 256] width 496 height 50
click at [334, 227] on input "a. Conduct a cost-benefit analysis and assess its impacts on the project constr…" at bounding box center [334, 222] width 0 height 10
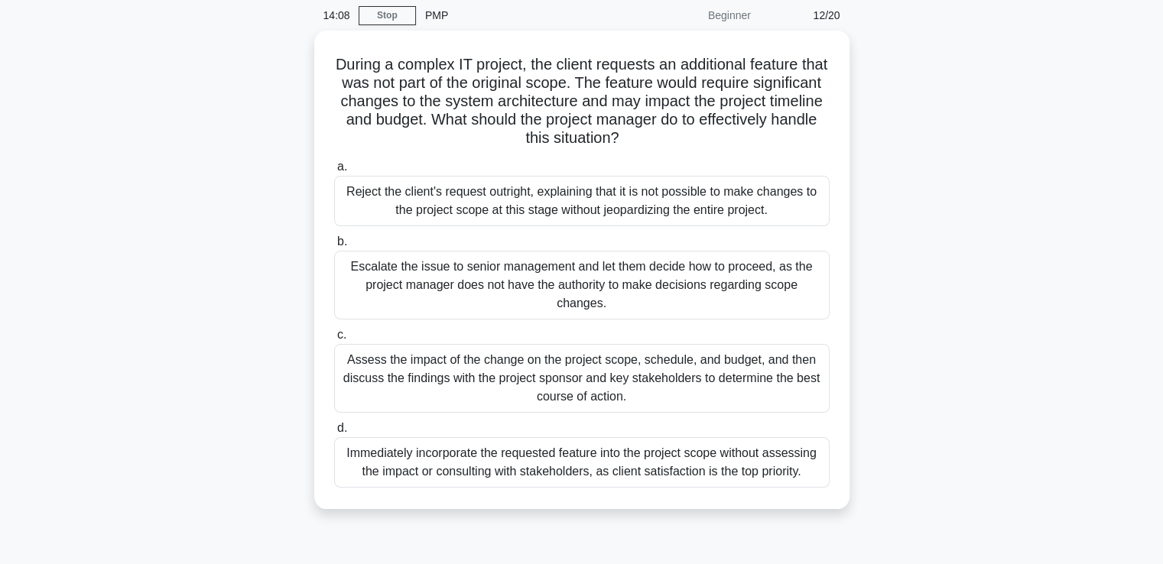
scroll to position [57, 0]
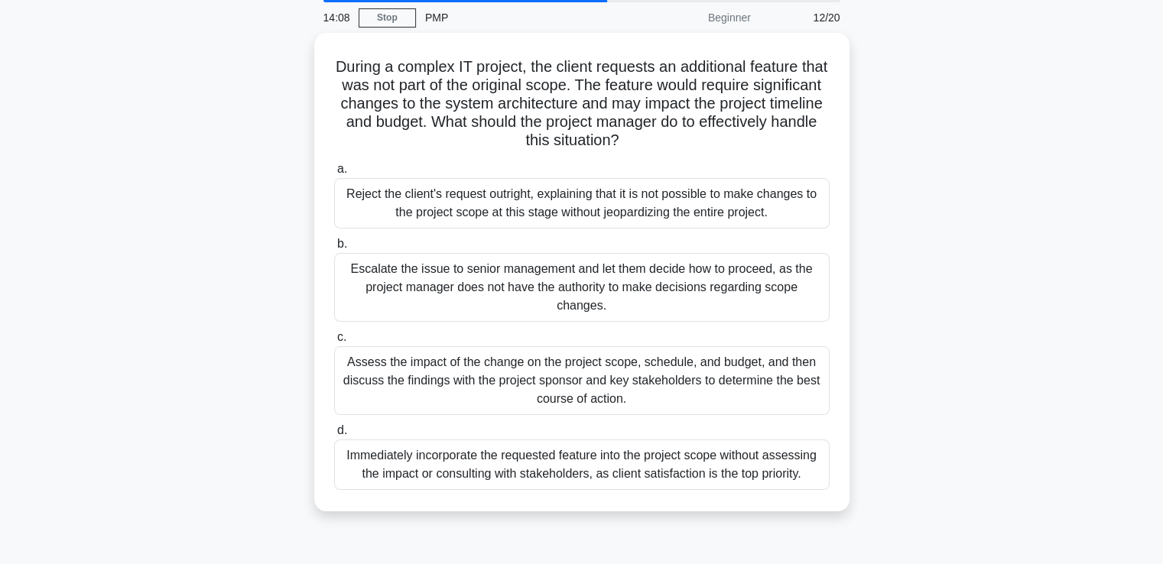
drag, startPoint x: 863, startPoint y: 217, endPoint x: 863, endPoint y: 197, distance: 19.9
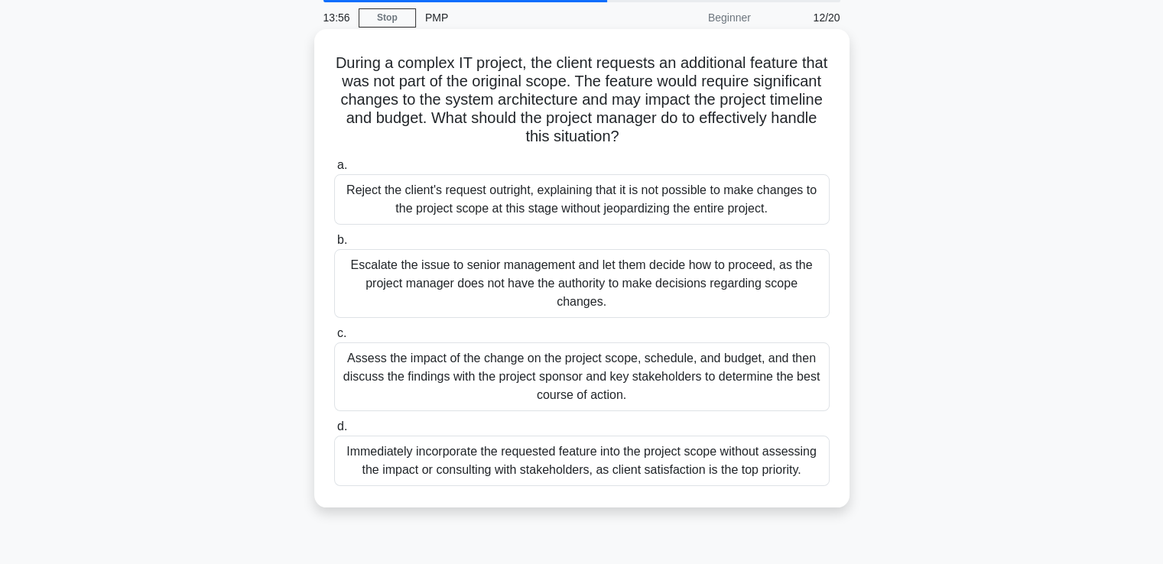
click at [765, 371] on div "Assess the impact of the change on the project scope, schedule, and budget, and…" at bounding box center [582, 377] width 496 height 69
click at [334, 339] on input "c. Assess the impact of the change on the project scope, schedule, and budget, …" at bounding box center [334, 334] width 0 height 10
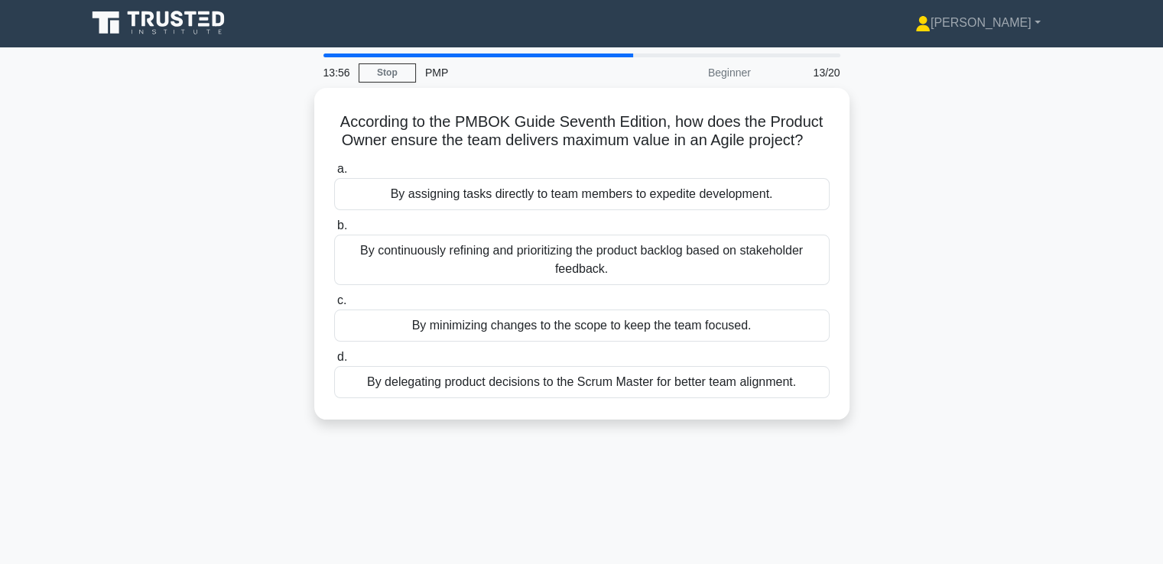
scroll to position [0, 0]
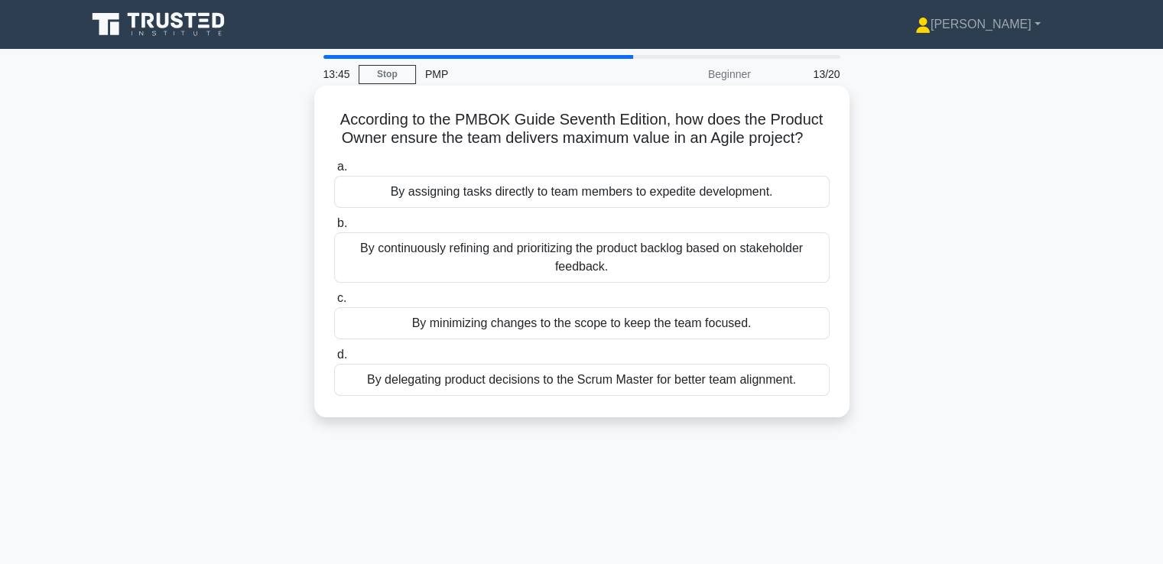
click at [756, 252] on div "By continuously refining and prioritizing the product backlog based on stakehol…" at bounding box center [582, 257] width 496 height 50
click at [334, 229] on input "b. By continuously refining and prioritizing the product backlog based on stake…" at bounding box center [334, 224] width 0 height 10
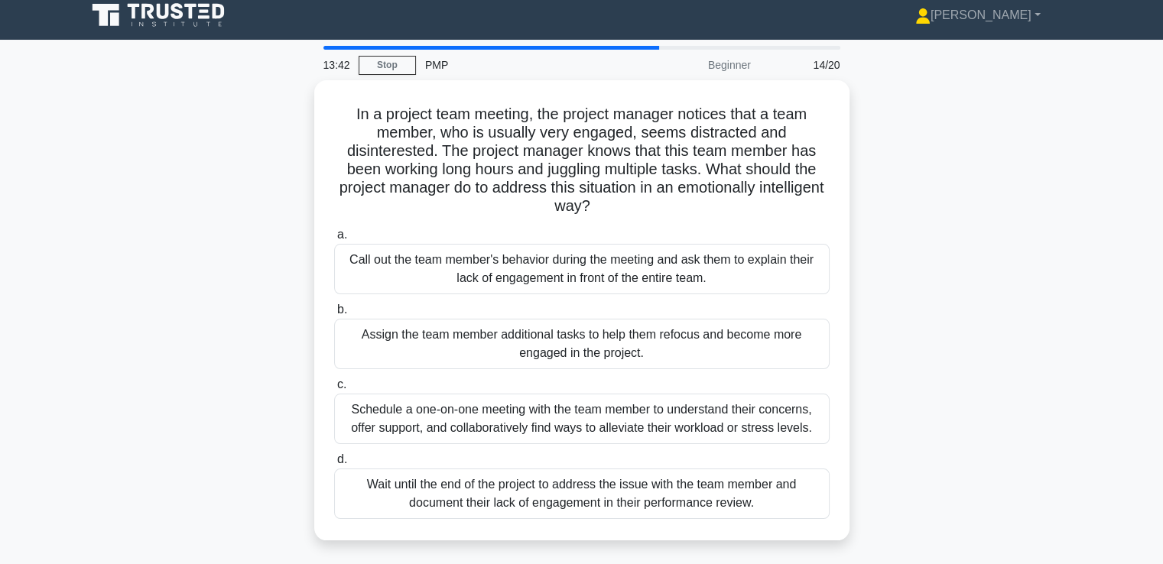
scroll to position [12, 0]
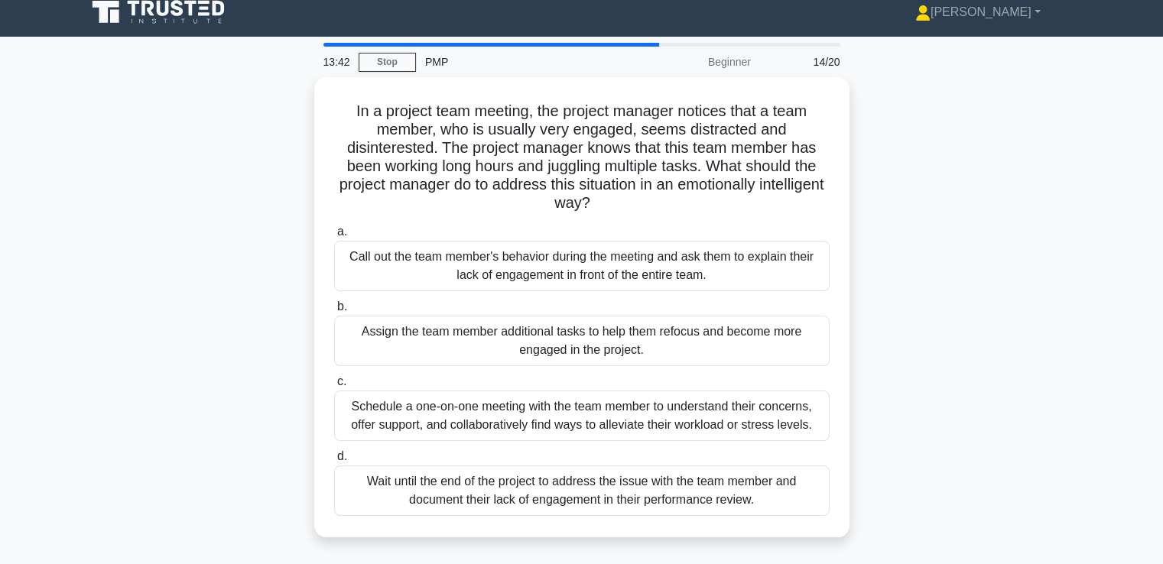
drag, startPoint x: 885, startPoint y: 223, endPoint x: 888, endPoint y: 240, distance: 17.1
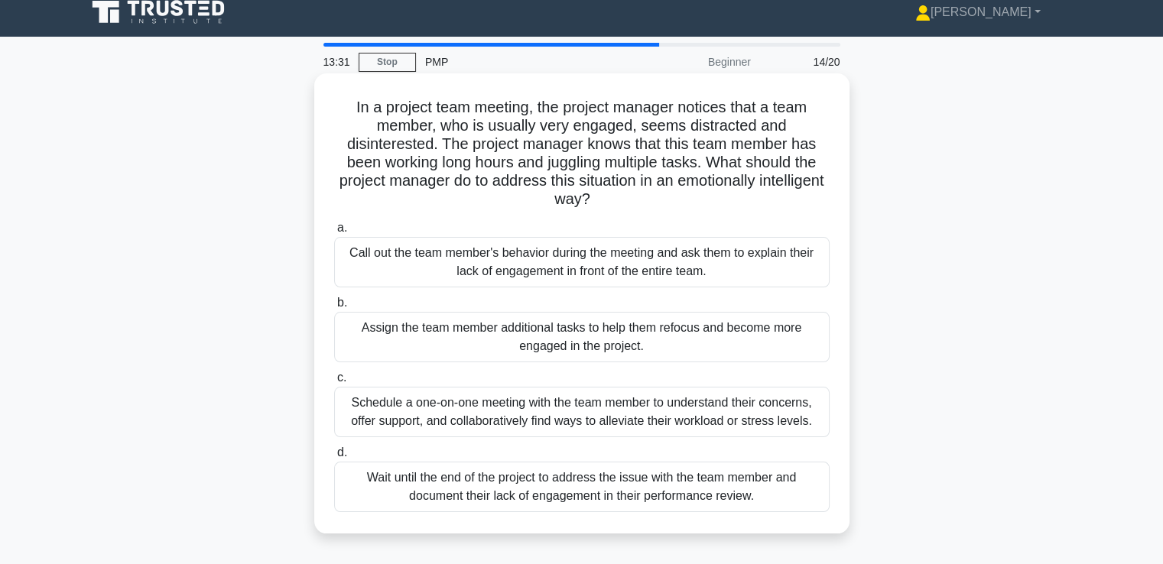
click at [794, 401] on div "Schedule a one-on-one meeting with the team member to understand their concerns…" at bounding box center [582, 412] width 496 height 50
click at [334, 383] on input "c. Schedule a one-on-one meeting with the team member to understand their conce…" at bounding box center [334, 378] width 0 height 10
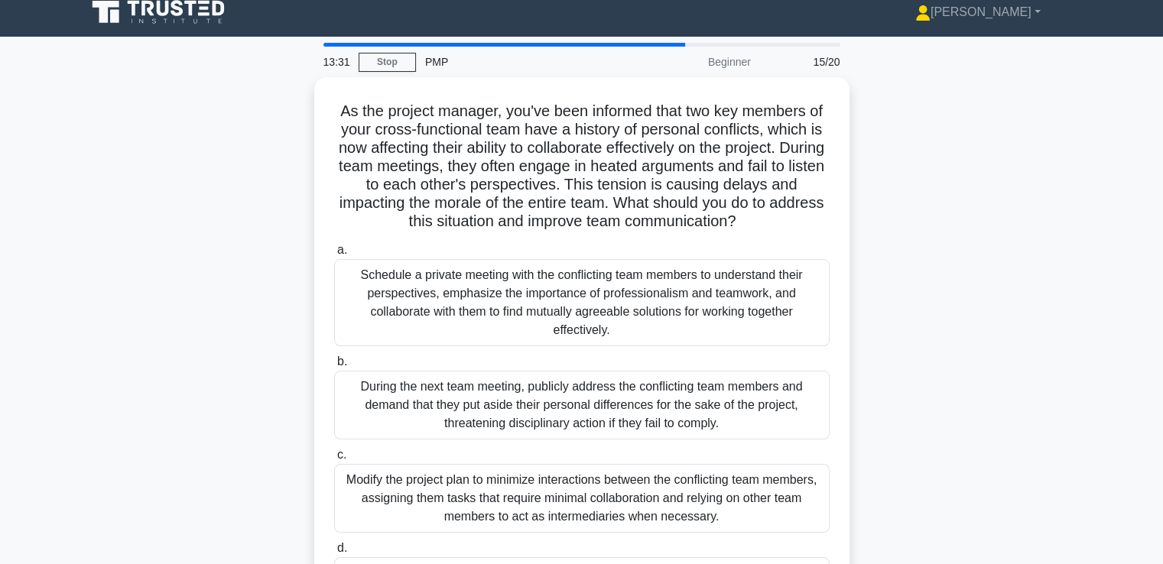
scroll to position [0, 0]
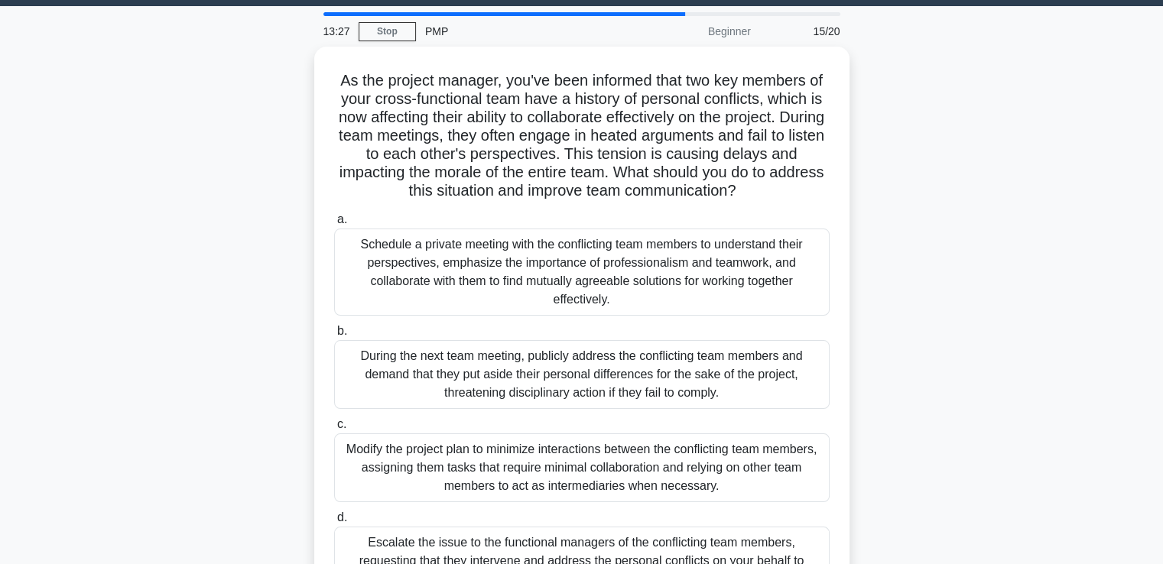
drag, startPoint x: 886, startPoint y: 325, endPoint x: 886, endPoint y: 343, distance: 18.4
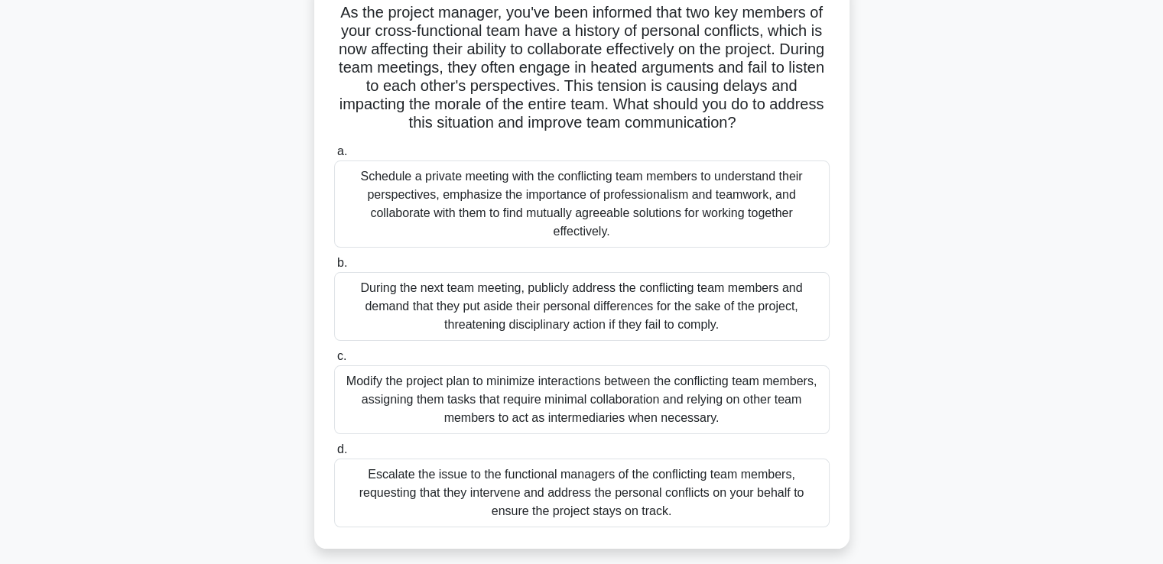
drag, startPoint x: 886, startPoint y: 343, endPoint x: 886, endPoint y: 365, distance: 21.4
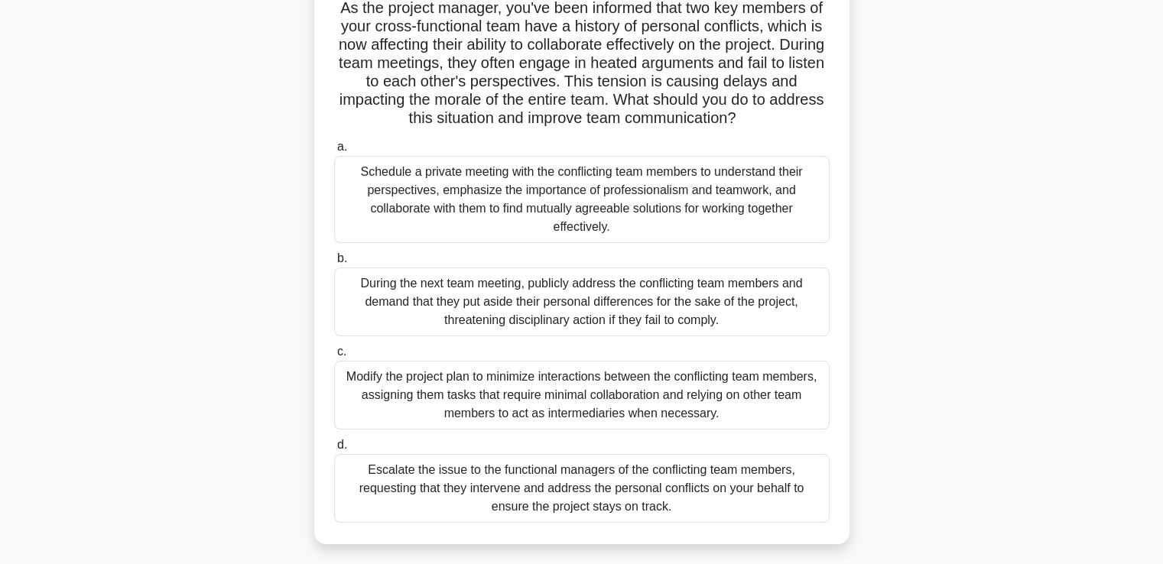
click at [703, 180] on div "Schedule a private meeting with the conflicting team members to understand thei…" at bounding box center [582, 199] width 496 height 87
click at [334, 152] on input "a. Schedule a private meeting with the conflicting team members to understand t…" at bounding box center [334, 147] width 0 height 10
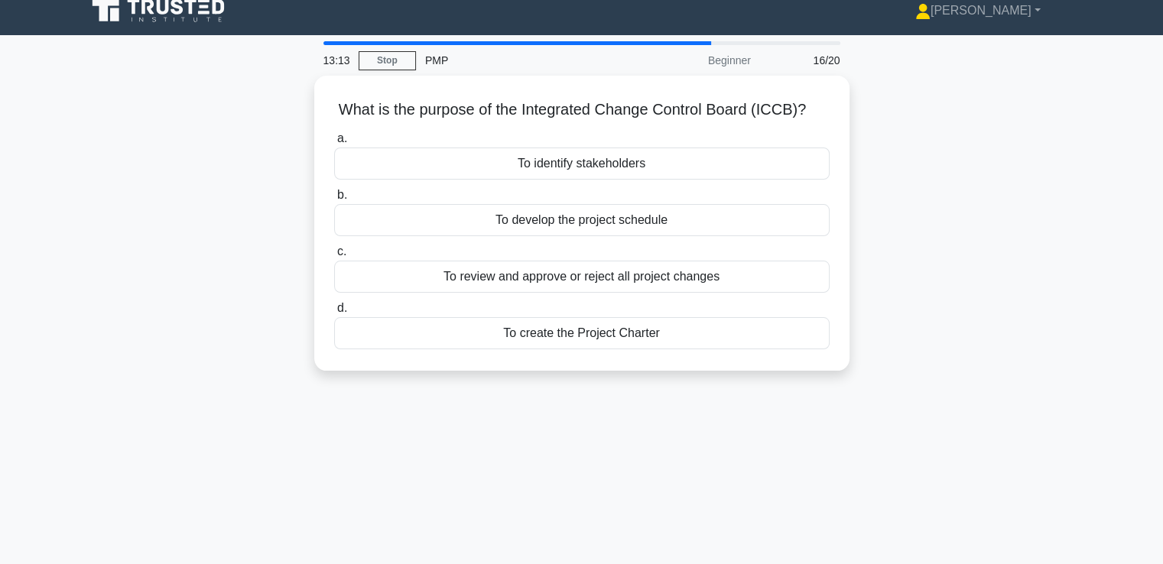
scroll to position [0, 0]
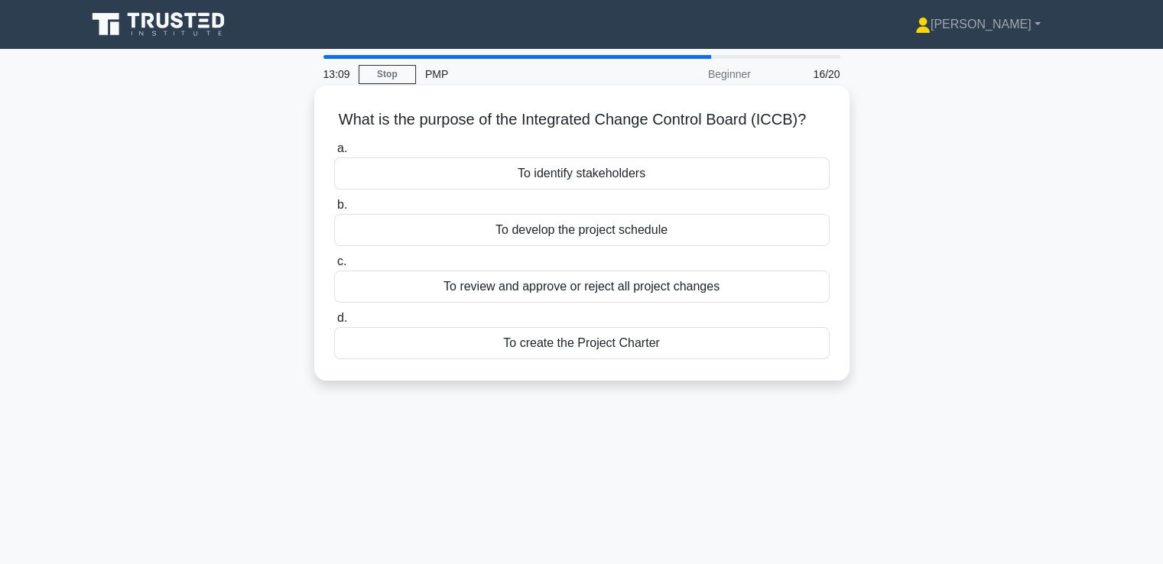
click at [693, 291] on div "To review and approve or reject all project changes" at bounding box center [582, 287] width 496 height 32
click at [334, 267] on input "c. To review and approve or reject all project changes" at bounding box center [334, 262] width 0 height 10
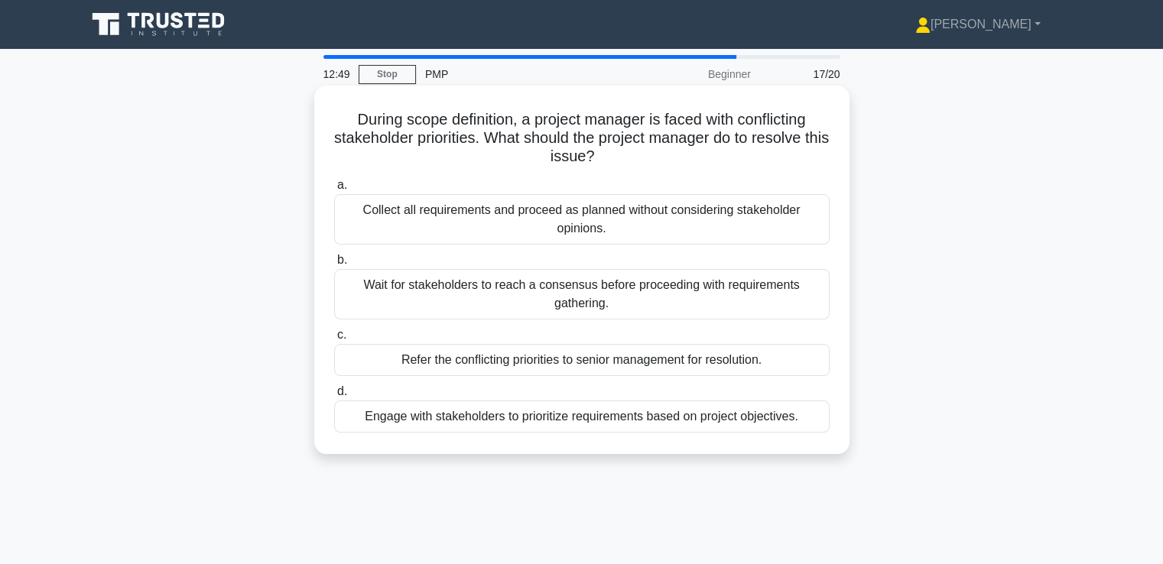
click at [734, 424] on div "Engage with stakeholders to prioritize requirements based on project objectives." at bounding box center [582, 417] width 496 height 32
click at [334, 397] on input "d. Engage with stakeholders to prioritize requirements based on project objecti…" at bounding box center [334, 392] width 0 height 10
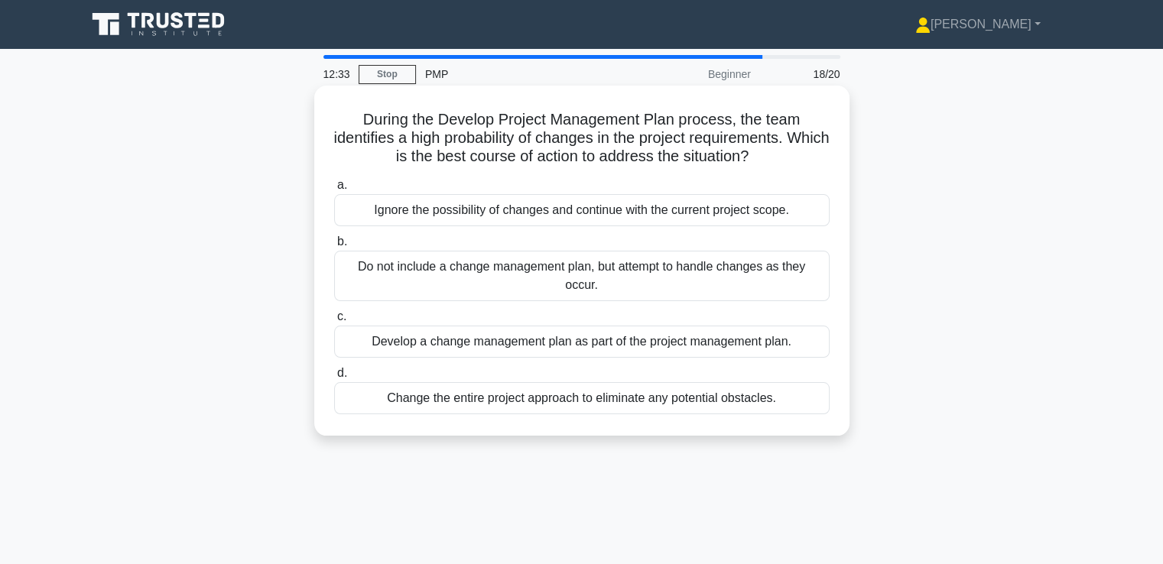
click at [704, 343] on div "Develop a change management plan as part of the project management plan." at bounding box center [582, 342] width 496 height 32
click at [334, 322] on input "c. Develop a change management plan as part of the project management plan." at bounding box center [334, 317] width 0 height 10
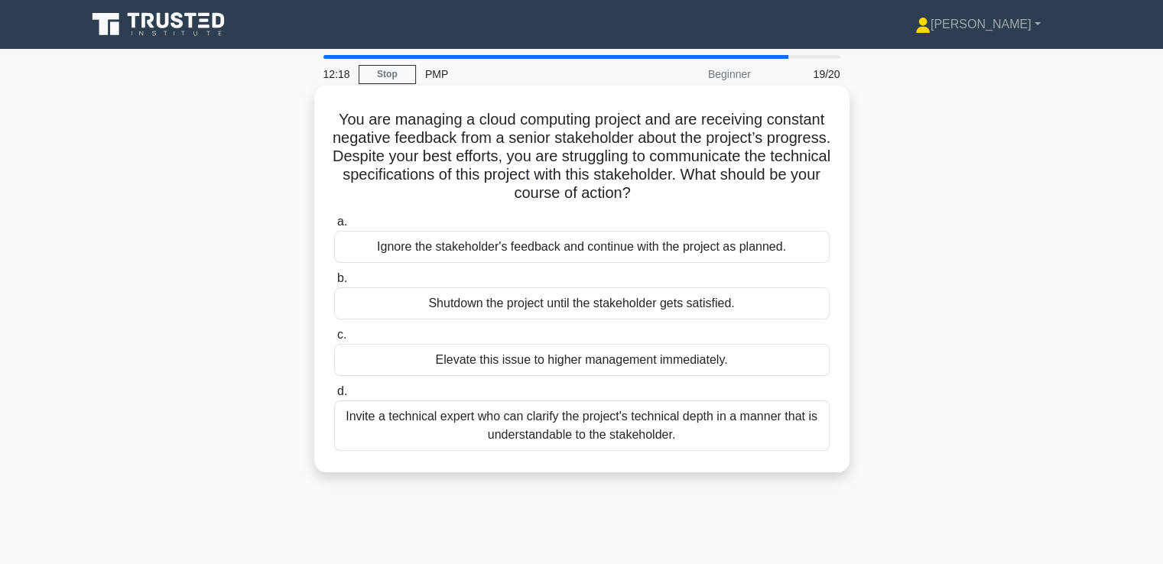
click at [689, 431] on div "Invite a technical expert who can clarify the project's technical depth in a ma…" at bounding box center [582, 426] width 496 height 50
click at [334, 397] on input "d. Invite a technical expert who can clarify the project's technical depth in a…" at bounding box center [334, 392] width 0 height 10
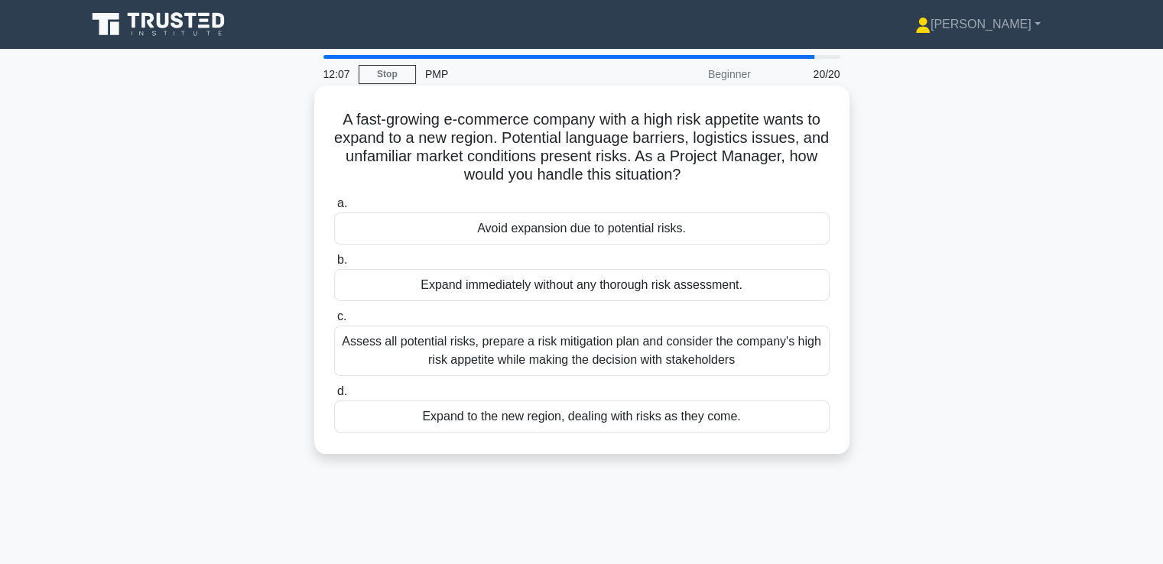
click at [725, 346] on div "Assess all potential risks, prepare a risk mitigation plan and consider the com…" at bounding box center [582, 351] width 496 height 50
click at [334, 322] on input "c. Assess all potential risks, prepare a risk mitigation plan and consider the …" at bounding box center [334, 317] width 0 height 10
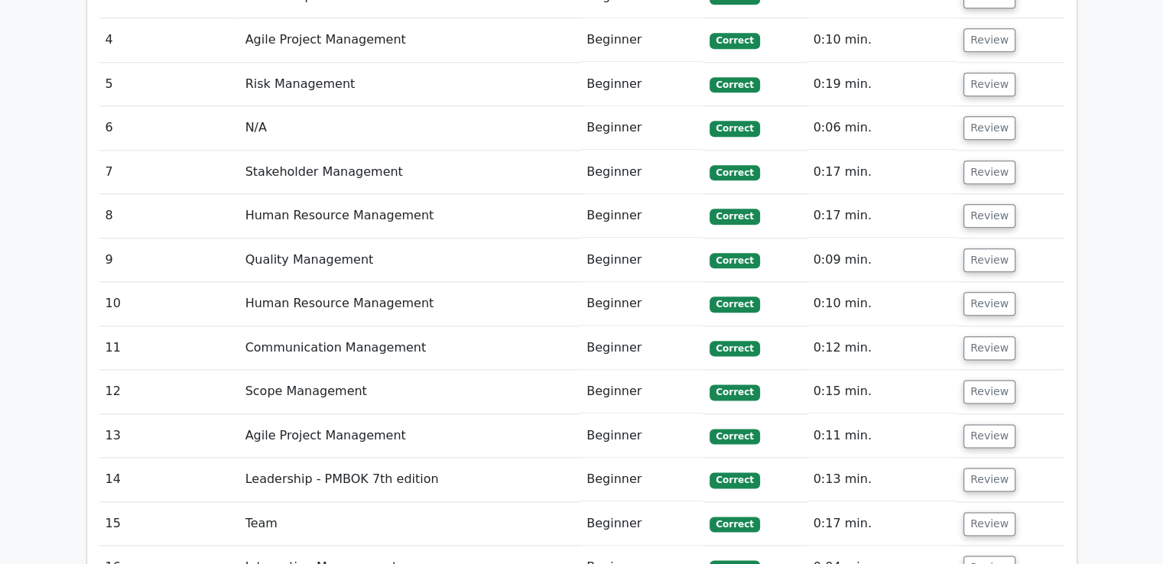
scroll to position [2321, 0]
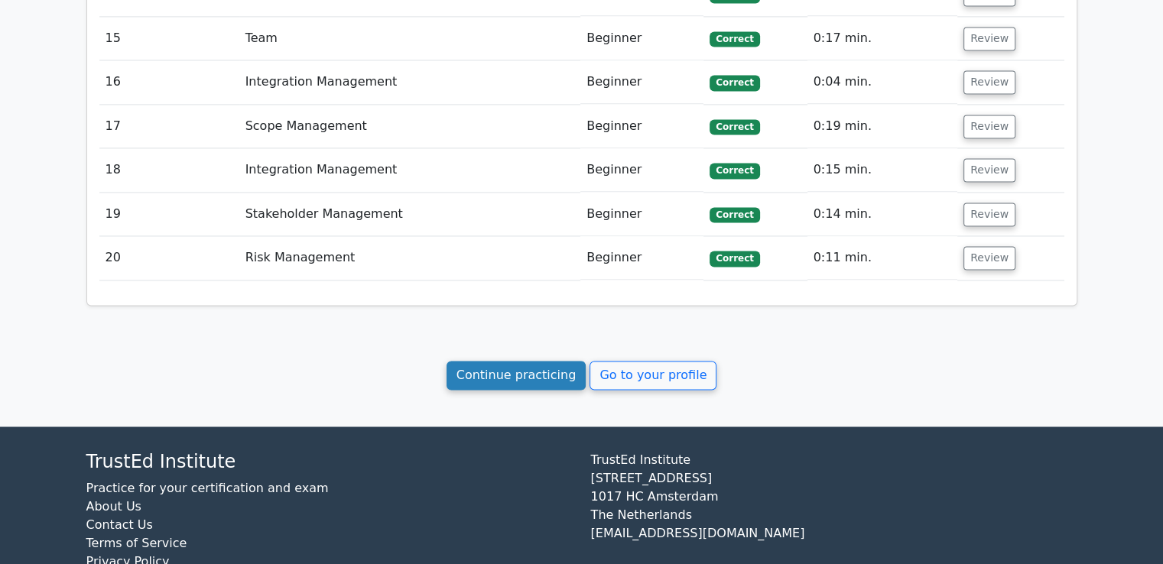
click at [541, 361] on link "Continue practicing" at bounding box center [517, 375] width 140 height 29
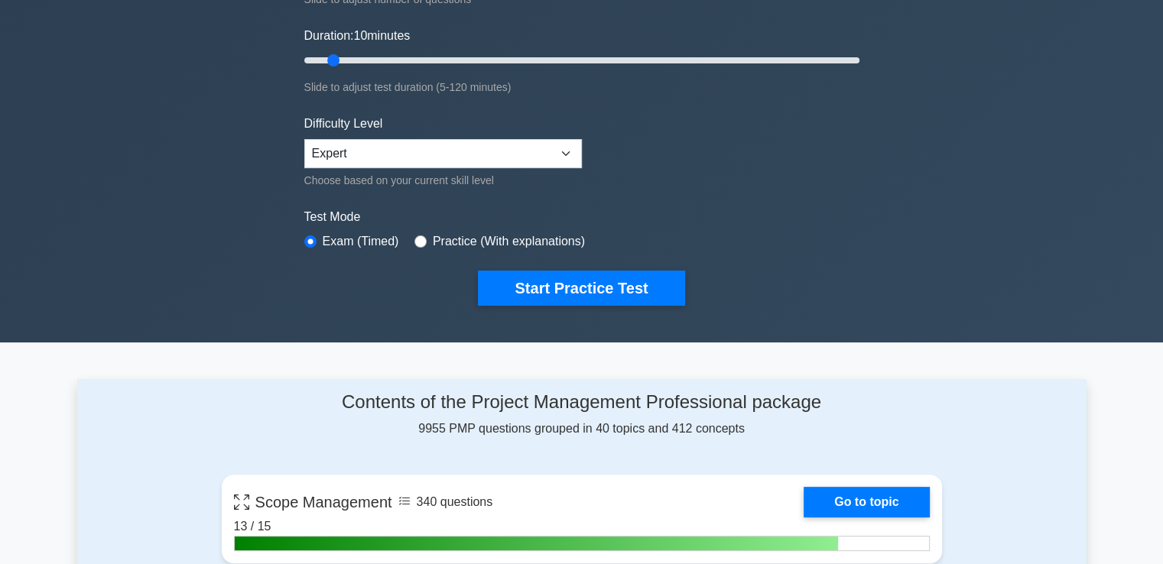
scroll to position [76, 0]
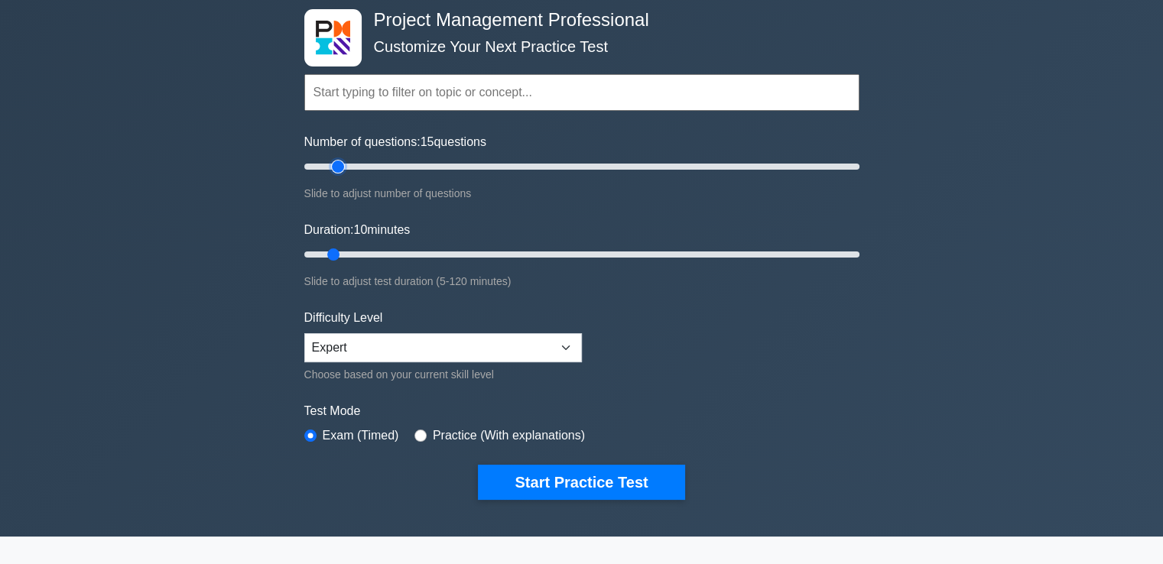
type input "10"
drag, startPoint x: 322, startPoint y: 164, endPoint x: 327, endPoint y: 193, distance: 29.5
click at [327, 176] on input "Number of questions: 10 questions" at bounding box center [581, 167] width 555 height 18
click at [407, 343] on select "Beginner Intermediate Expert" at bounding box center [443, 347] width 278 height 29
click at [406, 343] on select "Beginner Intermediate Expert" at bounding box center [443, 347] width 278 height 29
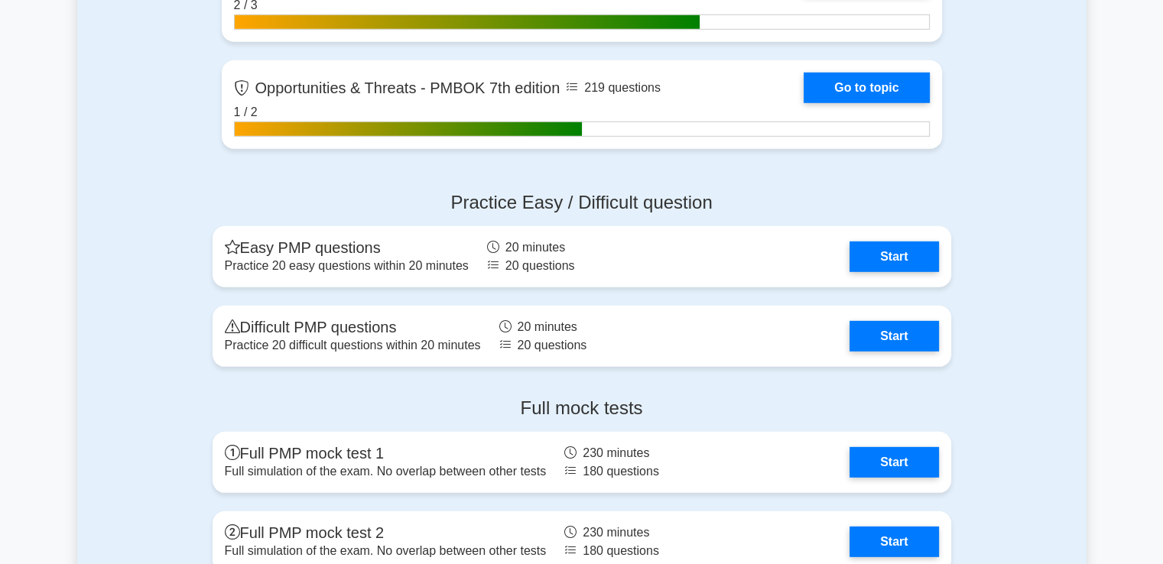
scroll to position [4435, 0]
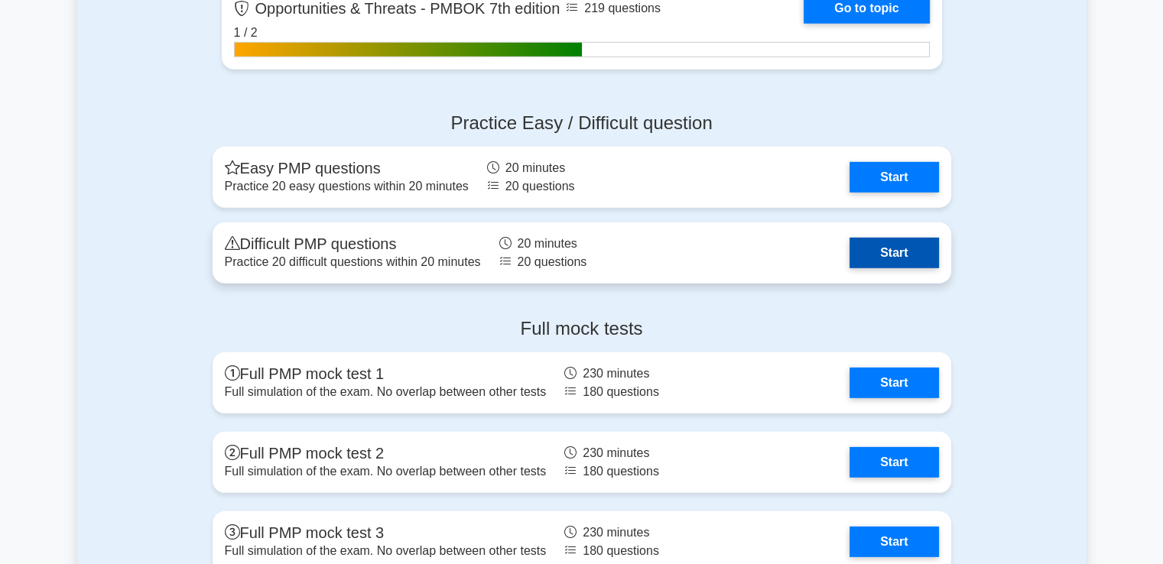
click at [850, 249] on link "Start" at bounding box center [894, 253] width 89 height 31
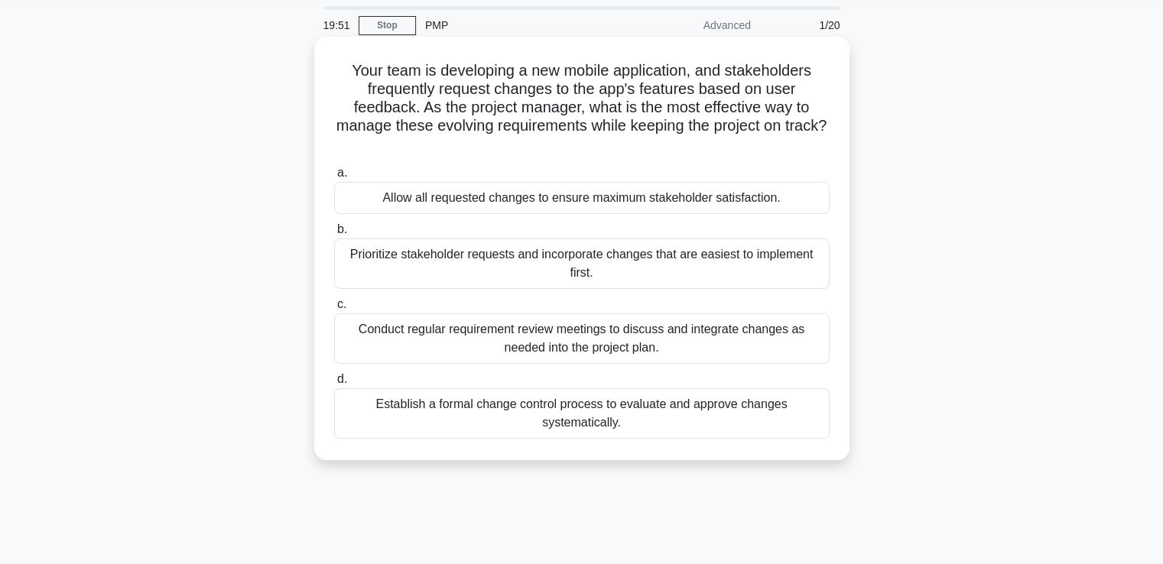
scroll to position [76, 0]
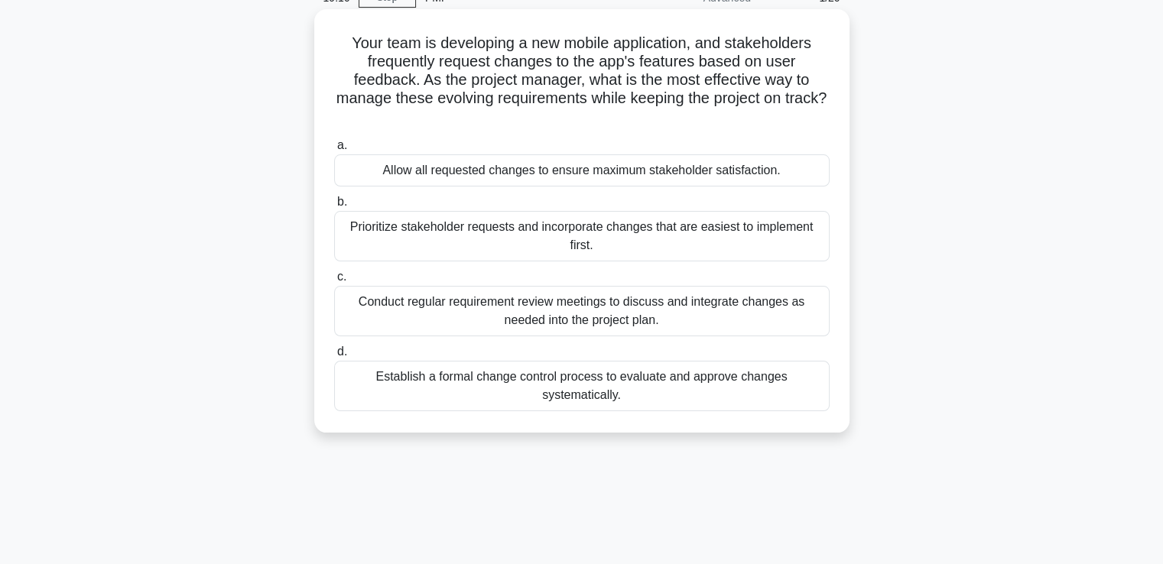
click at [736, 318] on div "Conduct regular requirement review meetings to discuss and integrate changes as…" at bounding box center [582, 311] width 496 height 50
click at [334, 282] on input "c. Conduct regular requirement review meetings to discuss and integrate changes…" at bounding box center [334, 277] width 0 height 10
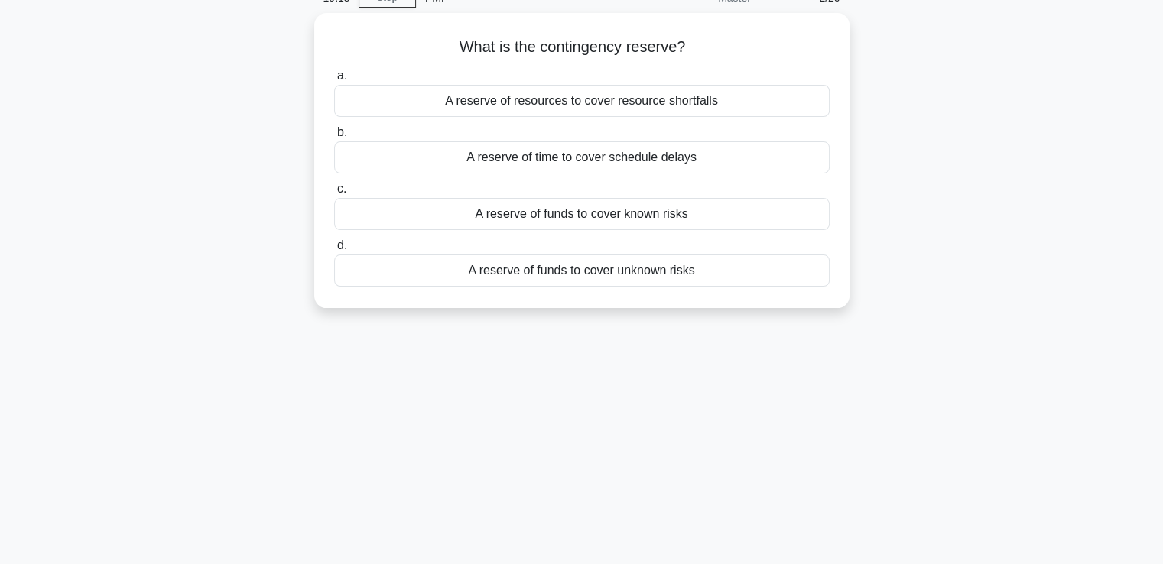
scroll to position [0, 0]
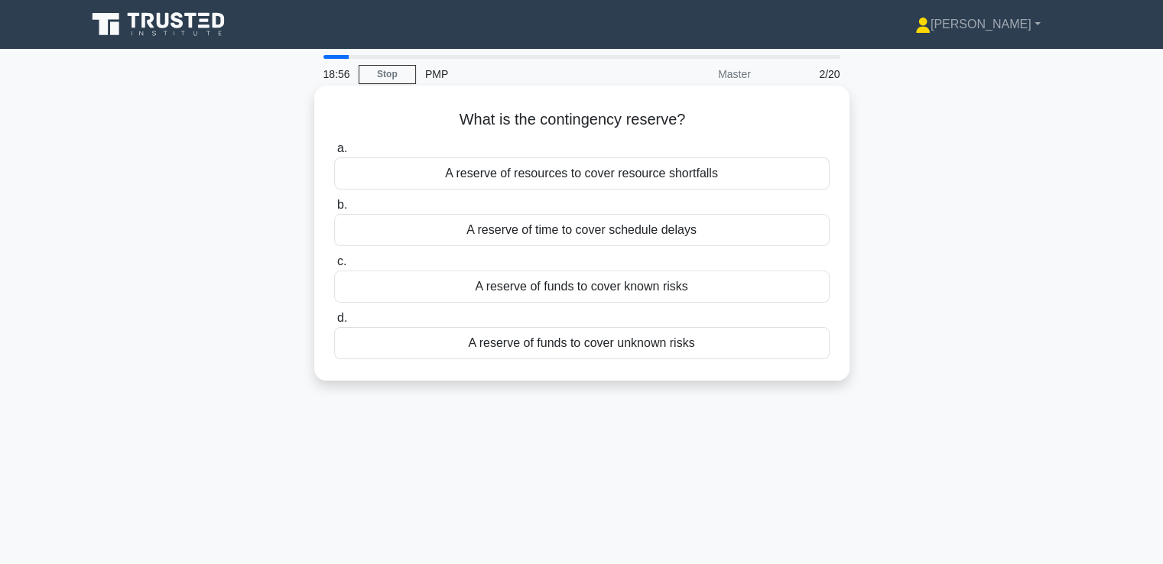
click at [586, 285] on div "A reserve of funds to cover known risks" at bounding box center [582, 287] width 496 height 32
click at [334, 267] on input "c. A reserve of funds to cover known risks" at bounding box center [334, 262] width 0 height 10
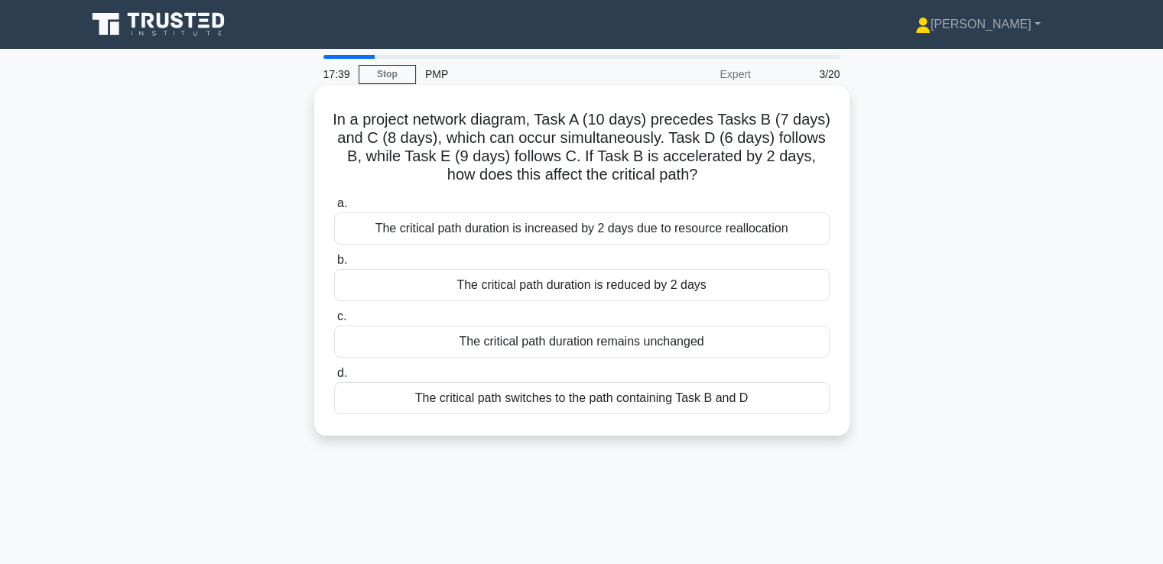
click at [642, 346] on div "The critical path duration remains unchanged" at bounding box center [582, 342] width 496 height 32
click at [334, 322] on input "c. The critical path duration remains unchanged" at bounding box center [334, 317] width 0 height 10
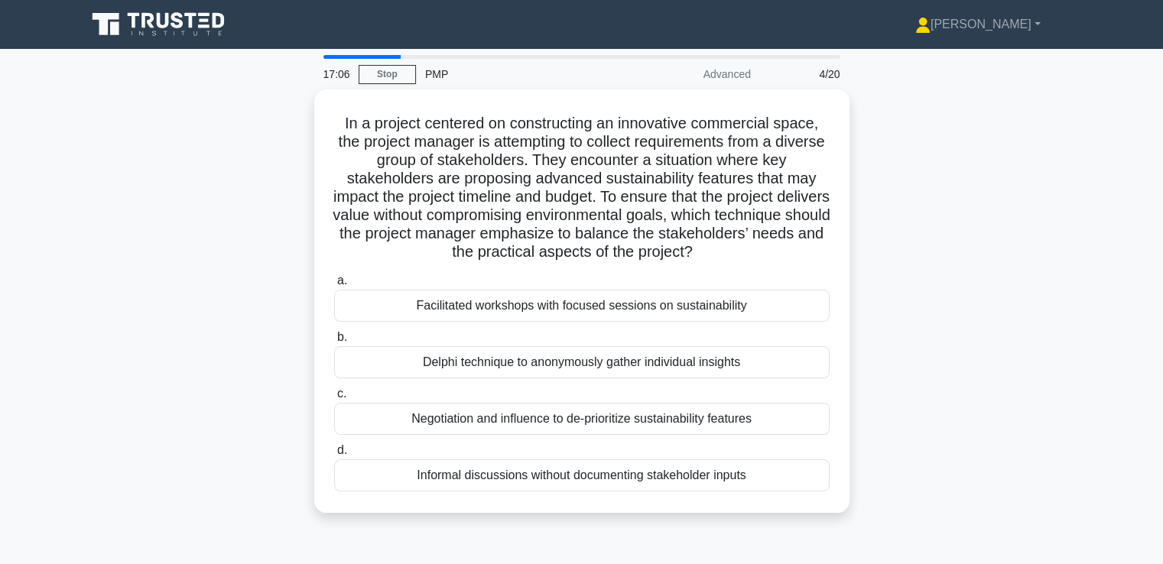
click at [250, 417] on div "In a project centered on constructing an innovative commercial space, the proje…" at bounding box center [581, 310] width 1009 height 442
drag, startPoint x: 265, startPoint y: 414, endPoint x: 164, endPoint y: 326, distance: 134.5
click at [164, 326] on div "In a project centered on constructing an innovative commercial space, the proje…" at bounding box center [581, 310] width 1009 height 442
click at [226, 301] on div "In a project centered on constructing an innovative commercial space, the proje…" at bounding box center [581, 310] width 1009 height 442
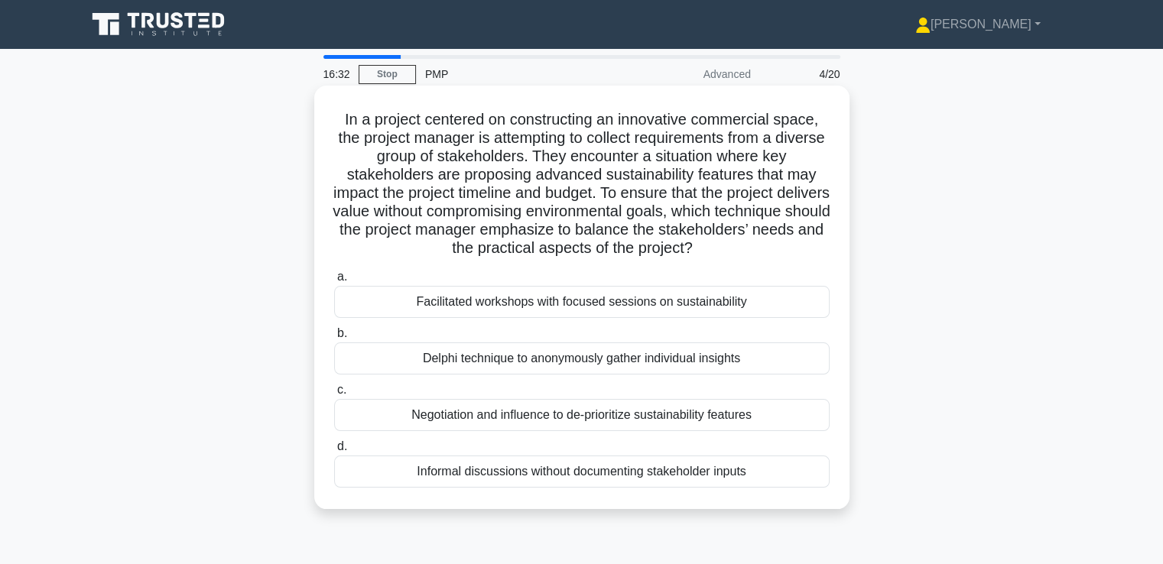
click at [751, 297] on div "Facilitated workshops with focused sessions on sustainability" at bounding box center [582, 302] width 496 height 32
click at [334, 282] on input "a. Facilitated workshops with focused sessions on sustainability" at bounding box center [334, 277] width 0 height 10
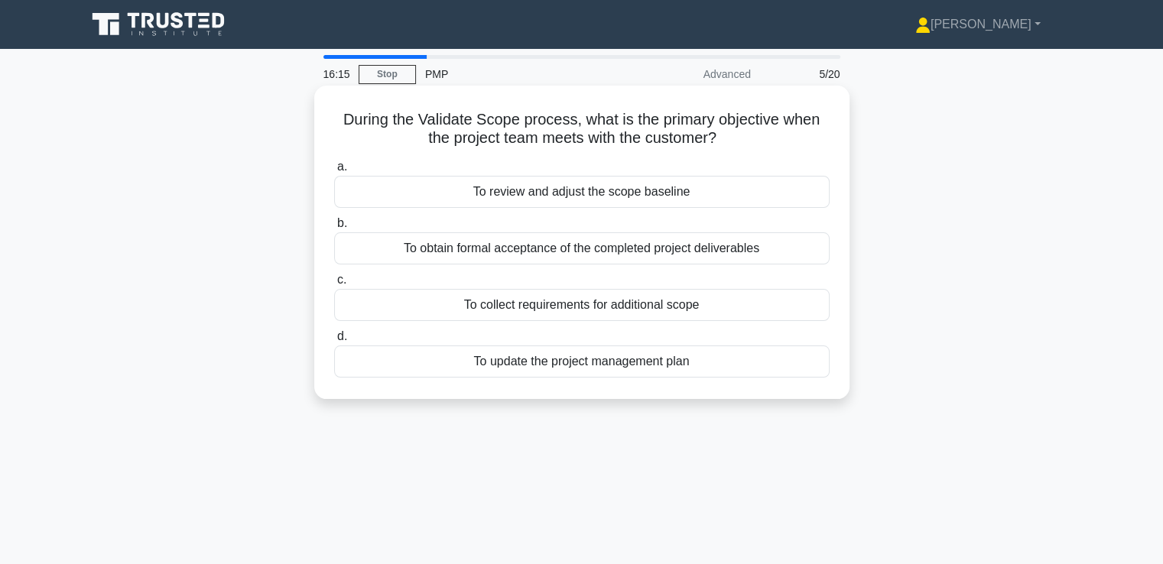
click at [736, 255] on div "To obtain formal acceptance of the completed project deliverables" at bounding box center [582, 248] width 496 height 32
click at [334, 229] on input "b. To obtain formal acceptance of the completed project deliverables" at bounding box center [334, 224] width 0 height 10
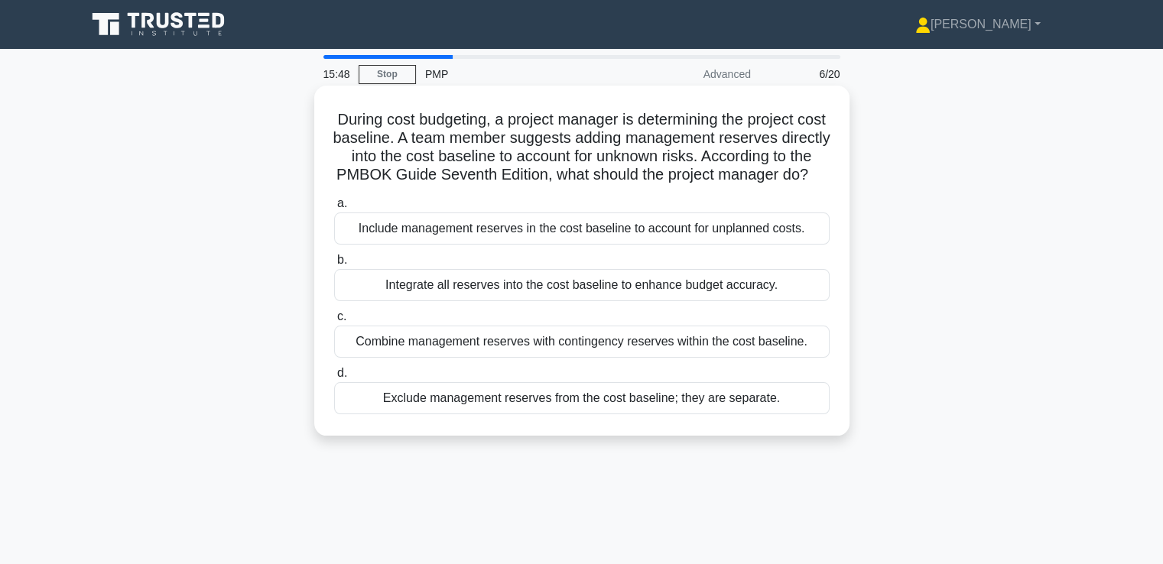
click at [737, 414] on div "Exclude management reserves from the cost baseline; they are separate." at bounding box center [582, 398] width 496 height 32
click at [334, 379] on input "d. Exclude management reserves from the cost baseline; they are separate." at bounding box center [334, 374] width 0 height 10
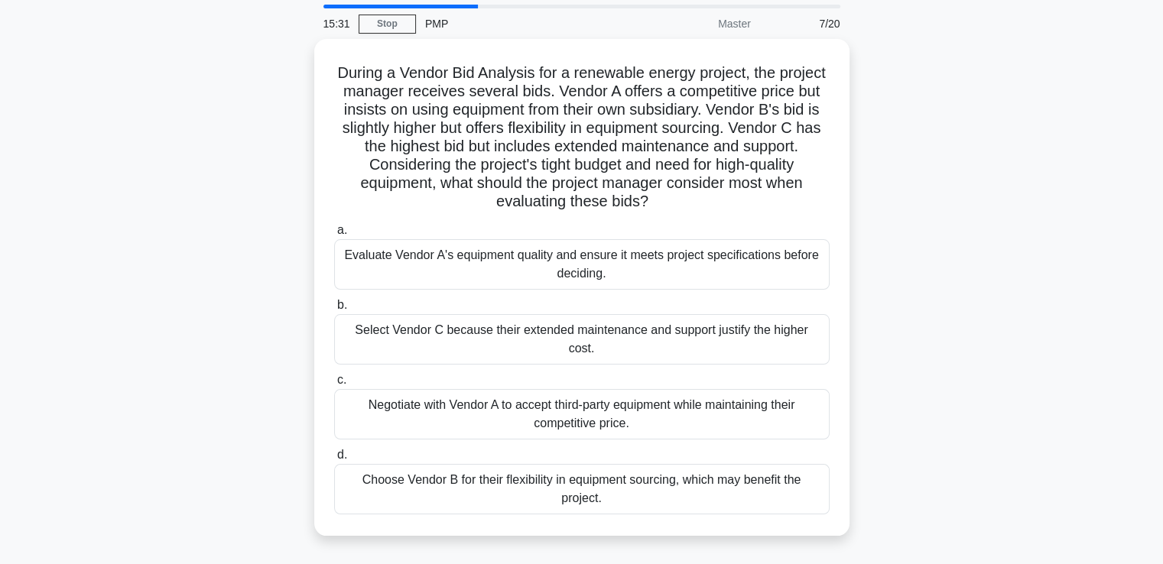
scroll to position [40, 0]
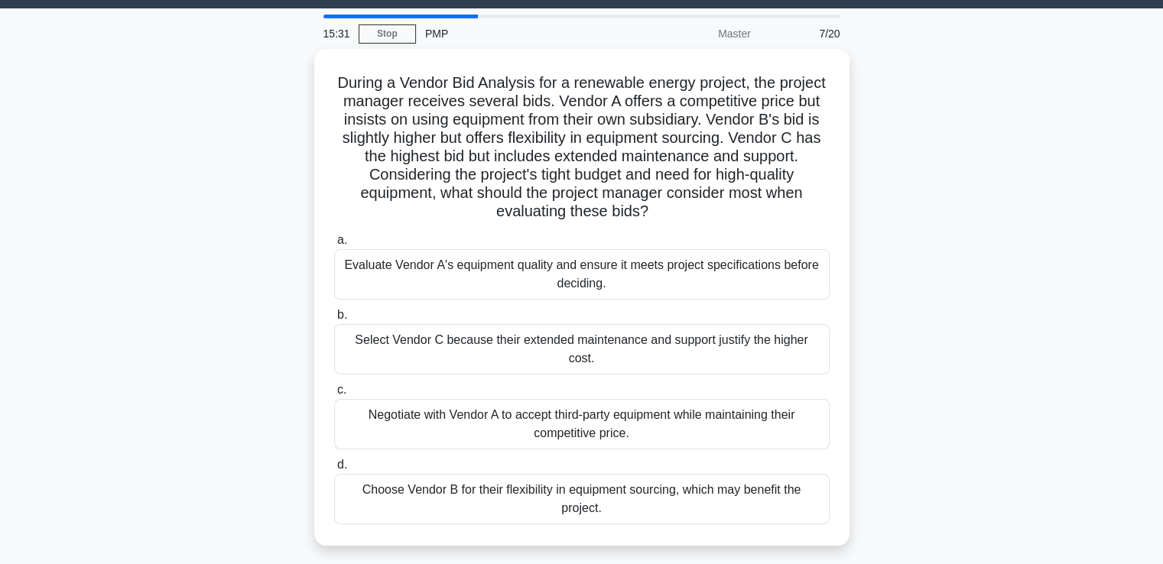
drag, startPoint x: 905, startPoint y: 278, endPoint x: 902, endPoint y: 249, distance: 29.2
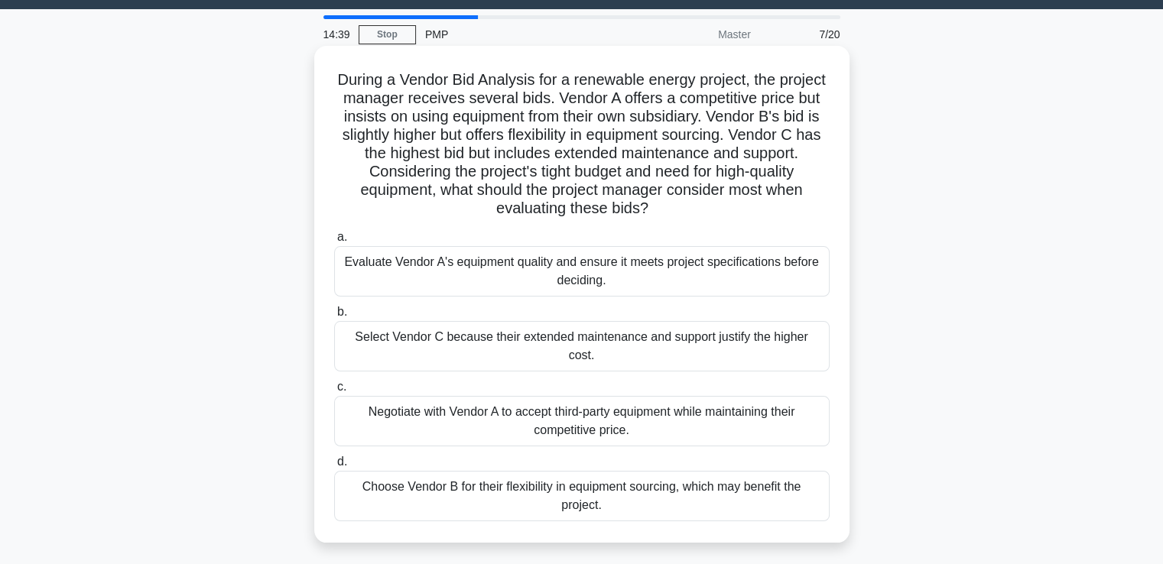
click at [800, 273] on div "Evaluate Vendor A's equipment quality and ensure it meets project specification…" at bounding box center [582, 271] width 496 height 50
click at [334, 242] on input "a. Evaluate Vendor A's equipment quality and ensure it meets project specificat…" at bounding box center [334, 237] width 0 height 10
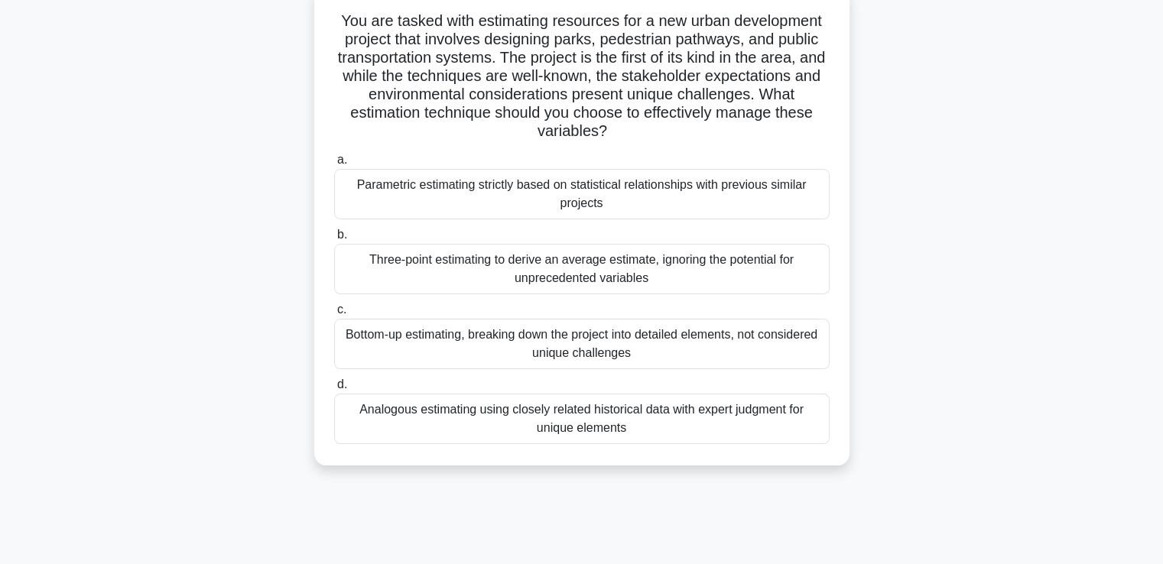
scroll to position [76, 0]
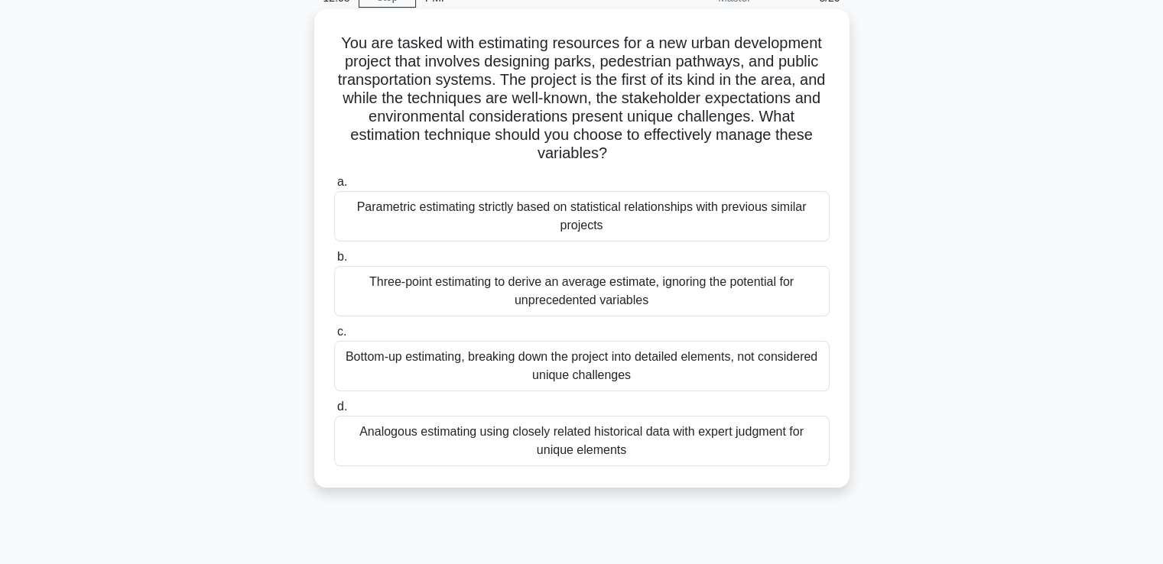
click at [669, 444] on div "Analogous estimating using closely related historical data with expert judgment…" at bounding box center [582, 441] width 496 height 50
click at [334, 412] on input "d. Analogous estimating using closely related historical data with expert judgm…" at bounding box center [334, 407] width 0 height 10
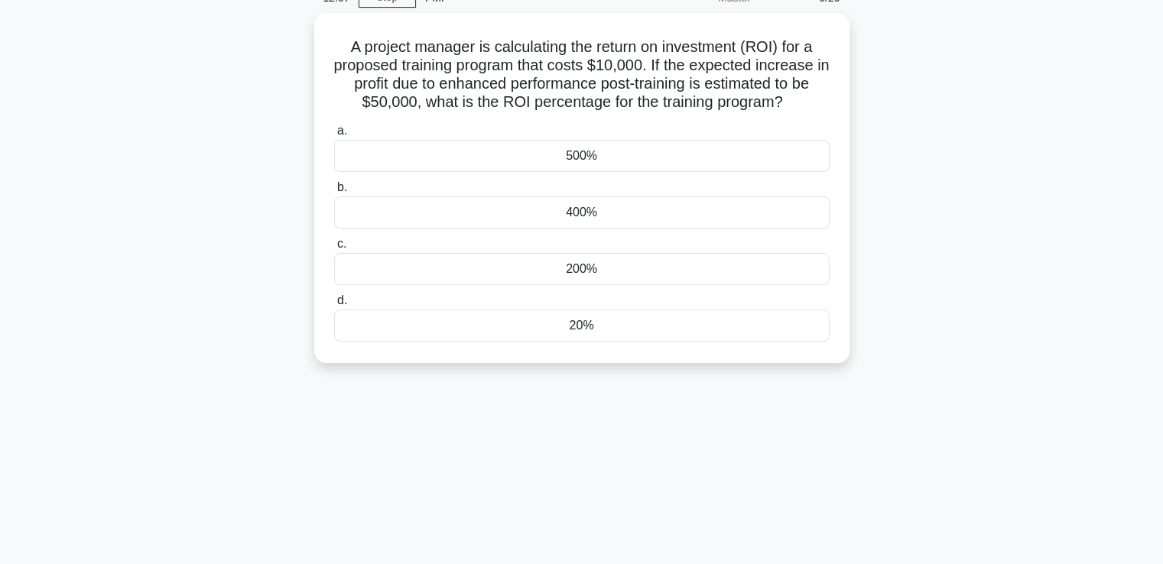
scroll to position [0, 0]
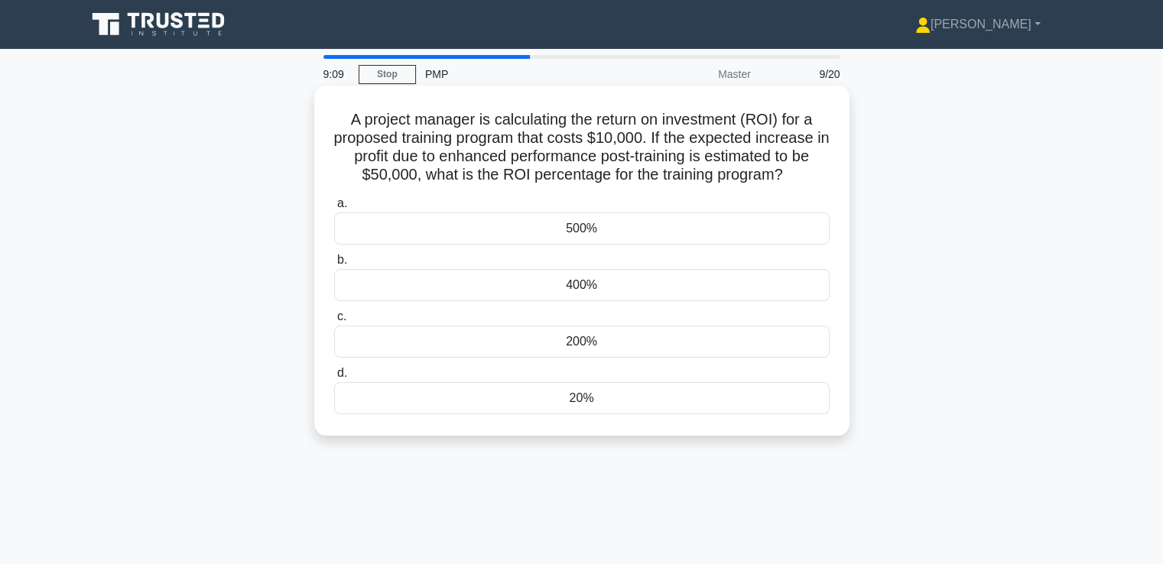
click at [613, 283] on div "400%" at bounding box center [582, 285] width 496 height 32
click at [334, 265] on input "b. 400%" at bounding box center [334, 260] width 0 height 10
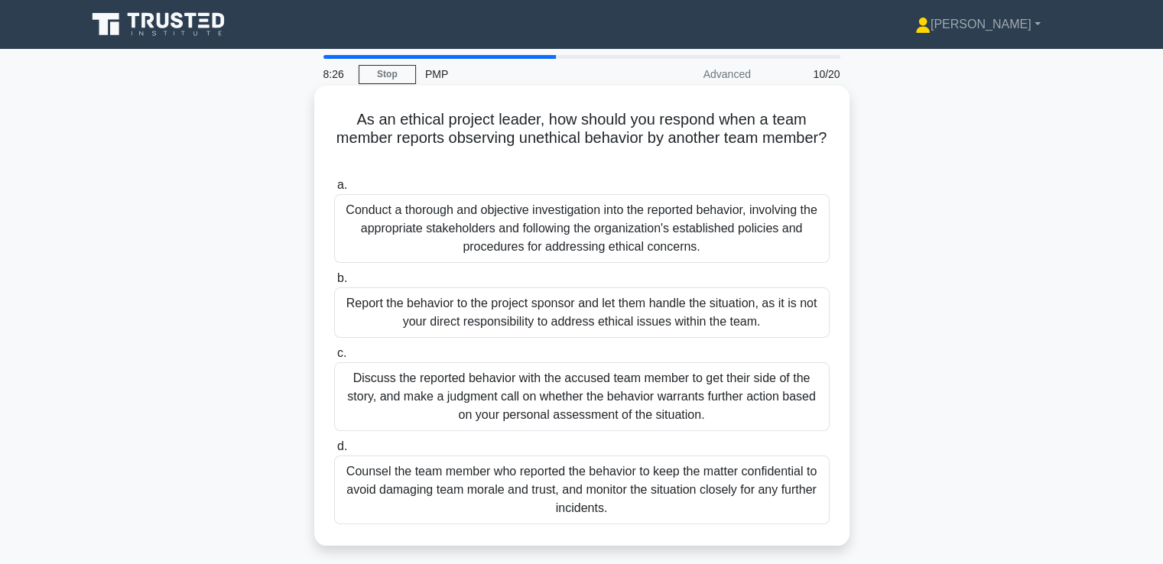
click at [685, 486] on div "Counsel the team member who reported the behavior to keep the matter confidenti…" at bounding box center [582, 490] width 496 height 69
click at [334, 452] on input "d. Counsel the team member who reported the behavior to keep the matter confide…" at bounding box center [334, 447] width 0 height 10
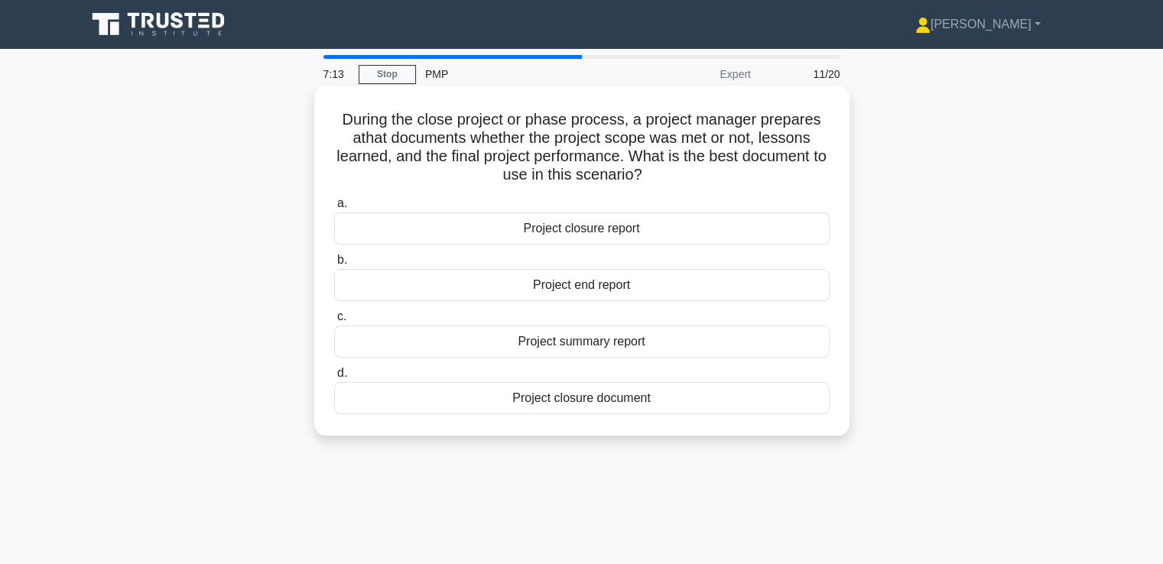
click at [600, 229] on div "Project closure report" at bounding box center [582, 229] width 496 height 32
click at [334, 209] on input "a. Project closure report" at bounding box center [334, 204] width 0 height 10
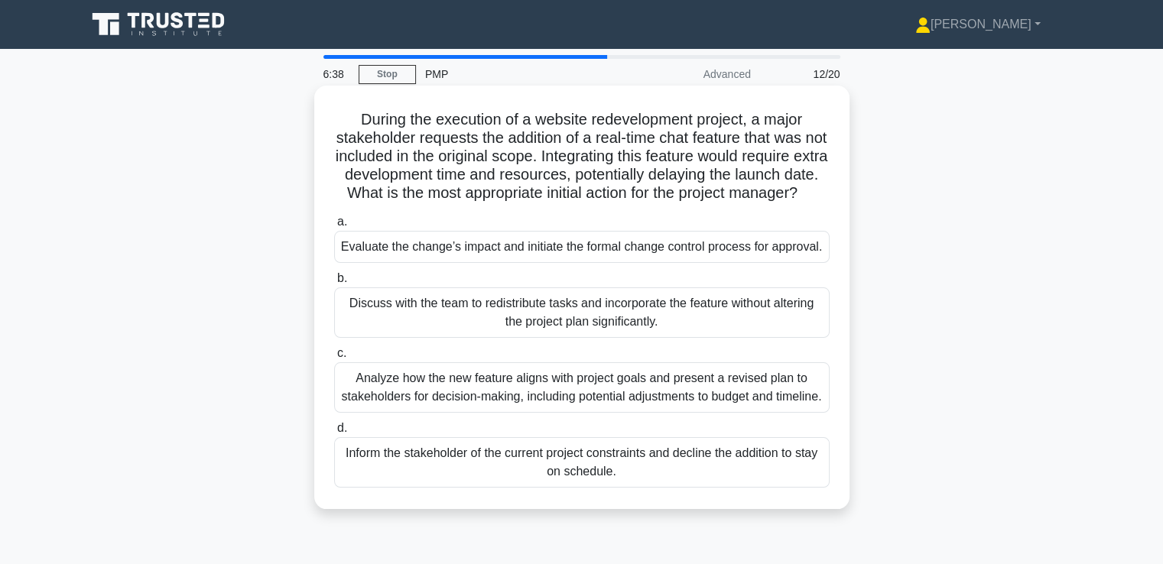
click at [668, 403] on div "Analyze how the new feature aligns with project goals and present a revised pla…" at bounding box center [582, 387] width 496 height 50
click at [334, 359] on input "c. Analyze how the new feature aligns with project goals and present a revised …" at bounding box center [334, 354] width 0 height 10
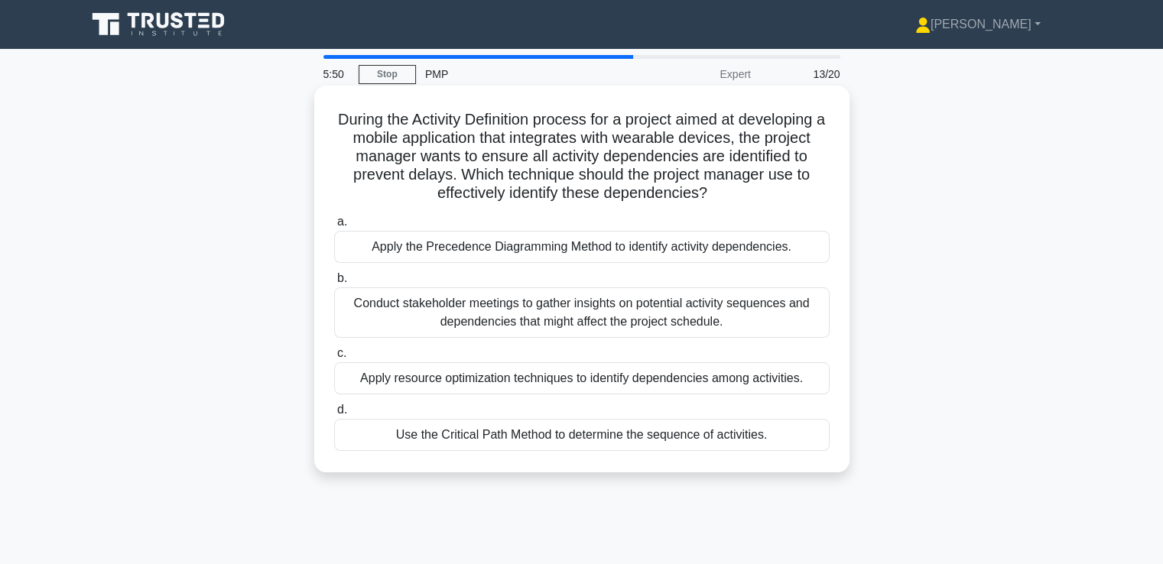
click at [646, 323] on div "Conduct stakeholder meetings to gather insights on potential activity sequences…" at bounding box center [582, 313] width 496 height 50
click at [334, 284] on input "b. Conduct stakeholder meetings to gather insights on potential activity sequen…" at bounding box center [334, 279] width 0 height 10
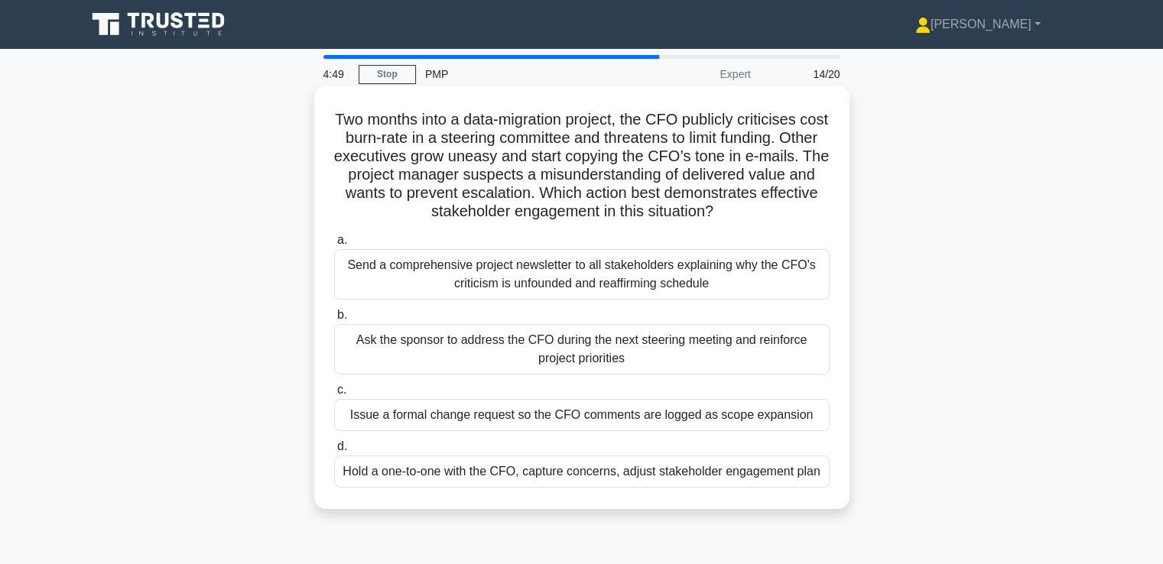
click at [673, 471] on div "Hold a one-to-one with the CFO, capture concerns, adjust stakeholder engagement…" at bounding box center [582, 472] width 496 height 32
click at [334, 452] on input "d. Hold a one-to-one with the CFO, capture concerns, adjust stakeholder engagem…" at bounding box center [334, 447] width 0 height 10
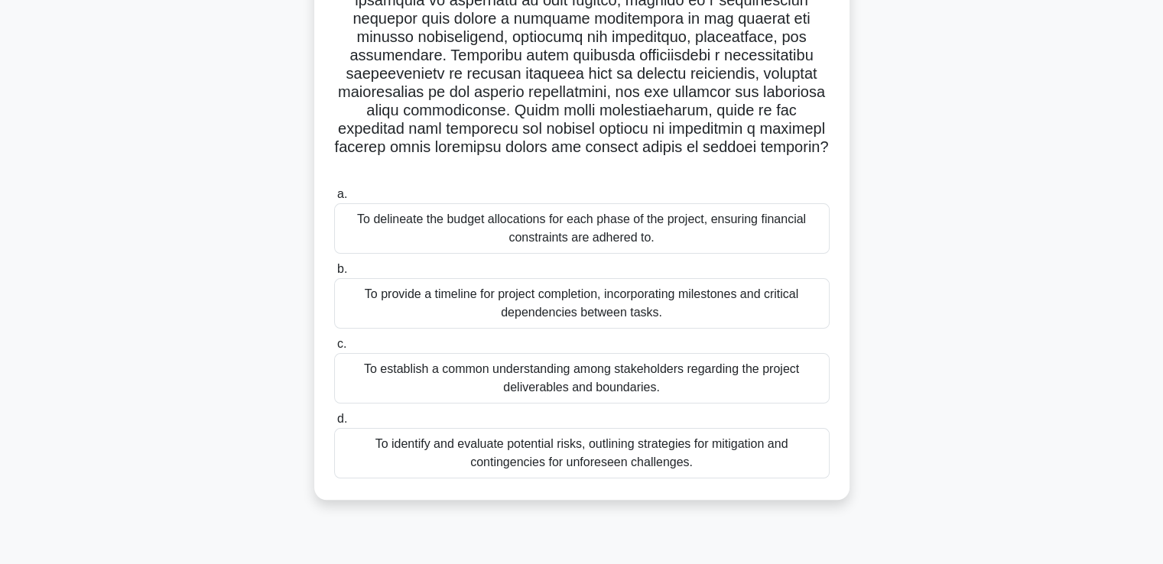
scroll to position [153, 0]
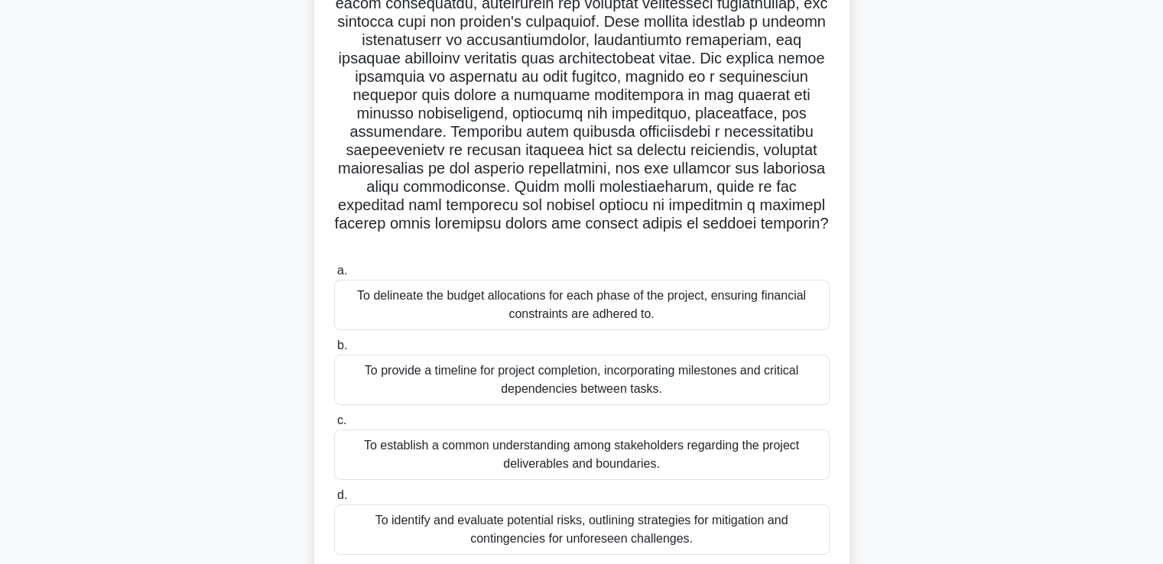
click at [756, 439] on div "To establish a common understanding among stakeholders regarding the project de…" at bounding box center [582, 455] width 496 height 50
click at [334, 426] on input "c. To establish a common understanding among stakeholders regarding the project…" at bounding box center [334, 421] width 0 height 10
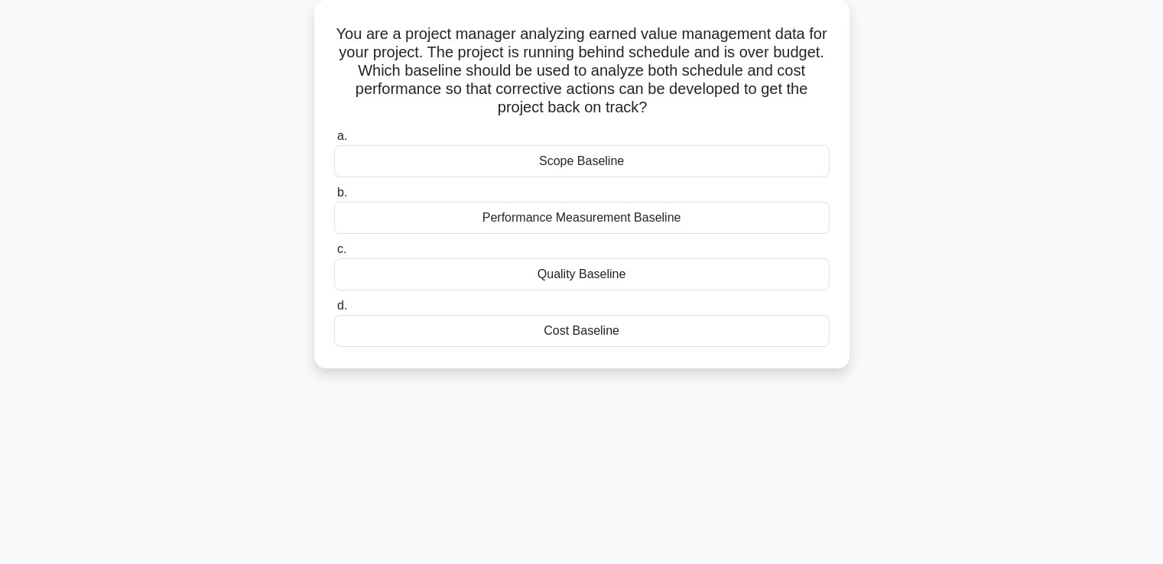
scroll to position [0, 0]
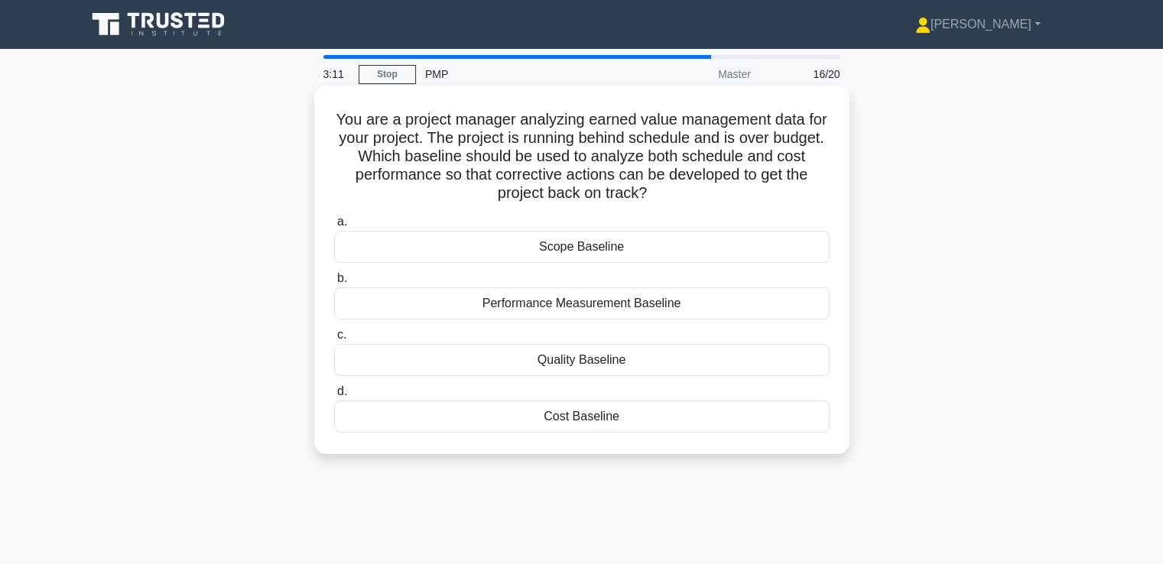
click at [605, 366] on div "Quality Baseline" at bounding box center [582, 360] width 496 height 32
click at [334, 340] on input "c. Quality Baseline" at bounding box center [334, 335] width 0 height 10
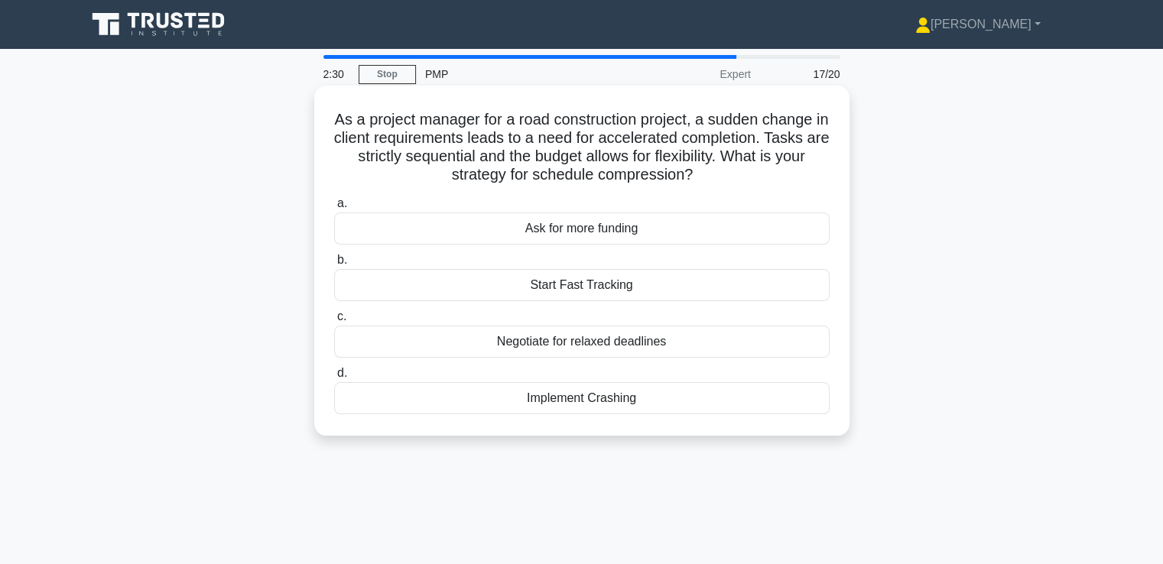
click at [683, 392] on div "Implement Crashing" at bounding box center [582, 398] width 496 height 32
click at [334, 379] on input "d. Implement Crashing" at bounding box center [334, 374] width 0 height 10
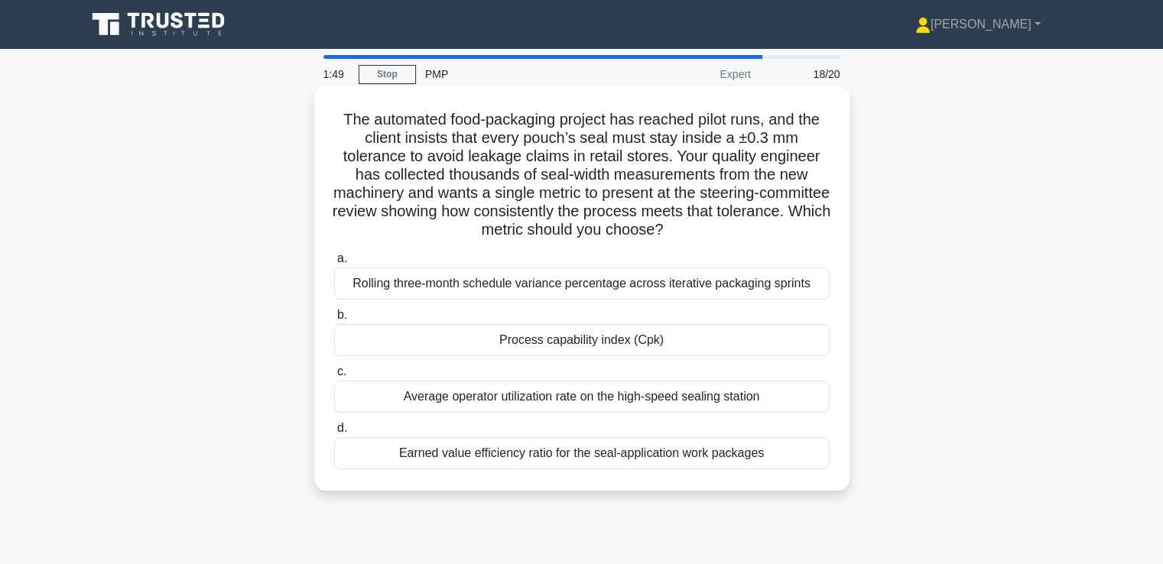
click at [640, 450] on div "Earned value efficiency ratio for the seal-application work packages" at bounding box center [582, 453] width 496 height 32
click at [334, 434] on input "d. Earned value efficiency ratio for the seal-application work packages" at bounding box center [334, 429] width 0 height 10
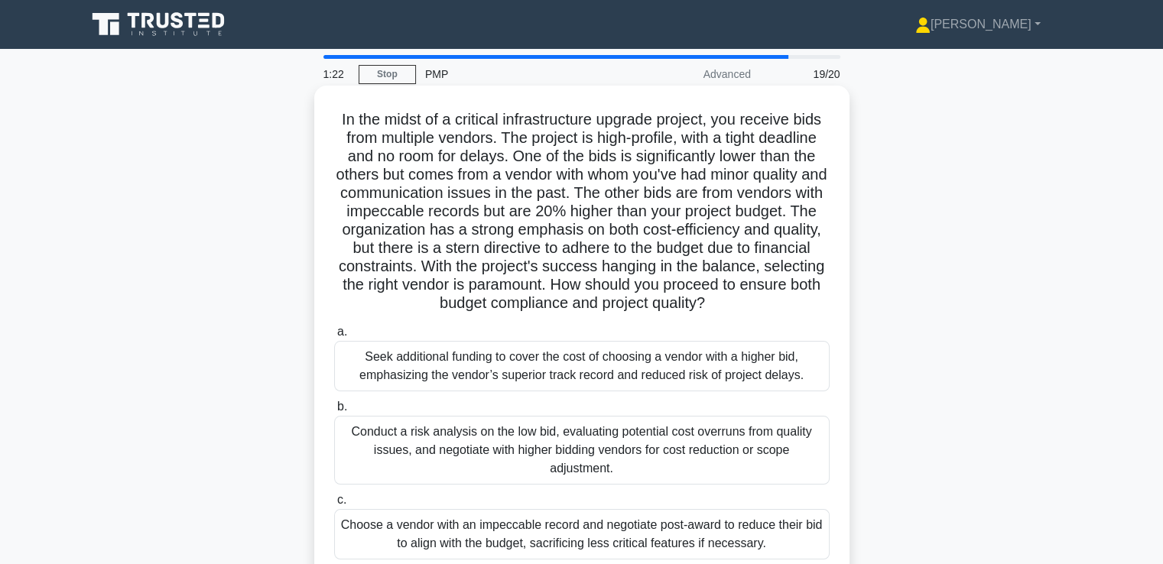
scroll to position [153, 0]
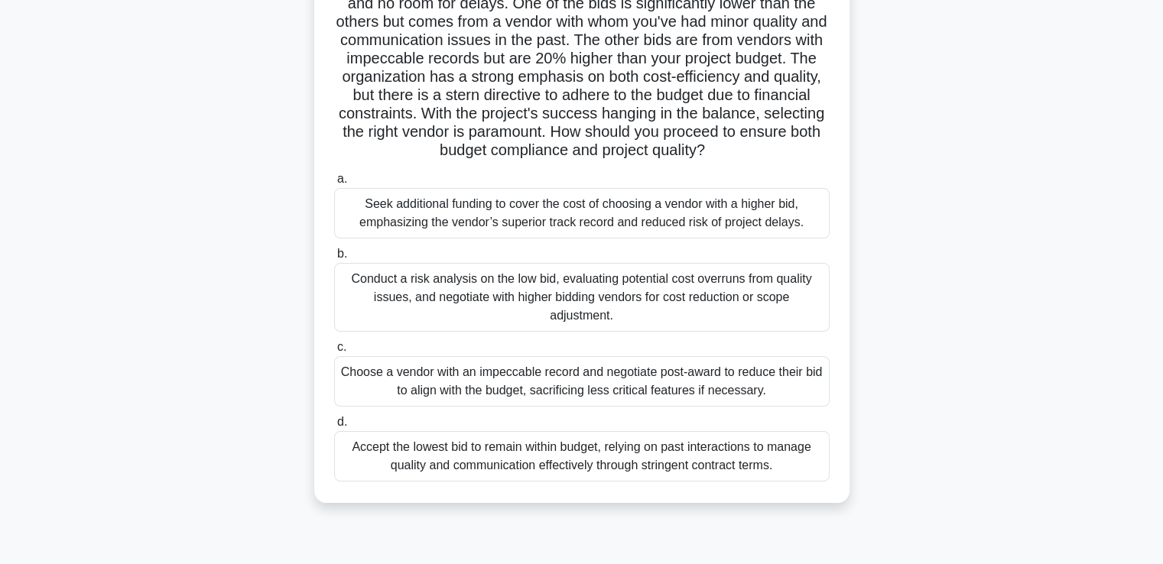
click at [702, 282] on div "Conduct a risk analysis on the low bid, evaluating potential cost overruns from…" at bounding box center [582, 297] width 496 height 69
click at [334, 259] on input "b. Conduct a risk analysis on the low bid, evaluating potential cost overruns f…" at bounding box center [334, 254] width 0 height 10
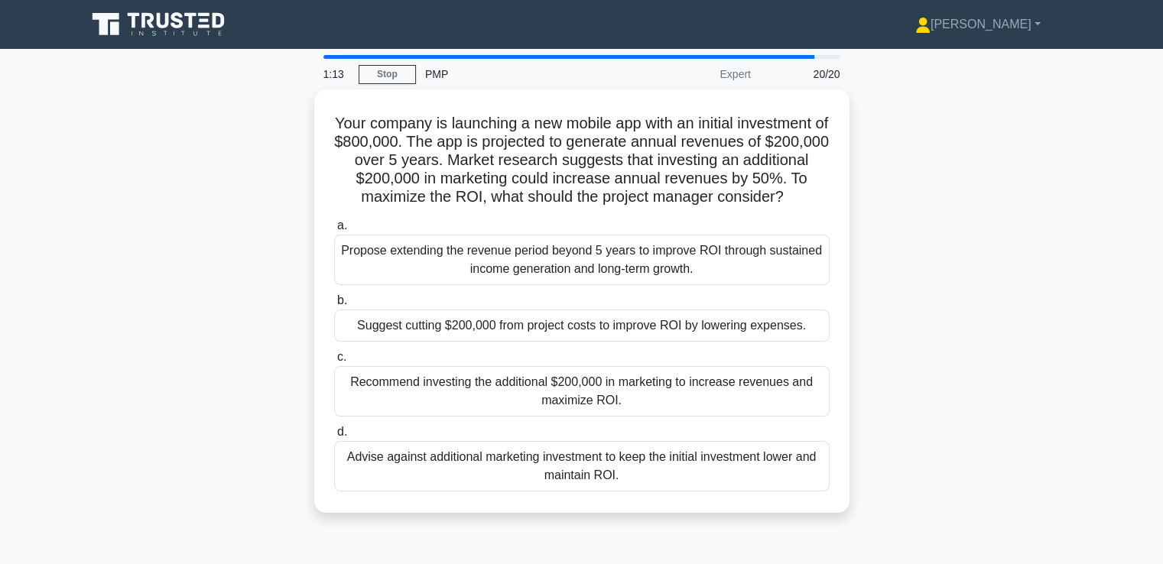
scroll to position [0, 0]
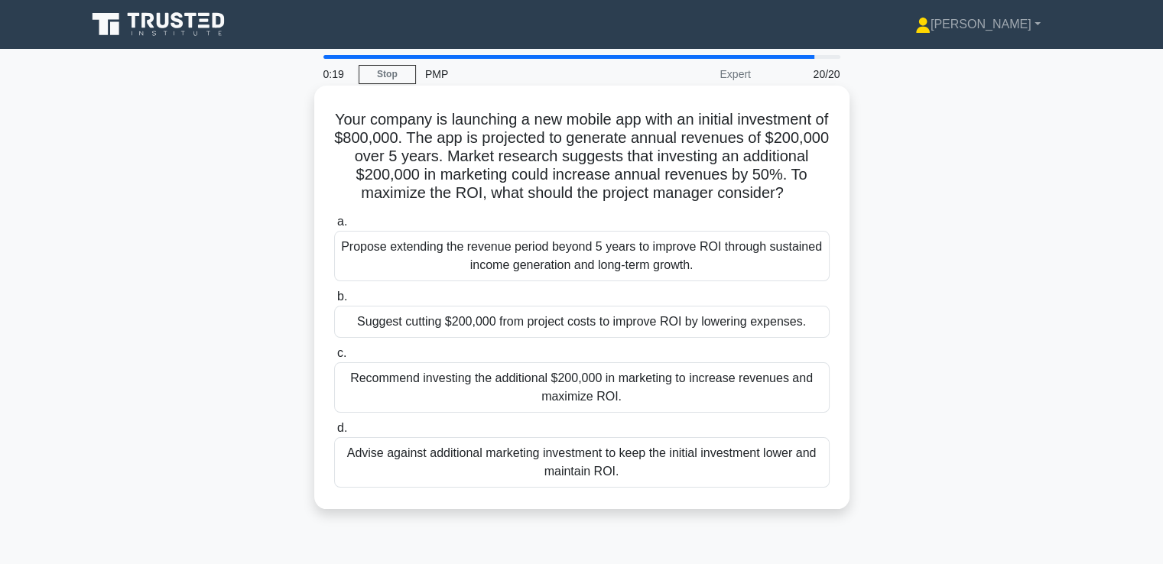
click at [566, 281] on div "Propose extending the revenue period beyond 5 years to improve ROI through sust…" at bounding box center [582, 256] width 496 height 50
click at [334, 227] on input "a. Propose extending the revenue period beyond 5 years to improve ROI through s…" at bounding box center [334, 222] width 0 height 10
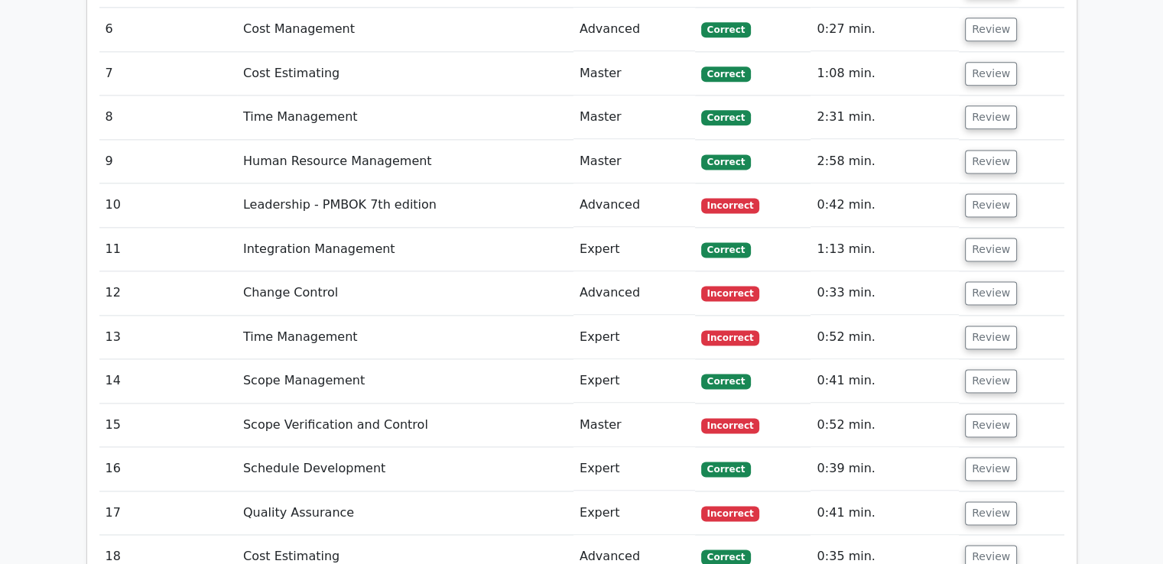
scroll to position [1988, 0]
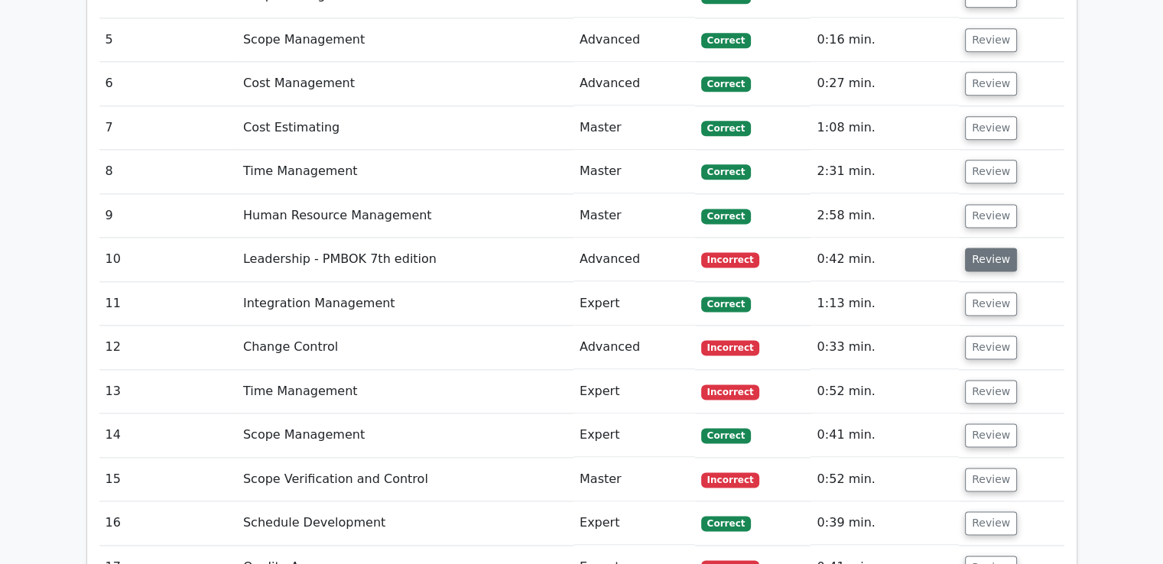
click at [978, 248] on button "Review" at bounding box center [991, 260] width 52 height 24
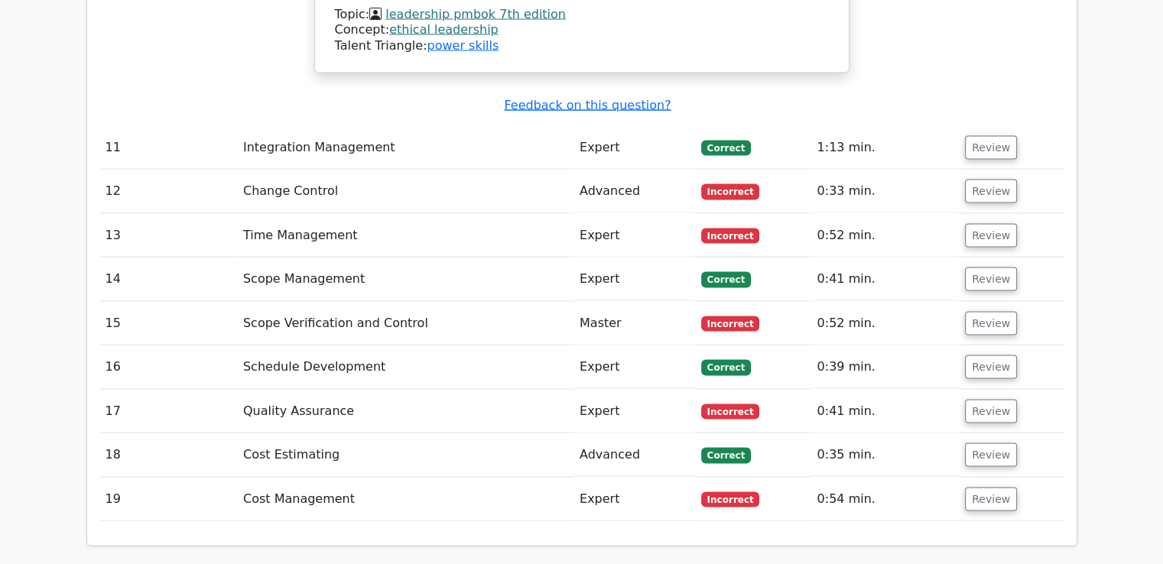
scroll to position [3059, 0]
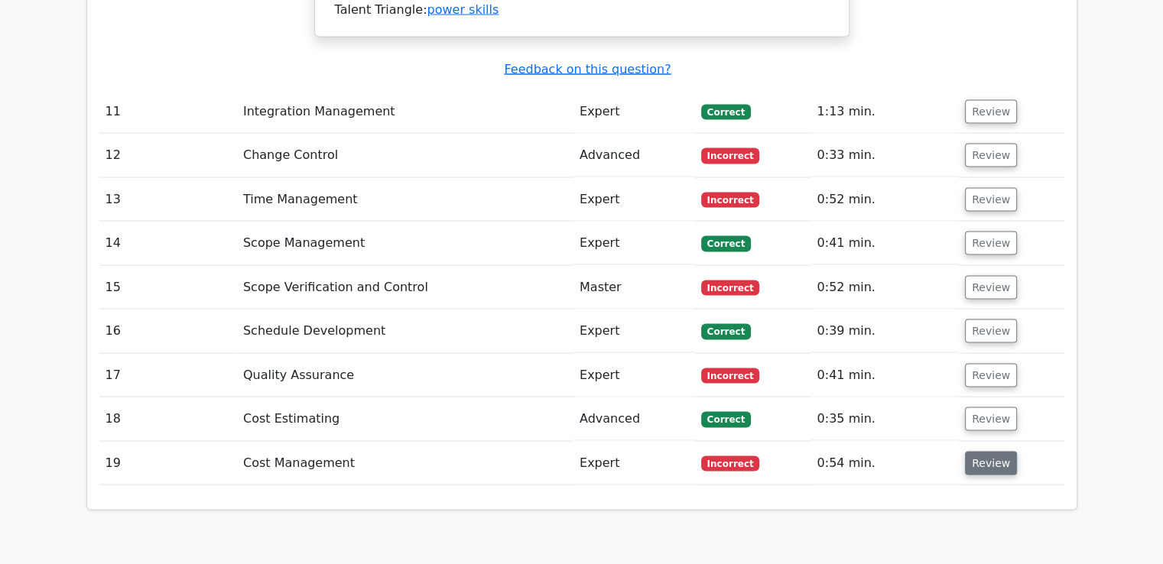
click at [994, 452] on button "Review" at bounding box center [991, 464] width 52 height 24
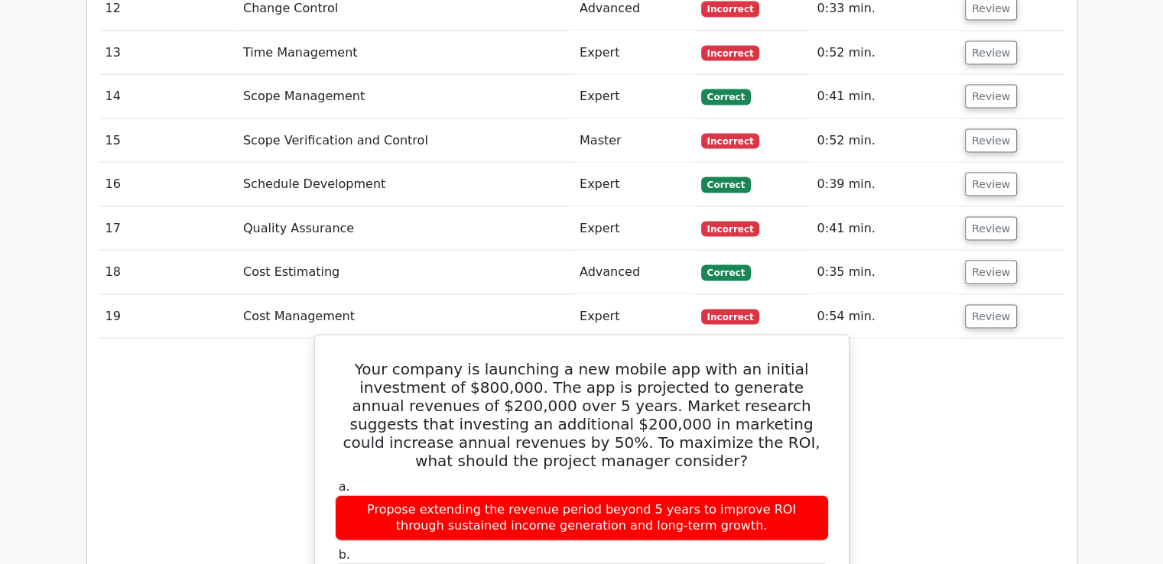
scroll to position [3135, 0]
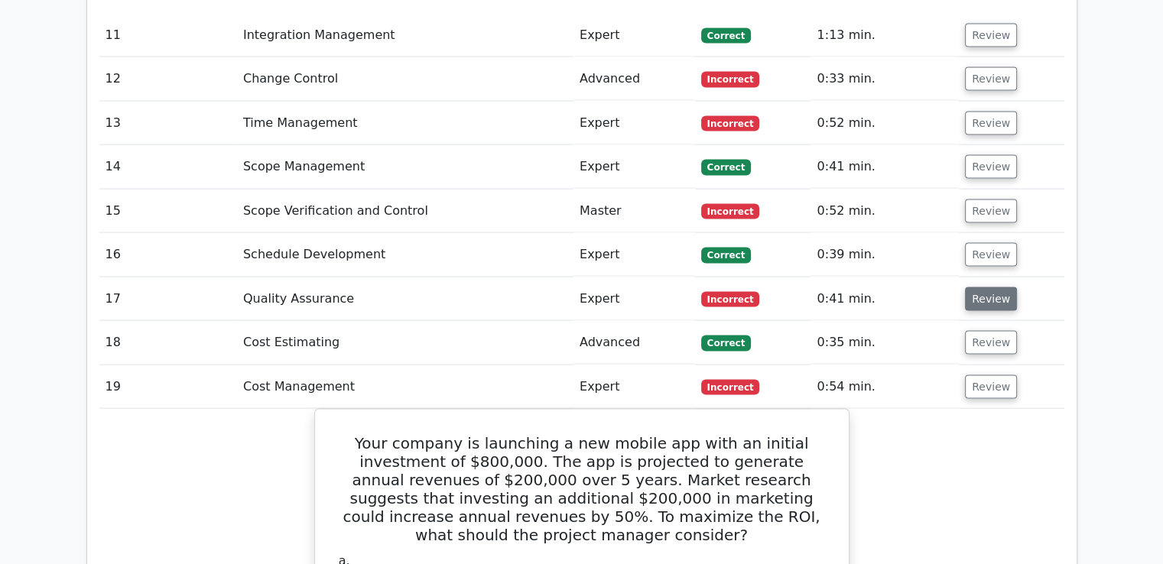
click at [970, 288] on button "Review" at bounding box center [991, 300] width 52 height 24
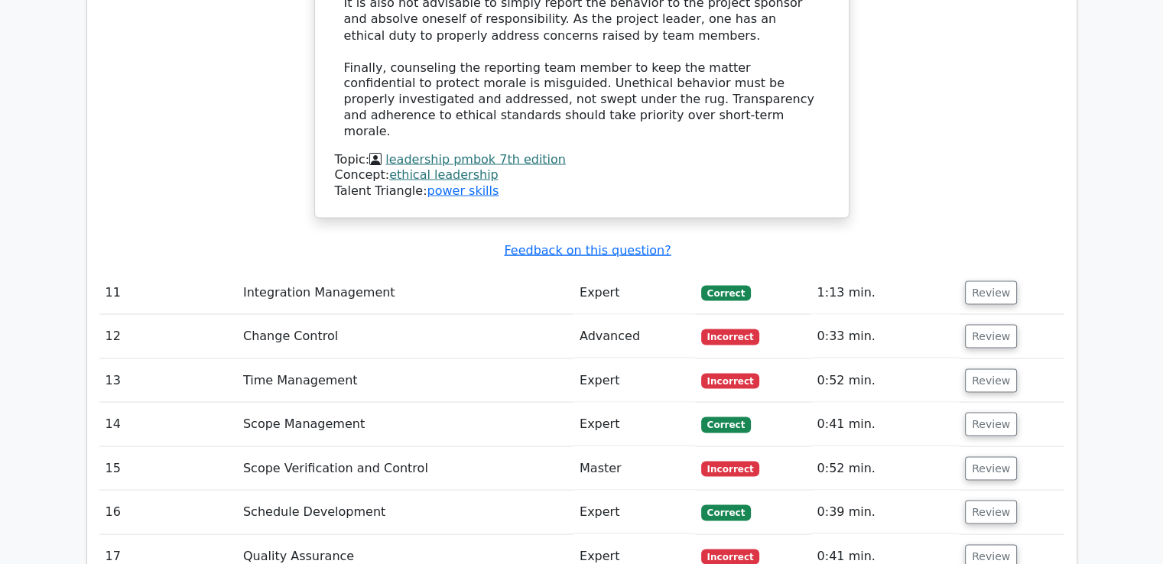
scroll to position [2982, 0]
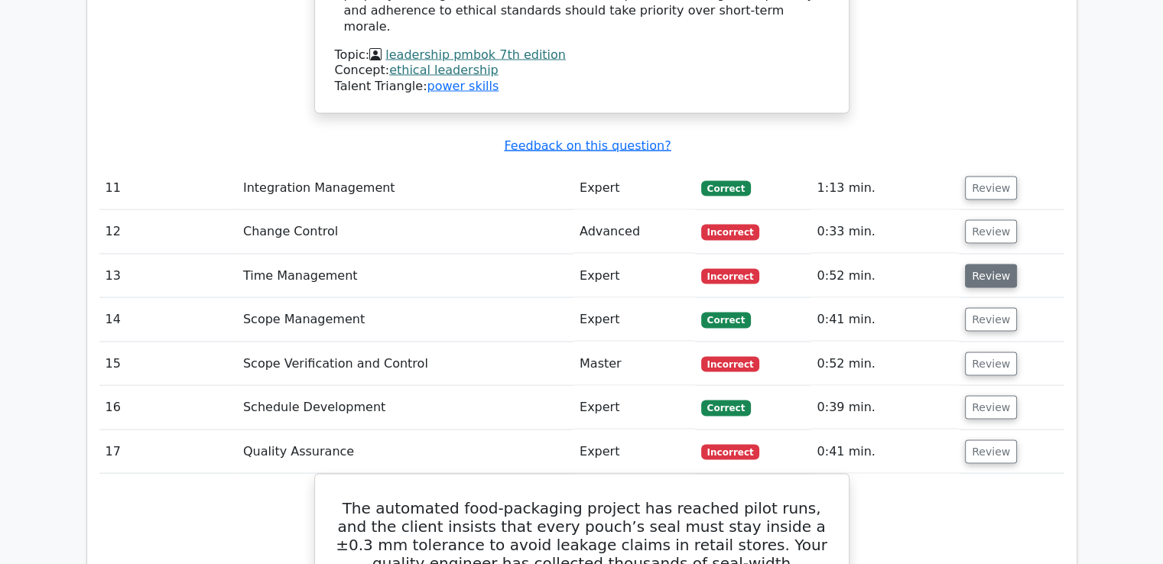
click at [977, 265] on button "Review" at bounding box center [991, 277] width 52 height 24
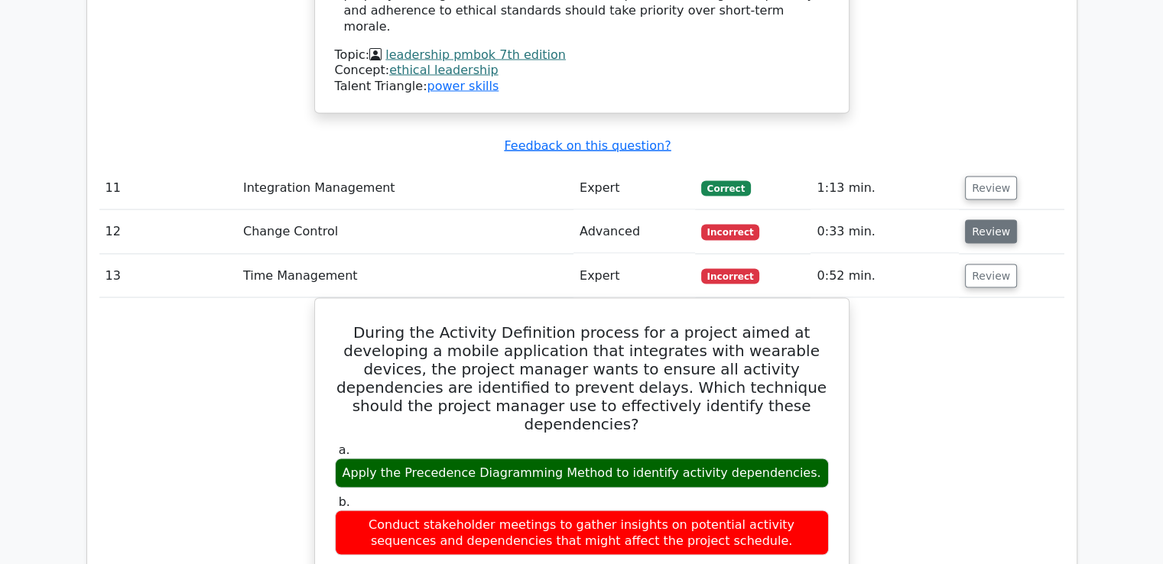
click at [979, 220] on button "Review" at bounding box center [991, 232] width 52 height 24
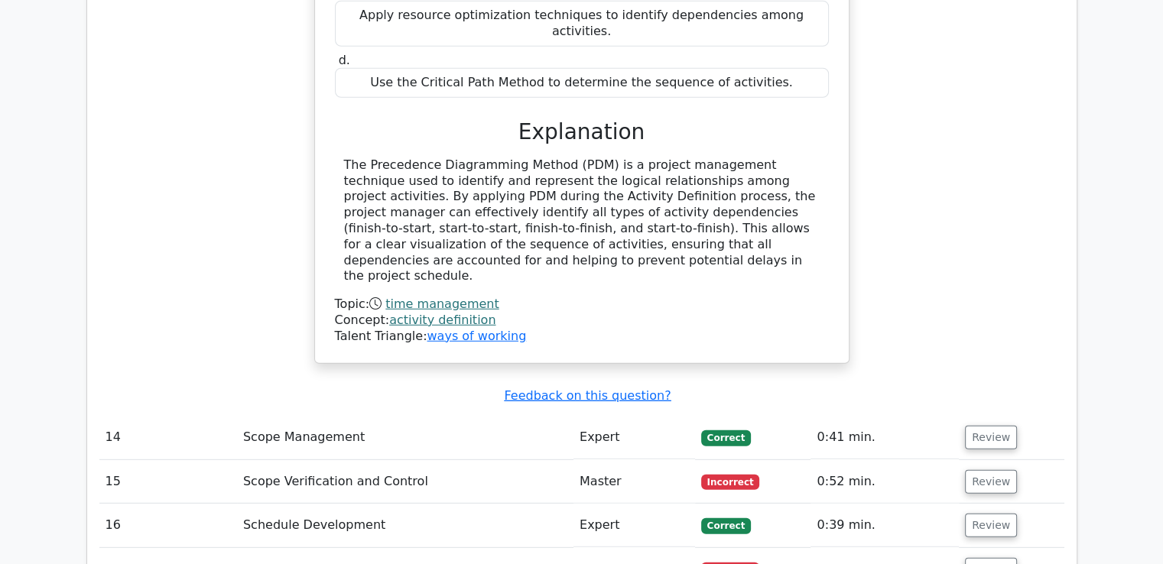
scroll to position [4282, 0]
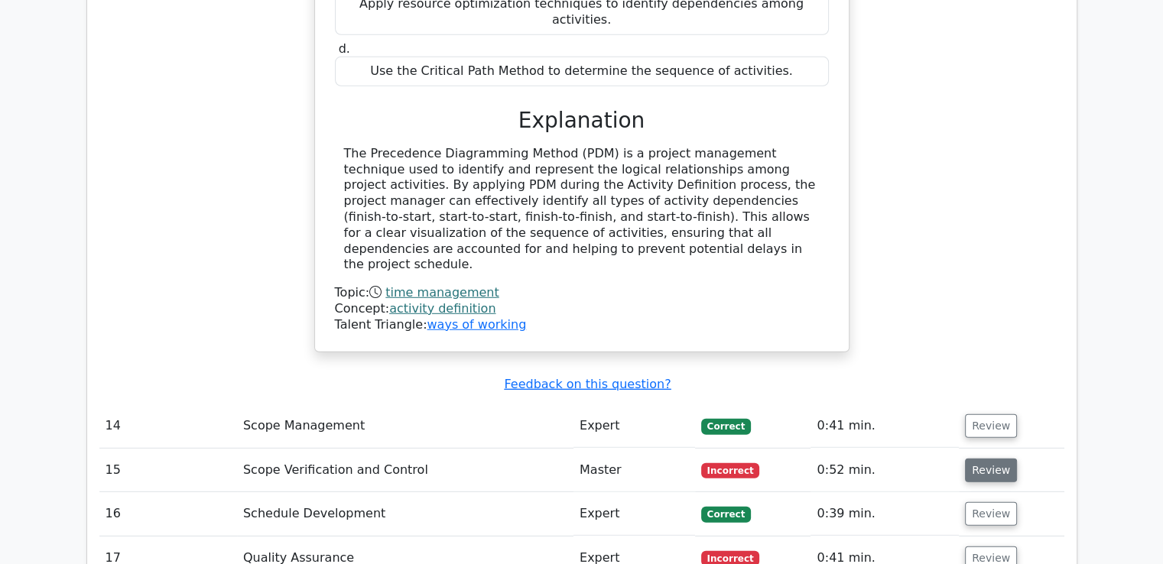
click at [996, 459] on button "Review" at bounding box center [991, 471] width 52 height 24
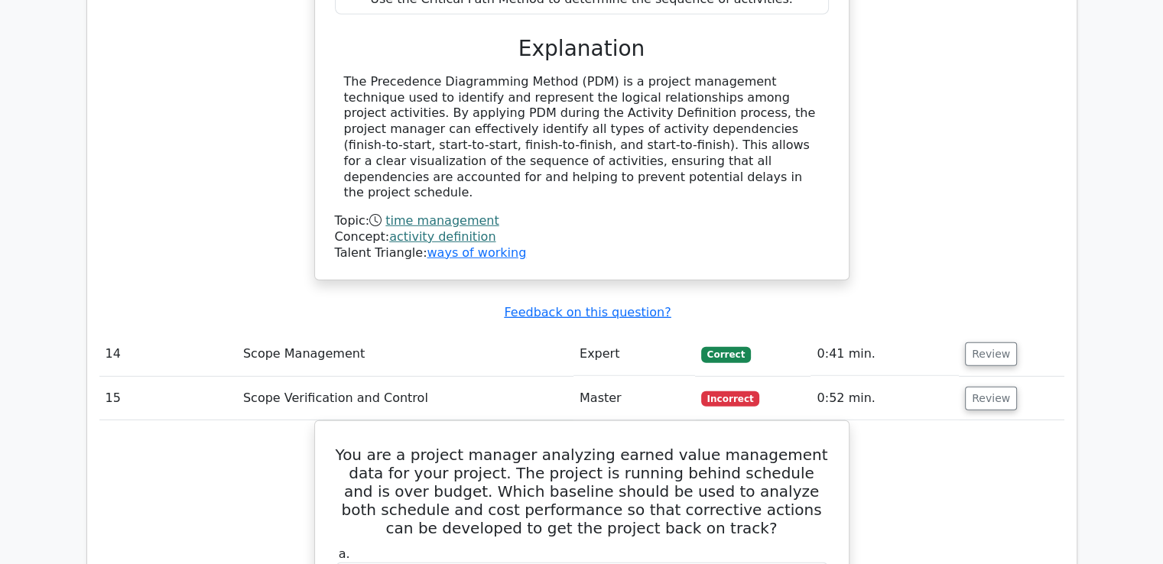
scroll to position [4435, 0]
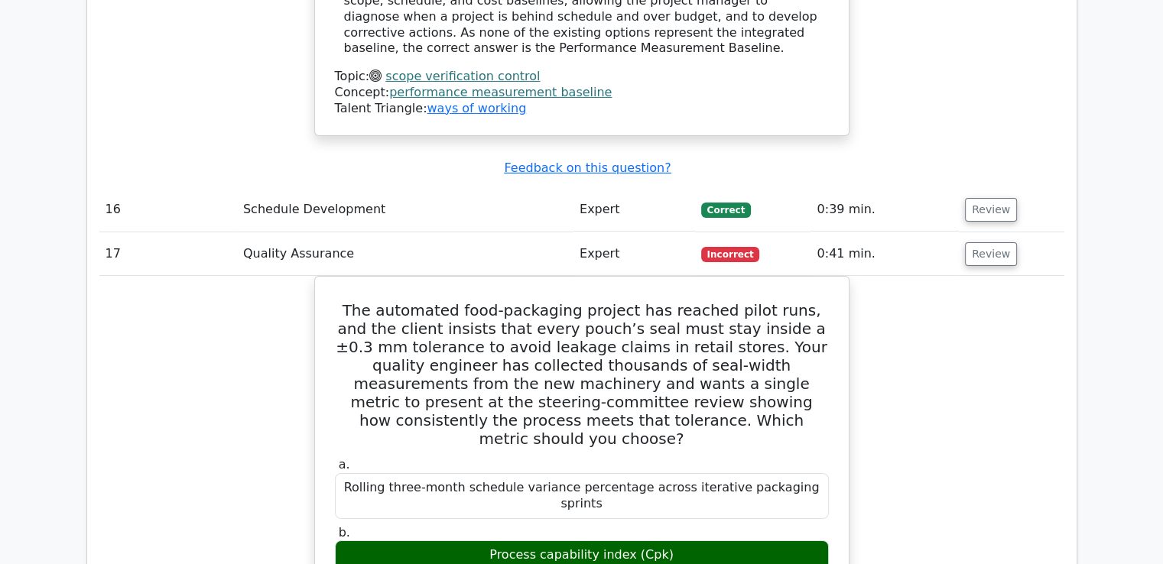
drag, startPoint x: 832, startPoint y: 313, endPoint x: 816, endPoint y: 121, distance: 192.6
click at [816, 232] on td "0:41 min." at bounding box center [885, 254] width 148 height 44
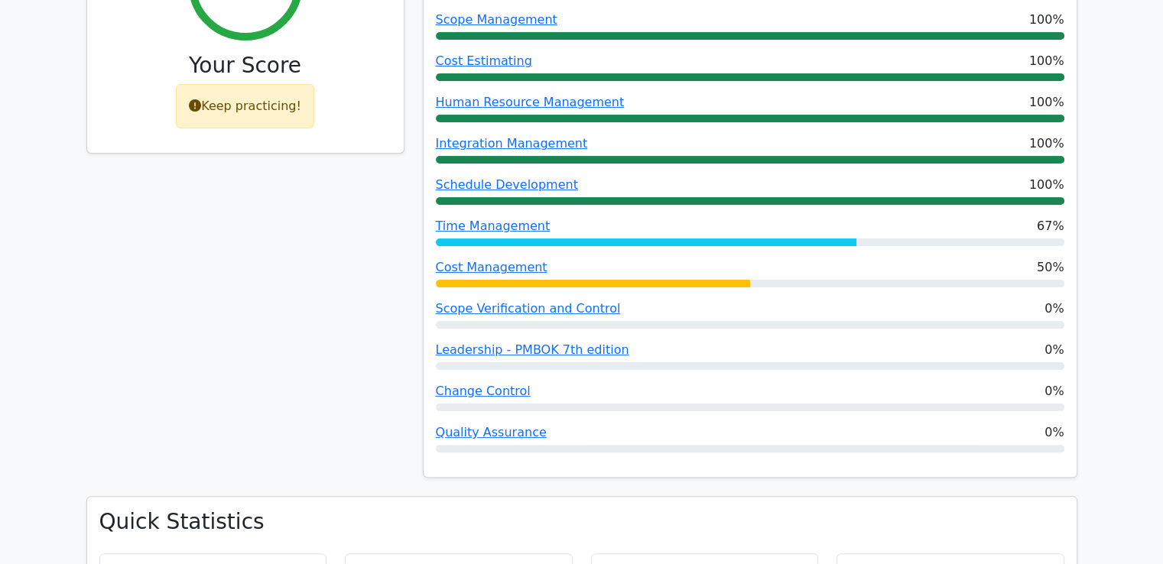
scroll to position [0, 0]
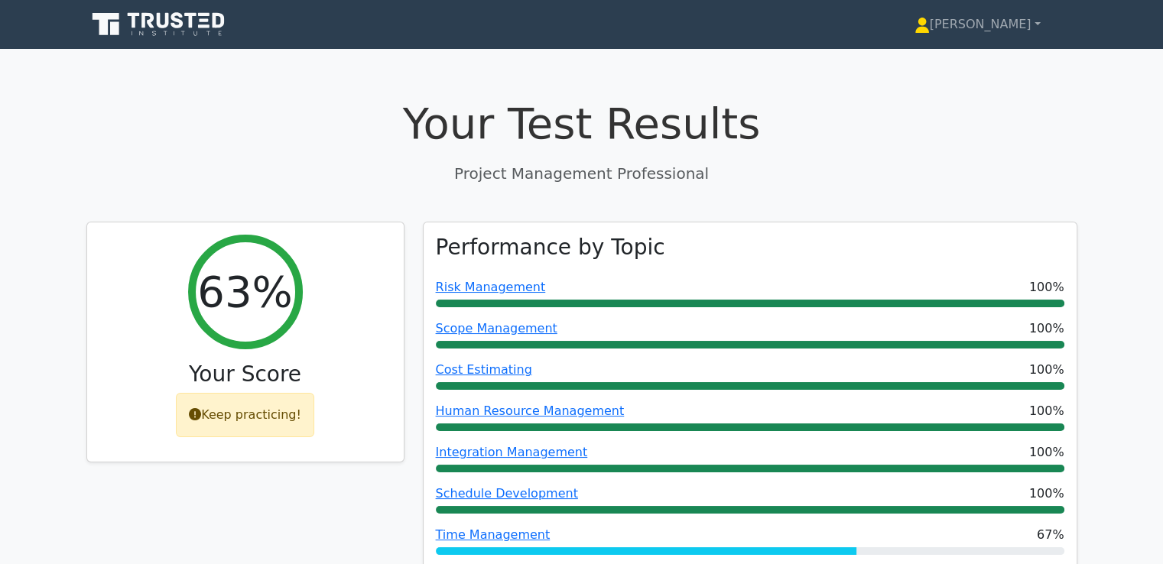
drag, startPoint x: 915, startPoint y: 217, endPoint x: 856, endPoint y: -44, distance: 267.9
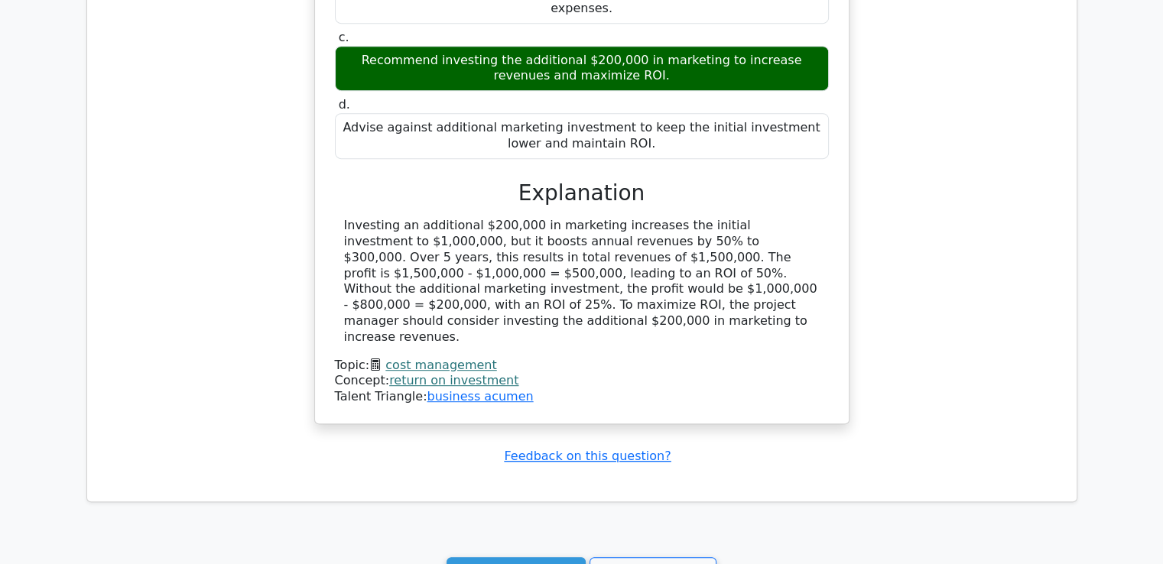
scroll to position [6587, 0]
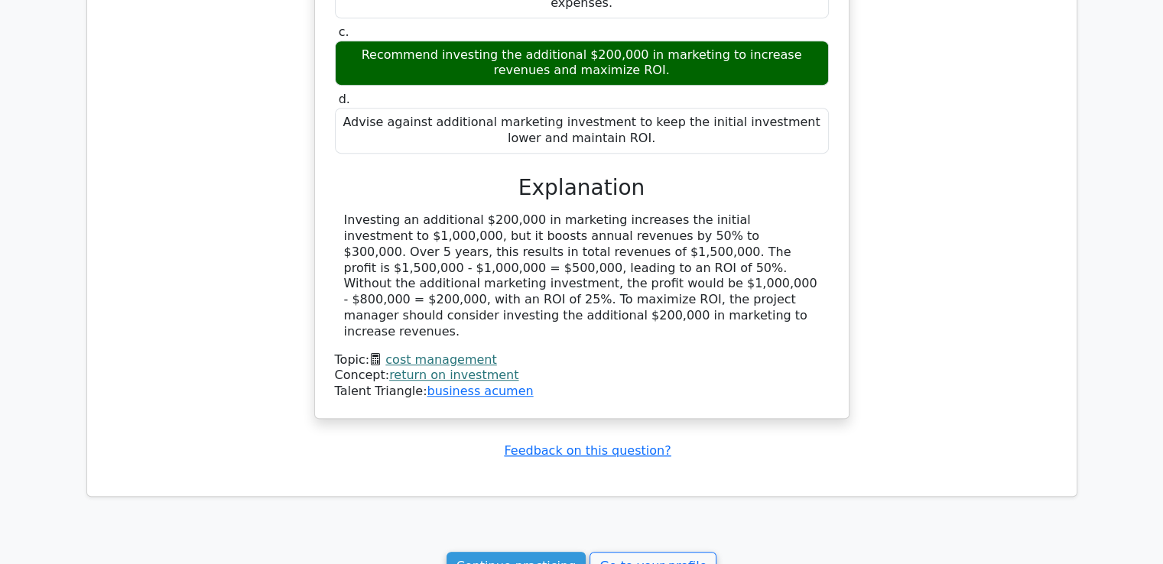
click at [535, 552] on link "Continue practicing" at bounding box center [517, 566] width 140 height 29
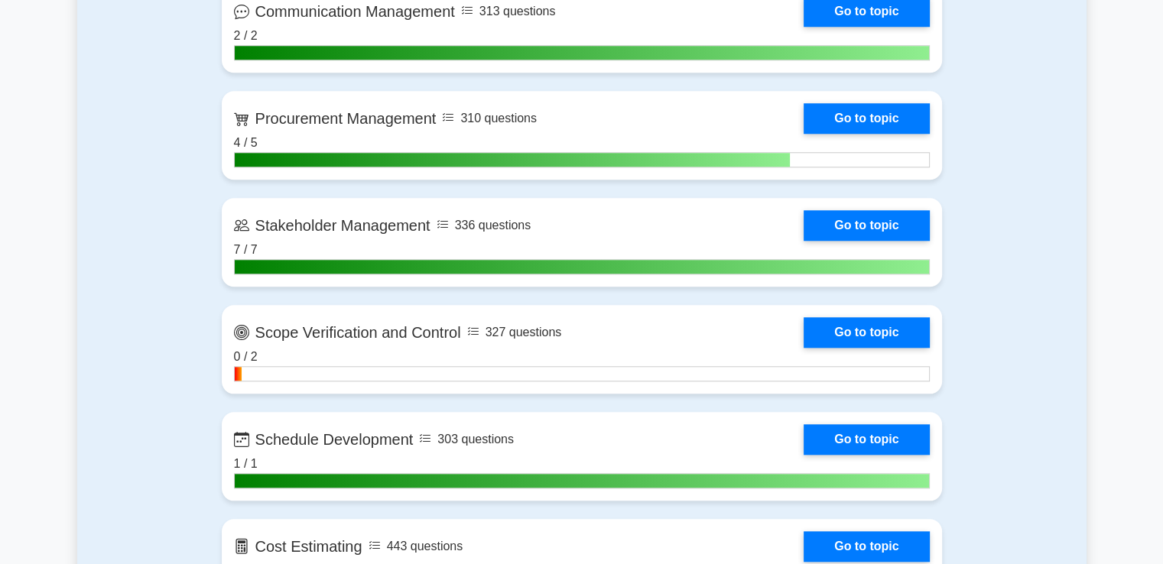
scroll to position [1129, 0]
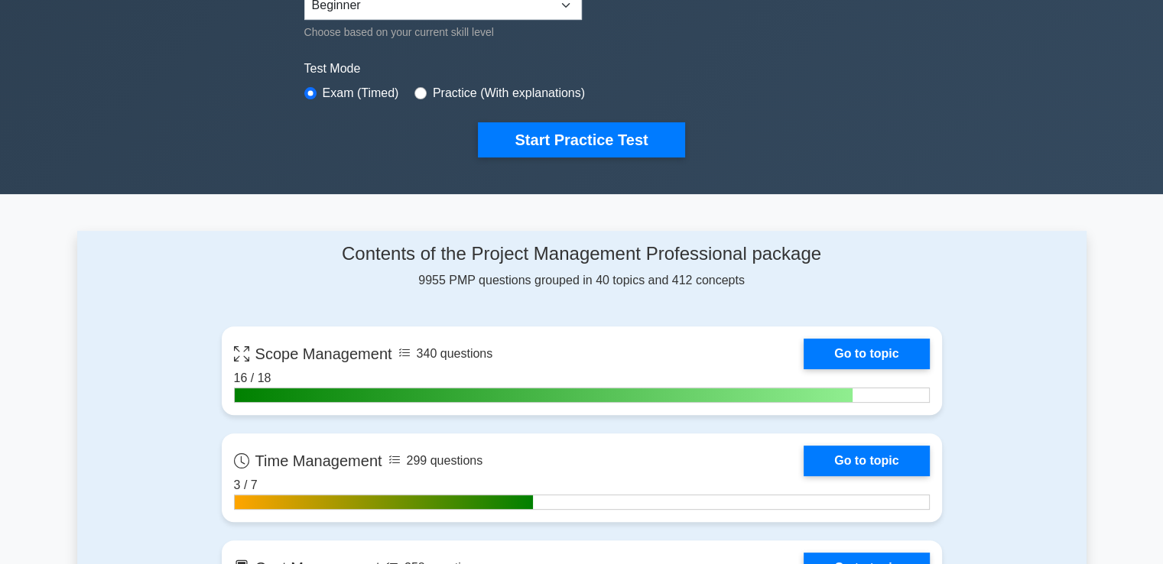
drag, startPoint x: 1101, startPoint y: 230, endPoint x: 1092, endPoint y: 134, distance: 96.8
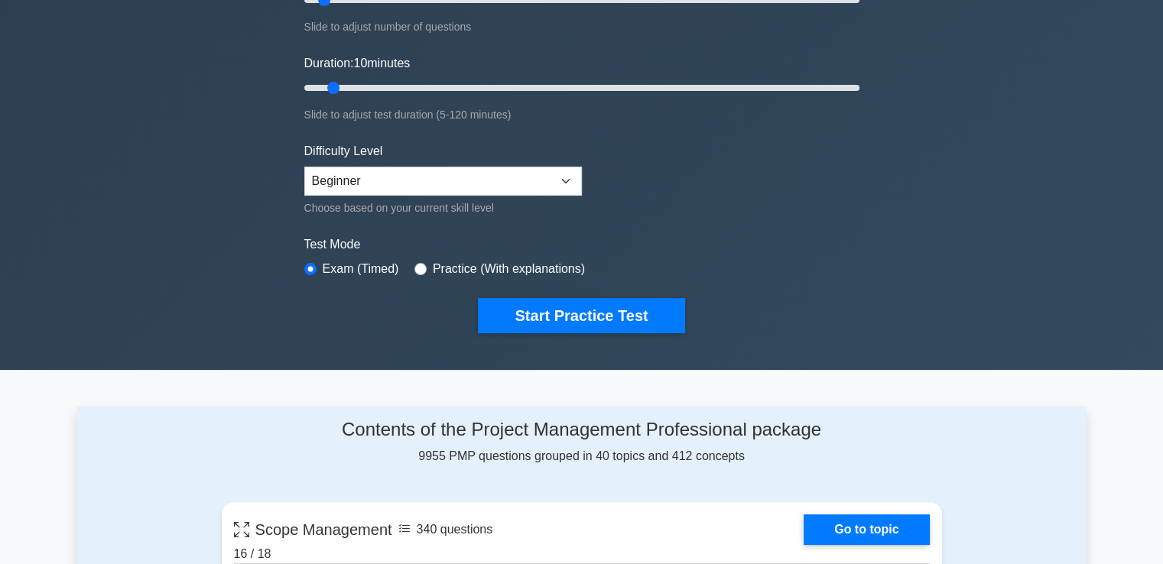
scroll to position [206, 0]
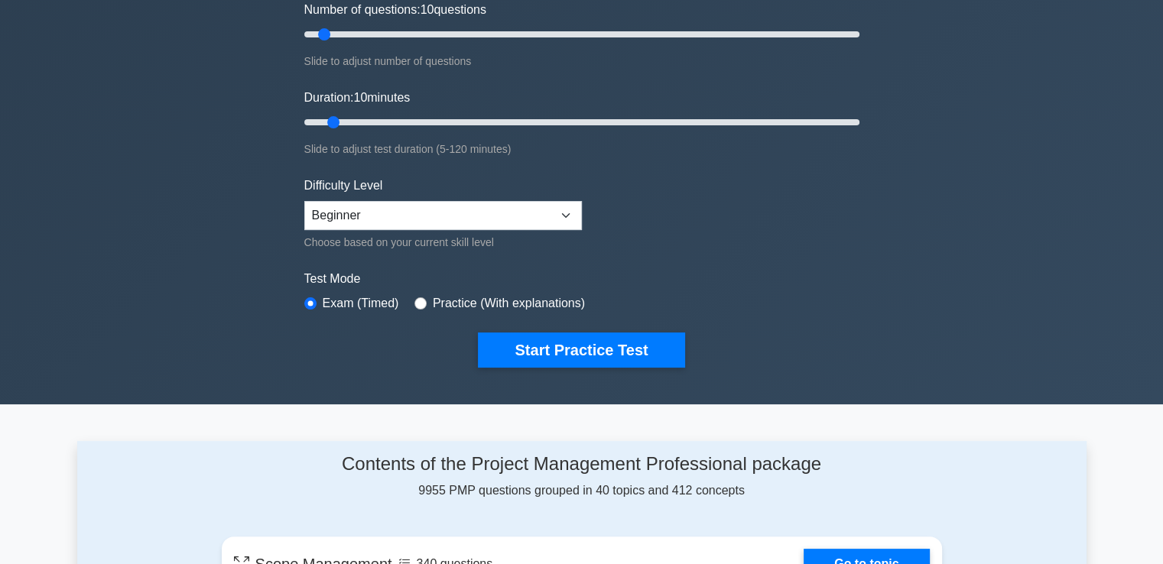
drag, startPoint x: 1065, startPoint y: 145, endPoint x: 1049, endPoint y: 90, distance: 56.6
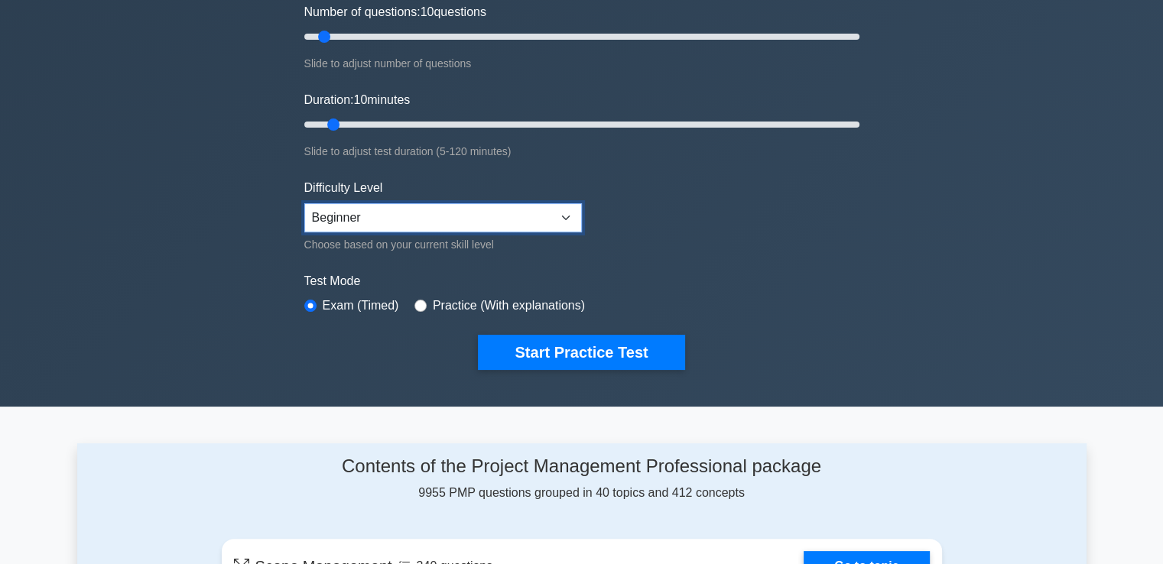
click at [535, 216] on select "Beginner Intermediate Expert" at bounding box center [443, 217] width 278 height 29
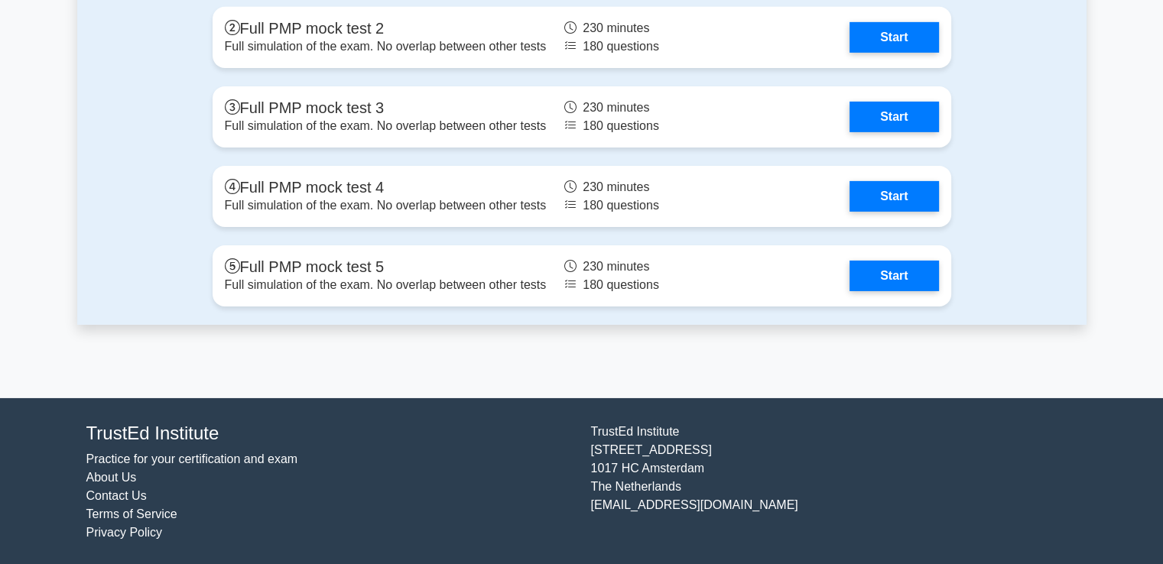
drag, startPoint x: 879, startPoint y: 227, endPoint x: 964, endPoint y: 525, distance: 309.3
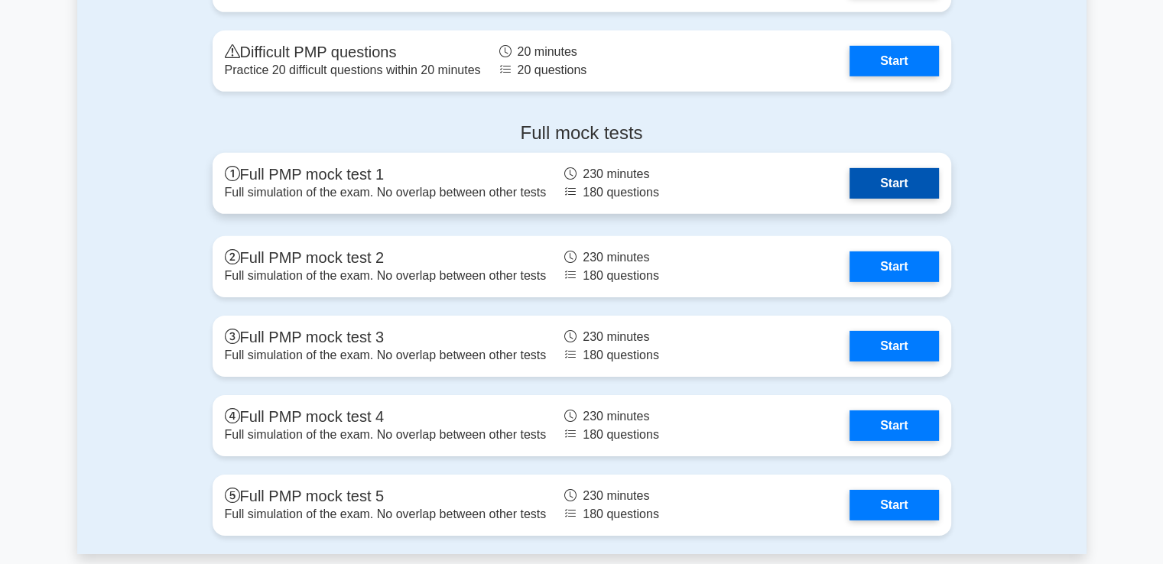
click at [879, 190] on link "Start" at bounding box center [894, 183] width 89 height 31
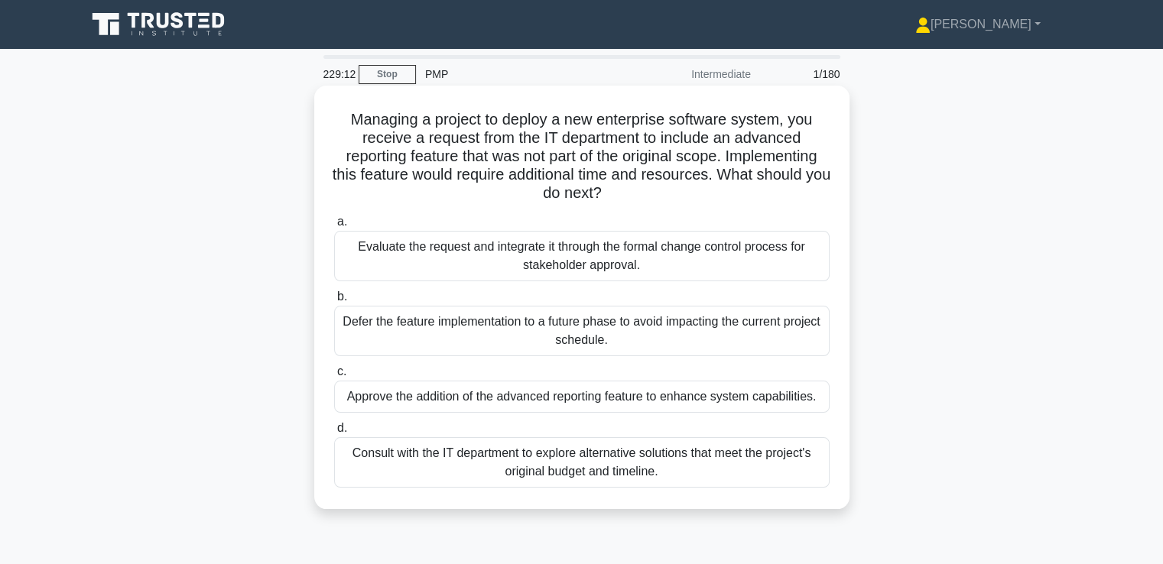
click at [678, 255] on div "Evaluate the request and integrate it through the formal change control process…" at bounding box center [582, 256] width 496 height 50
click at [334, 227] on input "a. Evaluate the request and integrate it through the formal change control proc…" at bounding box center [334, 222] width 0 height 10
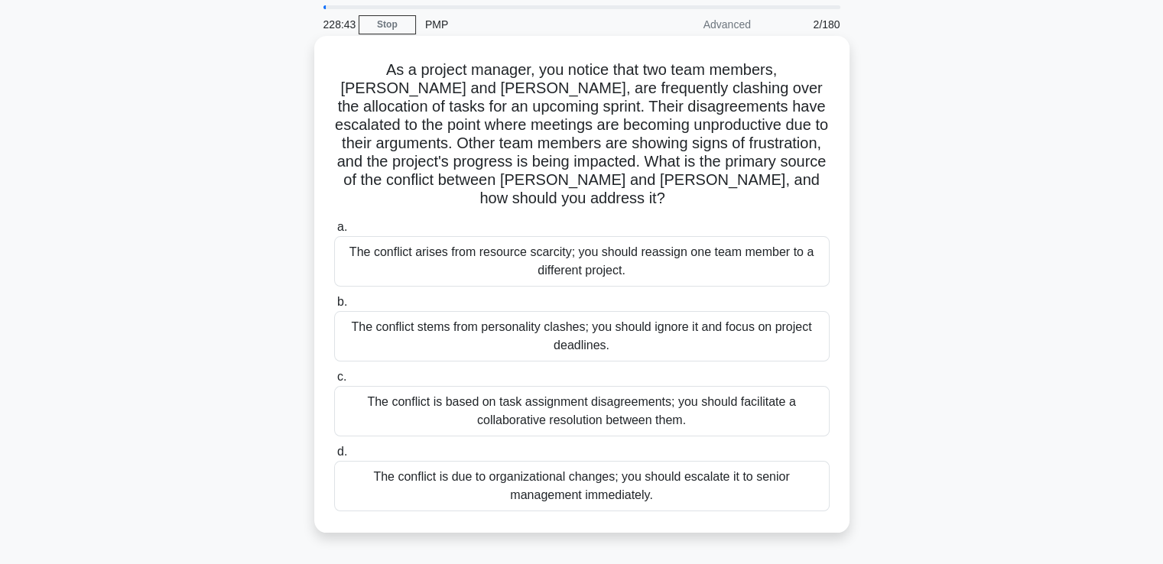
scroll to position [76, 0]
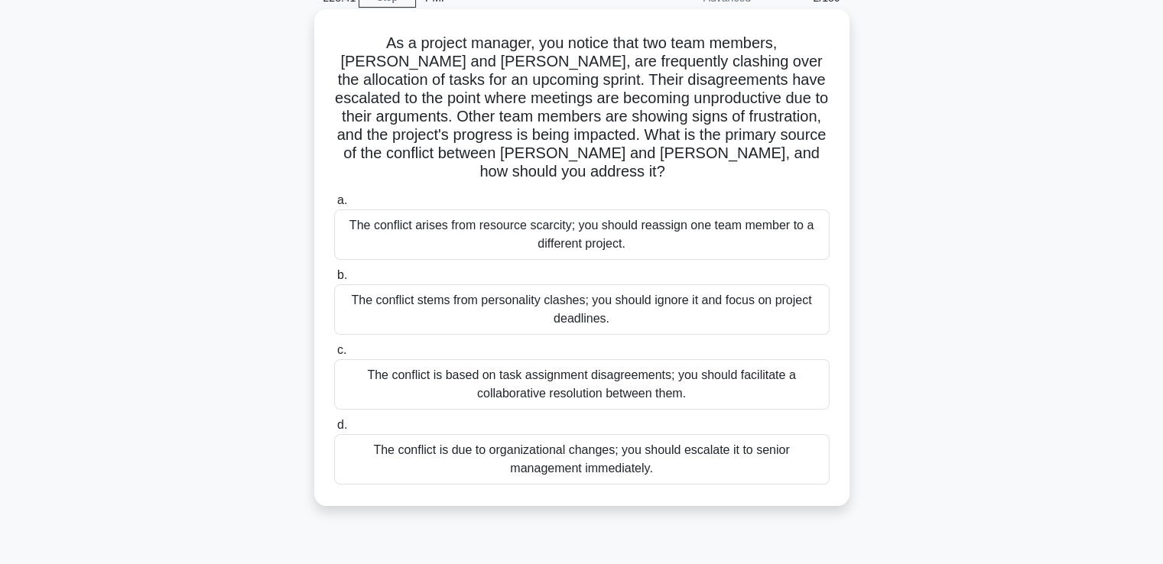
click at [661, 368] on div "The conflict is based on task assignment disagreements; you should facilitate a…" at bounding box center [582, 384] width 496 height 50
click at [334, 356] on input "c. The conflict is based on task assignment disagreements; you should facilitat…" at bounding box center [334, 351] width 0 height 10
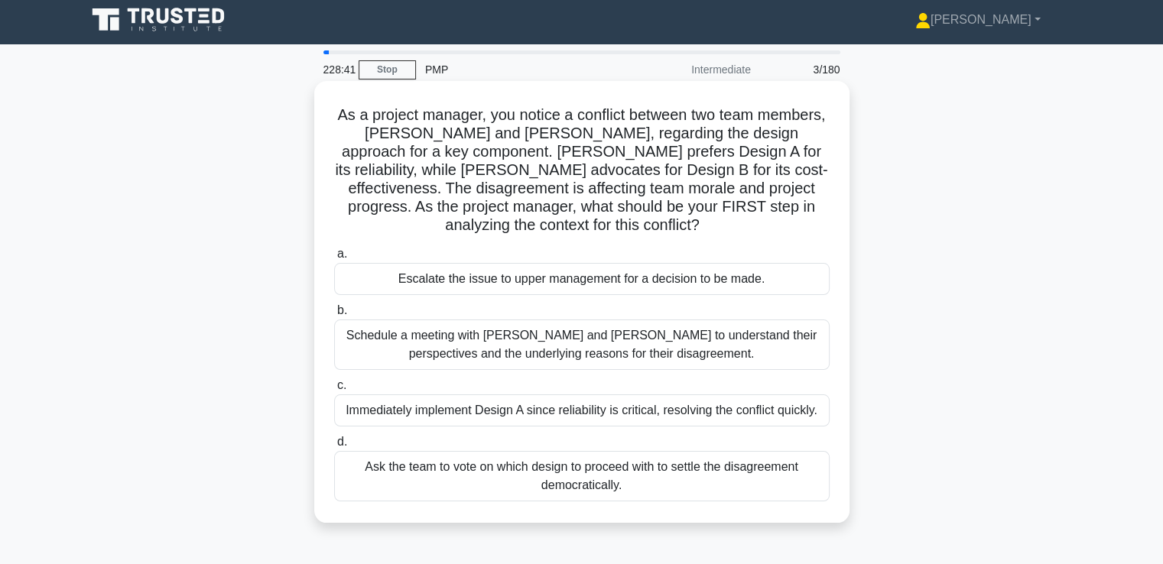
scroll to position [0, 0]
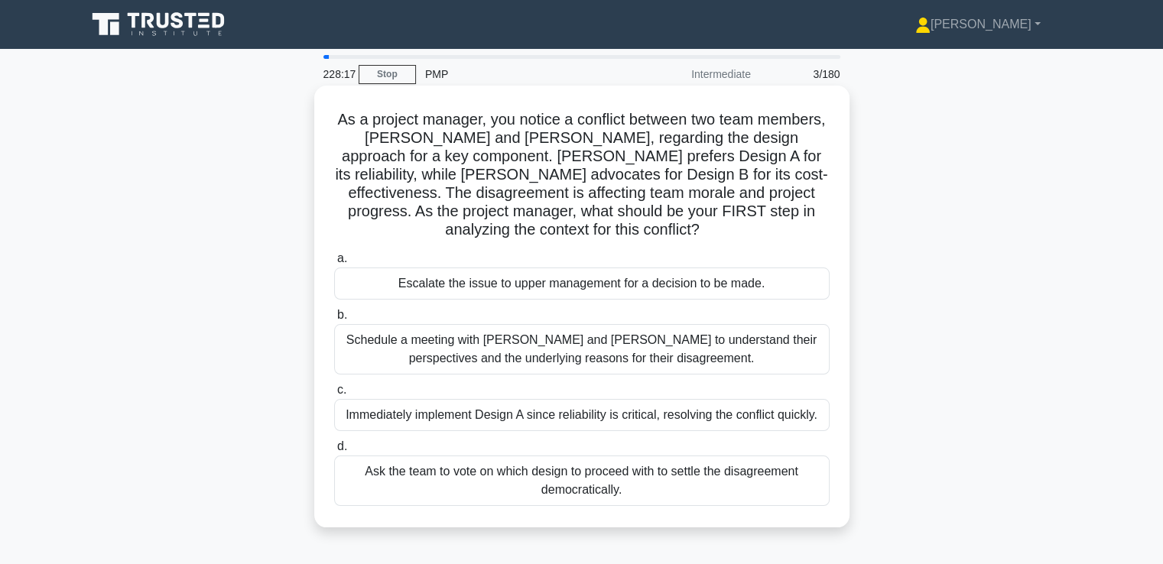
click at [694, 359] on div "Schedule a meeting with Sarah and John to understand their perspectives and the…" at bounding box center [582, 349] width 496 height 50
click at [334, 320] on input "b. Schedule a meeting with Sarah and John to understand their perspectives and …" at bounding box center [334, 315] width 0 height 10
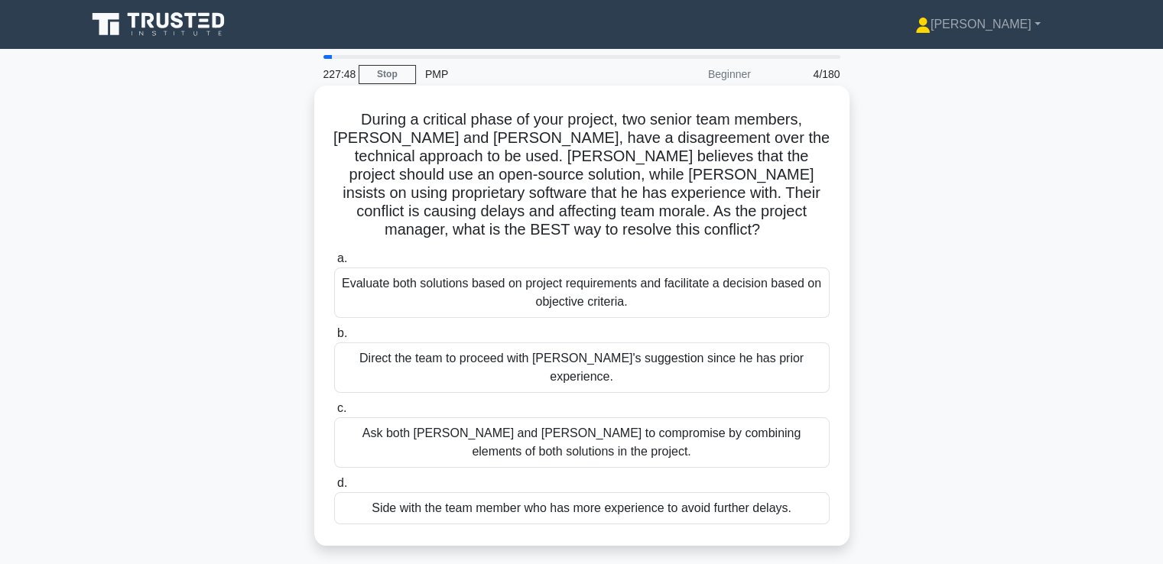
click at [785, 418] on div "Ask both Alice and Bob to compromise by combining elements of both solutions in…" at bounding box center [582, 443] width 496 height 50
click at [334, 404] on input "c. Ask both Alice and Bob to compromise by combining elements of both solutions…" at bounding box center [334, 409] width 0 height 10
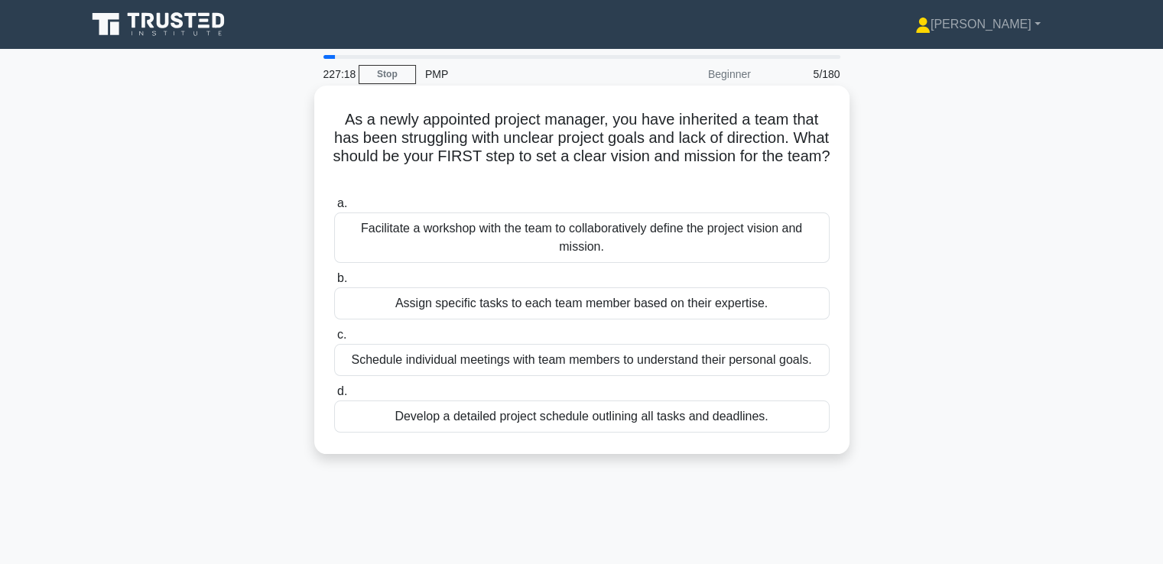
click at [783, 242] on div "Facilitate a workshop with the team to collaboratively define the project visio…" at bounding box center [582, 238] width 496 height 50
click at [334, 209] on input "a. Facilitate a workshop with the team to collaboratively define the project vi…" at bounding box center [334, 204] width 0 height 10
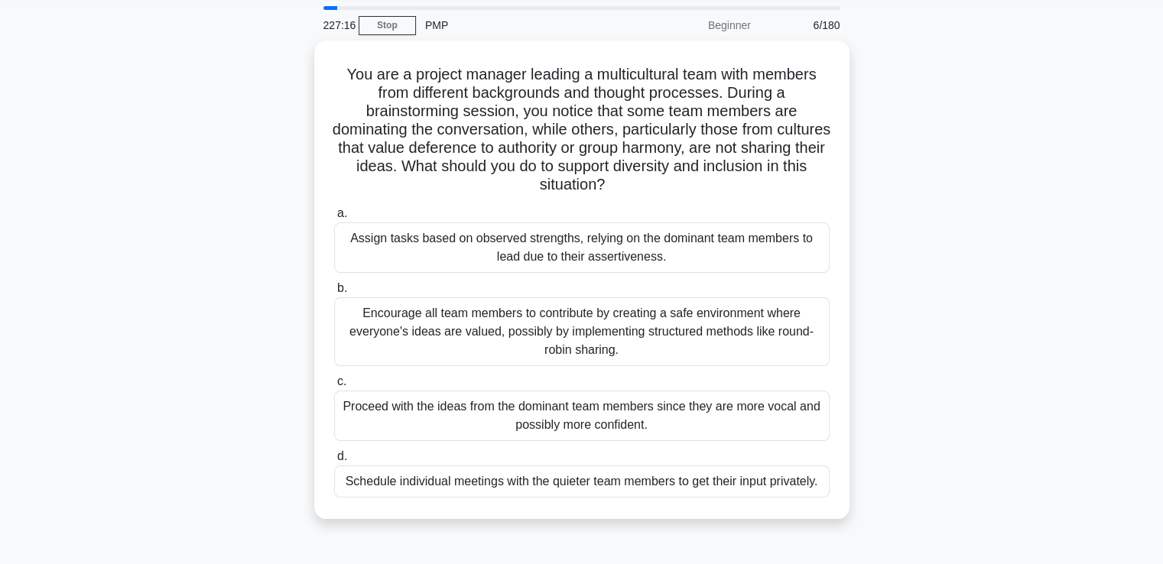
scroll to position [76, 0]
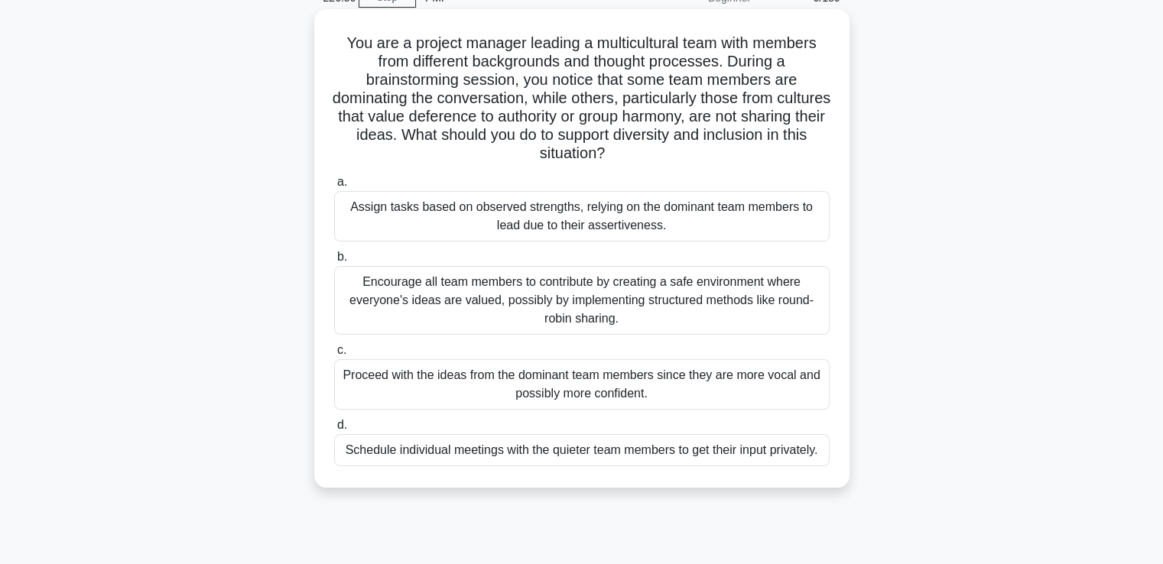
click at [765, 284] on div "Encourage all team members to contribute by creating a safe environment where e…" at bounding box center [582, 300] width 496 height 69
click at [334, 262] on input "b. Encourage all team members to contribute by creating a safe environment wher…" at bounding box center [334, 257] width 0 height 10
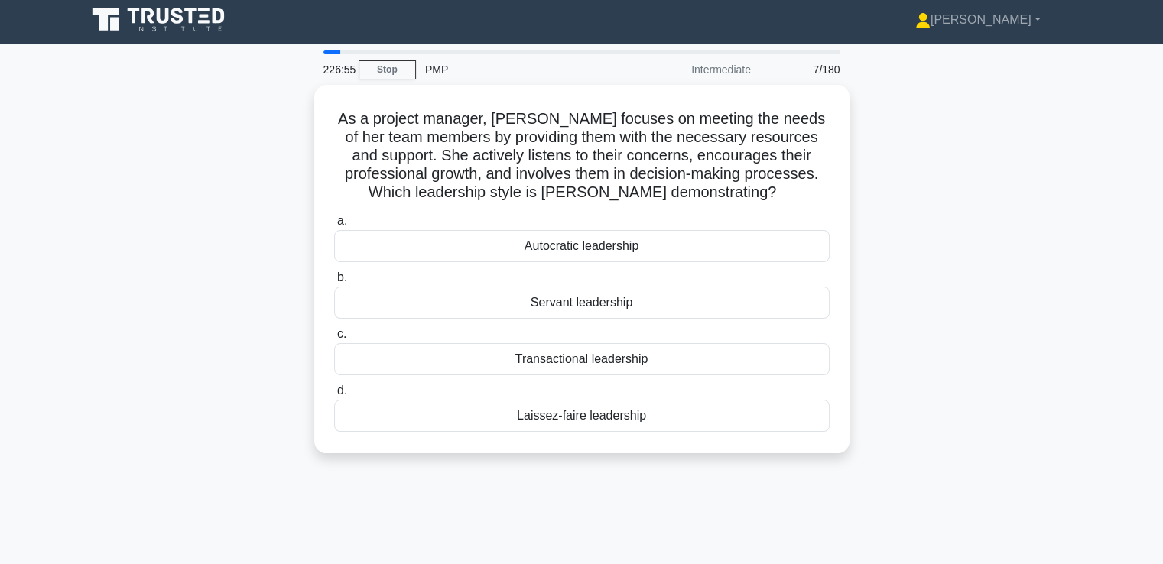
scroll to position [0, 0]
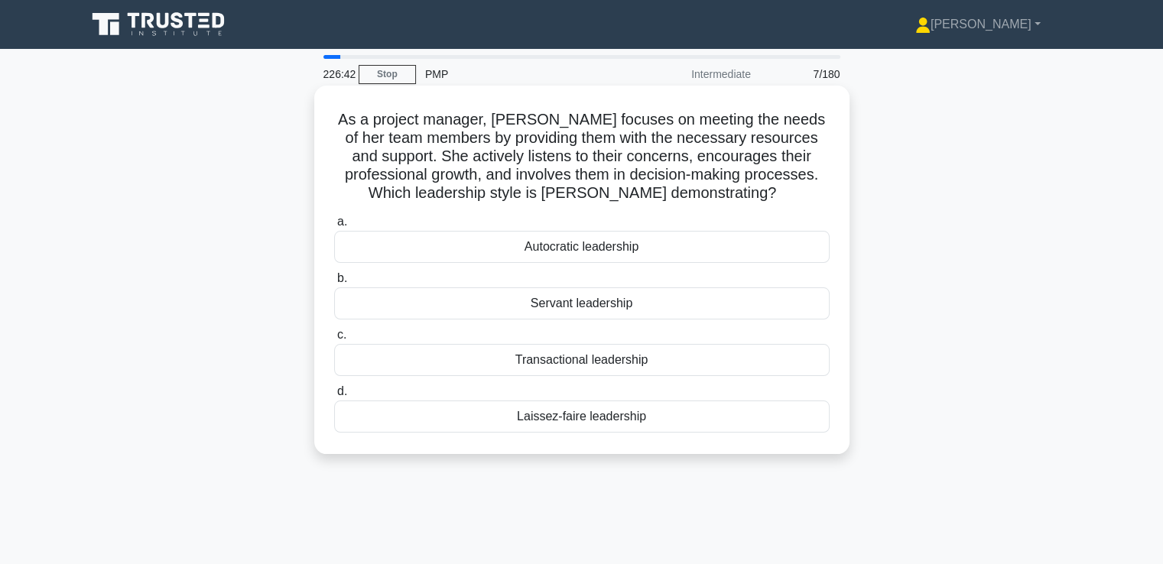
click at [664, 297] on div "Servant leadership" at bounding box center [582, 304] width 496 height 32
click at [334, 284] on input "b. Servant leadership" at bounding box center [334, 279] width 0 height 10
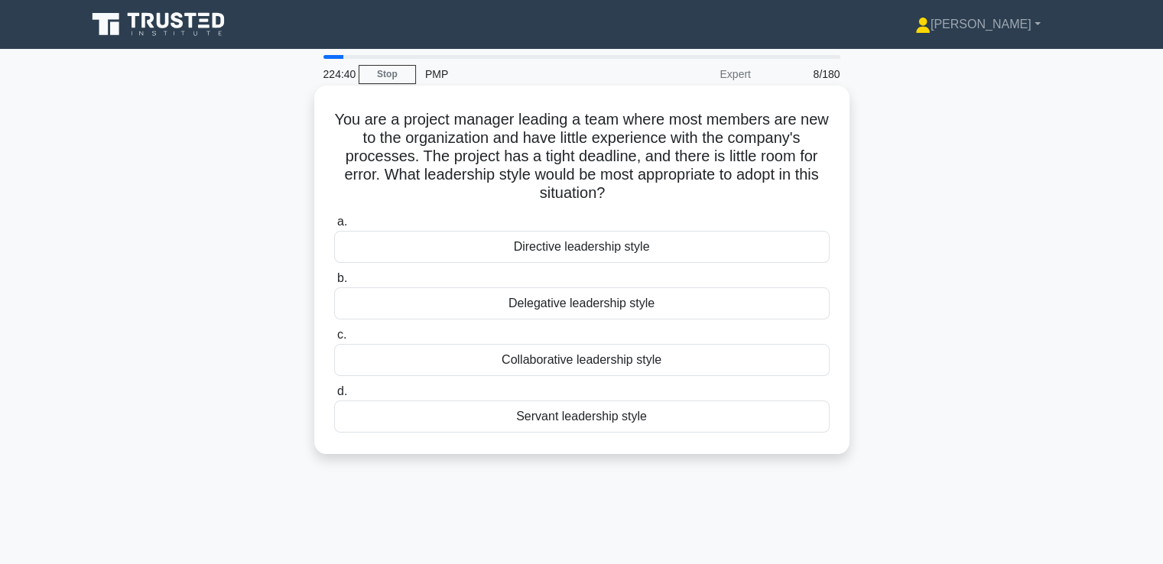
click at [632, 422] on div "Servant leadership style" at bounding box center [582, 417] width 496 height 32
click at [334, 397] on input "d. Servant leadership style" at bounding box center [334, 392] width 0 height 10
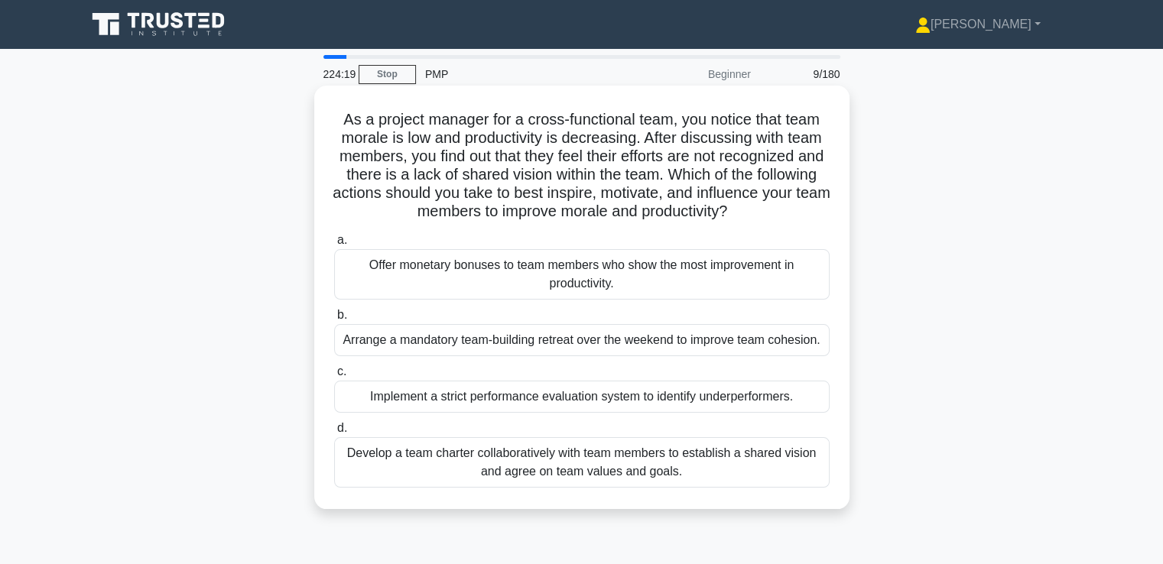
click at [676, 463] on div "Develop a team charter collaboratively with team members to establish a shared …" at bounding box center [582, 462] width 496 height 50
click at [334, 434] on input "d. Develop a team charter collaboratively with team members to establish a shar…" at bounding box center [334, 429] width 0 height 10
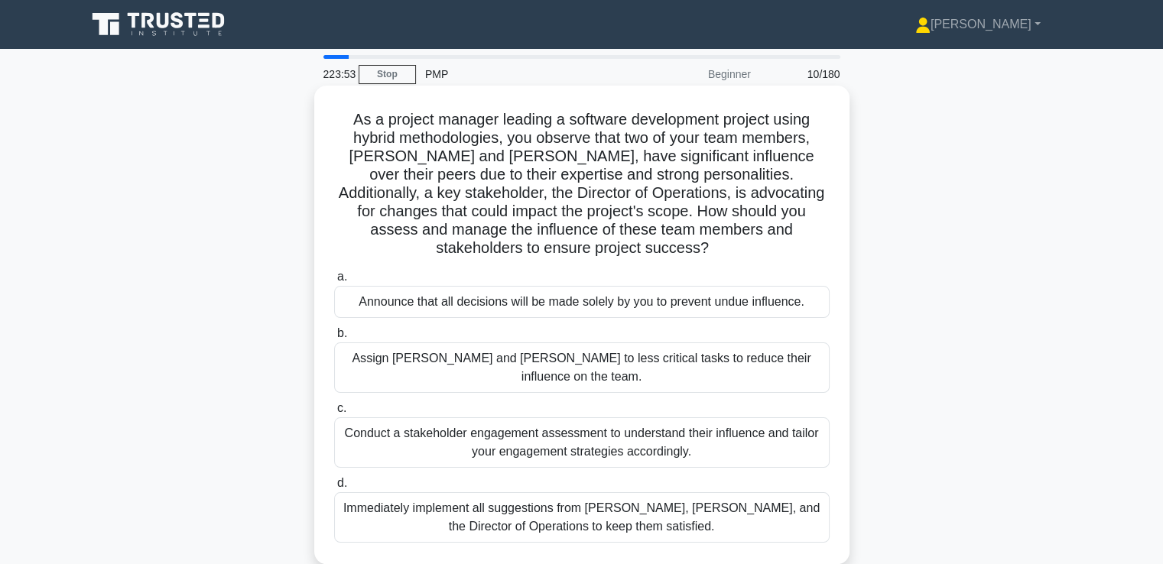
click at [673, 418] on div "Conduct a stakeholder engagement assessment to understand their influence and t…" at bounding box center [582, 443] width 496 height 50
click at [334, 404] on input "c. Conduct a stakeholder engagement assessment to understand their influence an…" at bounding box center [334, 409] width 0 height 10
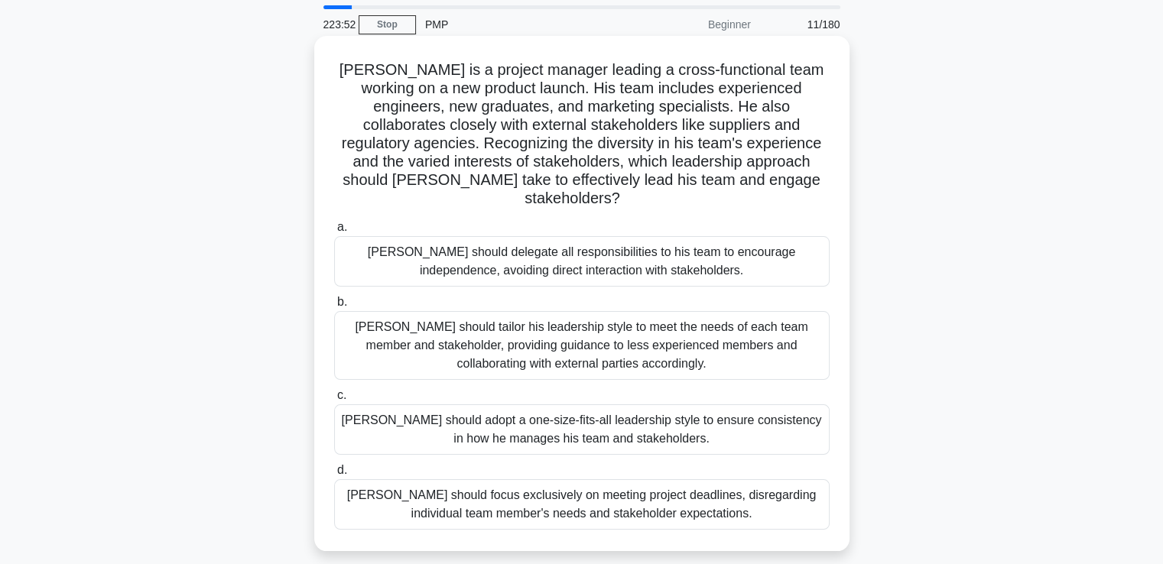
scroll to position [76, 0]
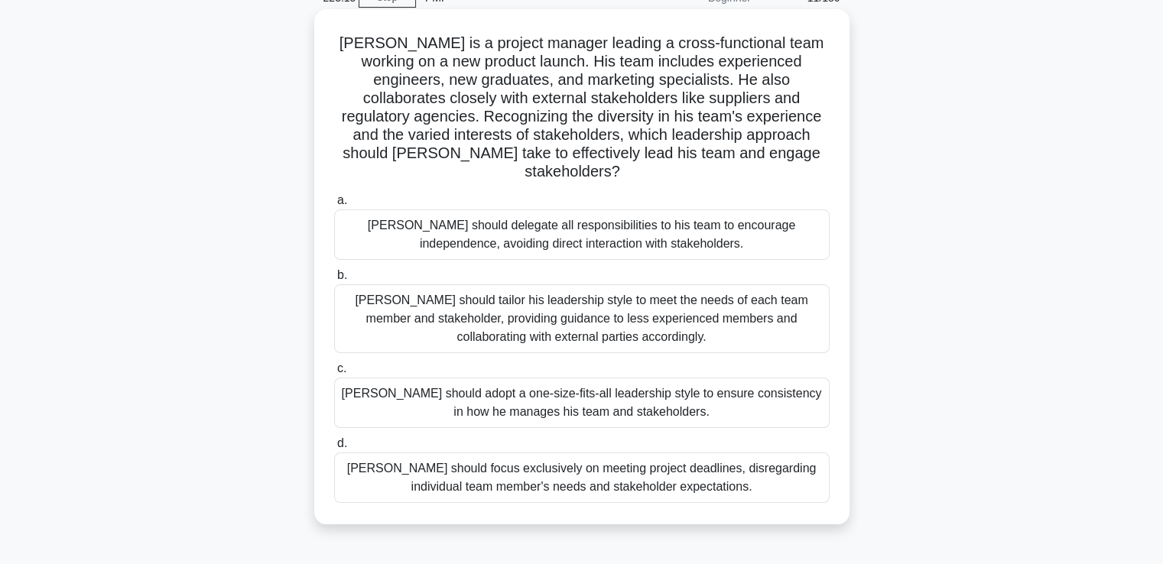
click at [707, 295] on div "John should tailor his leadership style to meet the needs of each team member a…" at bounding box center [582, 318] width 496 height 69
click at [334, 281] on input "b. John should tailor his leadership style to meet the needs of each team membe…" at bounding box center [334, 276] width 0 height 10
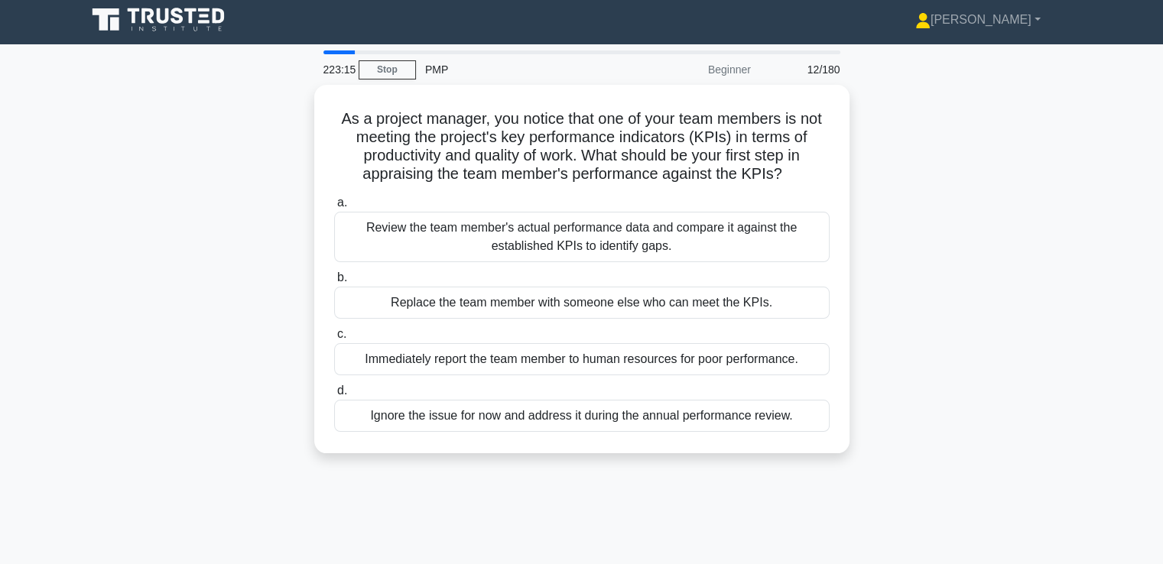
scroll to position [0, 0]
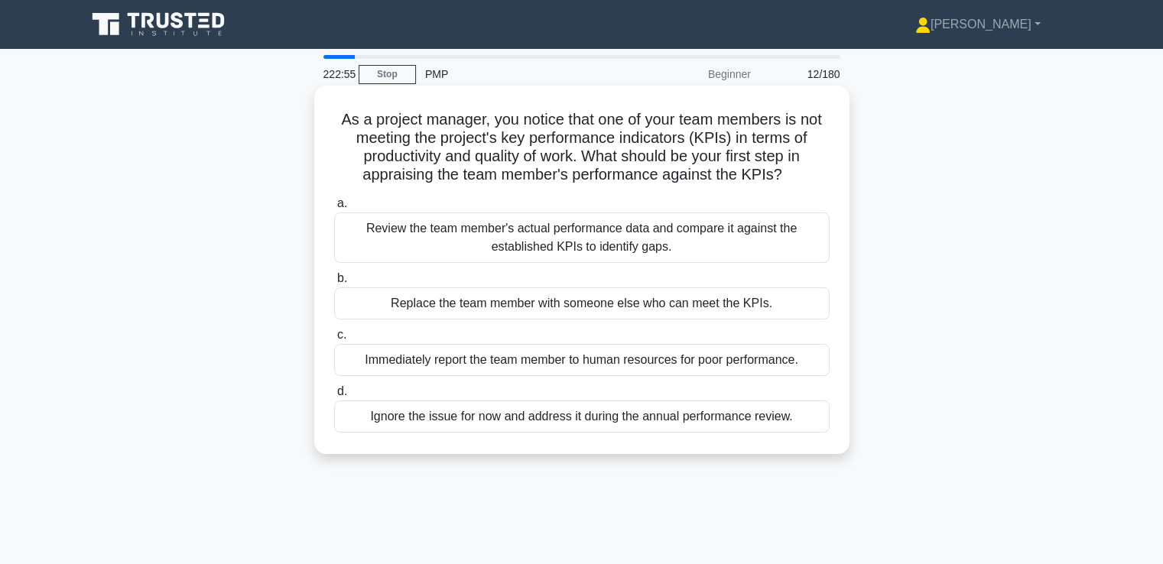
click at [722, 238] on div "Review the team member's actual performance data and compare it against the est…" at bounding box center [582, 238] width 496 height 50
click at [334, 209] on input "a. Review the team member's actual performance data and compare it against the …" at bounding box center [334, 204] width 0 height 10
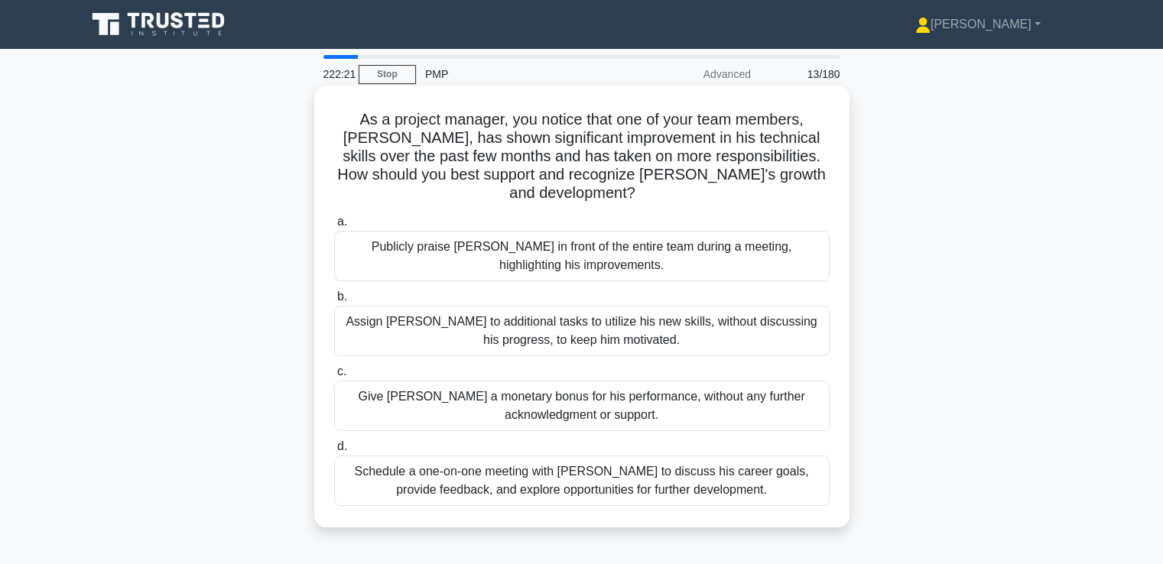
click at [739, 470] on div "Schedule a one-on-one meeting with Alex to discuss his career goals, provide fe…" at bounding box center [582, 481] width 496 height 50
click at [334, 452] on input "d. Schedule a one-on-one meeting with Alex to discuss his career goals, provide…" at bounding box center [334, 447] width 0 height 10
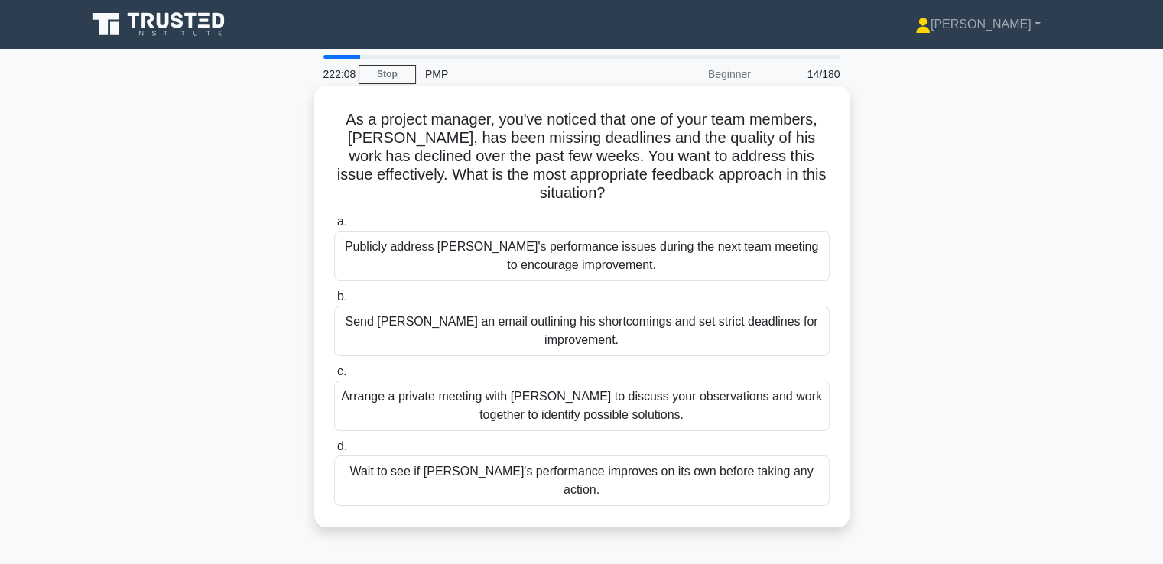
click at [716, 381] on div "Arrange a private meeting with Alex to discuss your observations and work toget…" at bounding box center [582, 406] width 496 height 50
click at [334, 377] on input "c. Arrange a private meeting with Alex to discuss your observations and work to…" at bounding box center [334, 372] width 0 height 10
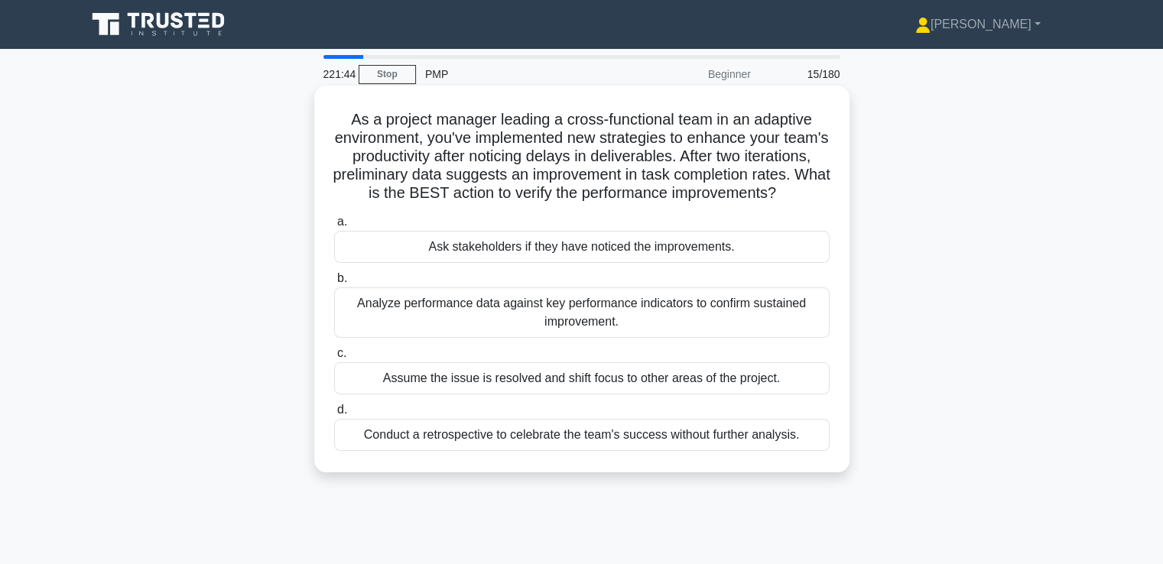
click at [723, 320] on div "Analyze performance data against key performance indicators to confirm sustaine…" at bounding box center [582, 313] width 496 height 50
click at [334, 284] on input "b. Analyze performance data against key performance indicators to confirm susta…" at bounding box center [334, 279] width 0 height 10
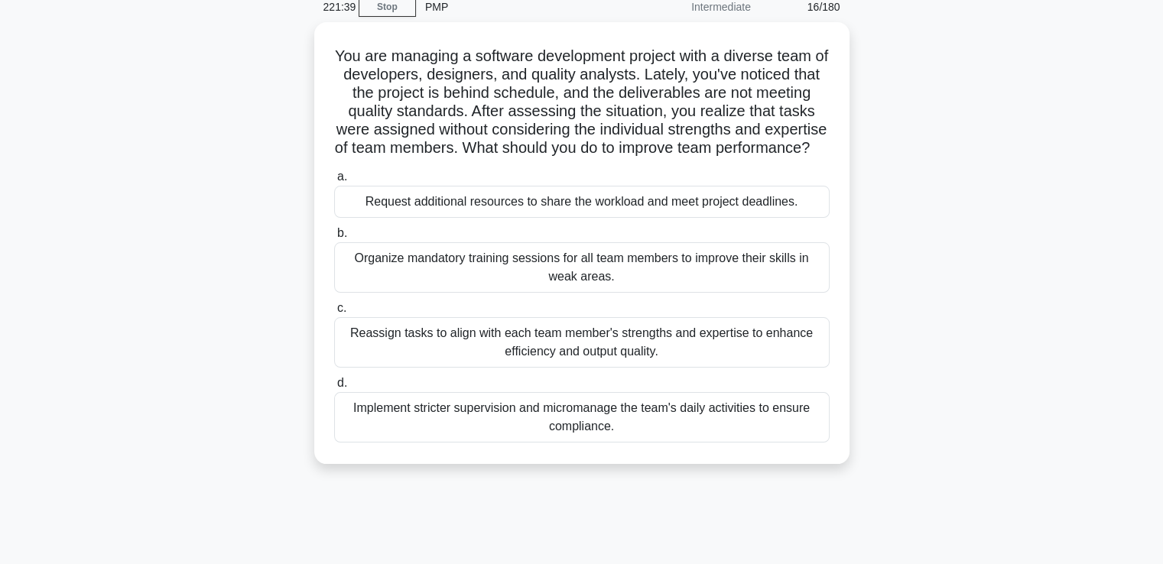
drag, startPoint x: 942, startPoint y: 319, endPoint x: 948, endPoint y: 340, distance: 21.5
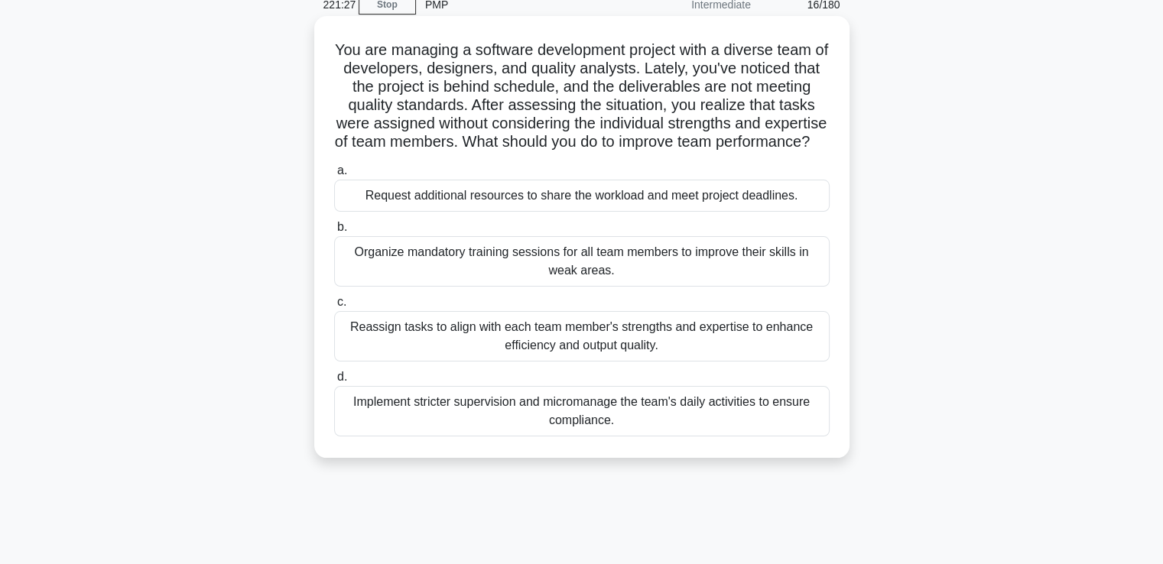
click at [721, 349] on div "Reassign tasks to align with each team member's strengths and expertise to enha…" at bounding box center [582, 336] width 496 height 50
click at [334, 307] on input "c. Reassign tasks to align with each team member's strengths and expertise to e…" at bounding box center [334, 302] width 0 height 10
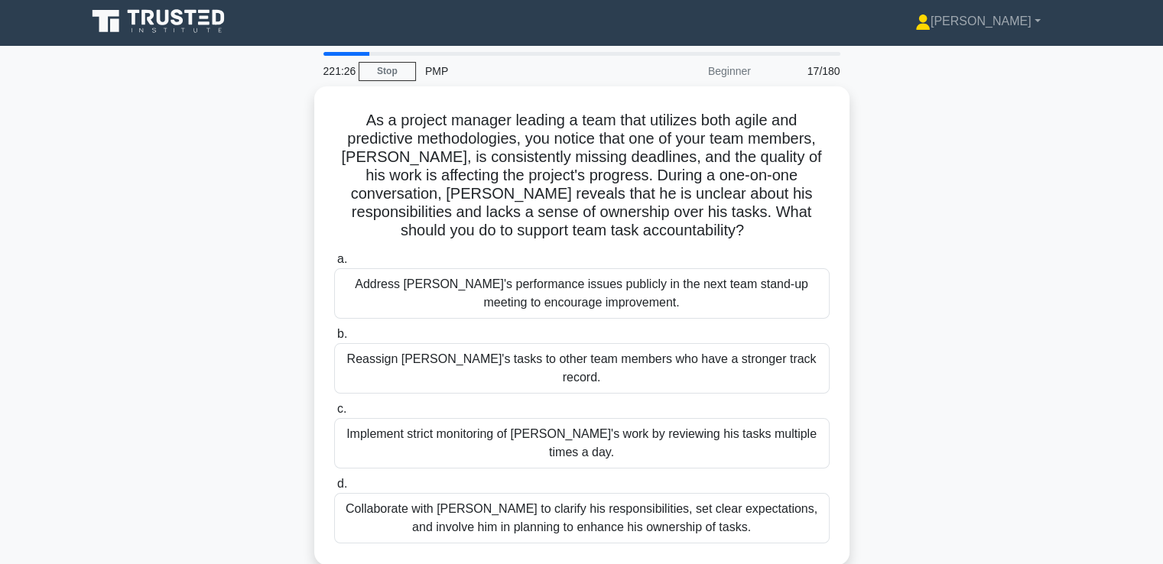
scroll to position [0, 0]
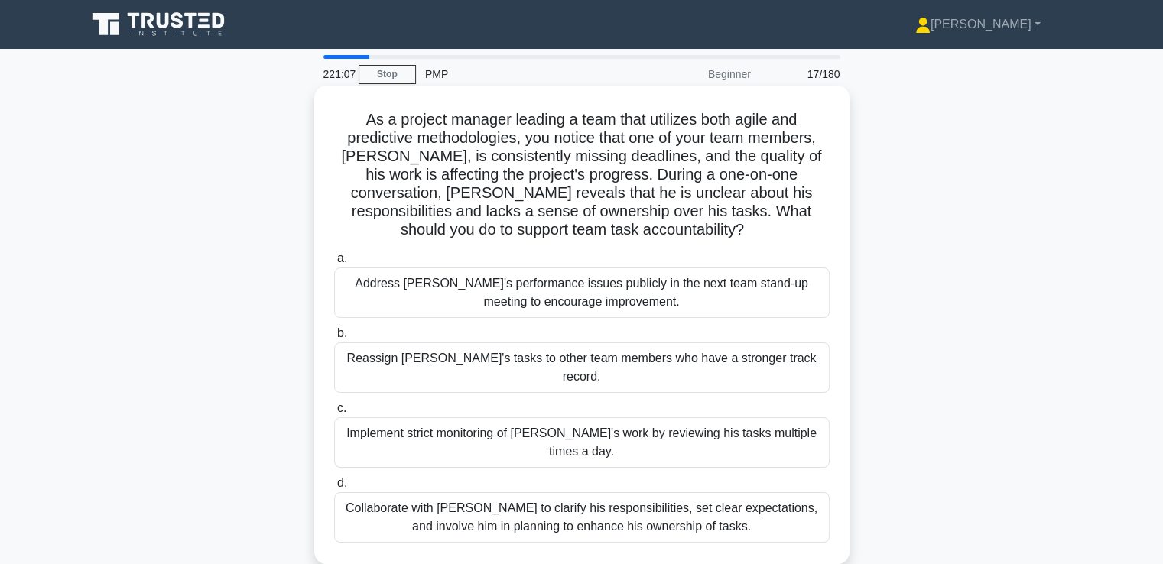
click at [694, 492] on div "Collaborate with Alex to clarify his responsibilities, set clear expectations, …" at bounding box center [582, 517] width 496 height 50
click at [334, 479] on input "d. Collaborate with Alex to clarify his responsibilities, set clear expectation…" at bounding box center [334, 484] width 0 height 10
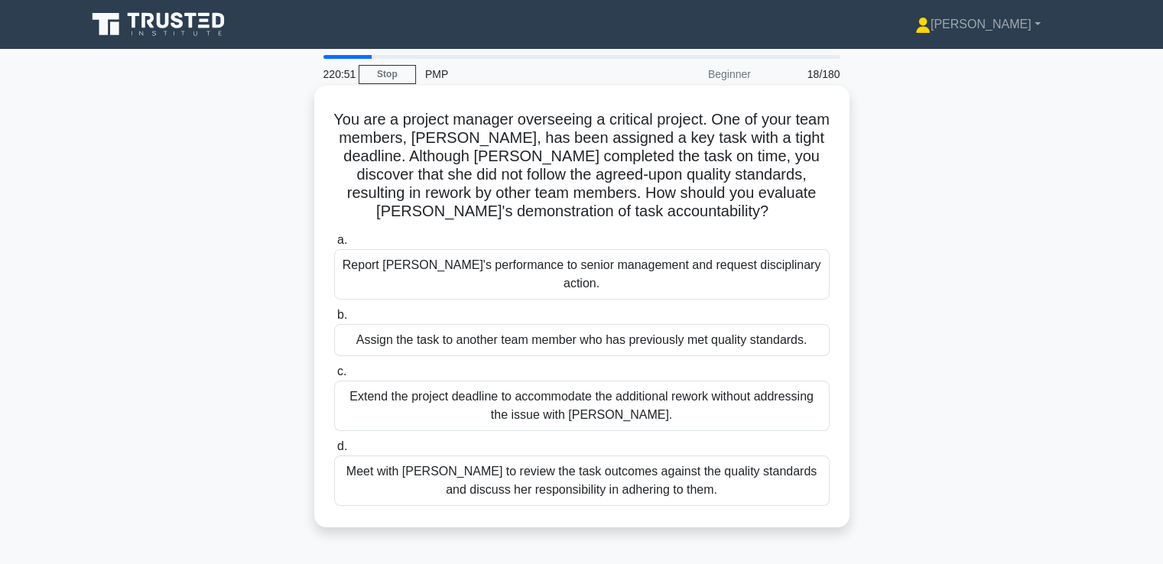
click at [692, 467] on div "Meet with Priya to review the task outcomes against the quality standards and d…" at bounding box center [582, 481] width 496 height 50
click at [334, 452] on input "d. Meet with Priya to review the task outcomes against the quality standards an…" at bounding box center [334, 447] width 0 height 10
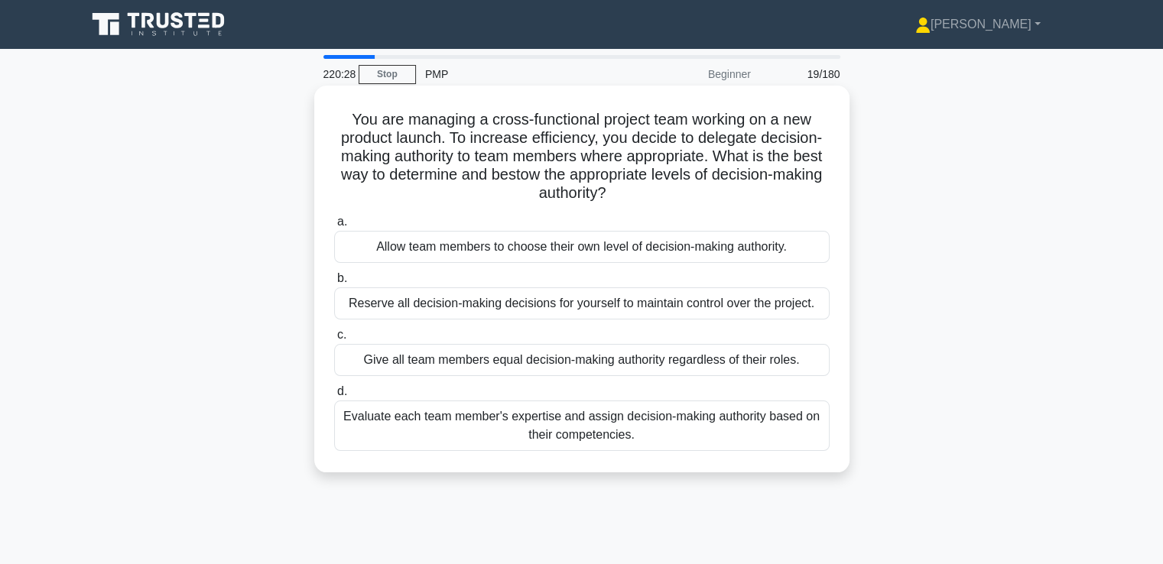
click at [756, 429] on div "Evaluate each team member's expertise and assign decision-making authority base…" at bounding box center [582, 426] width 496 height 50
click at [334, 397] on input "d. Evaluate each team member's expertise and assign decision-making authority b…" at bounding box center [334, 392] width 0 height 10
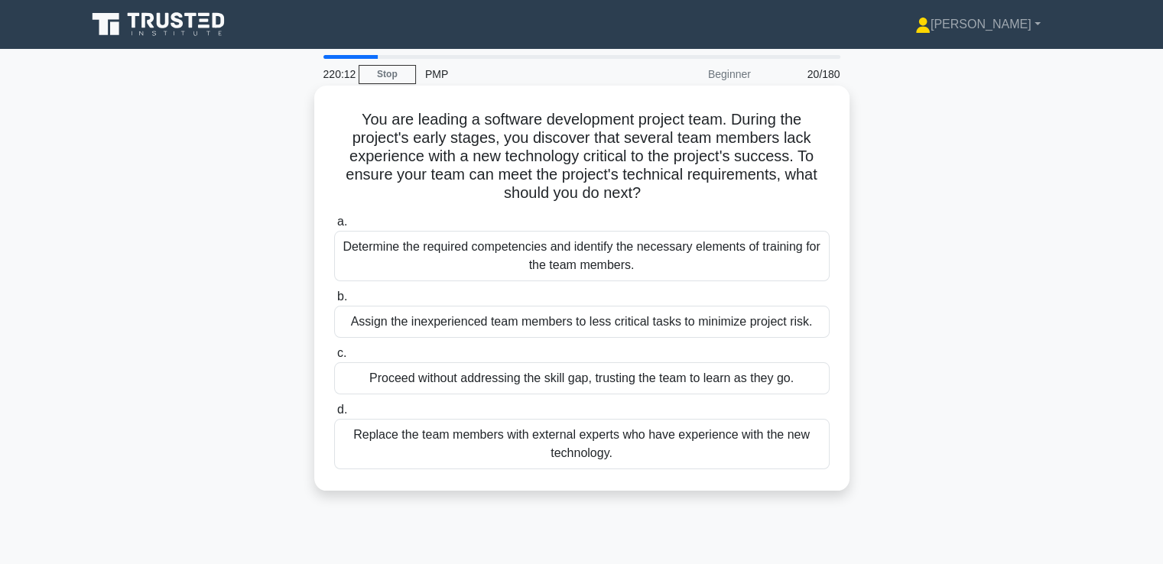
click at [704, 263] on div "Determine the required competencies and identify the necessary elements of trai…" at bounding box center [582, 256] width 496 height 50
click at [334, 227] on input "a. Determine the required competencies and identify the necessary elements of t…" at bounding box center [334, 222] width 0 height 10
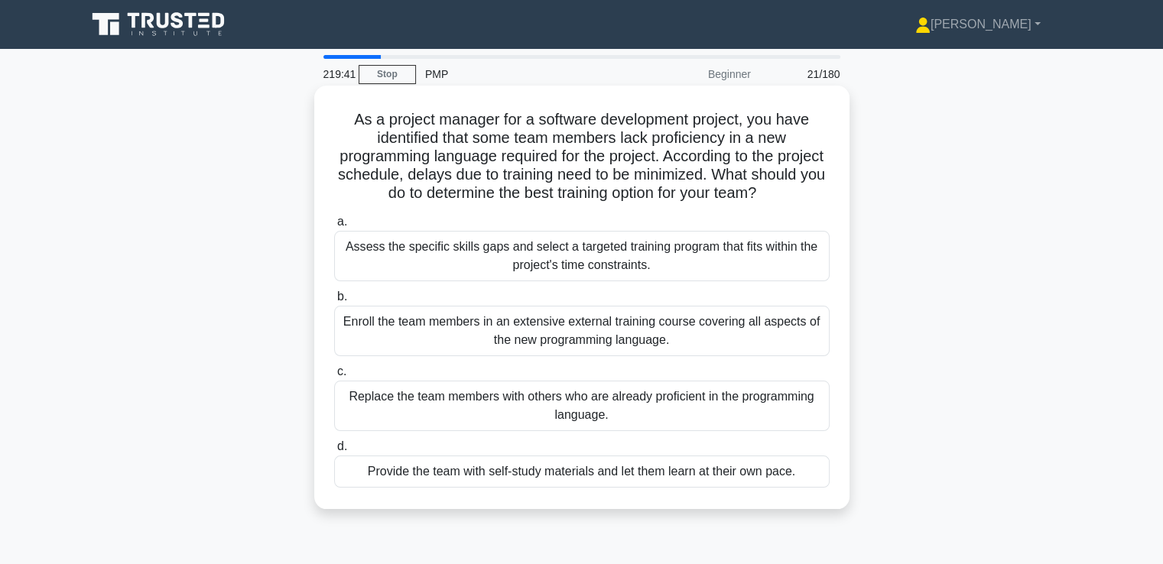
click at [782, 252] on div "Assess the specific skills gaps and select a targeted training program that fit…" at bounding box center [582, 256] width 496 height 50
click at [334, 227] on input "a. Assess the specific skills gaps and select a targeted training program that …" at bounding box center [334, 222] width 0 height 10
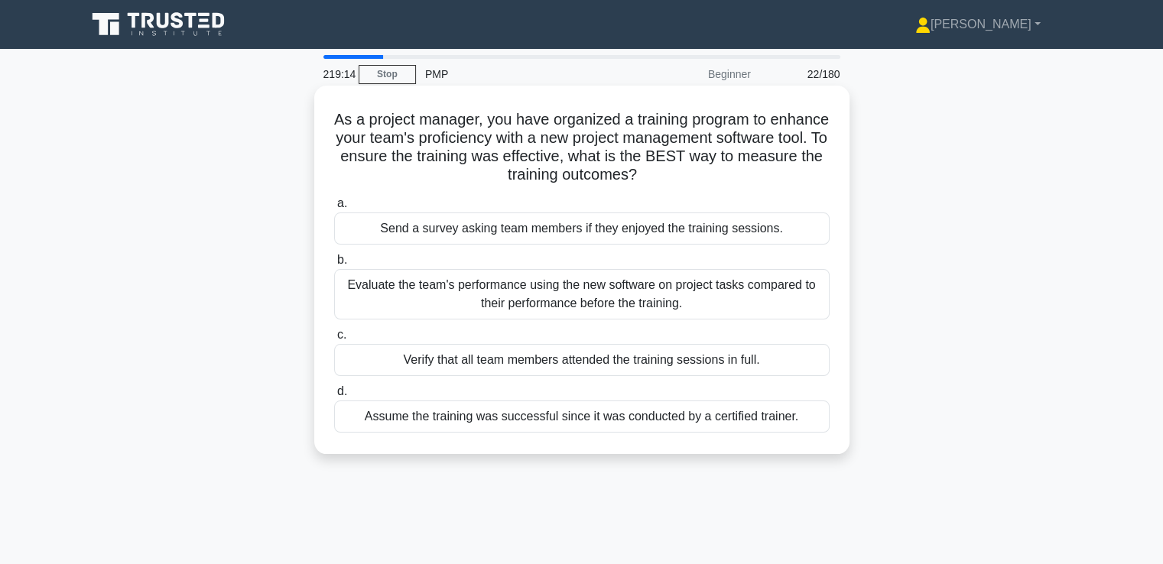
click at [769, 291] on div "Evaluate the team's performance using the new software on project tasks compare…" at bounding box center [582, 294] width 496 height 50
click at [334, 265] on input "b. Evaluate the team's performance using the new software on project tasks comp…" at bounding box center [334, 260] width 0 height 10
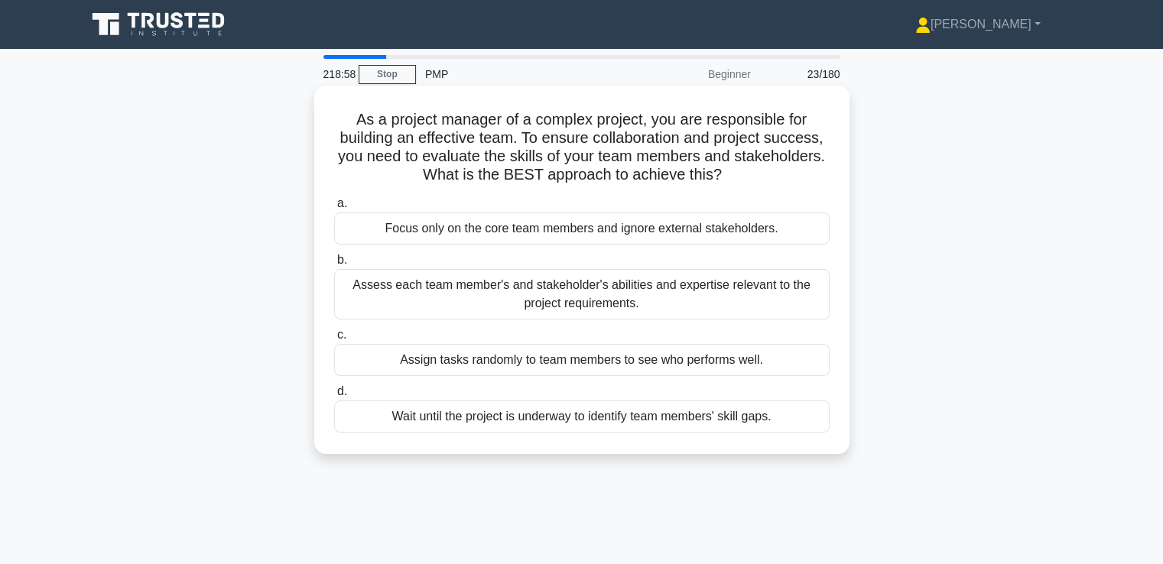
click at [783, 286] on div "Assess each team member's and stakeholder's abilities and expertise relevant to…" at bounding box center [582, 294] width 496 height 50
click at [334, 265] on input "b. Assess each team member's and stakeholder's abilities and expertise relevant…" at bounding box center [334, 260] width 0 height 10
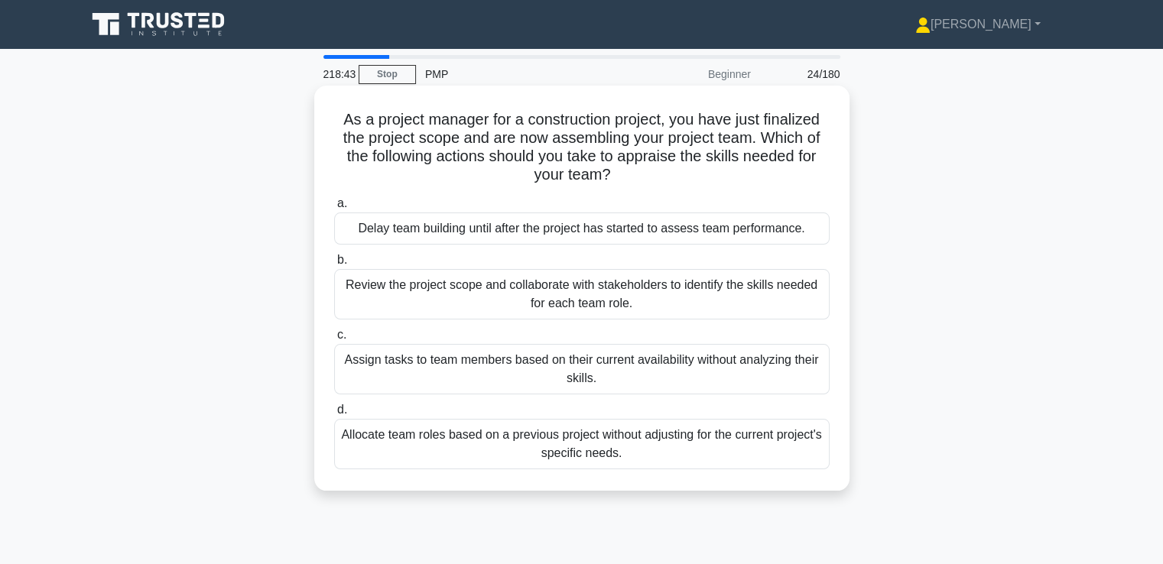
click at [746, 294] on div "Review the project scope and collaborate with stakeholders to identify the skil…" at bounding box center [582, 294] width 496 height 50
click at [334, 265] on input "b. Review the project scope and collaborate with stakeholders to identify the s…" at bounding box center [334, 260] width 0 height 10
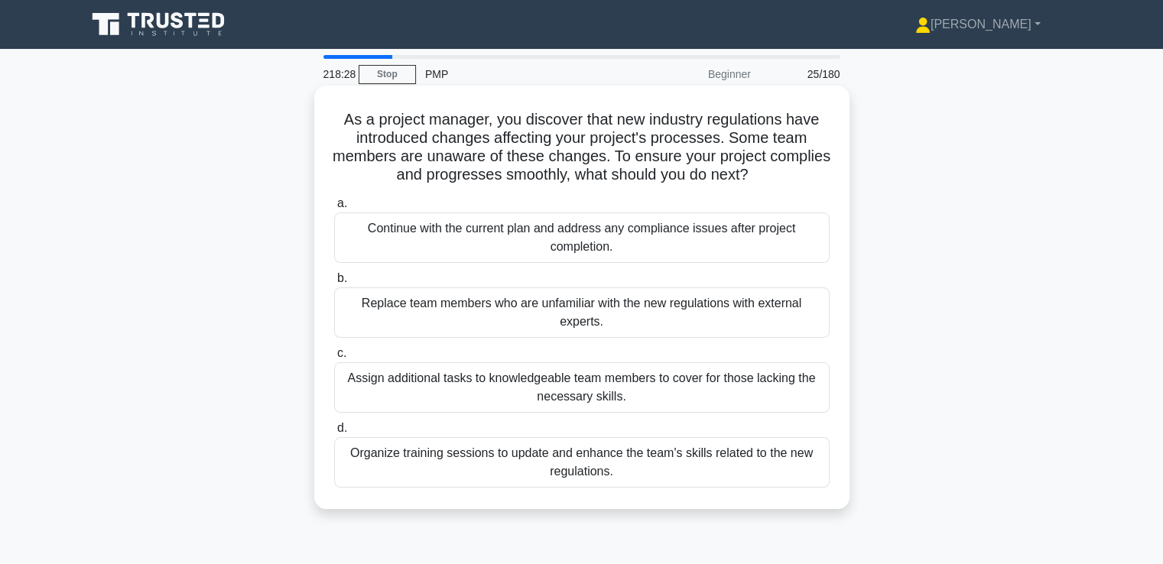
click at [769, 460] on div "Organize training sessions to update and enhance the team's skills related to t…" at bounding box center [582, 462] width 496 height 50
click at [334, 434] on input "d. Organize training sessions to update and enhance the team's skills related t…" at bounding box center [334, 429] width 0 height 10
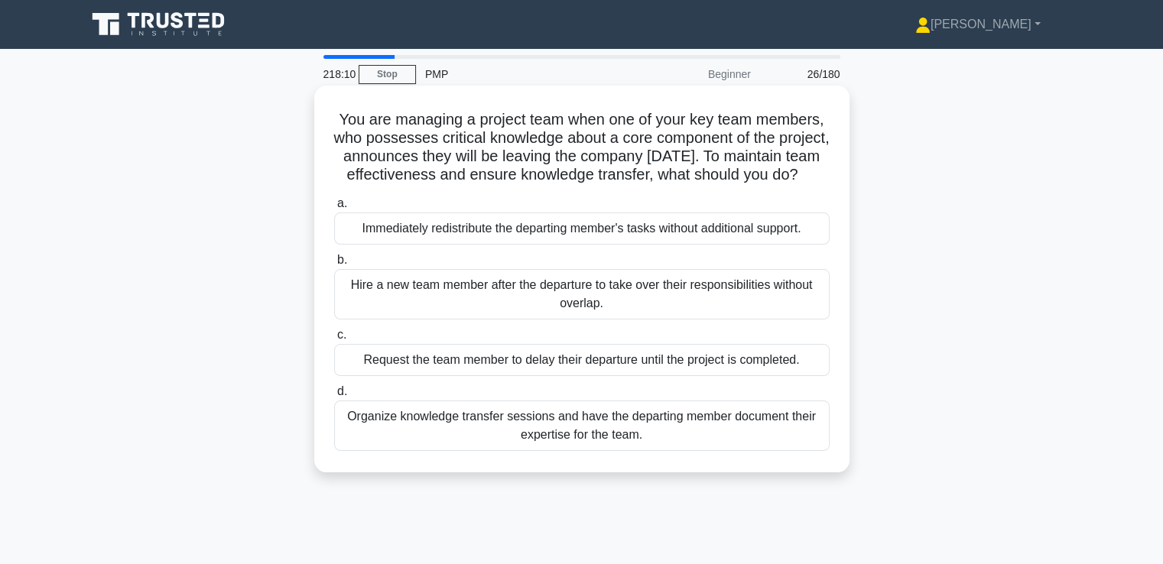
click at [701, 444] on div "Organize knowledge transfer sessions and have the departing member document the…" at bounding box center [582, 426] width 496 height 50
click at [334, 397] on input "d. Organize knowledge transfer sessions and have the departing member document …" at bounding box center [334, 392] width 0 height 10
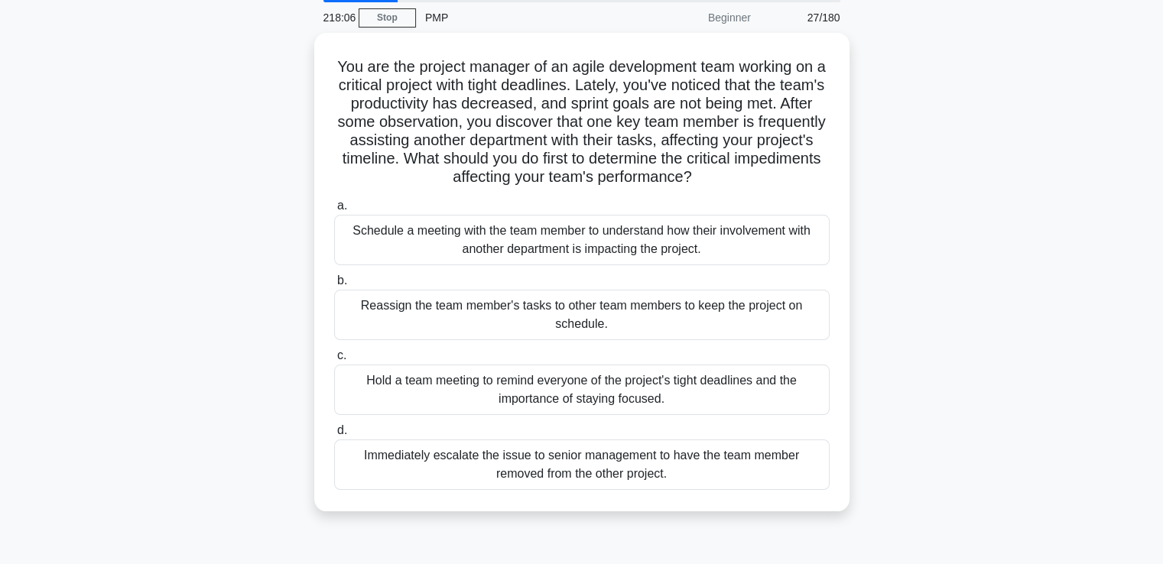
scroll to position [59, 0]
drag, startPoint x: 915, startPoint y: 373, endPoint x: 917, endPoint y: 394, distance: 20.7
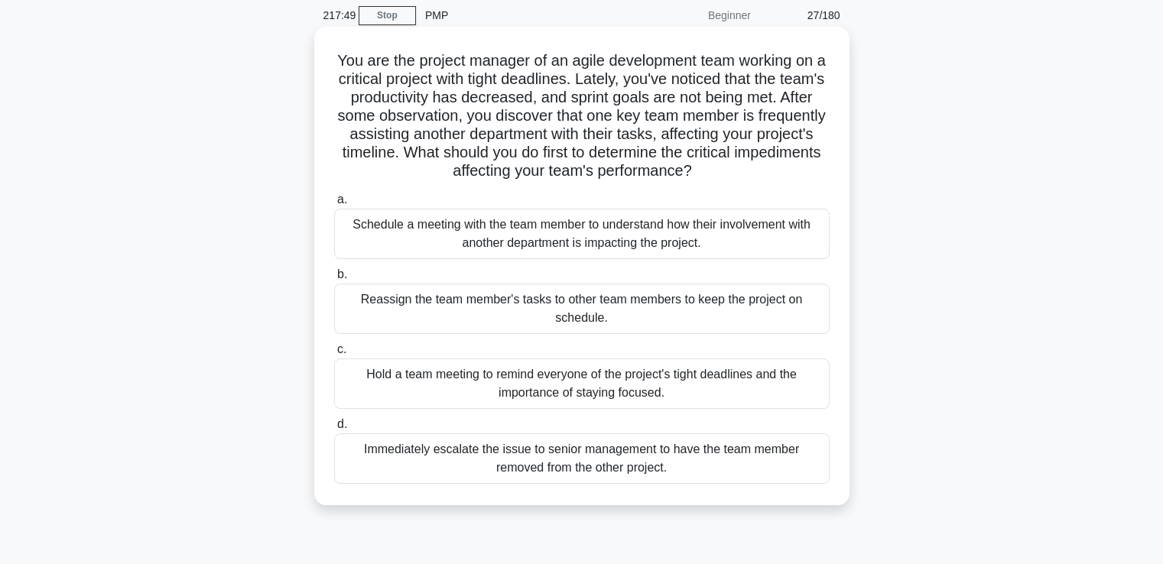
click at [722, 242] on div "Schedule a meeting with the team member to understand how their involvement wit…" at bounding box center [582, 234] width 496 height 50
click at [334, 205] on input "a. Schedule a meeting with the team member to understand how their involvement …" at bounding box center [334, 200] width 0 height 10
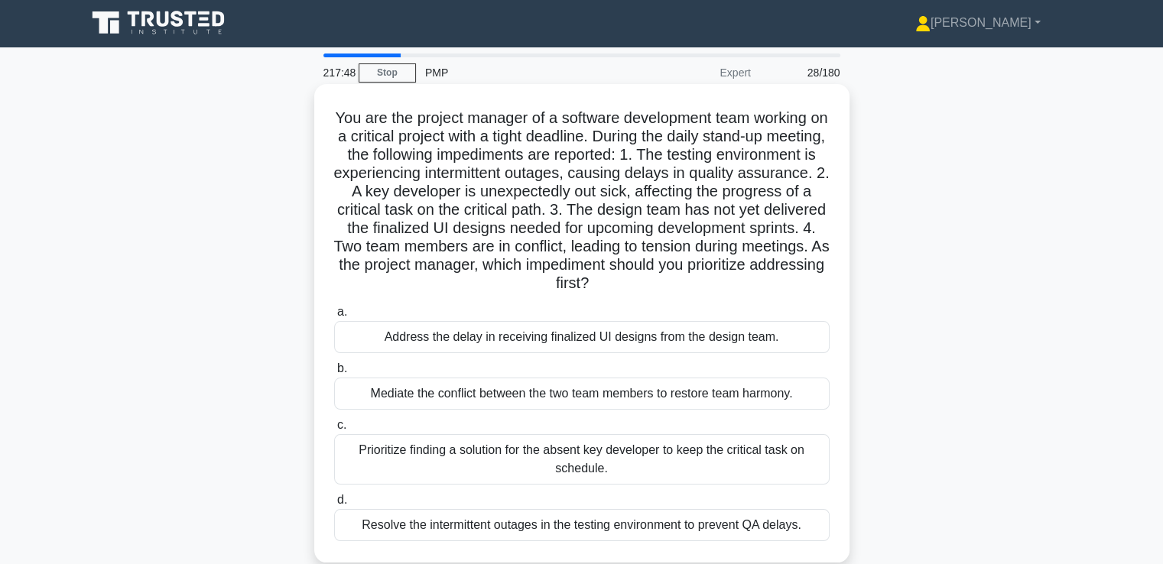
scroll to position [0, 0]
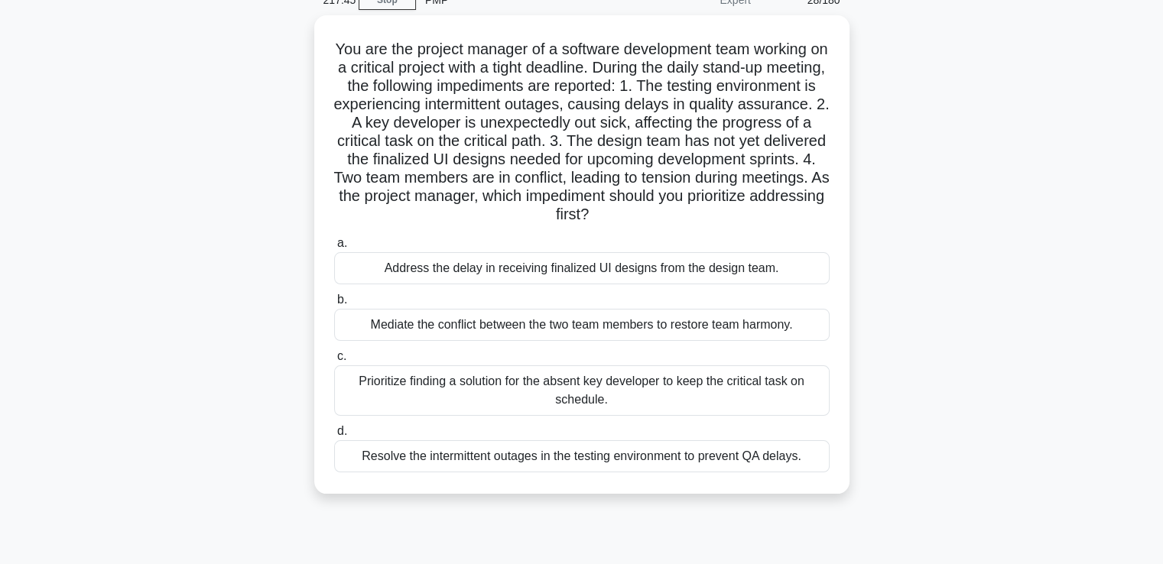
drag, startPoint x: 897, startPoint y: 246, endPoint x: 903, endPoint y: 271, distance: 26.0
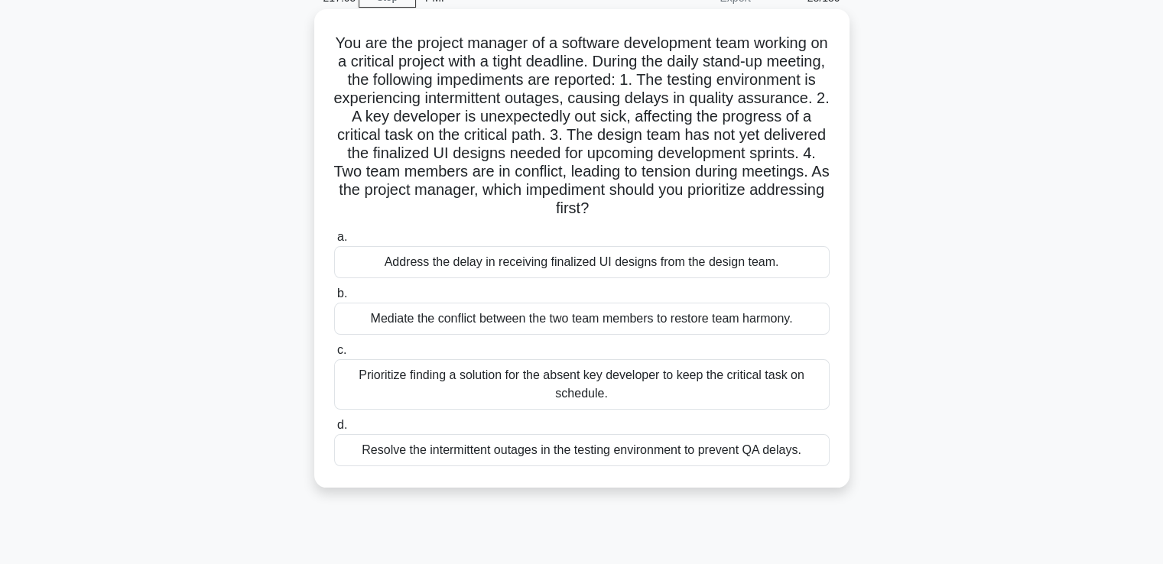
click at [741, 325] on div "Mediate the conflict between the two team members to restore team harmony." at bounding box center [582, 319] width 496 height 32
click at [334, 299] on input "b. Mediate the conflict between the two team members to restore team harmony." at bounding box center [334, 294] width 0 height 10
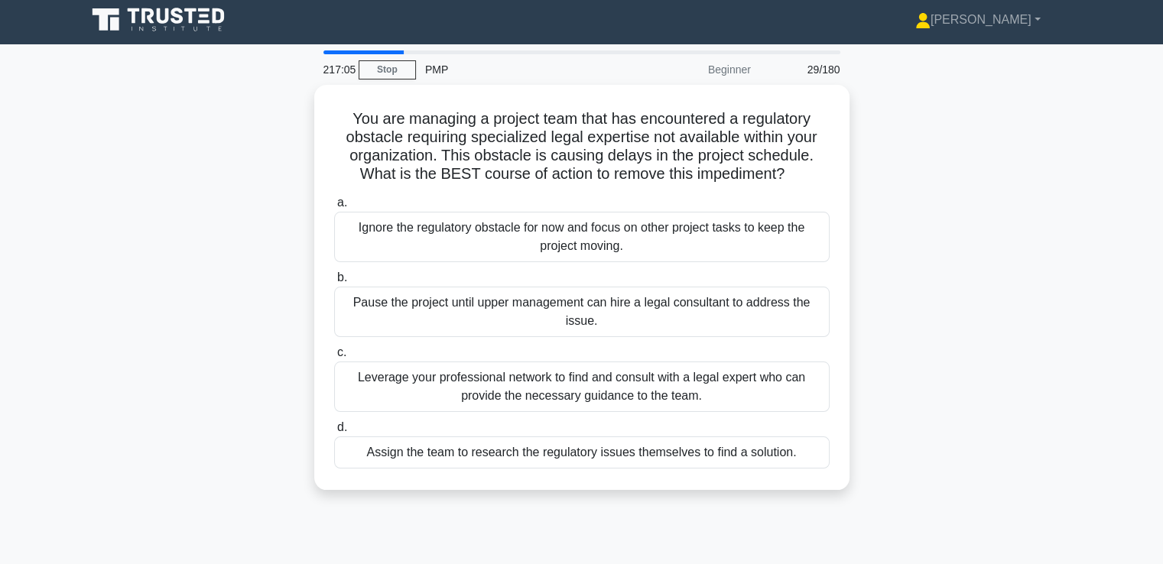
scroll to position [0, 0]
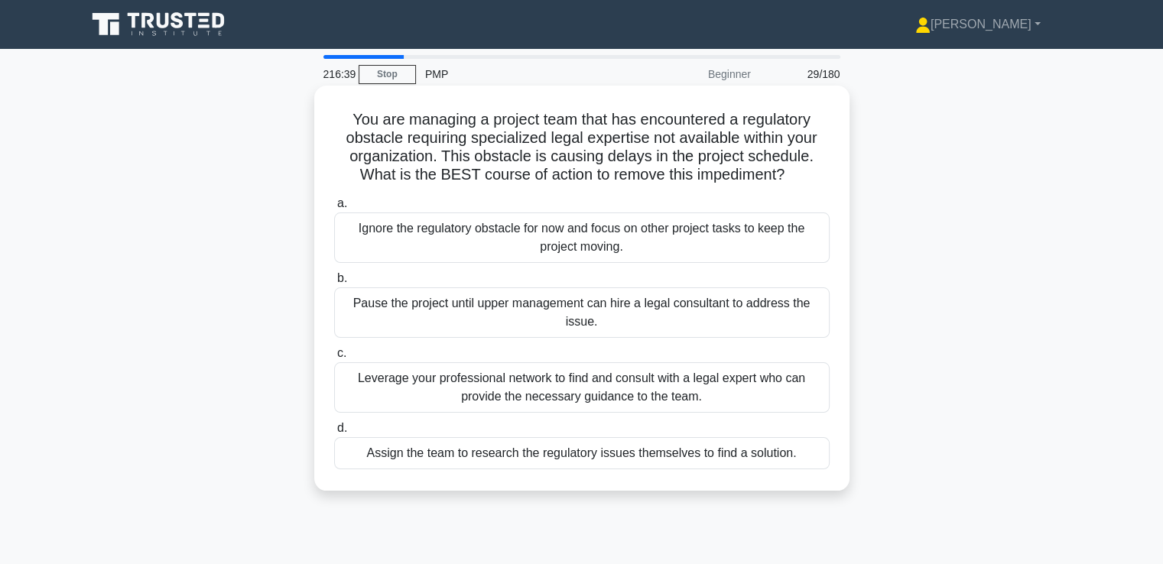
click at [720, 385] on div "Leverage your professional network to find and consult with a legal expert who …" at bounding box center [582, 387] width 496 height 50
click at [334, 359] on input "c. Leverage your professional network to find and consult with a legal expert w…" at bounding box center [334, 354] width 0 height 10
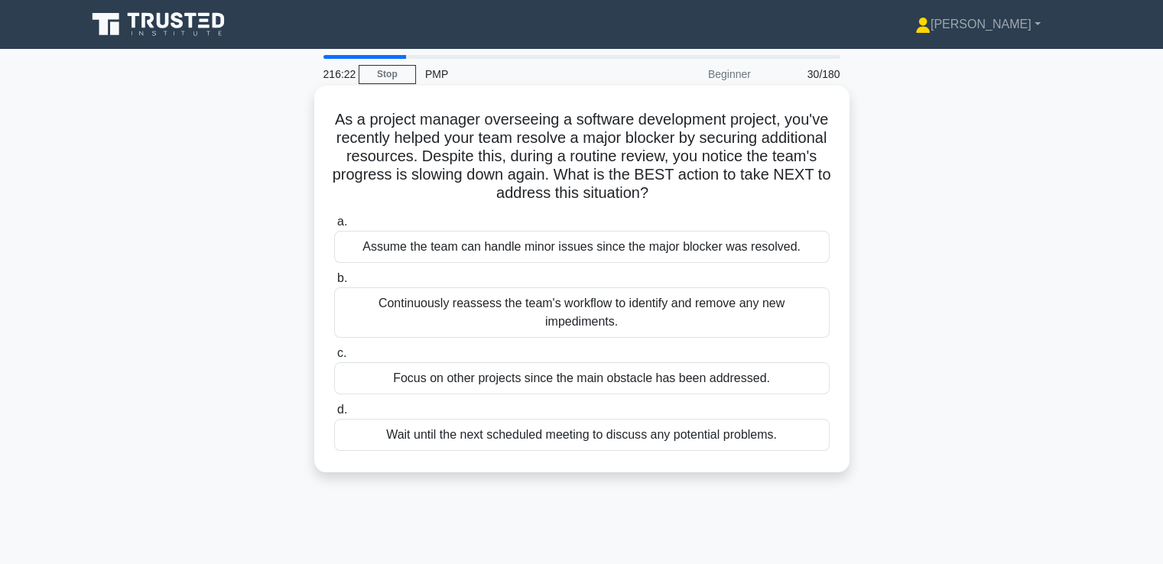
click at [811, 304] on div "Continuously reassess the team's workflow to identify and remove any new impedi…" at bounding box center [582, 313] width 496 height 50
click at [334, 284] on input "b. Continuously reassess the team's workflow to identify and remove any new imp…" at bounding box center [334, 279] width 0 height 10
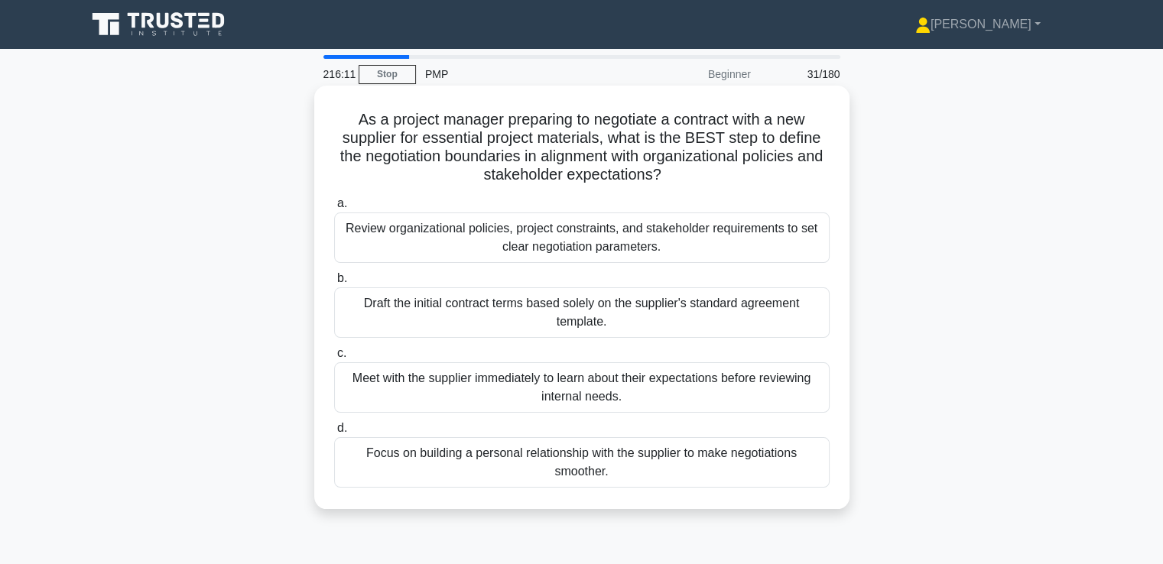
click at [775, 227] on div "Review organizational policies, project constraints, and stakeholder requiremen…" at bounding box center [582, 238] width 496 height 50
click at [334, 209] on input "a. Review organizational policies, project constraints, and stakeholder require…" at bounding box center [334, 204] width 0 height 10
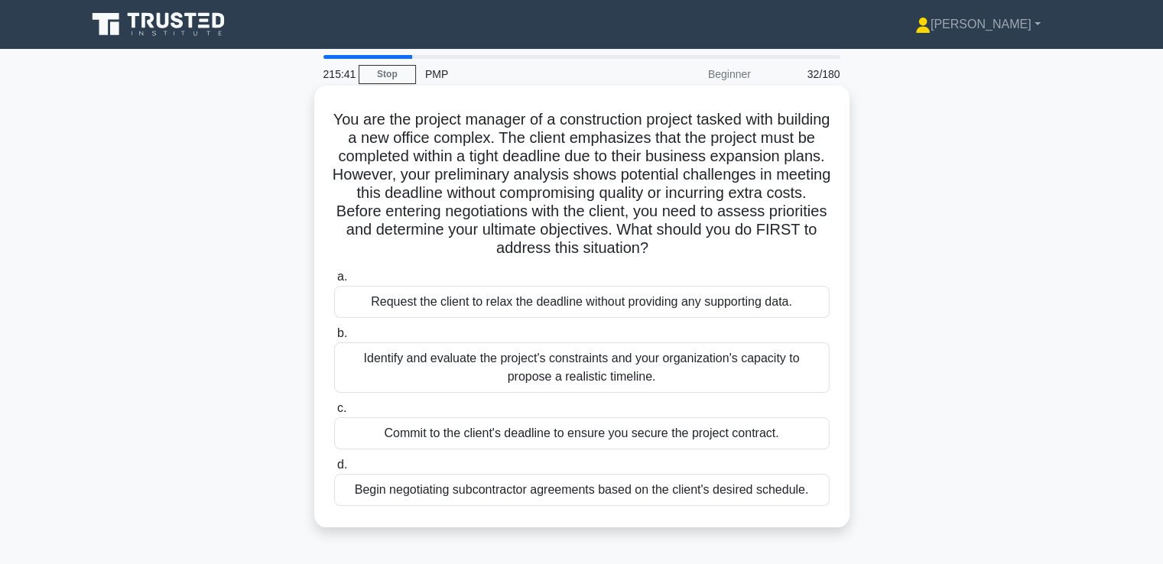
click at [772, 365] on div "Identify and evaluate the project's constraints and your organization's capacit…" at bounding box center [582, 368] width 496 height 50
click at [334, 339] on input "b. Identify and evaluate the project's constraints and your organization's capa…" at bounding box center [334, 334] width 0 height 10
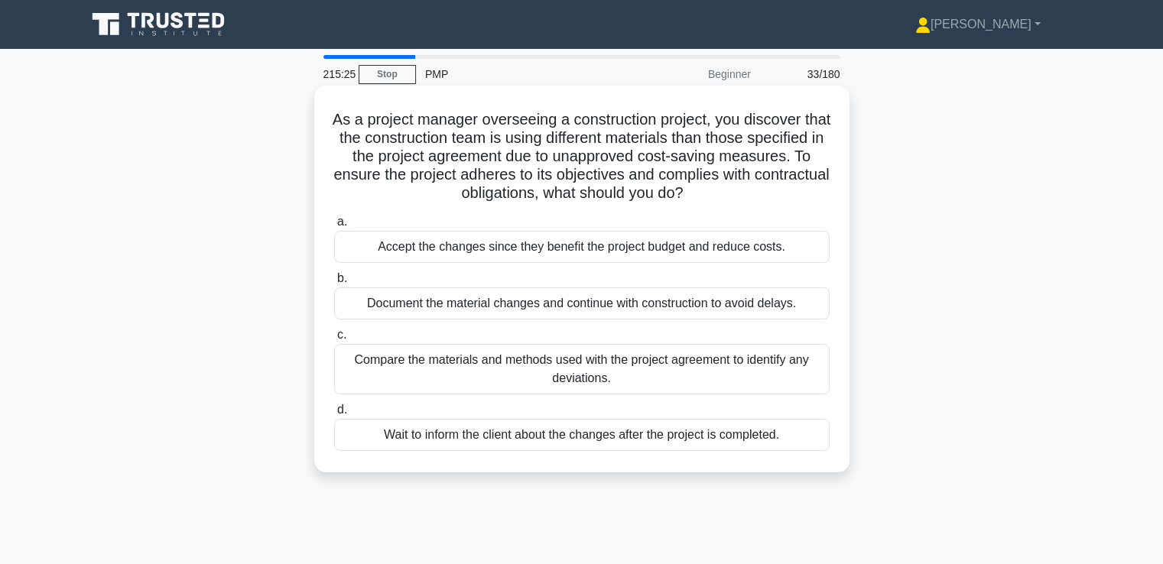
click at [784, 377] on div "Compare the materials and methods used with the project agreement to identify a…" at bounding box center [582, 369] width 496 height 50
click at [334, 340] on input "c. Compare the materials and methods used with the project agreement to identif…" at bounding box center [334, 335] width 0 height 10
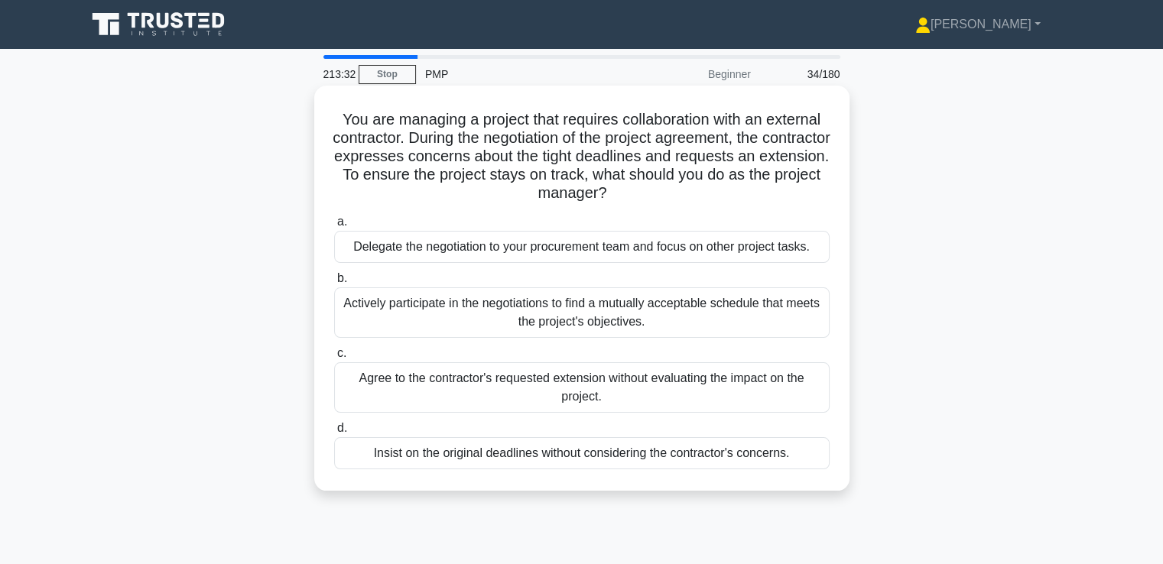
click at [814, 308] on div "Actively participate in the negotiations to find a mutually acceptable schedule…" at bounding box center [582, 313] width 496 height 50
click at [334, 284] on input "b. Actively participate in the negotiations to find a mutually acceptable sched…" at bounding box center [334, 279] width 0 height 10
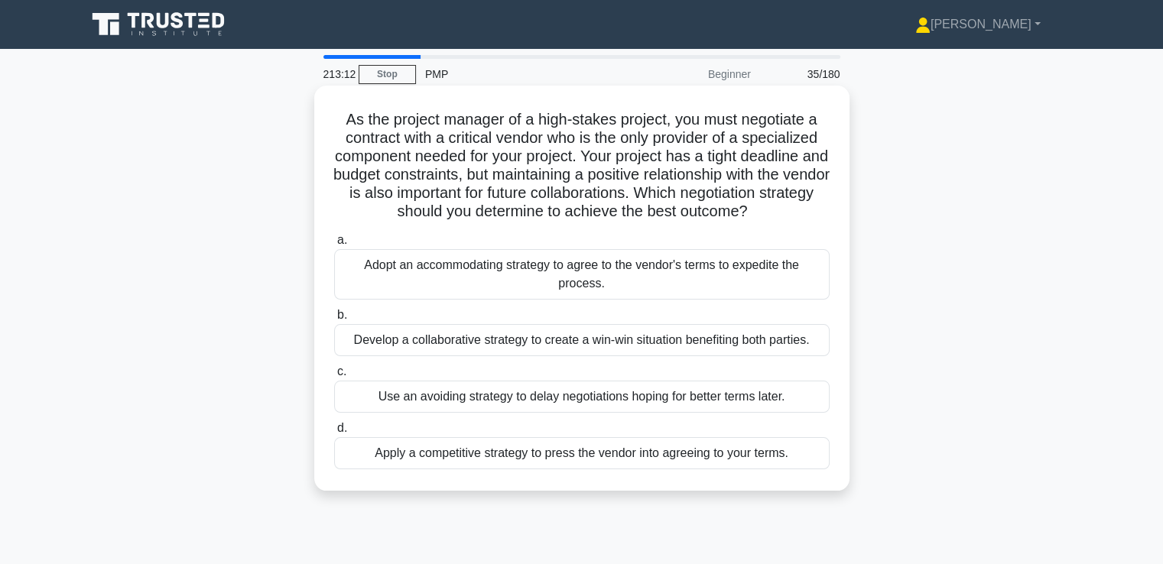
click at [794, 343] on div "Develop a collaborative strategy to create a win-win situation benefiting both …" at bounding box center [582, 340] width 496 height 32
click at [334, 320] on input "b. Develop a collaborative strategy to create a win-win situation benefiting bo…" at bounding box center [334, 315] width 0 height 10
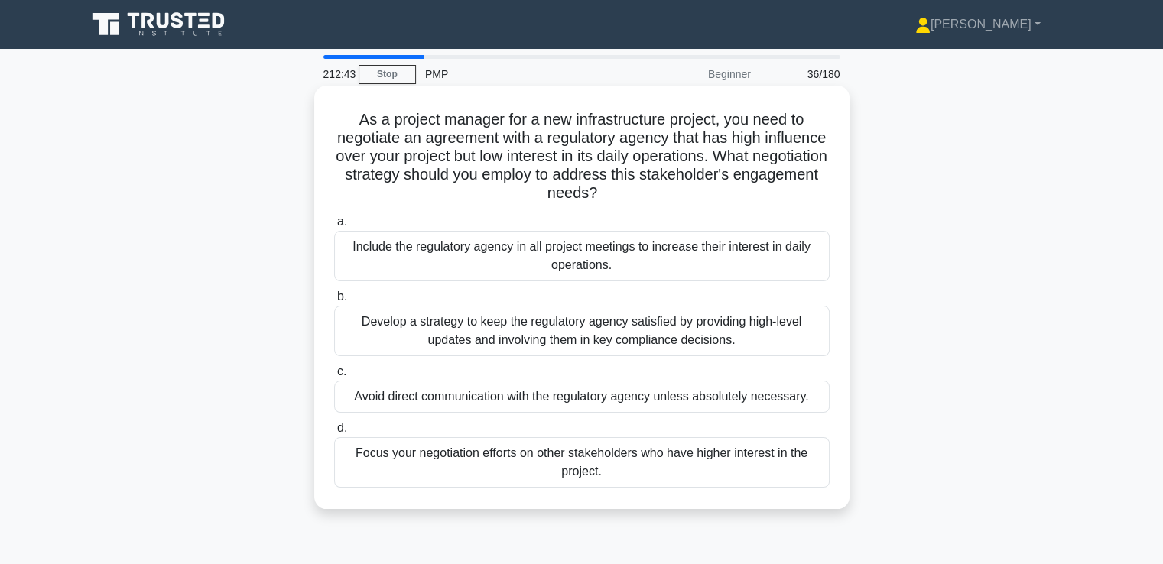
click at [655, 311] on div "Develop a strategy to keep the regulatory agency satisfied by providing high-le…" at bounding box center [582, 331] width 496 height 50
click at [334, 302] on input "b. Develop a strategy to keep the regulatory agency satisfied by providing high…" at bounding box center [334, 297] width 0 height 10
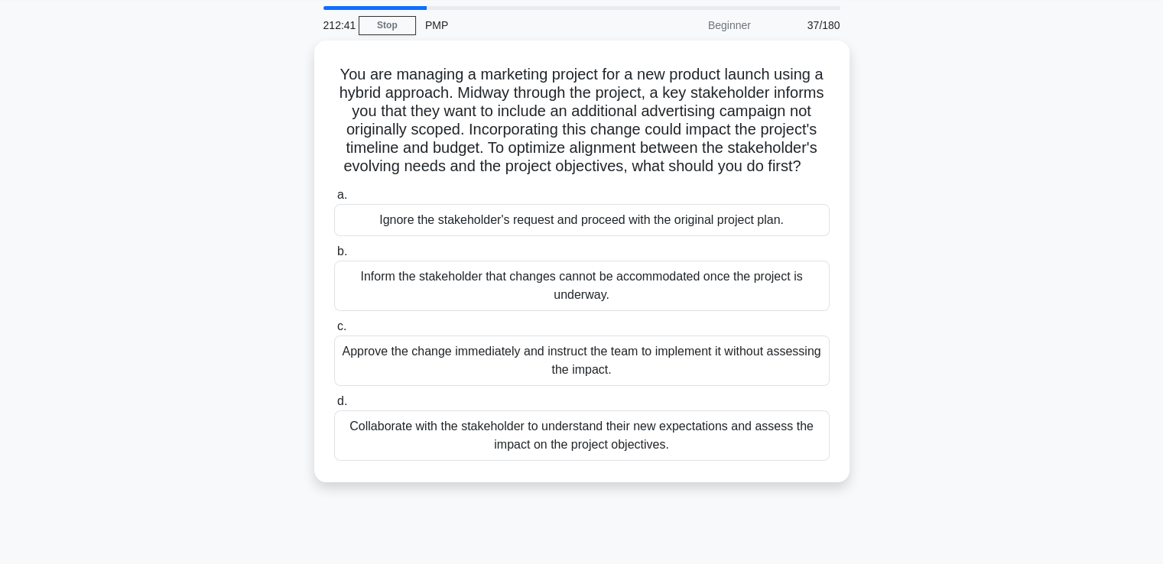
scroll to position [76, 0]
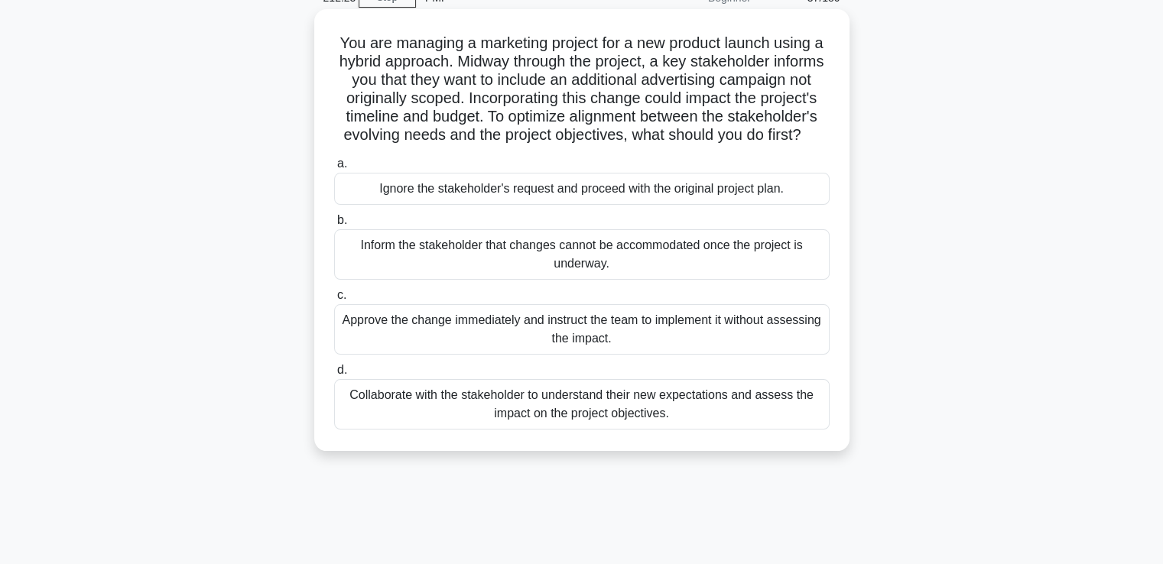
click at [697, 430] on div "Collaborate with the stakeholder to understand their new expectations and asses…" at bounding box center [582, 404] width 496 height 50
click at [334, 375] on input "d. Collaborate with the stakeholder to understand their new expectations and as…" at bounding box center [334, 371] width 0 height 10
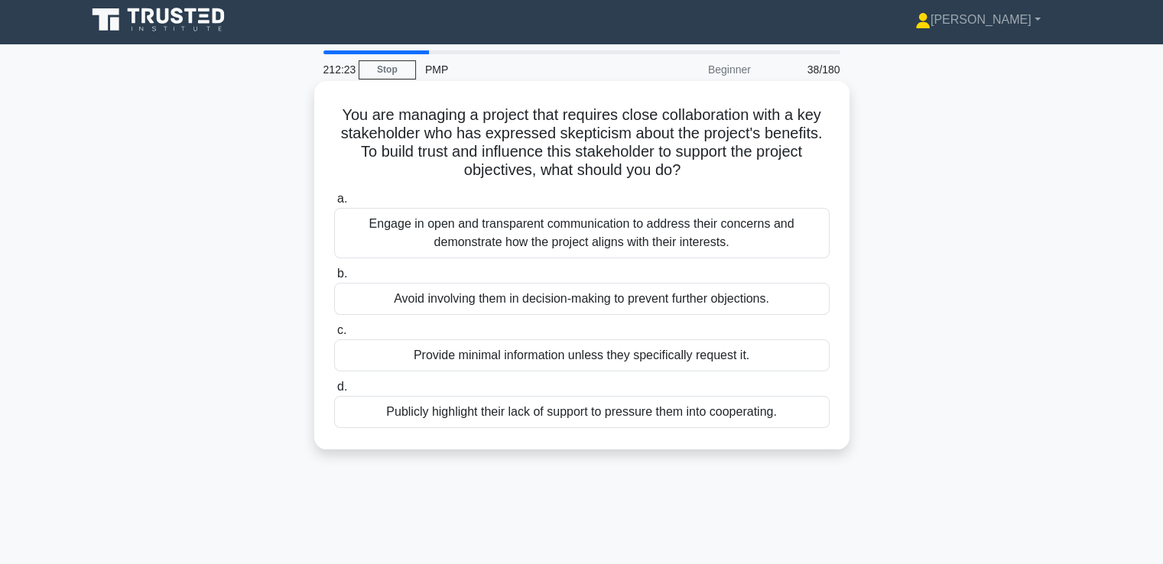
scroll to position [0, 0]
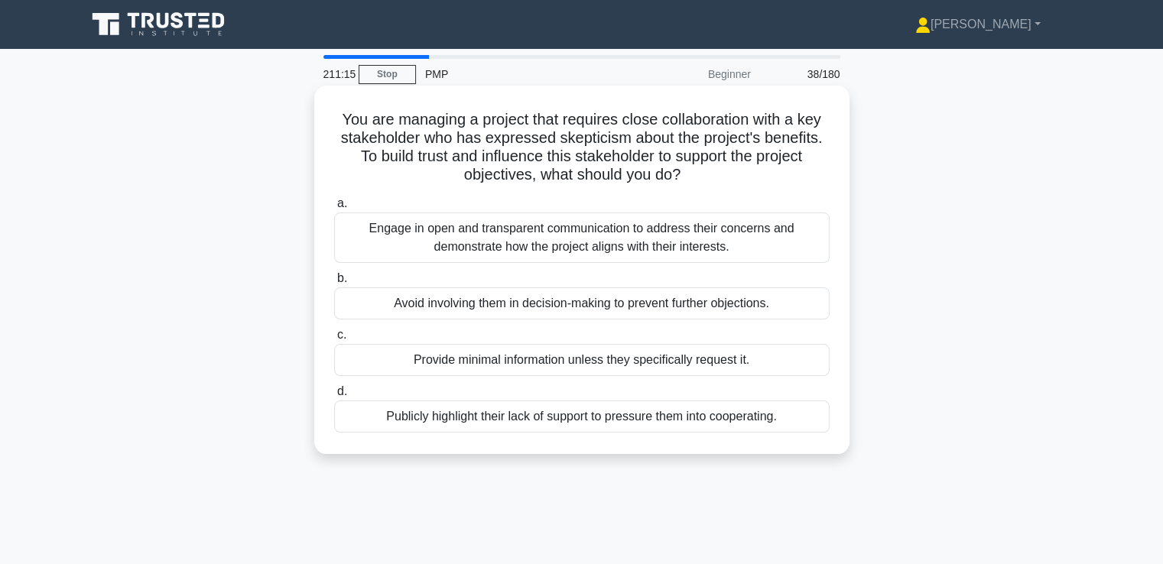
click at [778, 239] on div "Engage in open and transparent communication to address their concerns and demo…" at bounding box center [582, 238] width 496 height 50
click at [334, 209] on input "a. Engage in open and transparent communication to address their concerns and d…" at bounding box center [334, 204] width 0 height 10
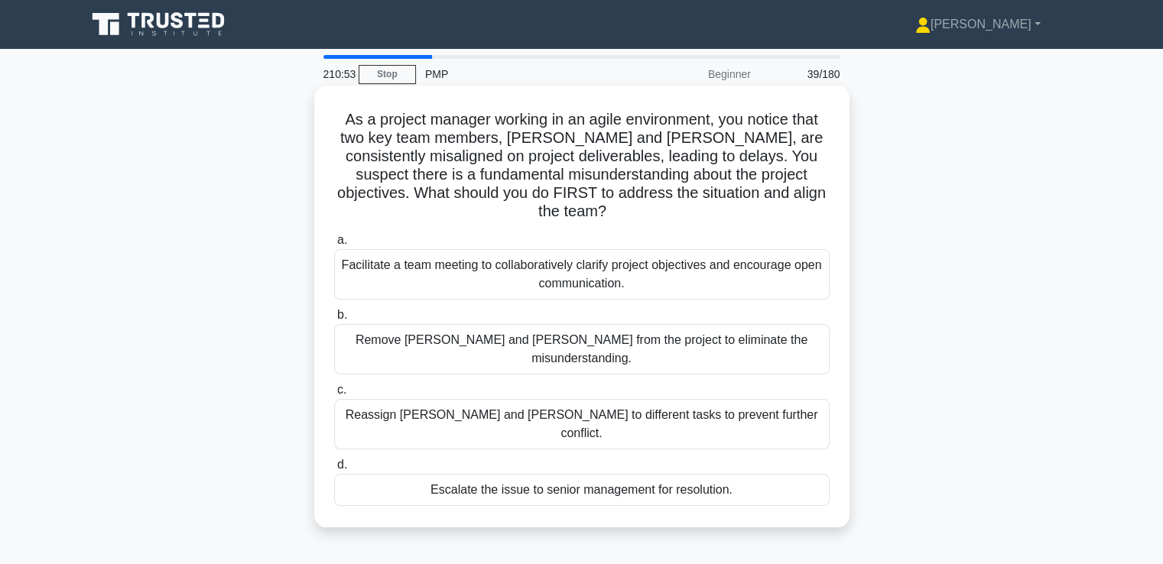
click at [765, 255] on div "Facilitate a team meeting to collaboratively clarify project objectives and enc…" at bounding box center [582, 274] width 496 height 50
click at [334, 245] on input "a. Facilitate a team meeting to collaboratively clarify project objectives and …" at bounding box center [334, 241] width 0 height 10
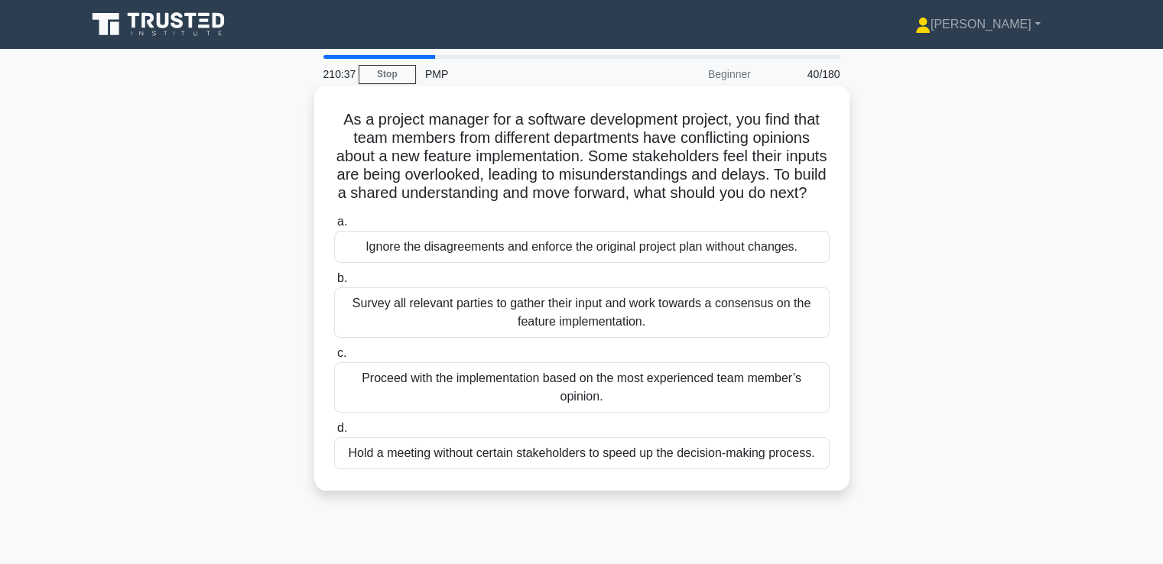
click at [733, 331] on div "Survey all relevant parties to gather their input and work towards a consensus …" at bounding box center [582, 313] width 496 height 50
click at [334, 284] on input "b. Survey all relevant parties to gather their input and work towards a consens…" at bounding box center [334, 279] width 0 height 10
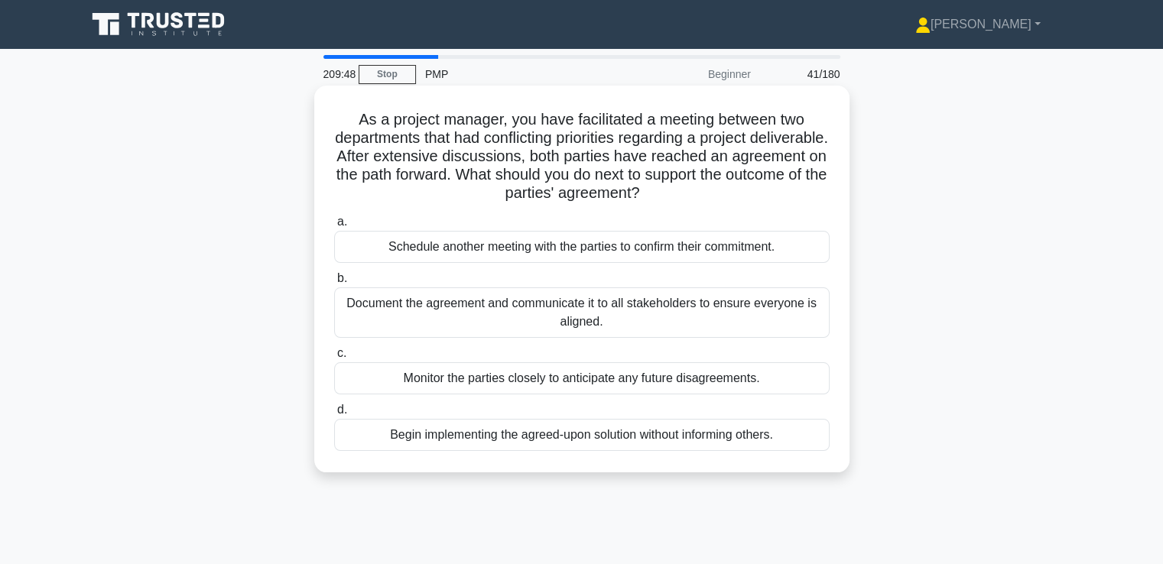
click at [762, 307] on div "Document the agreement and communicate it to all stakeholders to ensure everyon…" at bounding box center [582, 313] width 496 height 50
click at [334, 284] on input "b. Document the agreement and communicate it to all stakeholders to ensure ever…" at bounding box center [334, 279] width 0 height 10
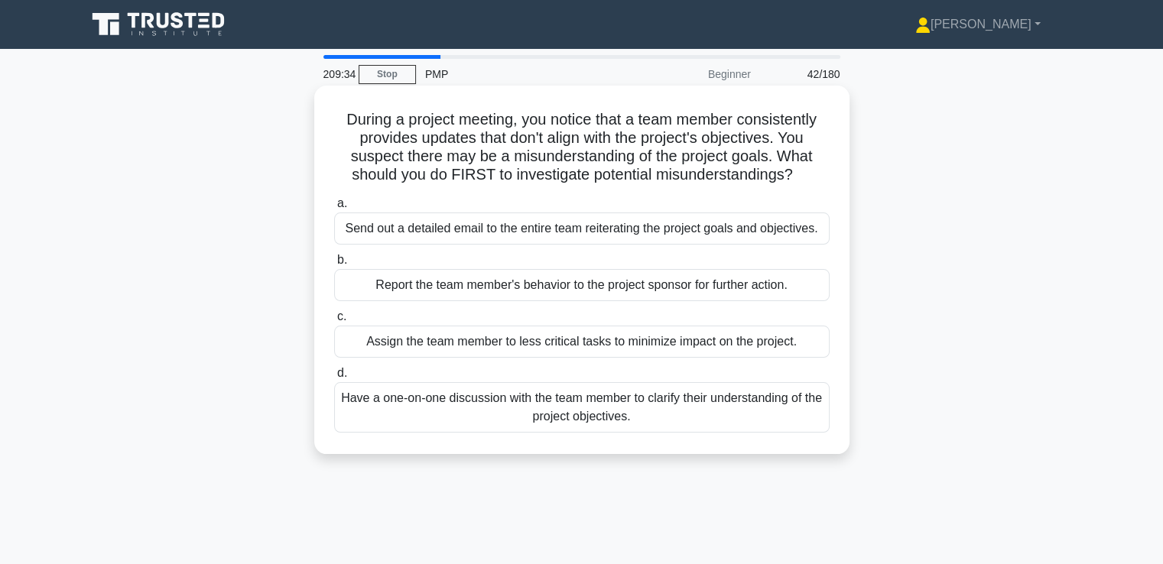
click at [738, 414] on div "Have a one-on-one discussion with the team member to clarify their understandin…" at bounding box center [582, 407] width 496 height 50
click at [334, 379] on input "d. Have a one-on-one discussion with the team member to clarify their understan…" at bounding box center [334, 374] width 0 height 10
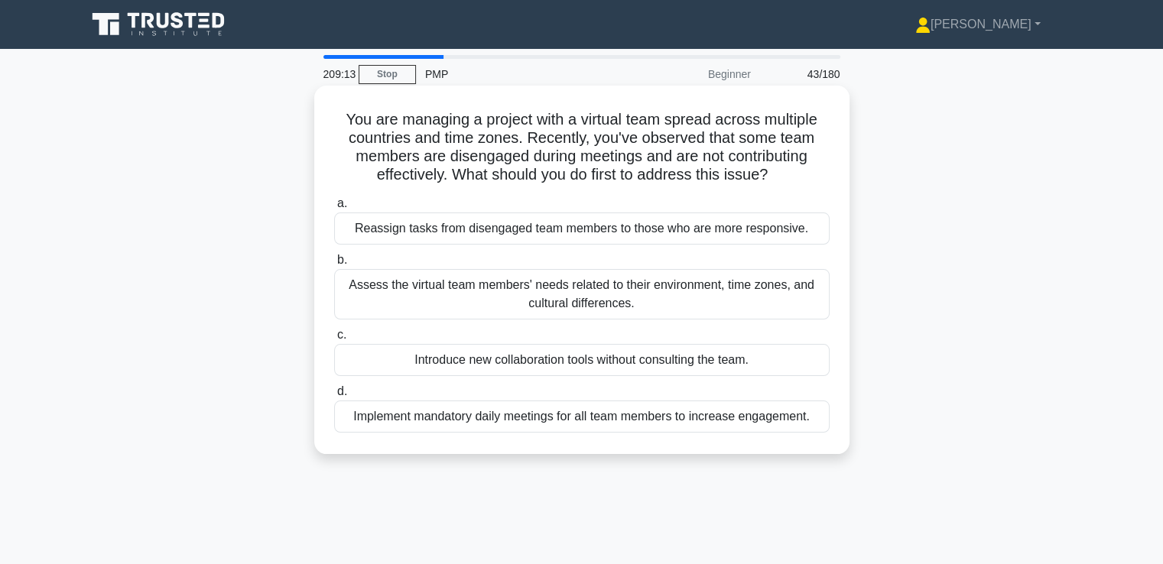
click at [719, 291] on div "Assess the virtual team members' needs related to their environment, time zones…" at bounding box center [582, 294] width 496 height 50
click at [334, 265] on input "b. Assess the virtual team members' needs related to their environment, time zo…" at bounding box center [334, 260] width 0 height 10
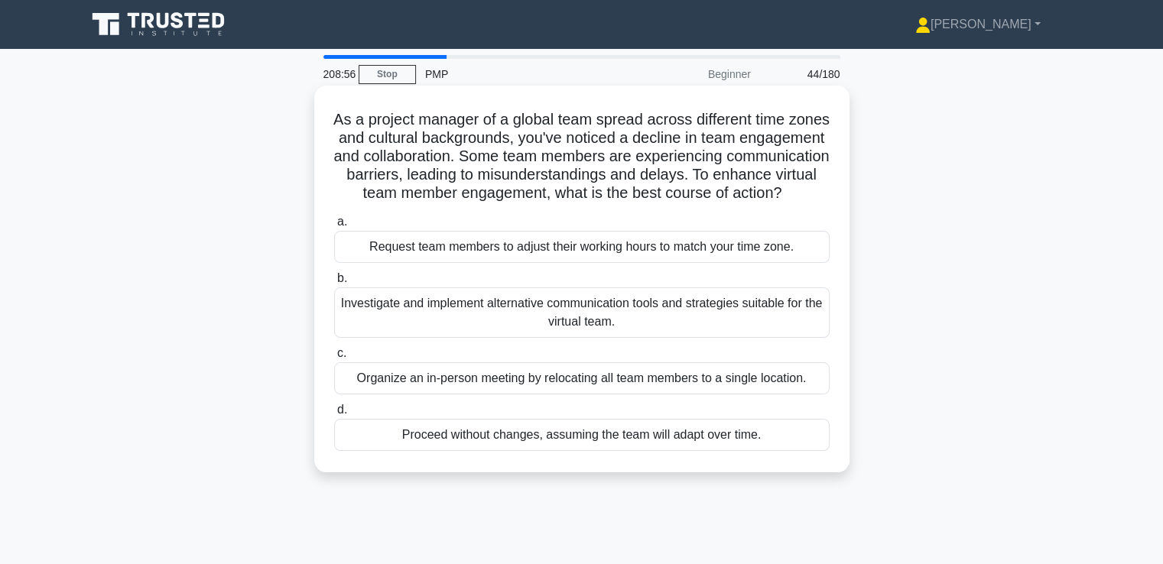
click at [743, 322] on div "Investigate and implement alternative communication tools and strategies suitab…" at bounding box center [582, 313] width 496 height 50
click at [334, 284] on input "b. Investigate and implement alternative communication tools and strategies sui…" at bounding box center [334, 279] width 0 height 10
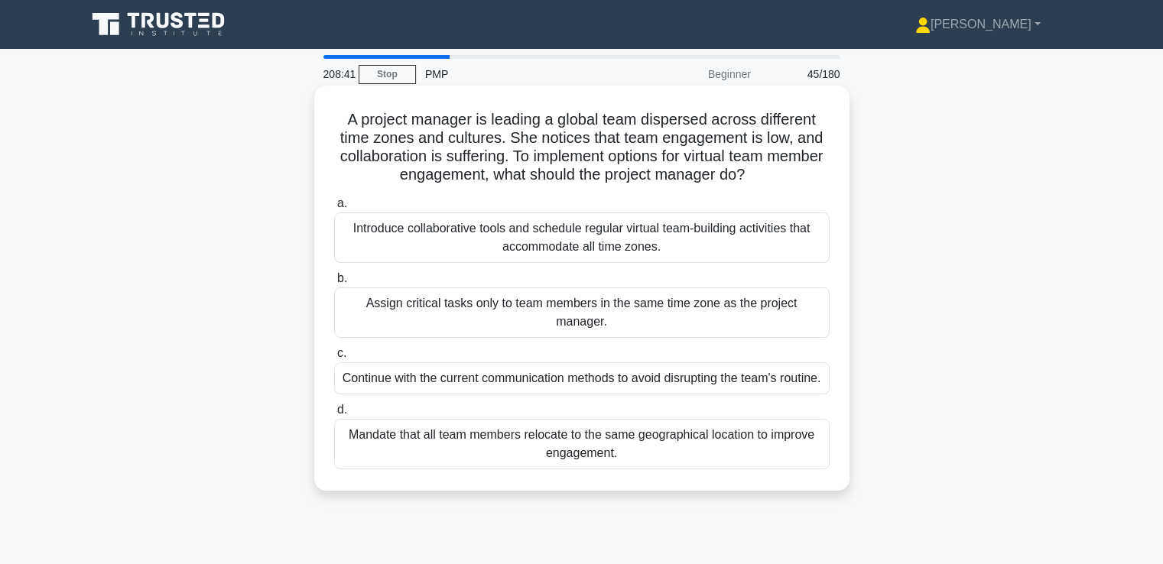
click at [795, 239] on div "Introduce collaborative tools and schedule regular virtual team-building activi…" at bounding box center [582, 238] width 496 height 50
click at [334, 209] on input "a. Introduce collaborative tools and schedule regular virtual team-building act…" at bounding box center [334, 204] width 0 height 10
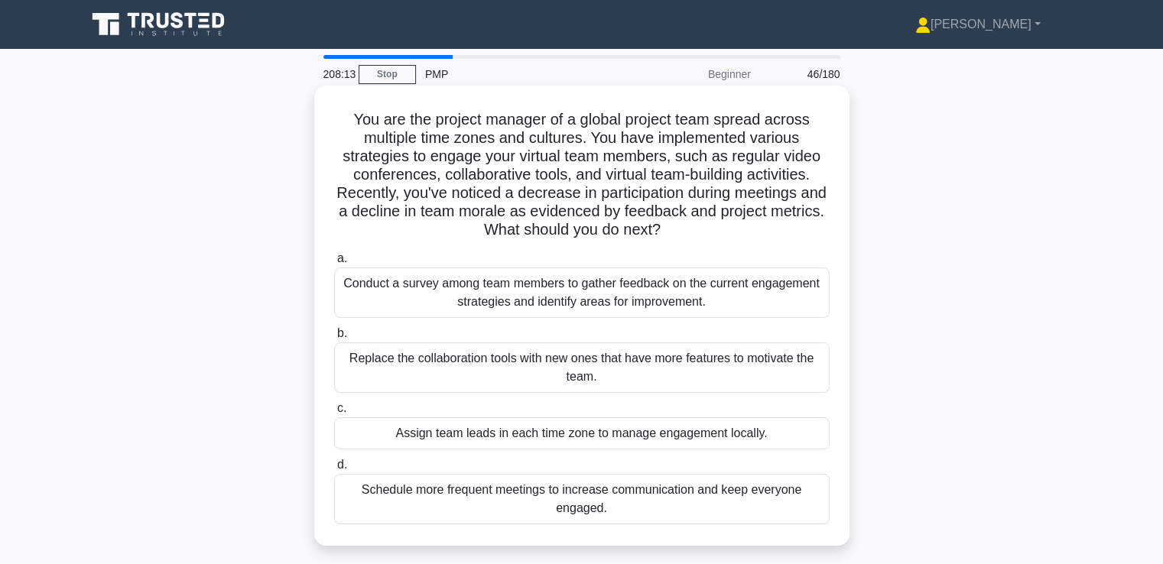
click at [759, 294] on div "Conduct a survey among team members to gather feedback on the current engagemen…" at bounding box center [582, 293] width 496 height 50
click at [334, 264] on input "a. Conduct a survey among team members to gather feedback on the current engage…" at bounding box center [334, 259] width 0 height 10
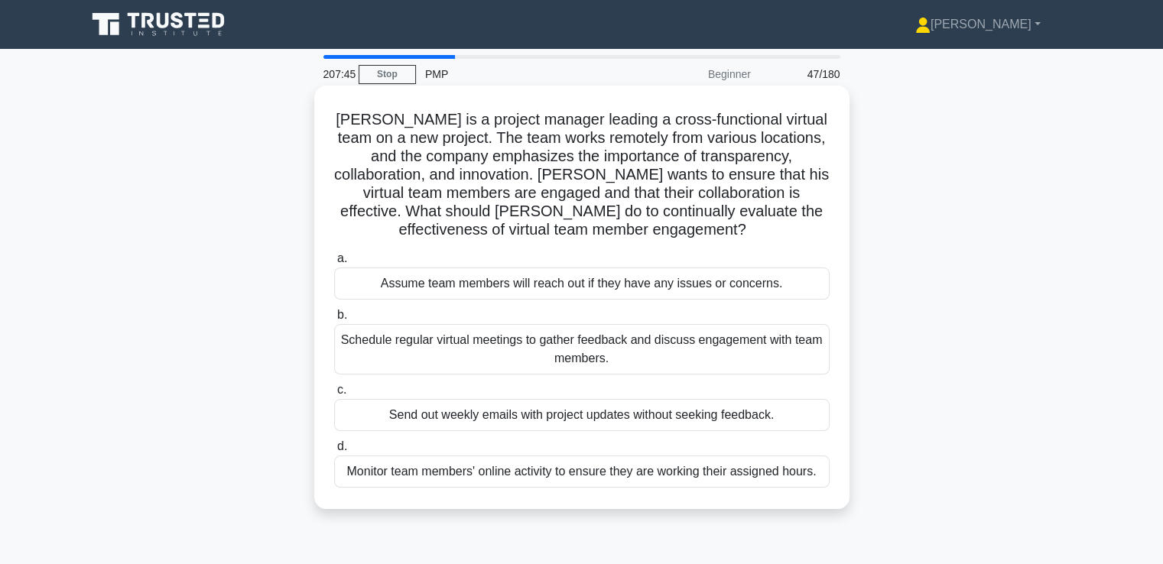
click at [733, 351] on div "Schedule regular virtual meetings to gather feedback and discuss engagement wit…" at bounding box center [582, 349] width 496 height 50
click at [334, 320] on input "b. Schedule regular virtual meetings to gather feedback and discuss engagement …" at bounding box center [334, 315] width 0 height 10
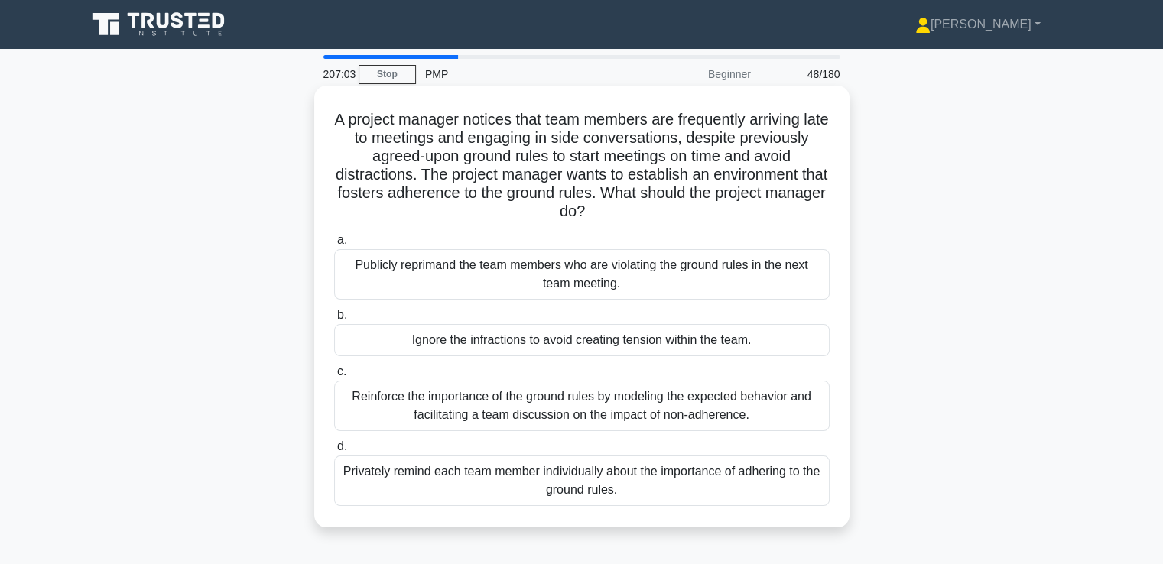
click at [669, 480] on div "Privately remind each team member individually about the importance of adhering…" at bounding box center [582, 481] width 496 height 50
click at [334, 452] on input "d. Privately remind each team member individually about the importance of adher…" at bounding box center [334, 447] width 0 height 10
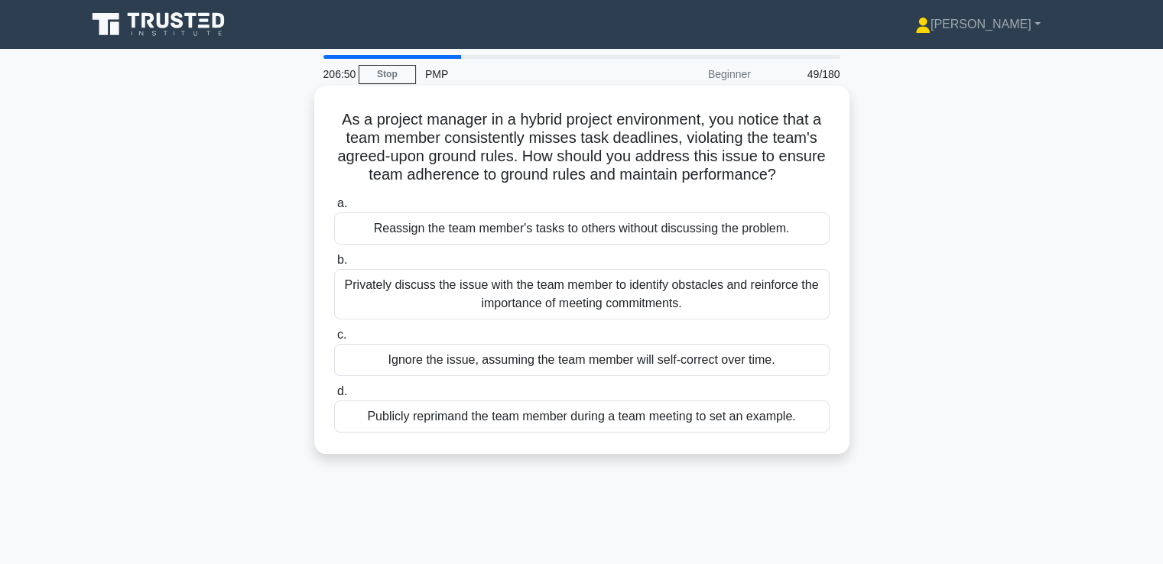
click at [788, 296] on div "Privately discuss the issue with the team member to identify obstacles and rein…" at bounding box center [582, 294] width 496 height 50
click at [334, 265] on input "b. Privately discuss the issue with the team member to identify obstacles and r…" at bounding box center [334, 260] width 0 height 10
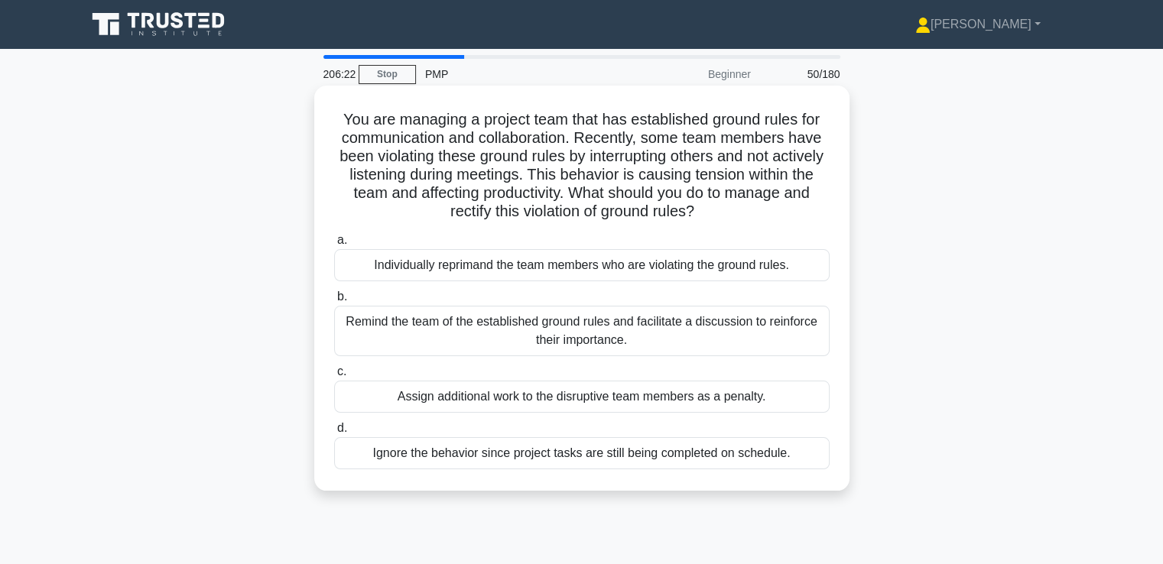
click at [789, 322] on div "Remind the team of the established ground rules and facilitate a discussion to …" at bounding box center [582, 331] width 496 height 50
click at [334, 302] on input "b. Remind the team of the established ground rules and facilitate a discussion …" at bounding box center [334, 297] width 0 height 10
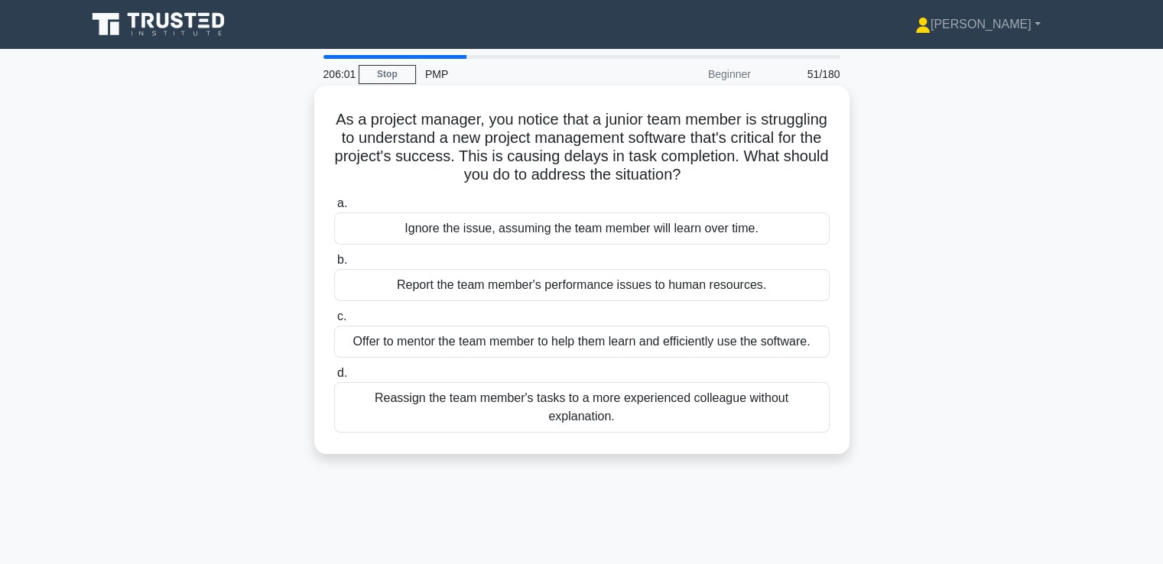
click at [769, 347] on div "Offer to mentor the team member to help them learn and efficiently use the soft…" at bounding box center [582, 342] width 496 height 32
click at [334, 322] on input "c. Offer to mentor the team member to help them learn and efficiently use the s…" at bounding box center [334, 317] width 0 height 10
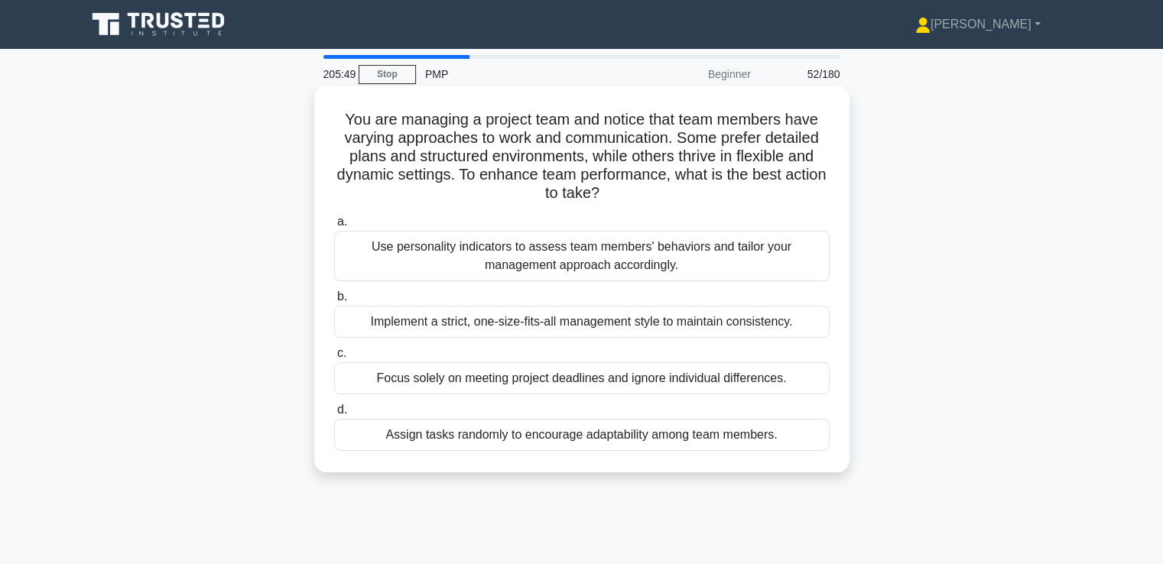
click at [772, 241] on div "Use personality indicators to assess team members' behaviors and tailor your ma…" at bounding box center [582, 256] width 496 height 50
click at [334, 227] on input "a. Use personality indicators to assess team members' behaviors and tailor your…" at bounding box center [334, 222] width 0 height 10
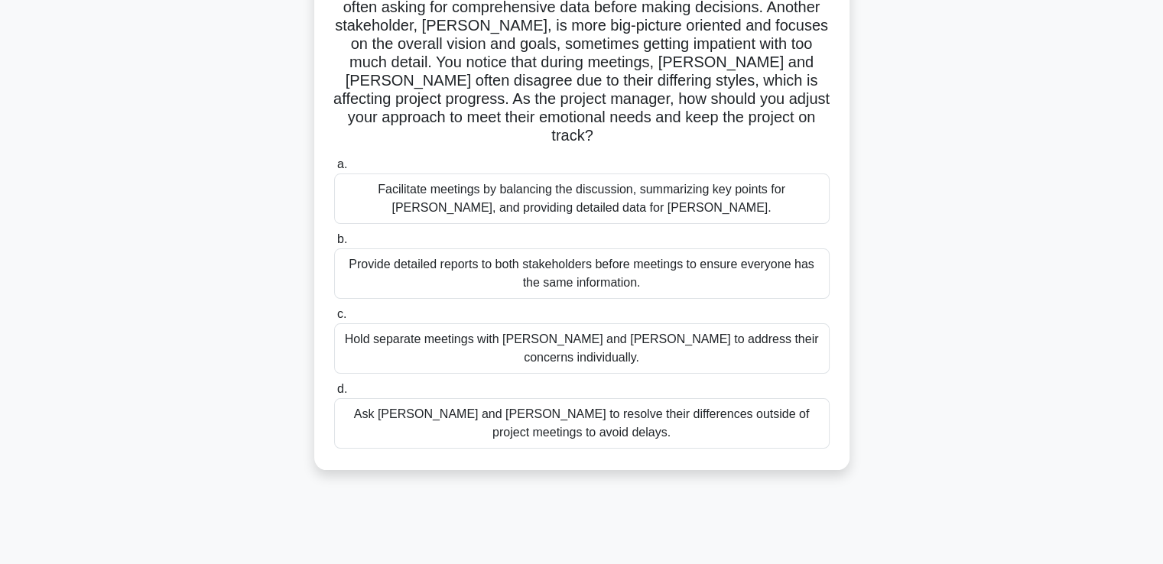
scroll to position [76, 0]
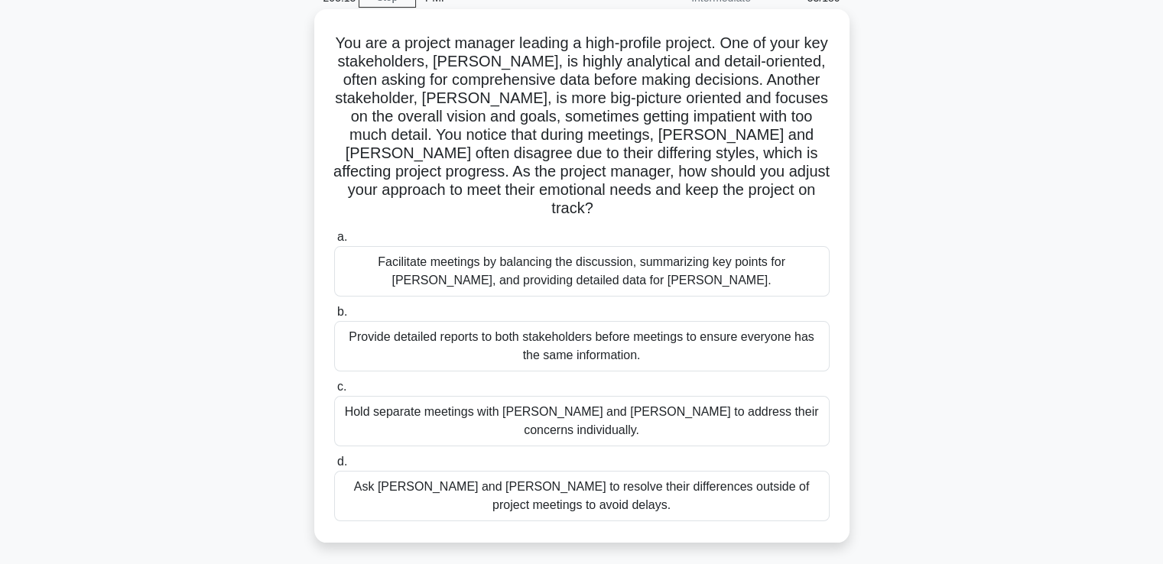
click at [726, 252] on div "Facilitate meetings by balancing the discussion, summarizing key points for Joh…" at bounding box center [582, 271] width 496 height 50
click at [334, 242] on input "a. Facilitate meetings by balancing the discussion, summarizing key points for …" at bounding box center [334, 237] width 0 height 10
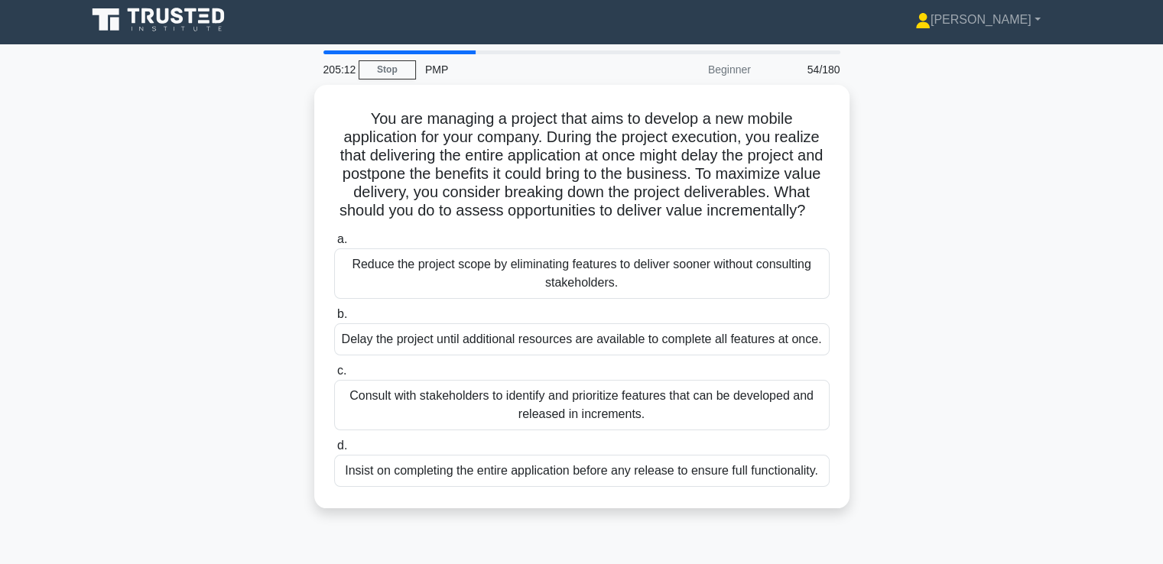
scroll to position [0, 0]
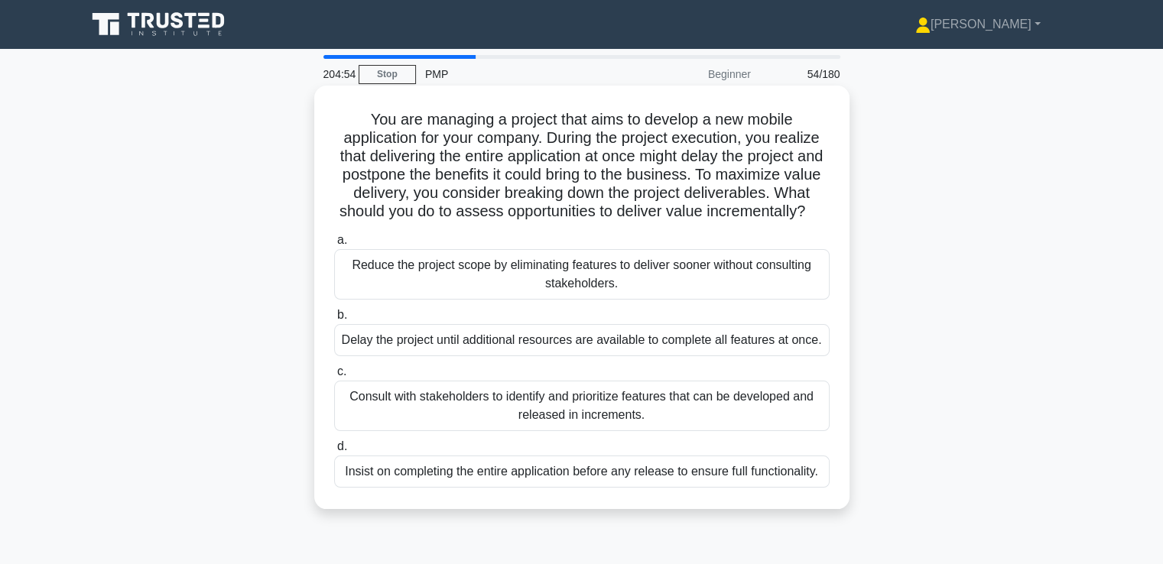
click at [760, 414] on div "Consult with stakeholders to identify and prioritize features that can be devel…" at bounding box center [582, 406] width 496 height 50
click at [334, 377] on input "c. Consult with stakeholders to identify and prioritize features that can be de…" at bounding box center [334, 372] width 0 height 10
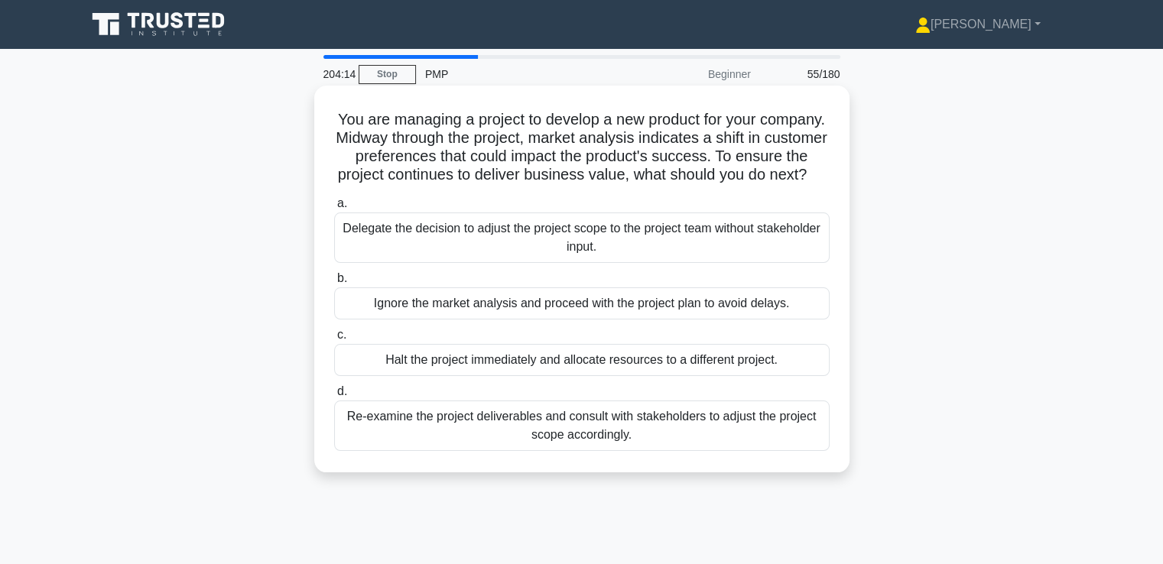
click at [795, 443] on div "Re-examine the project deliverables and consult with stakeholders to adjust the…" at bounding box center [582, 426] width 496 height 50
click at [334, 397] on input "d. Re-examine the project deliverables and consult with stakeholders to adjust …" at bounding box center [334, 392] width 0 height 10
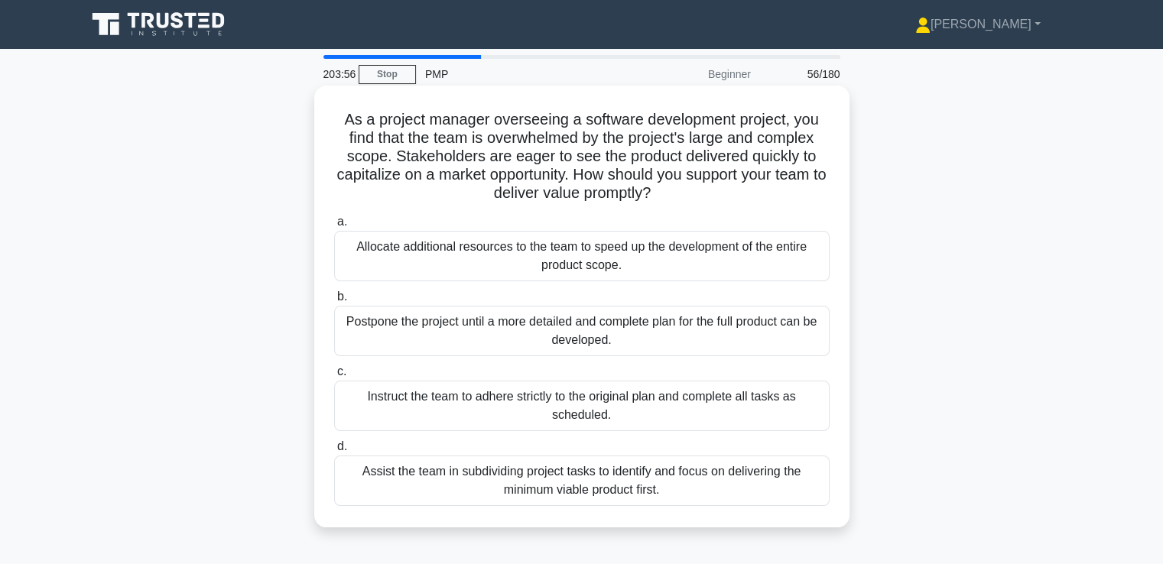
click at [732, 476] on div "Assist the team in subdividing project tasks to identify and focus on deliverin…" at bounding box center [582, 481] width 496 height 50
click at [334, 452] on input "d. Assist the team in subdividing project tasks to identify and focus on delive…" at bounding box center [334, 447] width 0 height 10
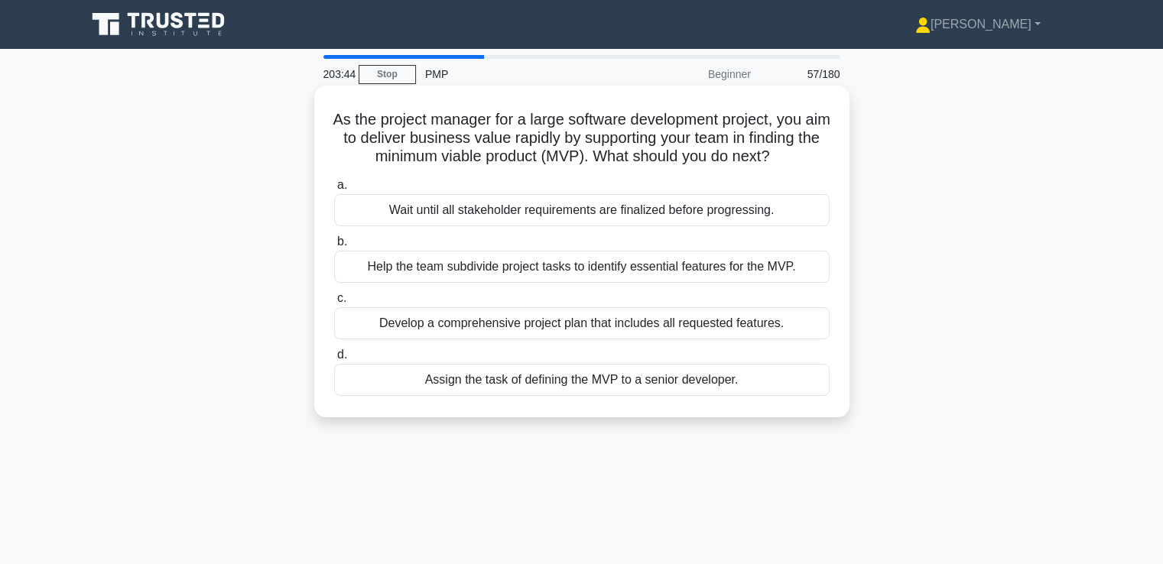
click at [774, 283] on div "Help the team subdivide project tasks to identify essential features for the MV…" at bounding box center [582, 267] width 496 height 32
click at [334, 247] on input "b. Help the team subdivide project tasks to identify essential features for the…" at bounding box center [334, 242] width 0 height 10
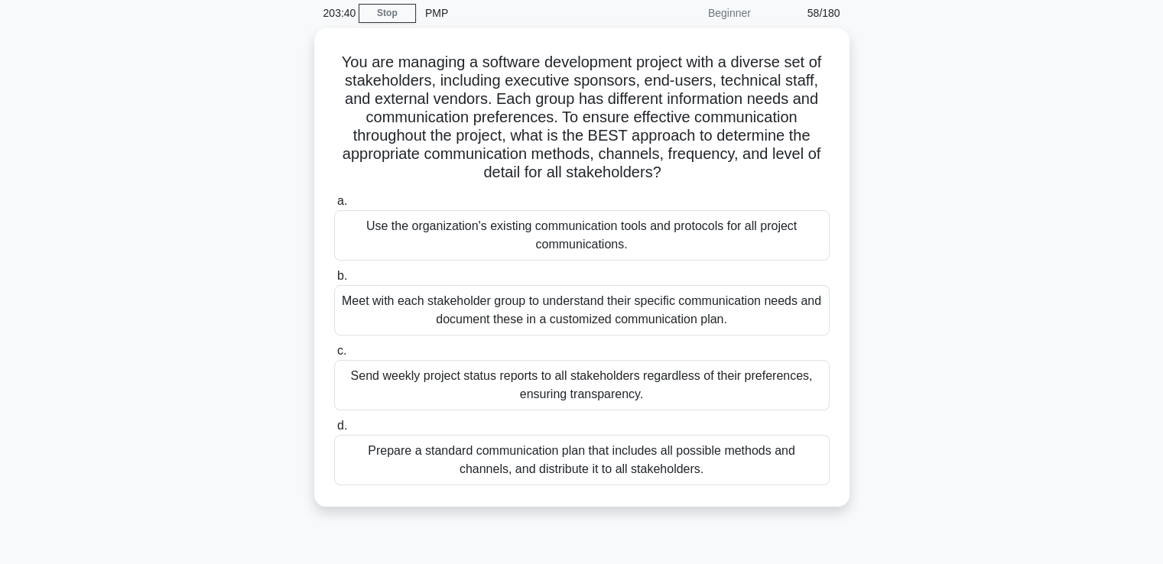
drag, startPoint x: 908, startPoint y: 272, endPoint x: 909, endPoint y: 292, distance: 19.9
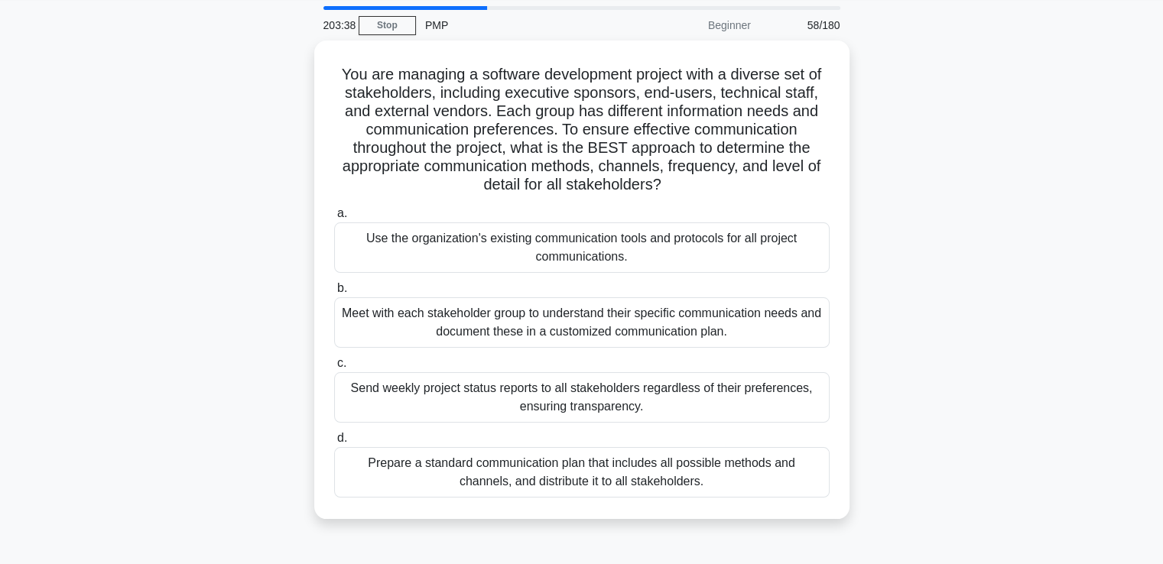
drag, startPoint x: 909, startPoint y: 292, endPoint x: 910, endPoint y: 276, distance: 16.1
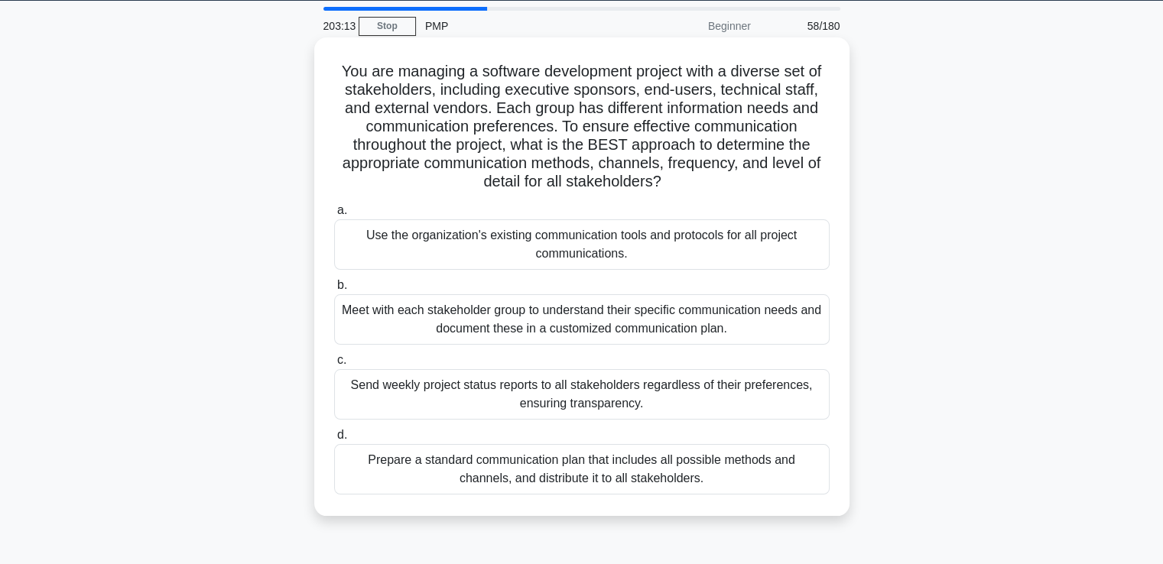
click at [767, 308] on div "Meet with each stakeholder group to understand their specific communication nee…" at bounding box center [582, 319] width 496 height 50
click at [334, 291] on input "b. Meet with each stakeholder group to understand their specific communication …" at bounding box center [334, 286] width 0 height 10
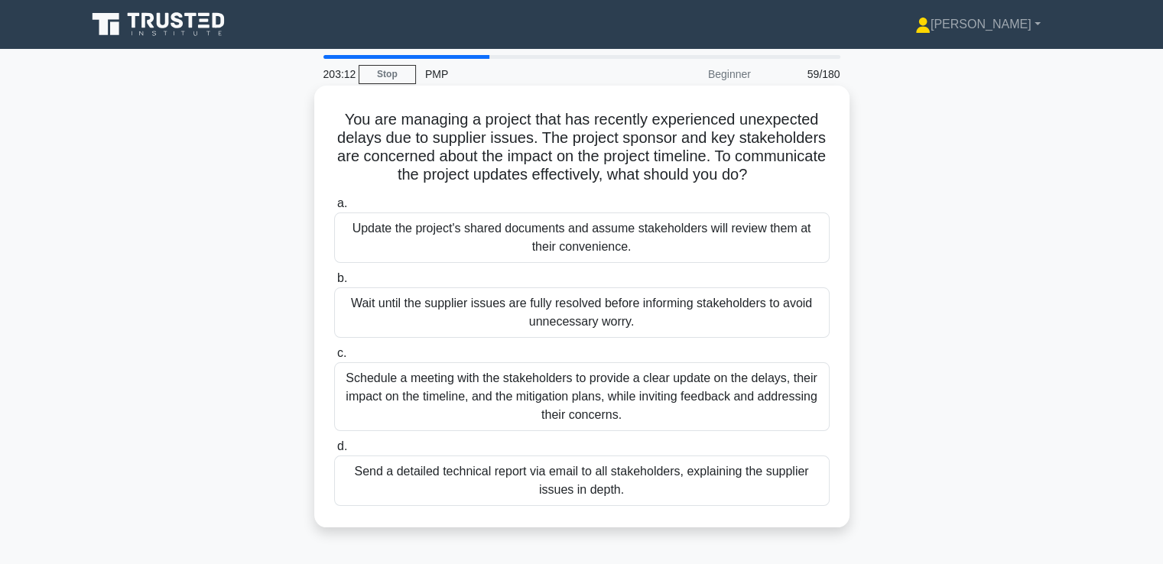
scroll to position [0, 0]
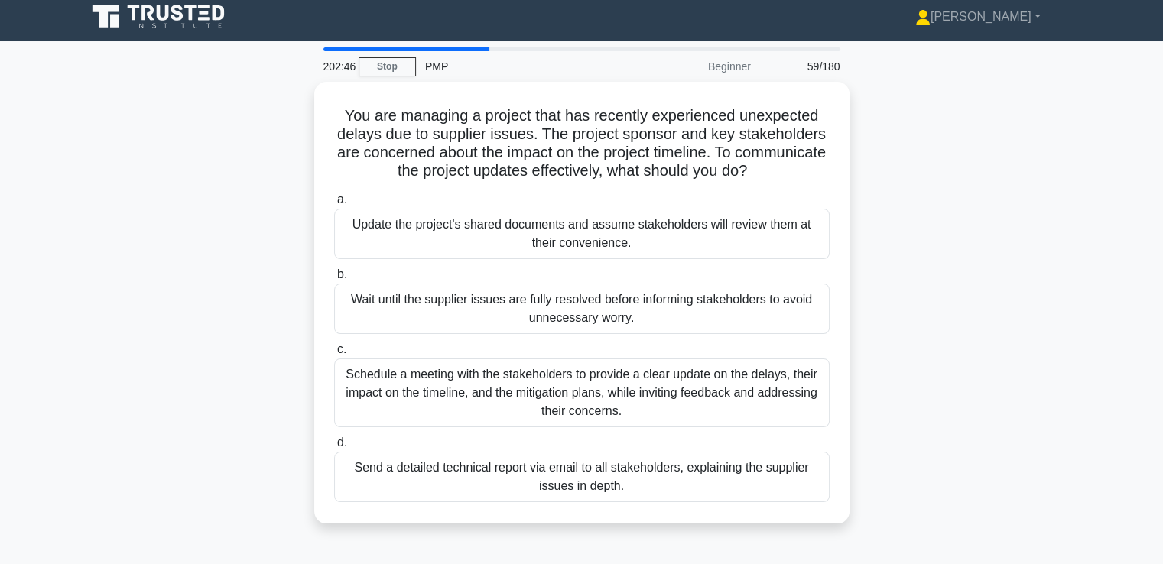
drag, startPoint x: 912, startPoint y: 209, endPoint x: 912, endPoint y: 228, distance: 19.1
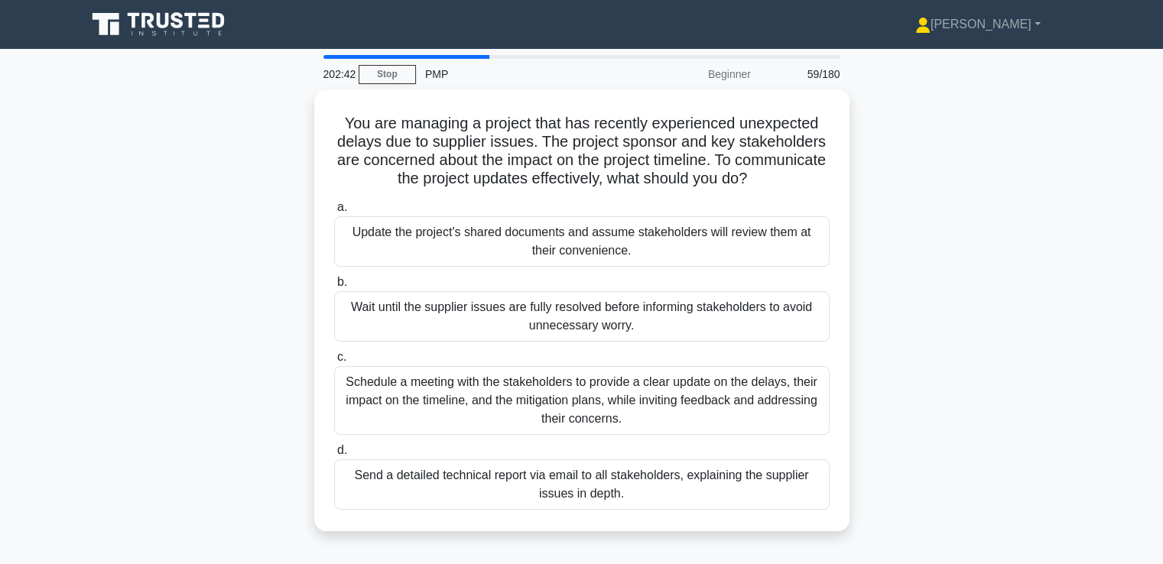
drag, startPoint x: 911, startPoint y: 229, endPoint x: 901, endPoint y: 179, distance: 50.7
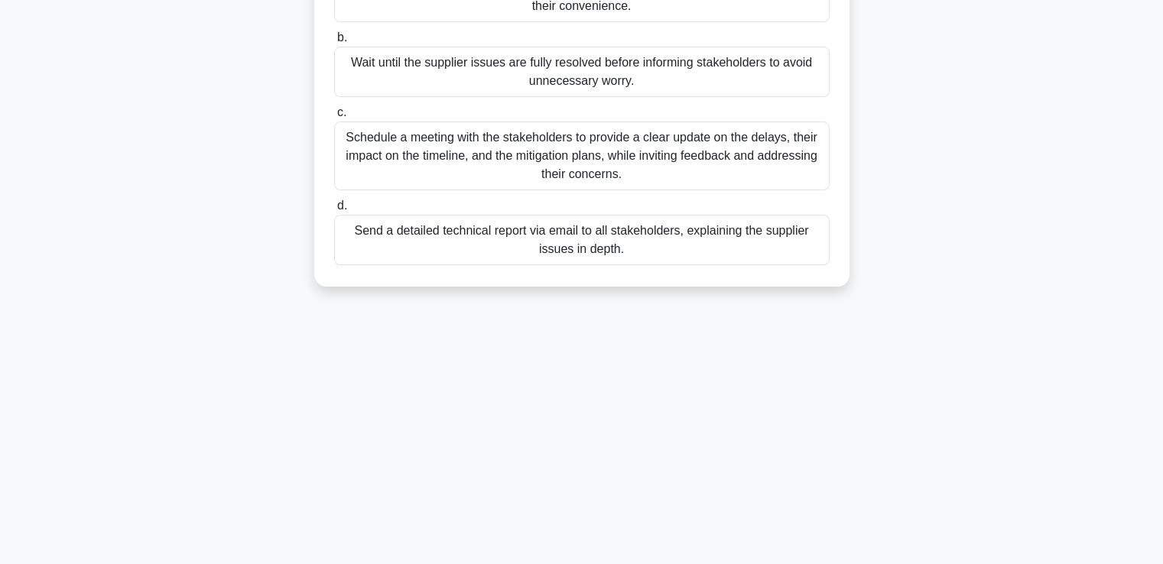
drag, startPoint x: 901, startPoint y: 179, endPoint x: 910, endPoint y: 286, distance: 107.5
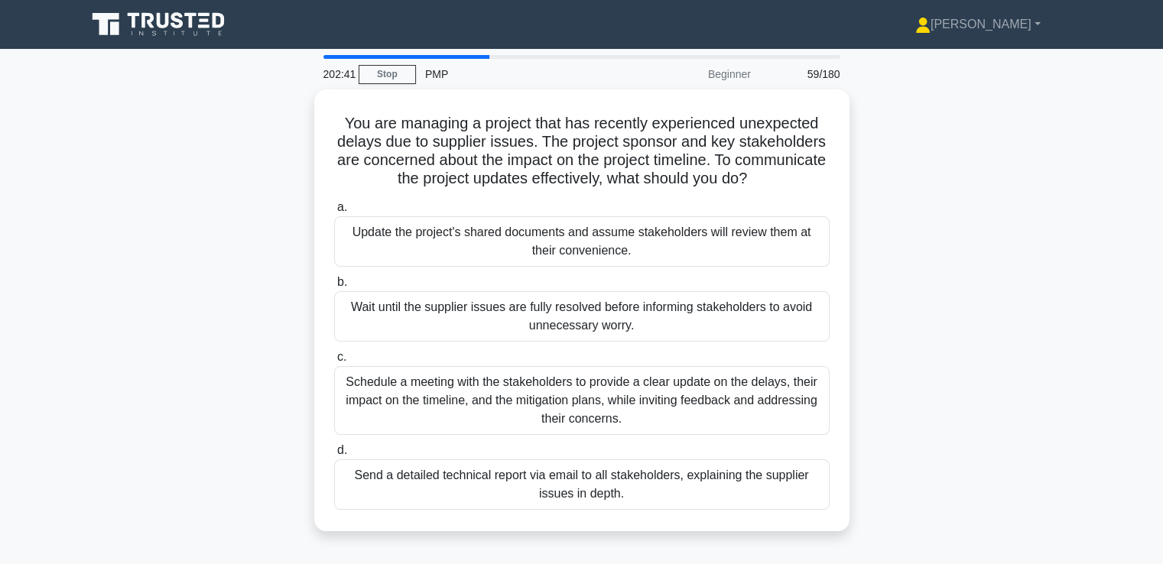
drag, startPoint x: 910, startPoint y: 286, endPoint x: 902, endPoint y: 205, distance: 81.4
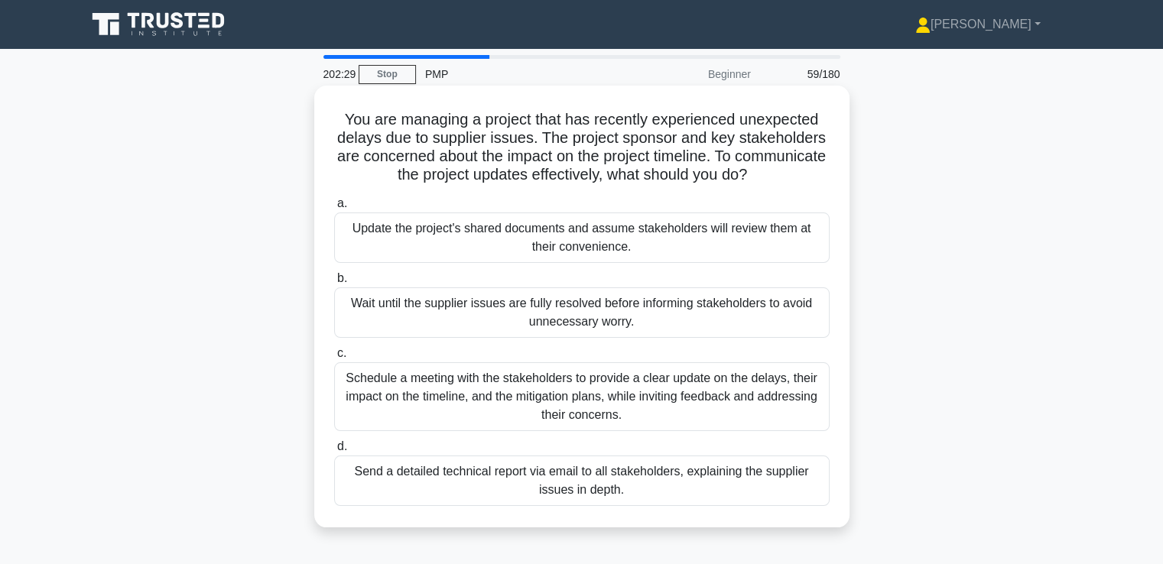
click at [730, 394] on div "Schedule a meeting with the stakeholders to provide a clear update on the delay…" at bounding box center [582, 396] width 496 height 69
click at [334, 359] on input "c. Schedule a meeting with the stakeholders to provide a clear update on the de…" at bounding box center [334, 354] width 0 height 10
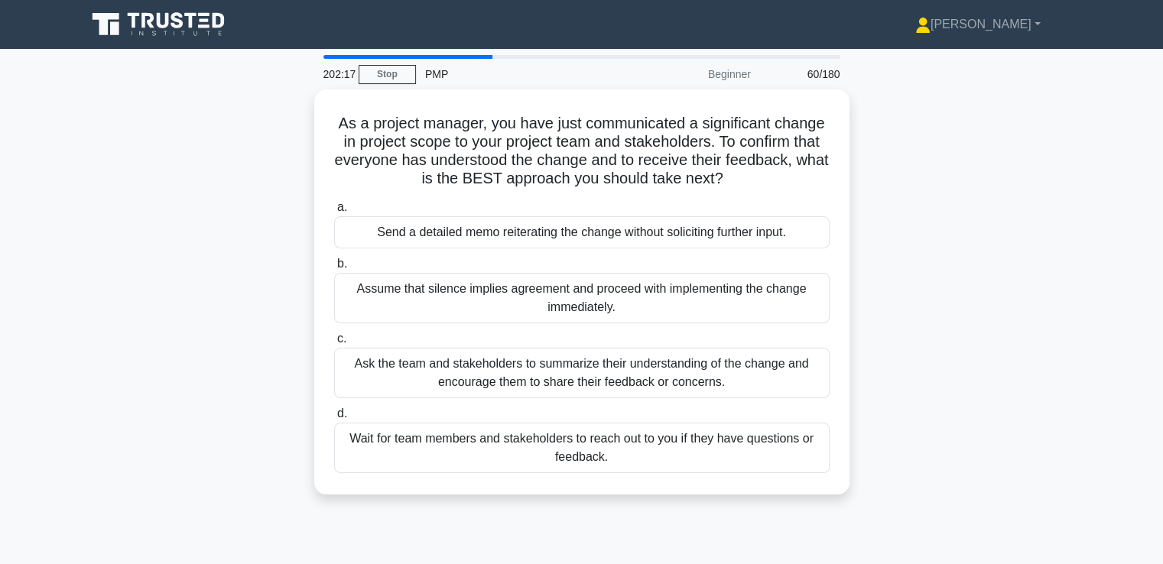
click at [193, 31] on icon at bounding box center [159, 24] width 147 height 29
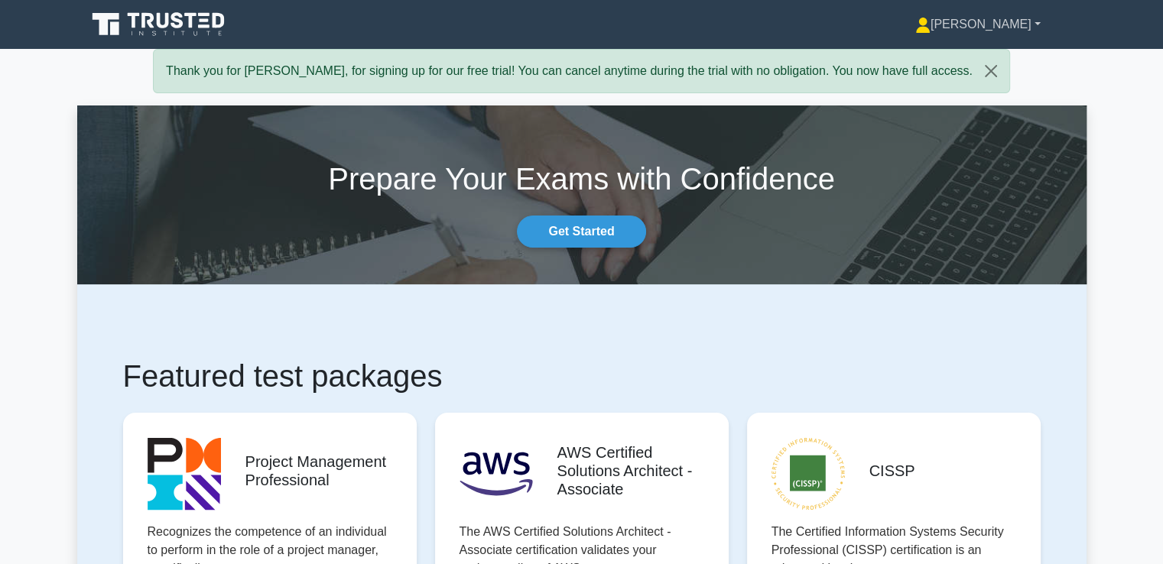
click at [982, 26] on link "[PERSON_NAME]" at bounding box center [978, 24] width 199 height 31
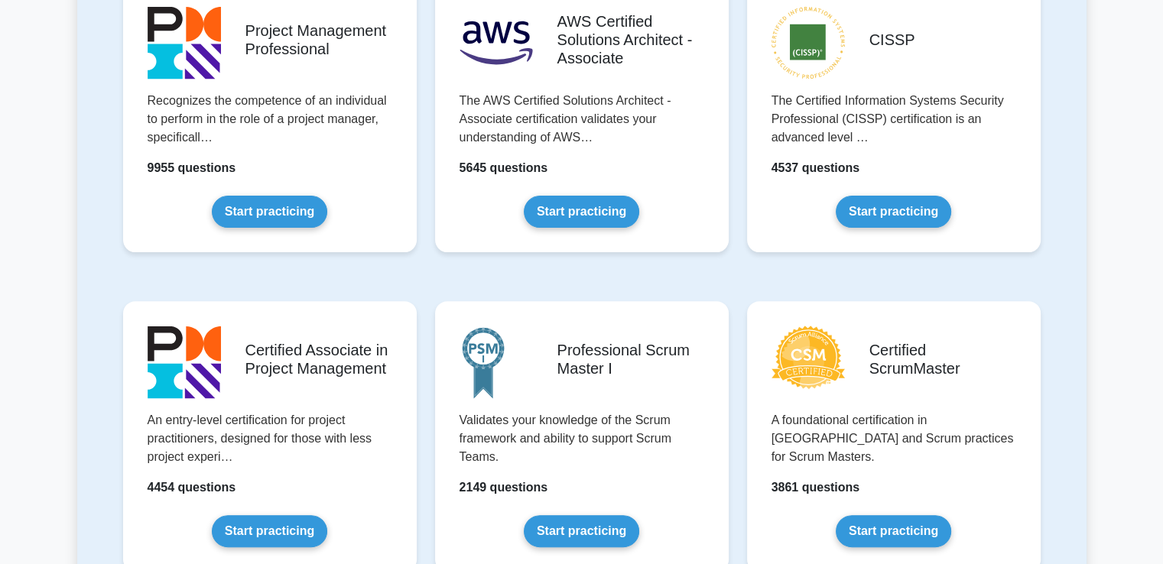
scroll to position [459, 0]
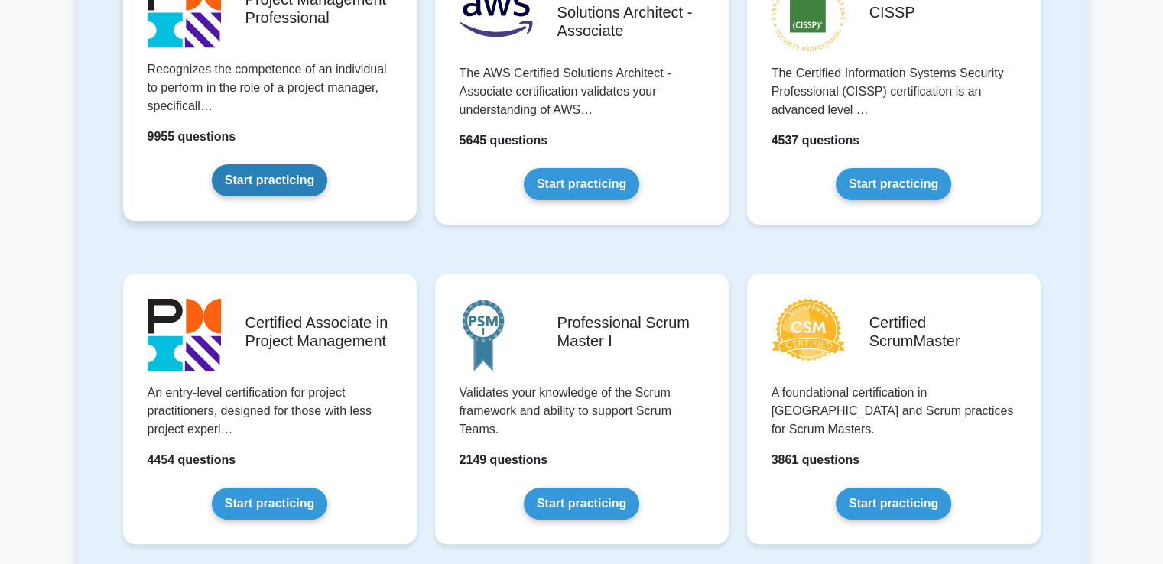
click at [327, 164] on link "Start practicing" at bounding box center [269, 180] width 115 height 32
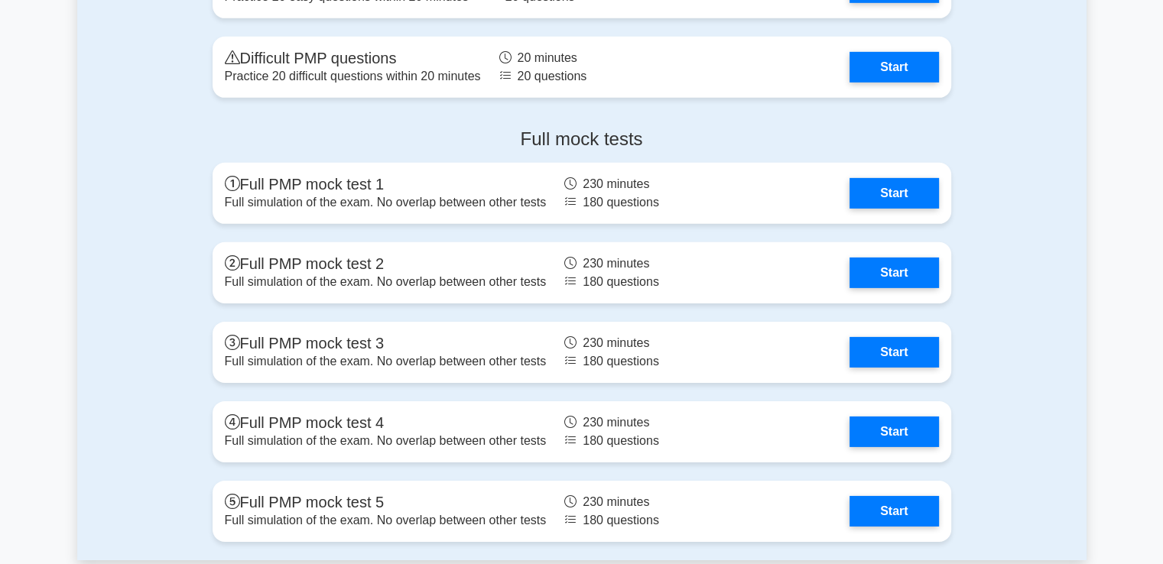
scroll to position [4818, 0]
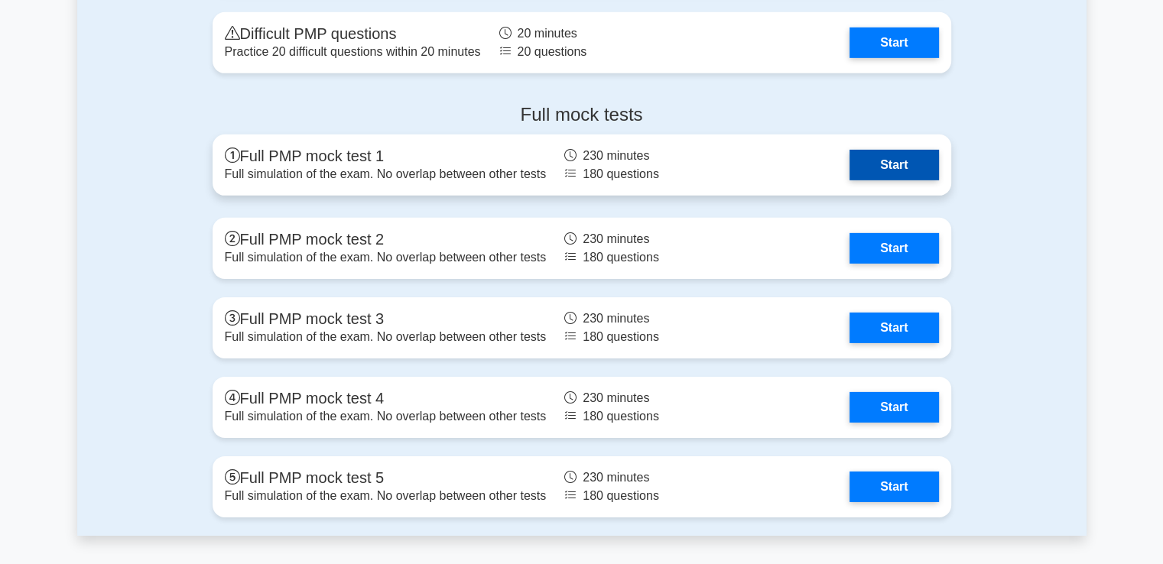
click at [850, 168] on link "Start" at bounding box center [894, 165] width 89 height 31
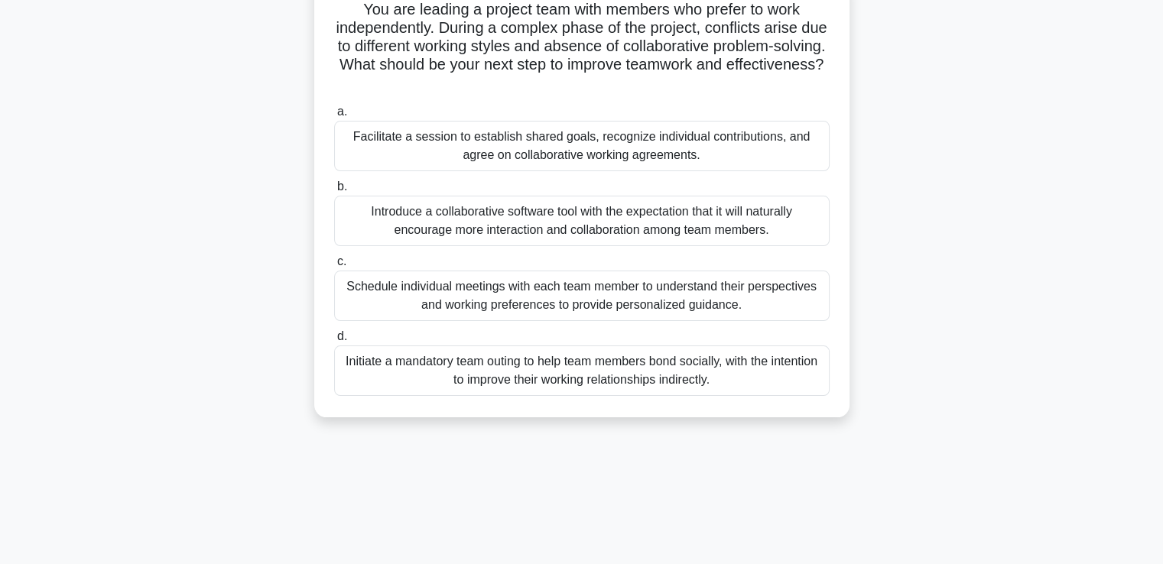
scroll to position [229, 0]
